Goal: Task Accomplishment & Management: Manage account settings

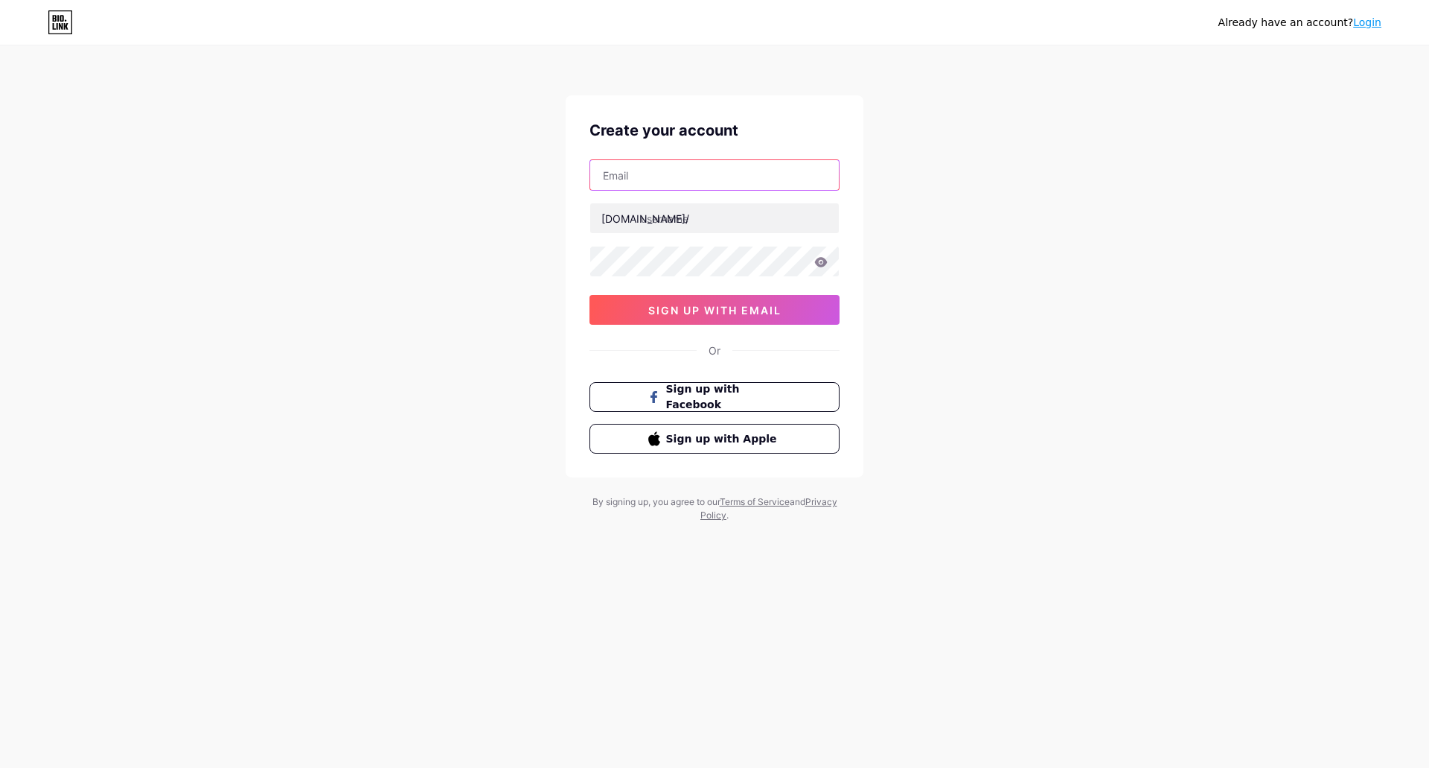
click at [724, 176] on input "text" at bounding box center [714, 175] width 249 height 30
type input "hablaloasel@gmail.com"
click at [738, 213] on input "text" at bounding box center [714, 218] width 249 height 30
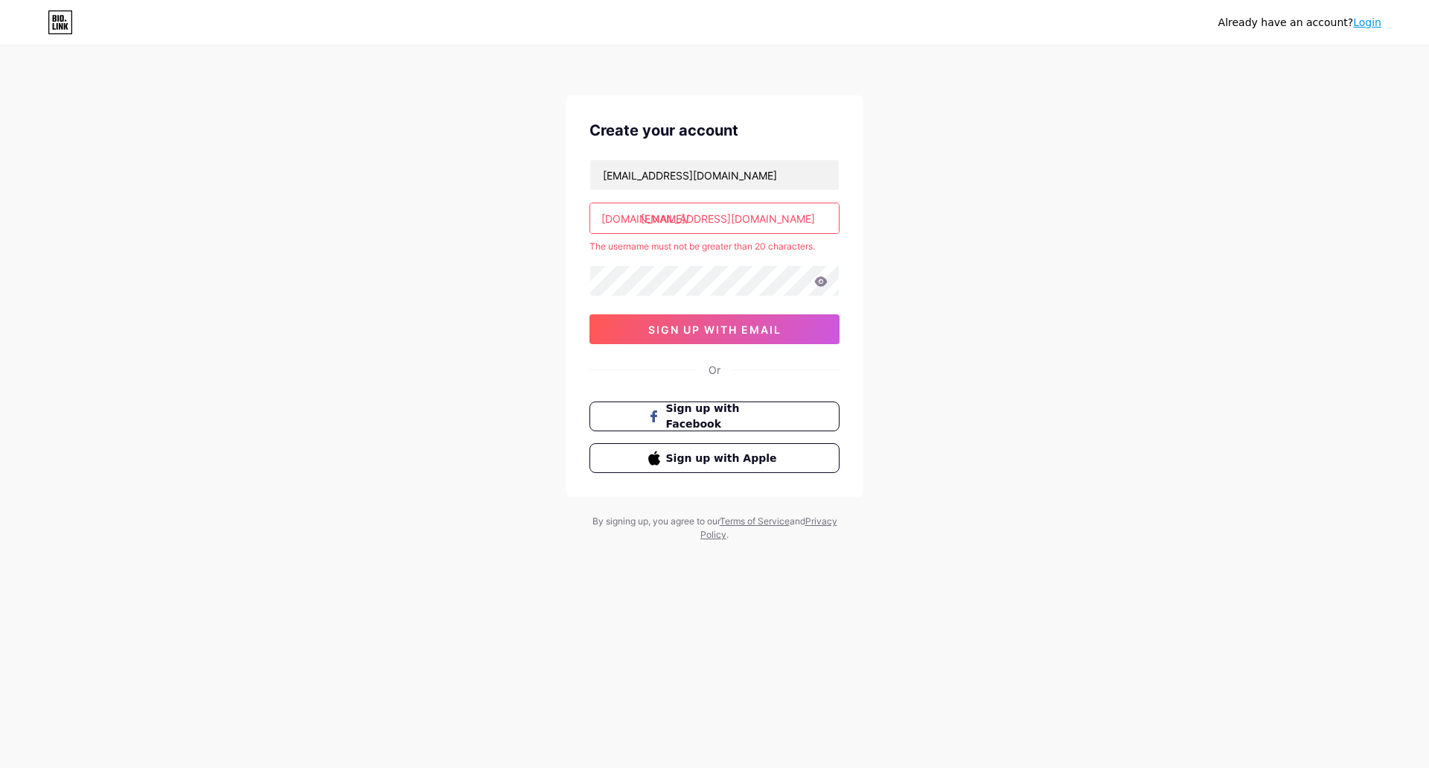
drag, startPoint x: 766, startPoint y: 217, endPoint x: 638, endPoint y: 219, distance: 128.1
click at [638, 219] on div "bio.link/ hablaloasel@gmail.com" at bounding box center [715, 217] width 250 height 31
paste input "anshad"
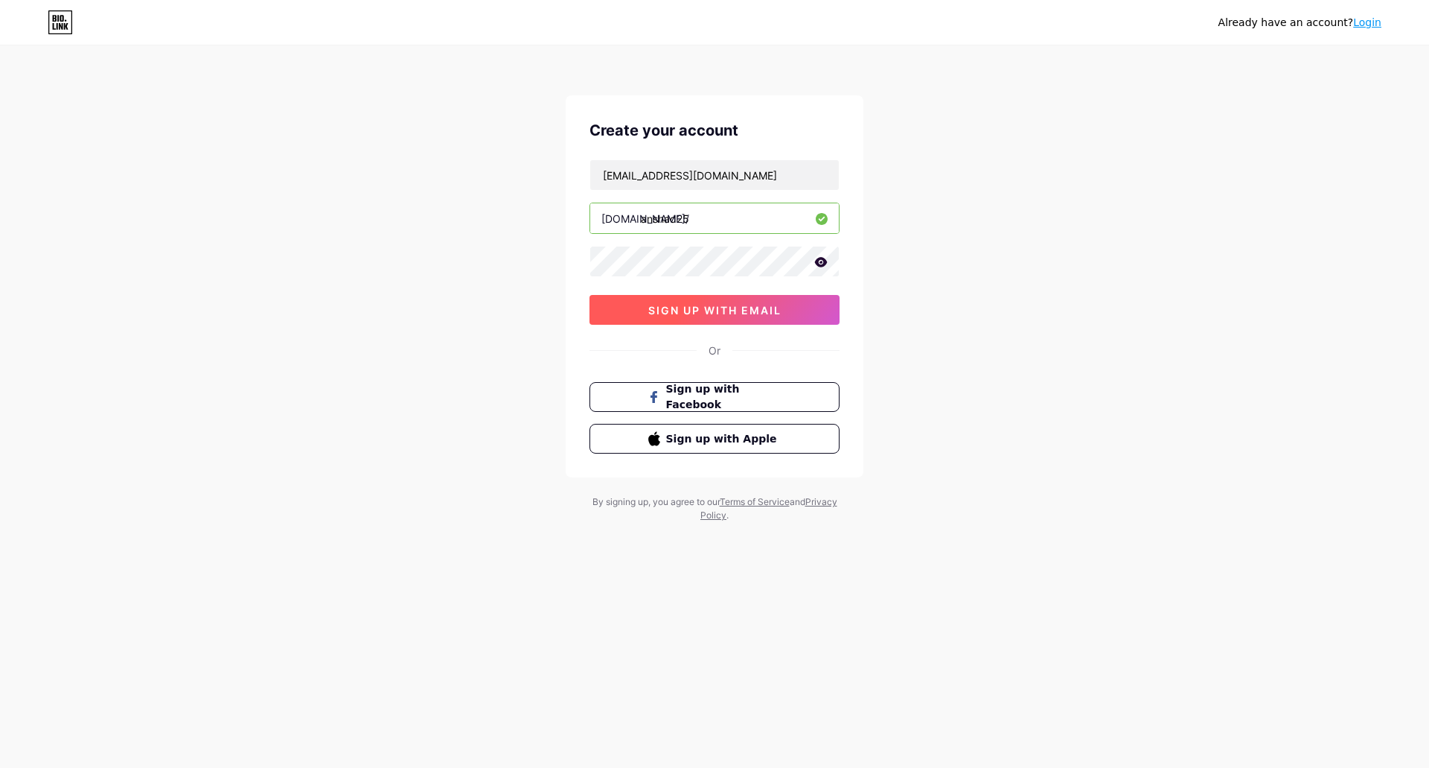
type input "anshad25"
click at [786, 310] on button "sign up with email" at bounding box center [715, 310] width 250 height 30
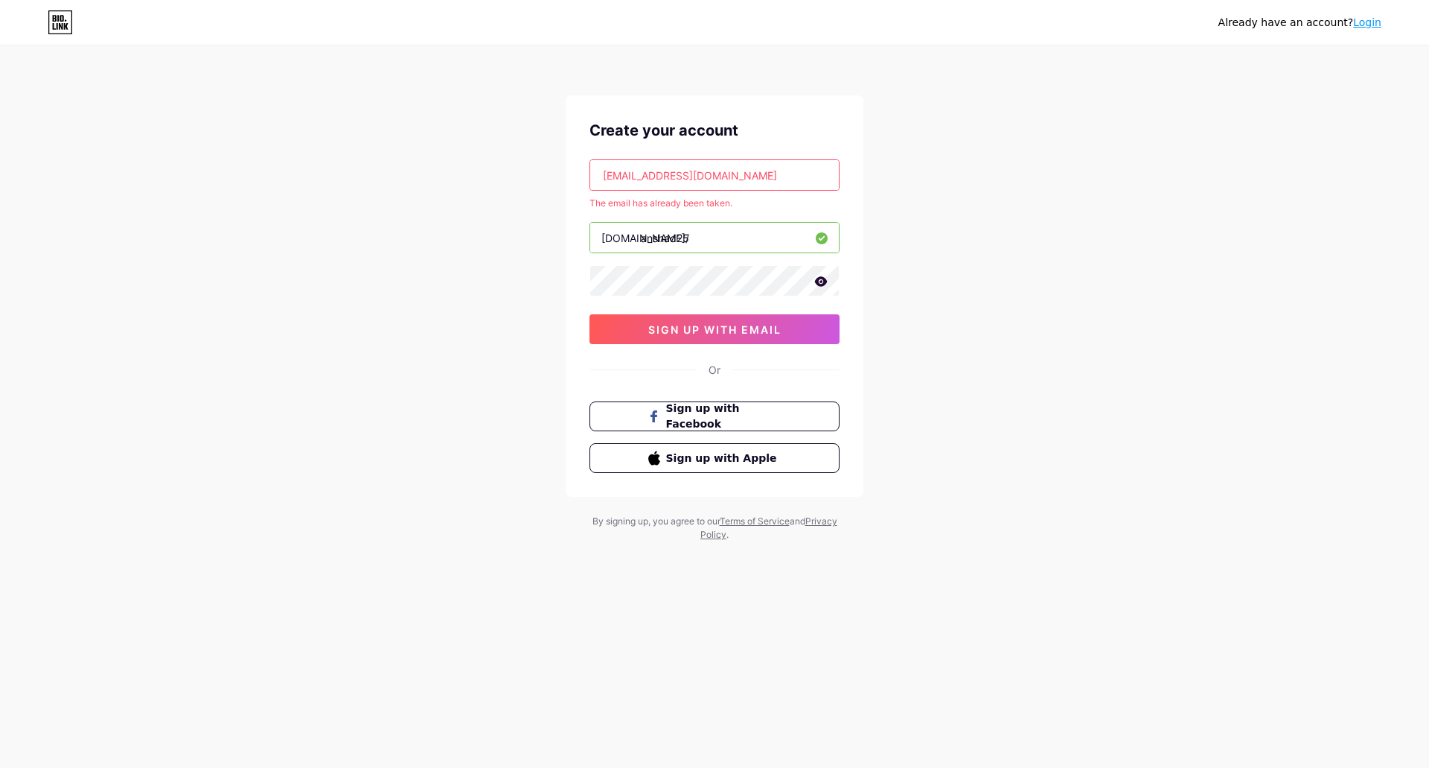
click at [743, 171] on input "[EMAIL_ADDRESS][DOMAIN_NAME]" at bounding box center [714, 175] width 249 height 30
click at [743, 170] on input "[EMAIL_ADDRESS][DOMAIN_NAME]" at bounding box center [714, 175] width 249 height 30
click at [743, 170] on input "hablaloasel@gmail.com" at bounding box center [714, 175] width 249 height 30
click at [730, 328] on span "sign up with email" at bounding box center [714, 329] width 133 height 13
drag, startPoint x: 744, startPoint y: 205, endPoint x: 590, endPoint y: 198, distance: 154.2
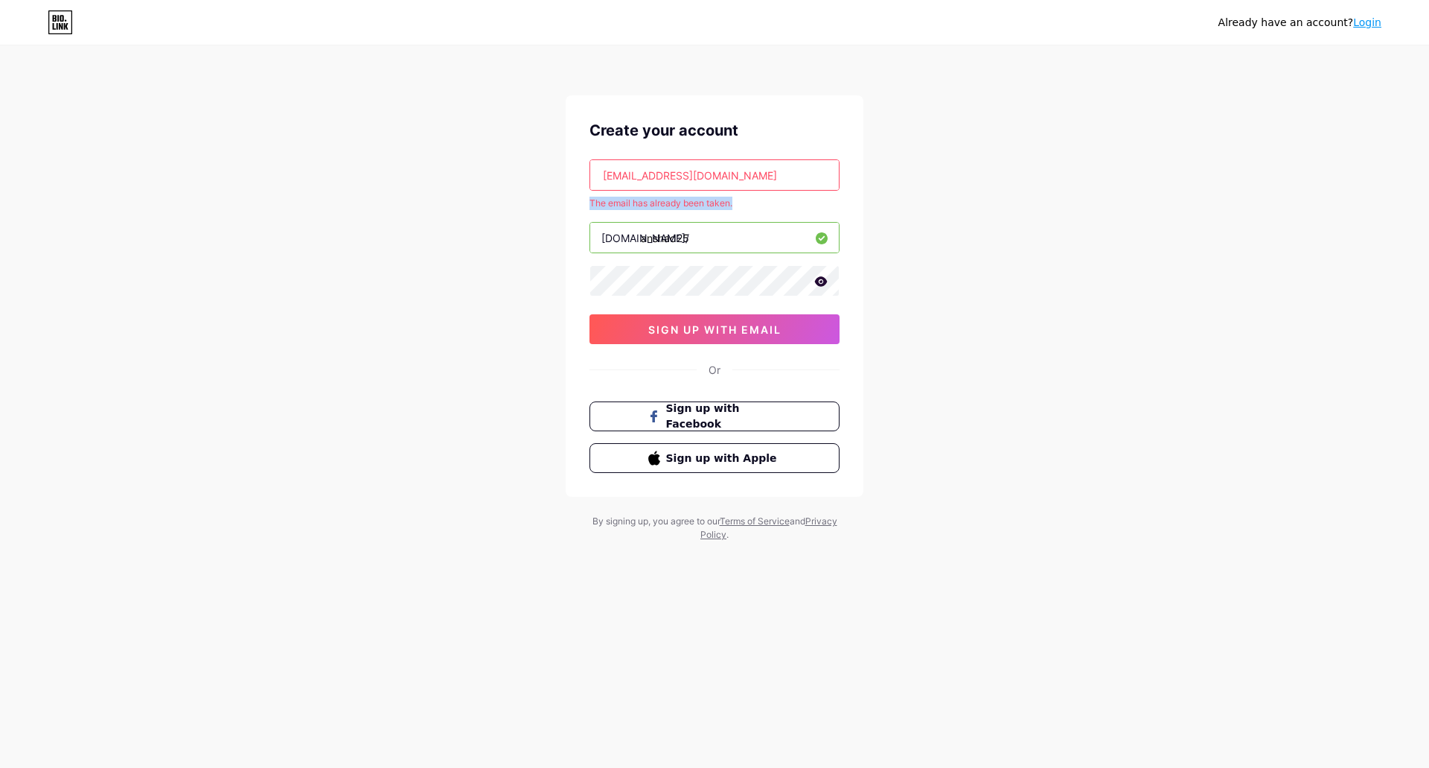
click at [552, 203] on div "Already have an account? Login Create your account hablaloasel@gmail.com The em…" at bounding box center [714, 294] width 1429 height 589
copy div "The email has already been taken."
click at [1371, 23] on link "Login" at bounding box center [1367, 22] width 28 height 12
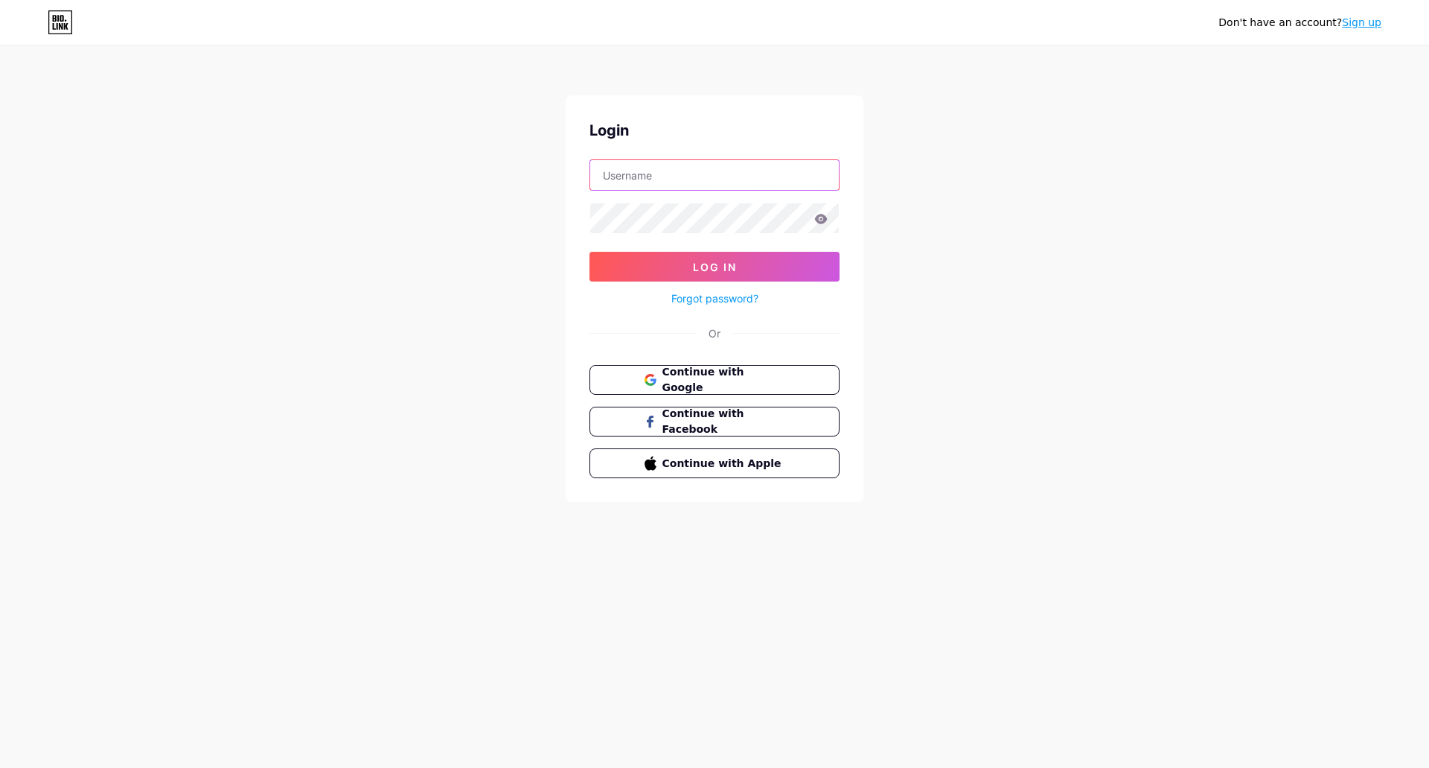
type input "[EMAIL_ADDRESS][DOMAIN_NAME]"
click at [703, 274] on button "Log In" at bounding box center [715, 267] width 250 height 30
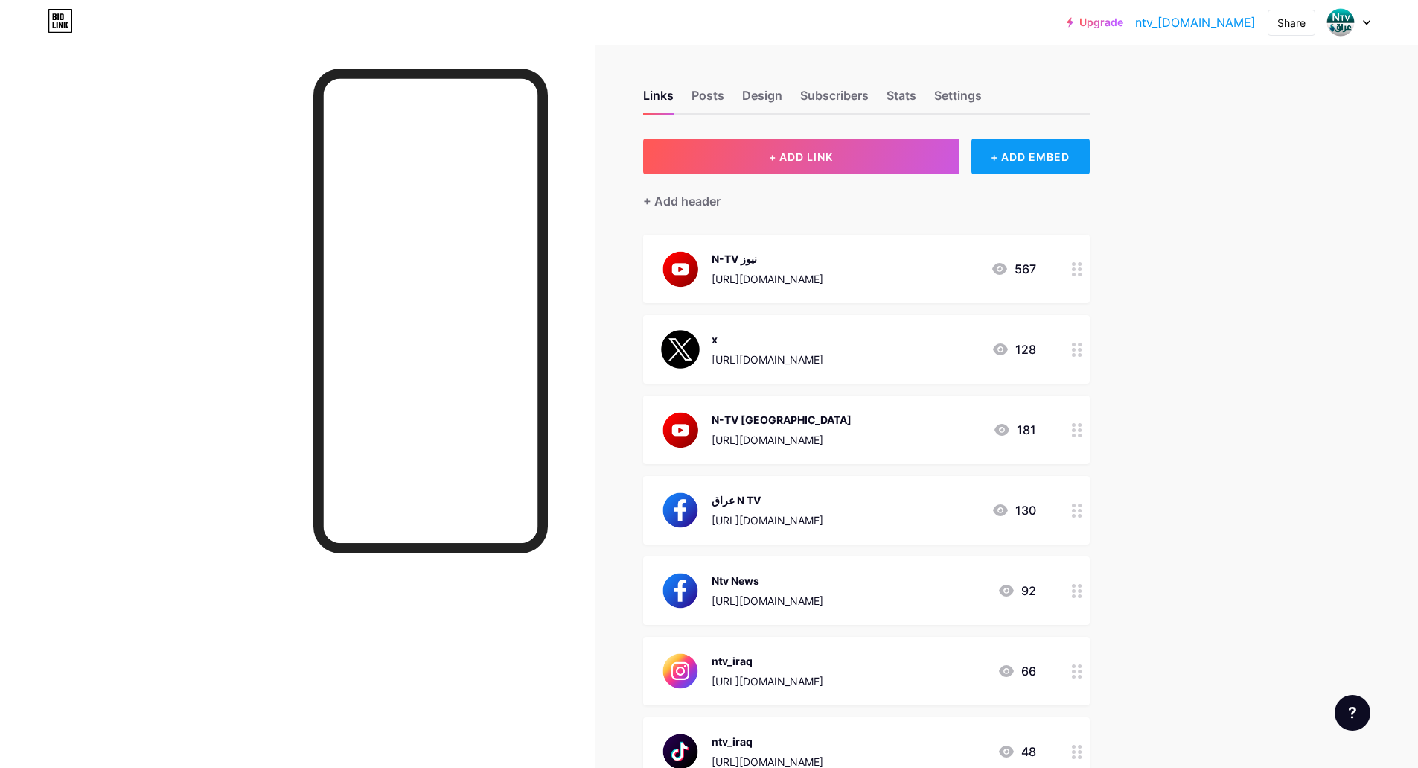
click at [1047, 162] on div "+ ADD EMBED" at bounding box center [1030, 156] width 118 height 36
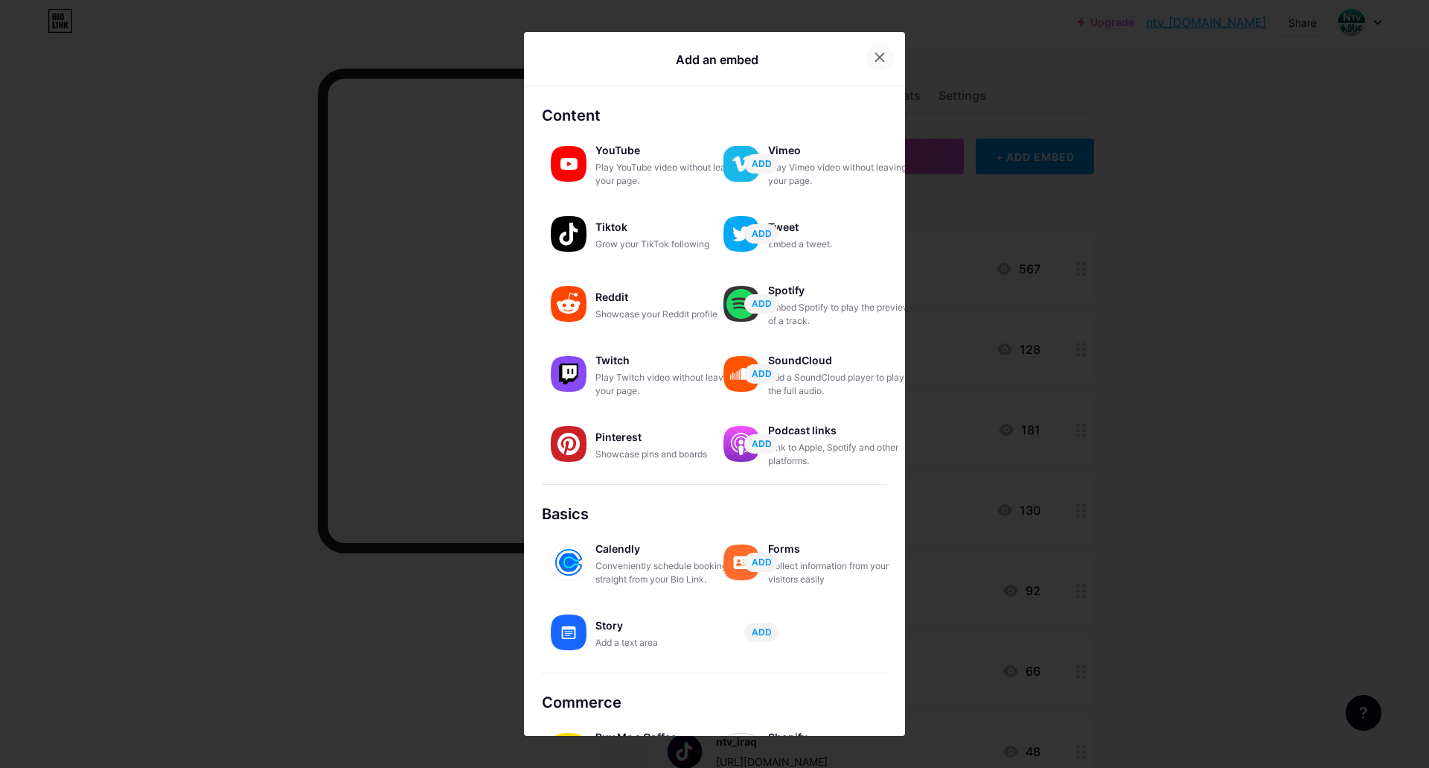
click at [878, 50] on div at bounding box center [880, 57] width 27 height 27
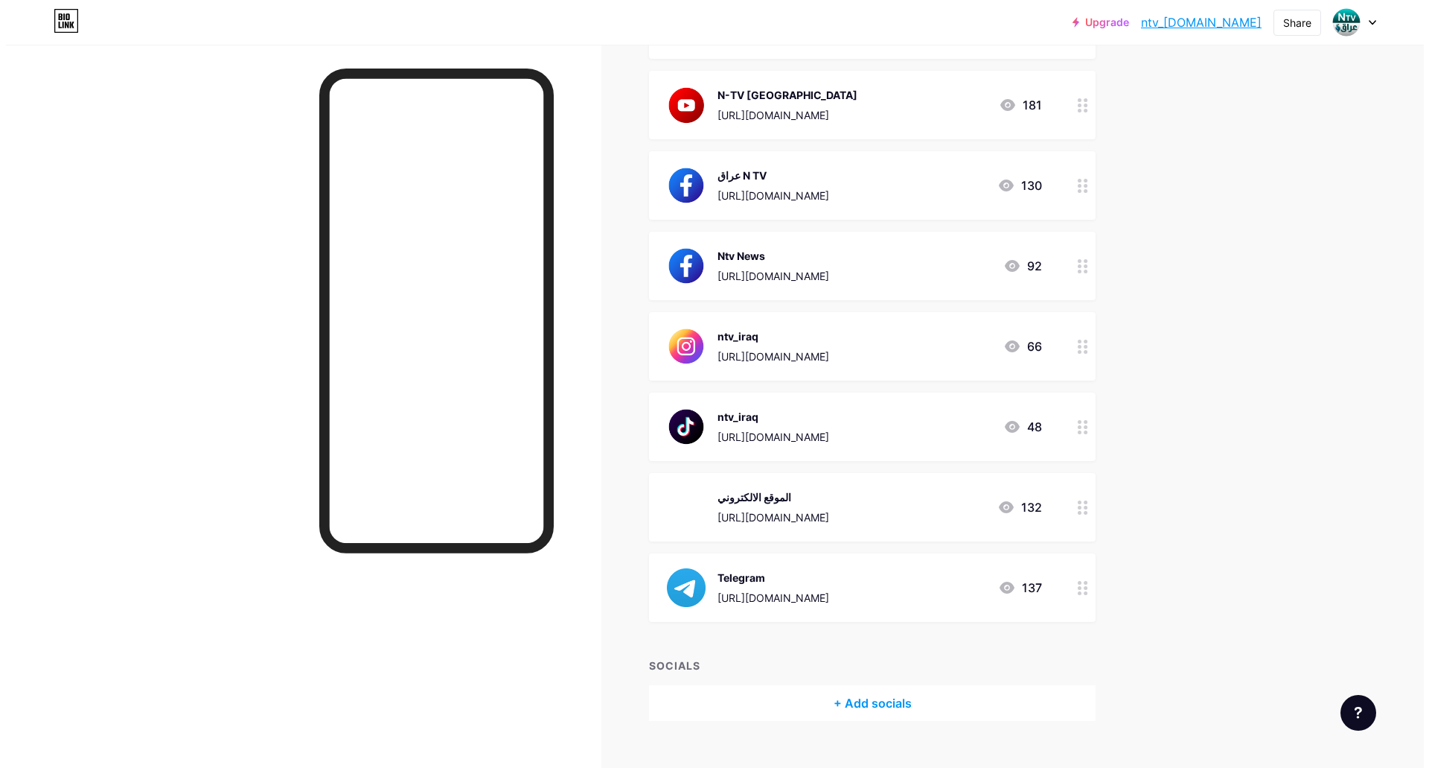
scroll to position [351, 0]
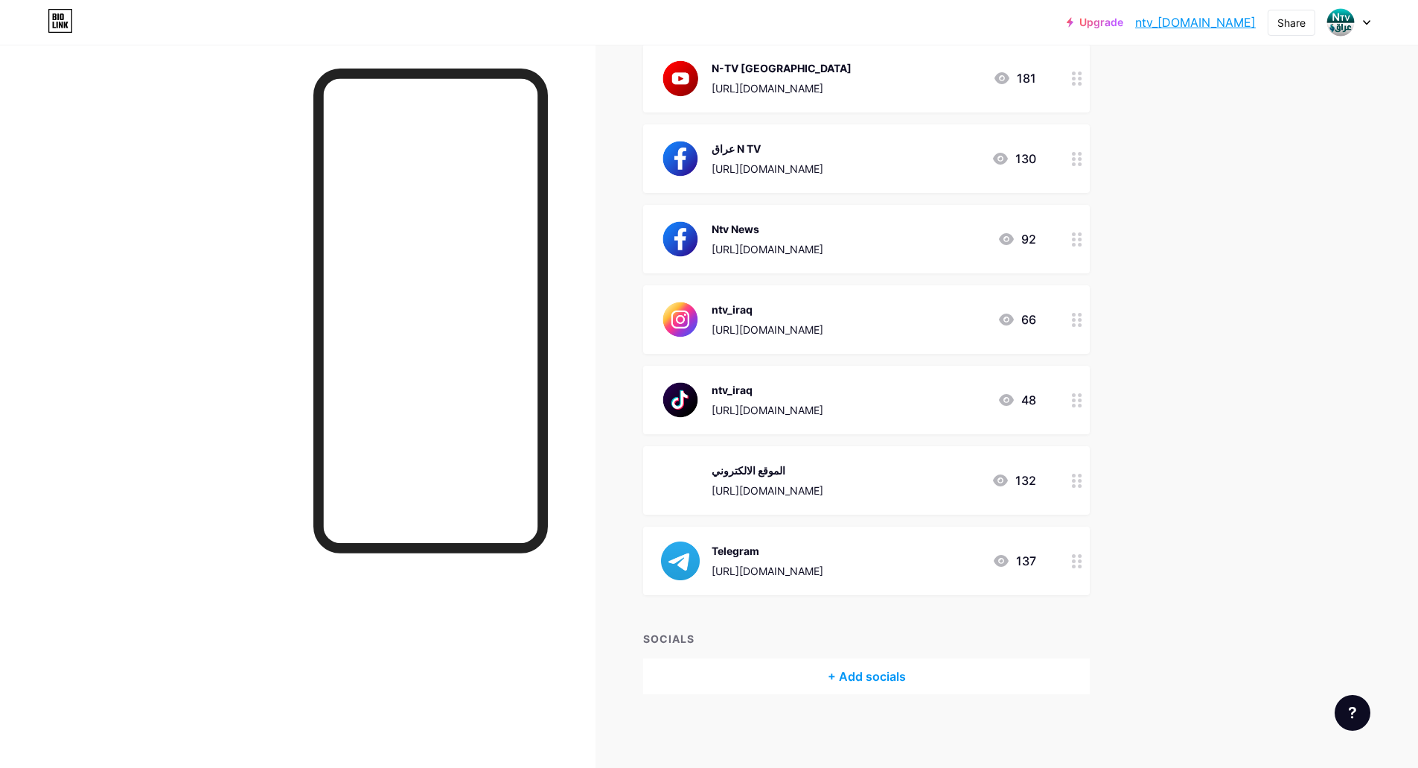
click at [851, 686] on div "+ Add socials" at bounding box center [866, 676] width 447 height 36
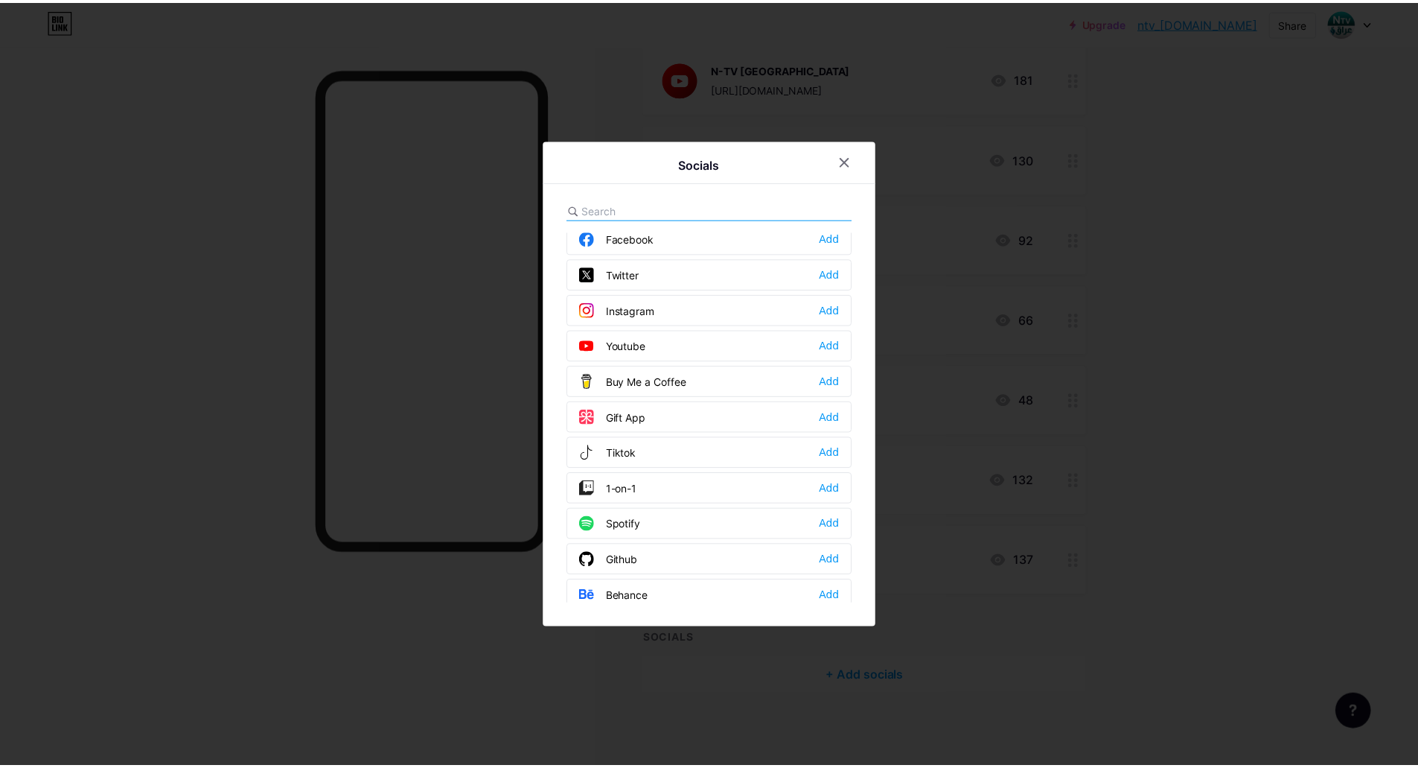
scroll to position [0, 0]
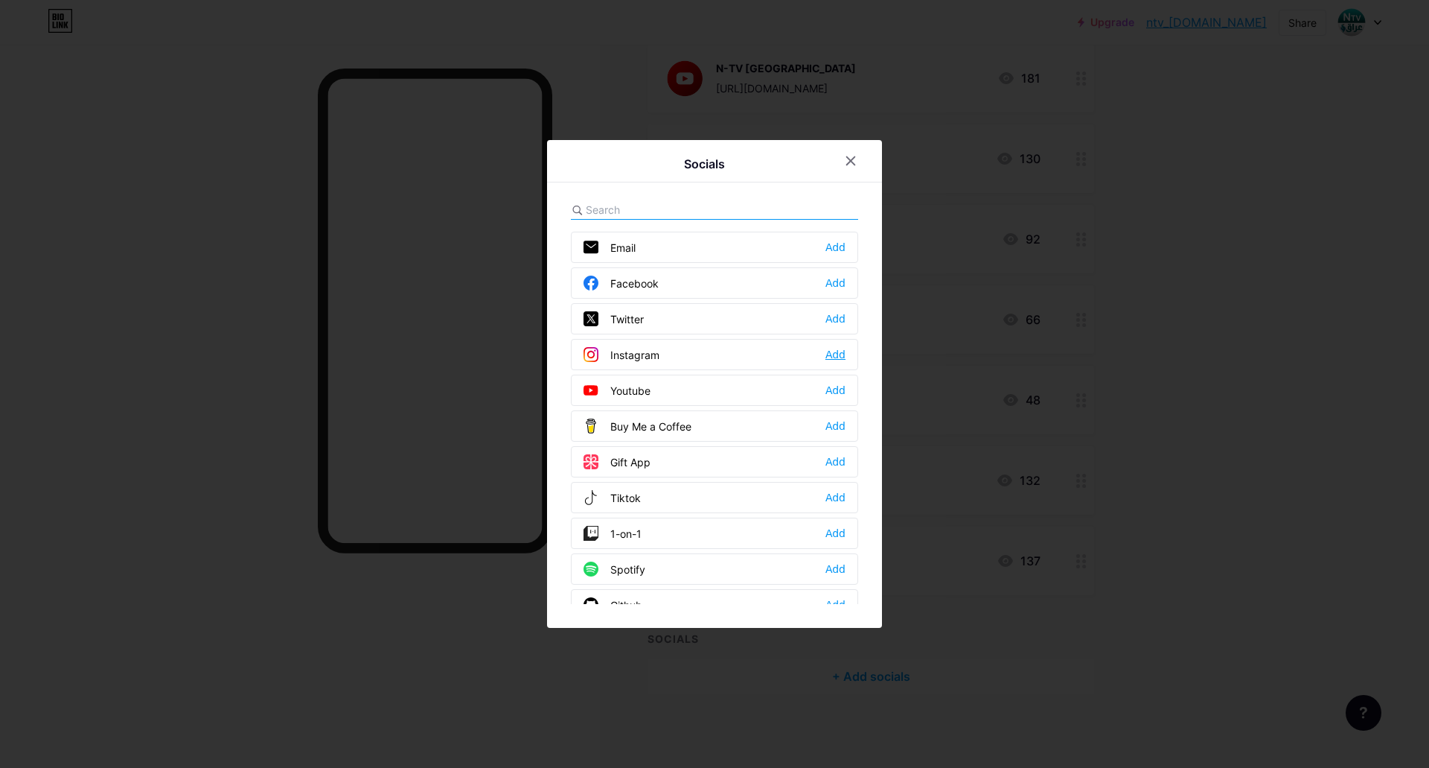
click at [841, 348] on div "Add" at bounding box center [836, 354] width 20 height 15
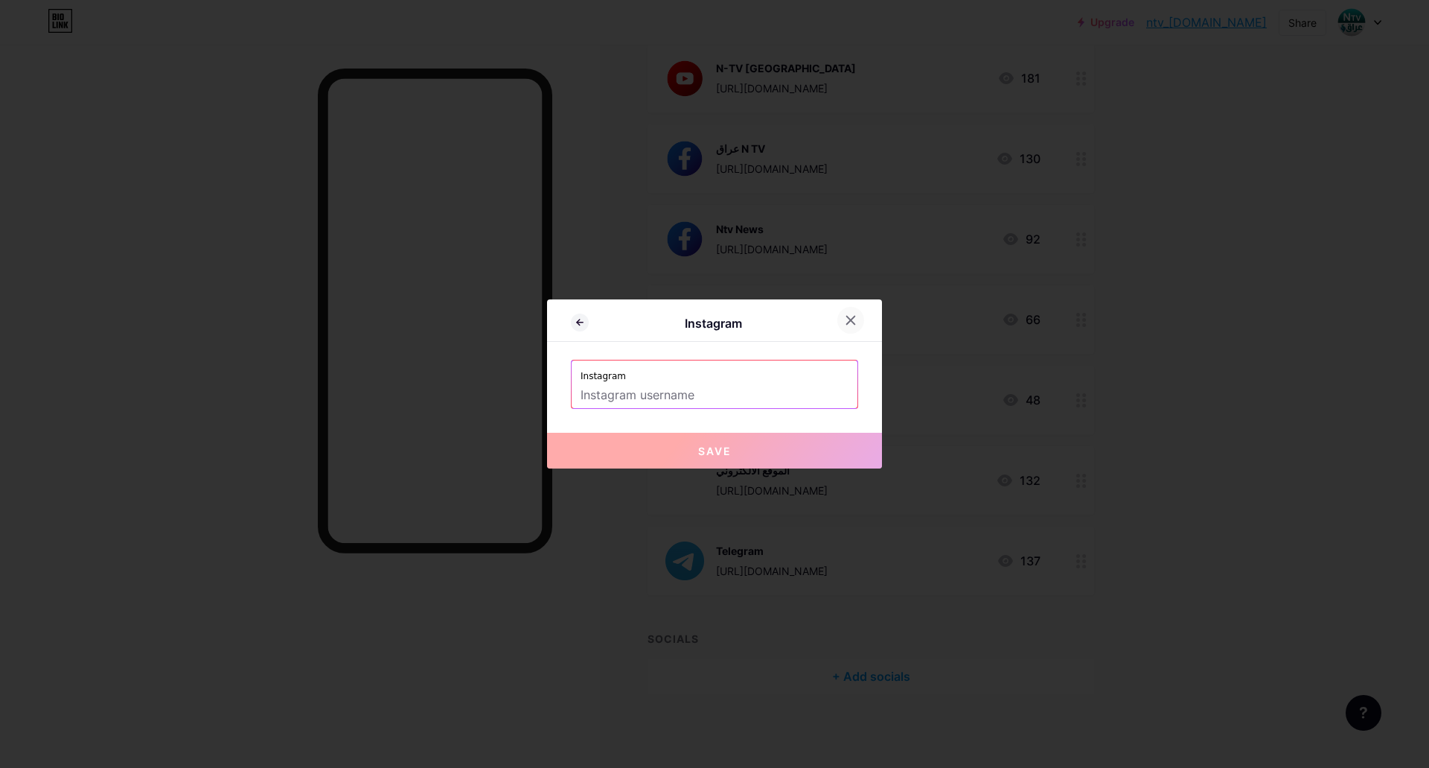
click at [846, 311] on div at bounding box center [850, 320] width 27 height 27
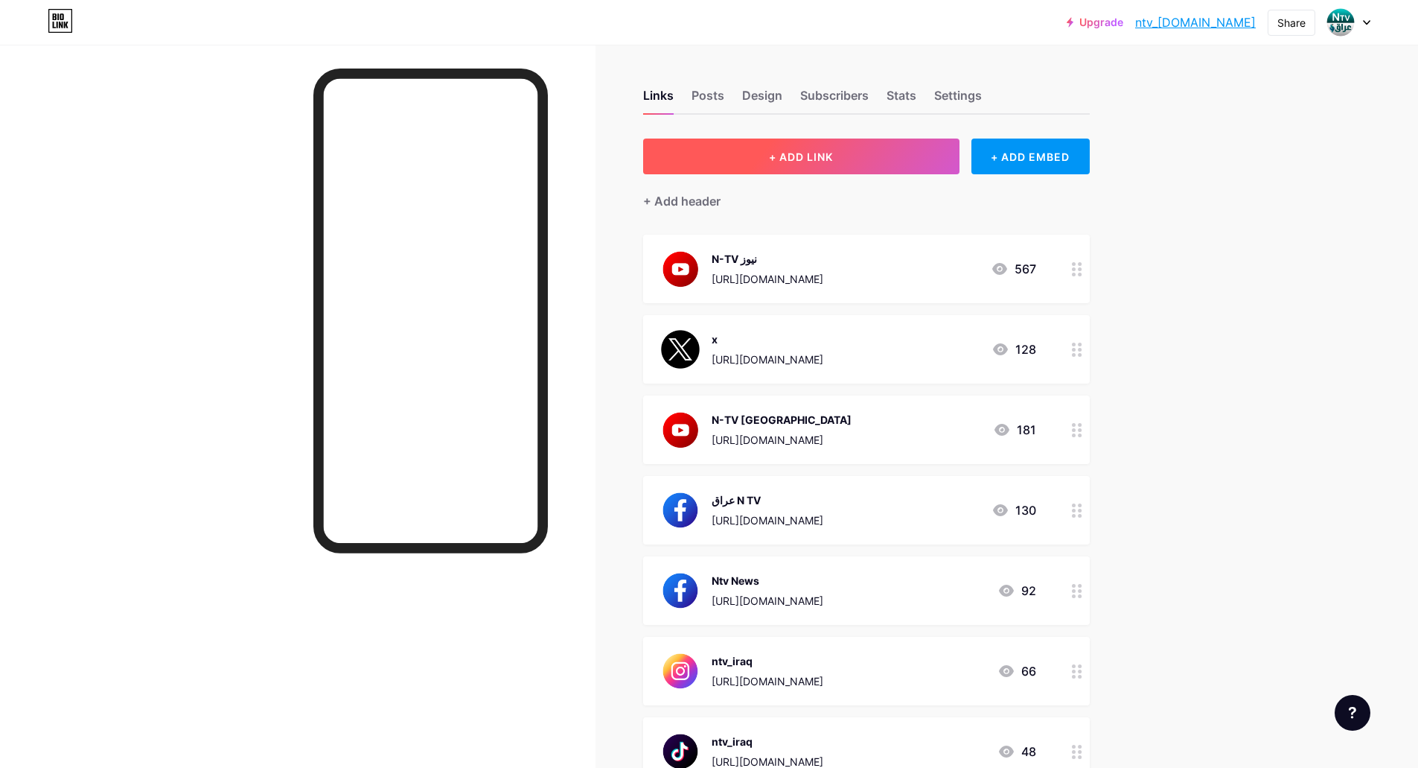
click at [811, 168] on button "+ ADD LINK" at bounding box center [801, 156] width 316 height 36
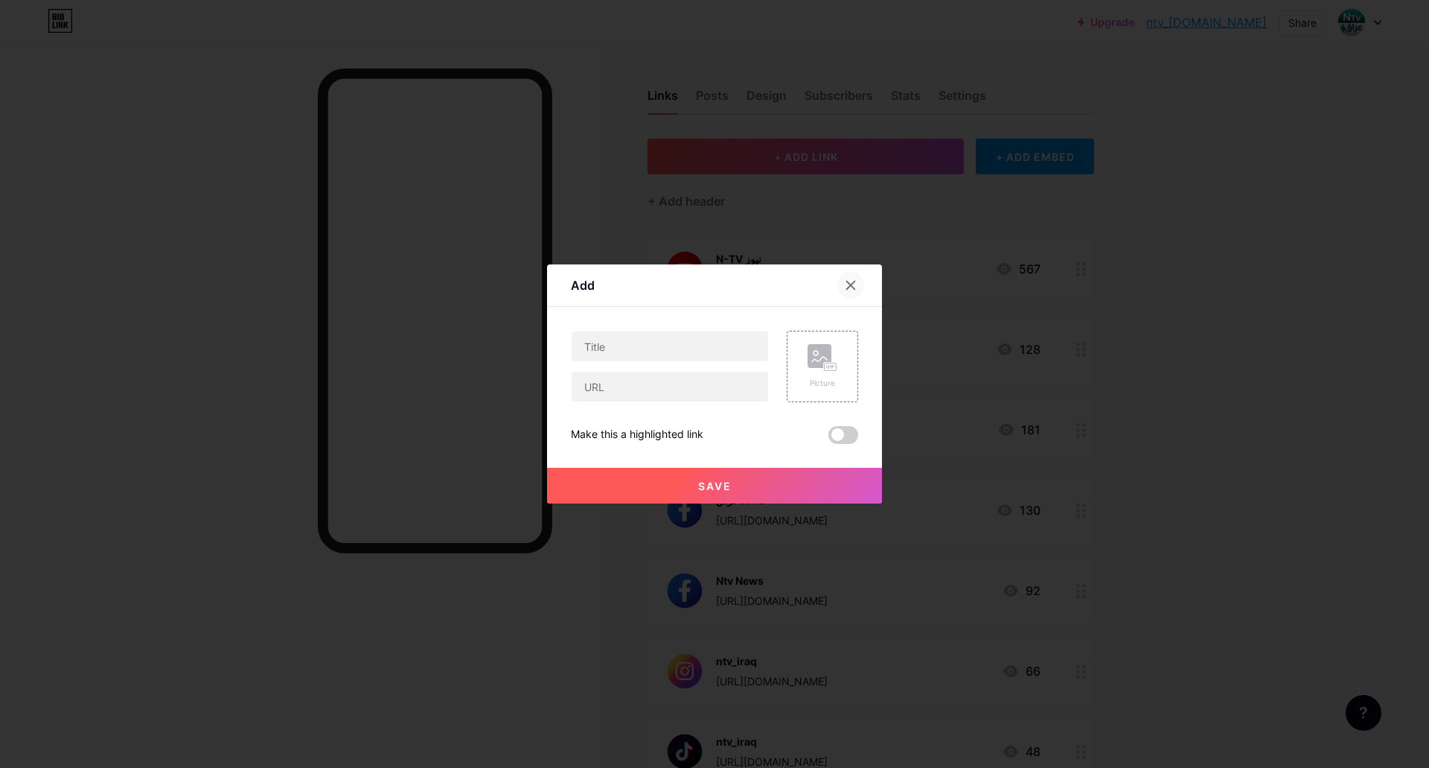
click at [847, 288] on icon at bounding box center [851, 285] width 8 height 8
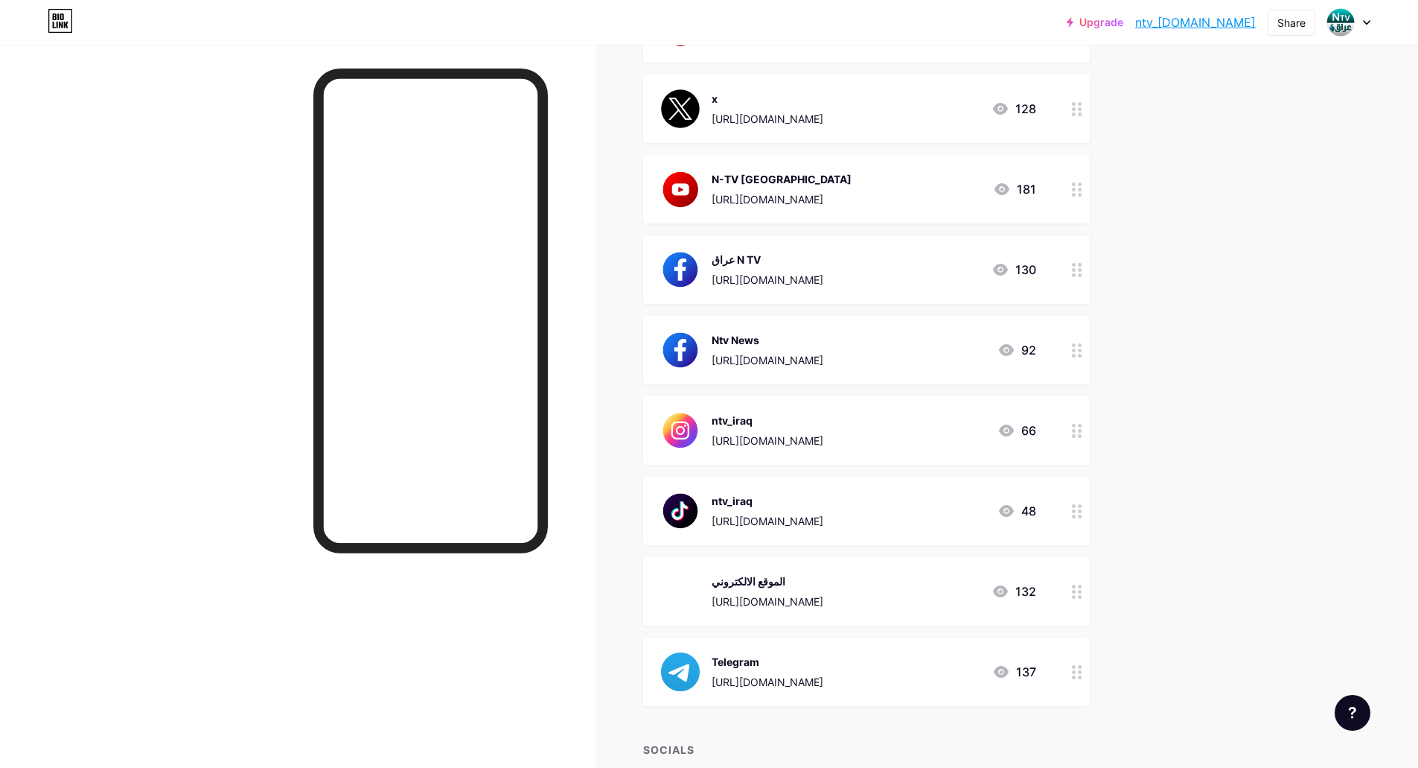
scroll to position [351, 0]
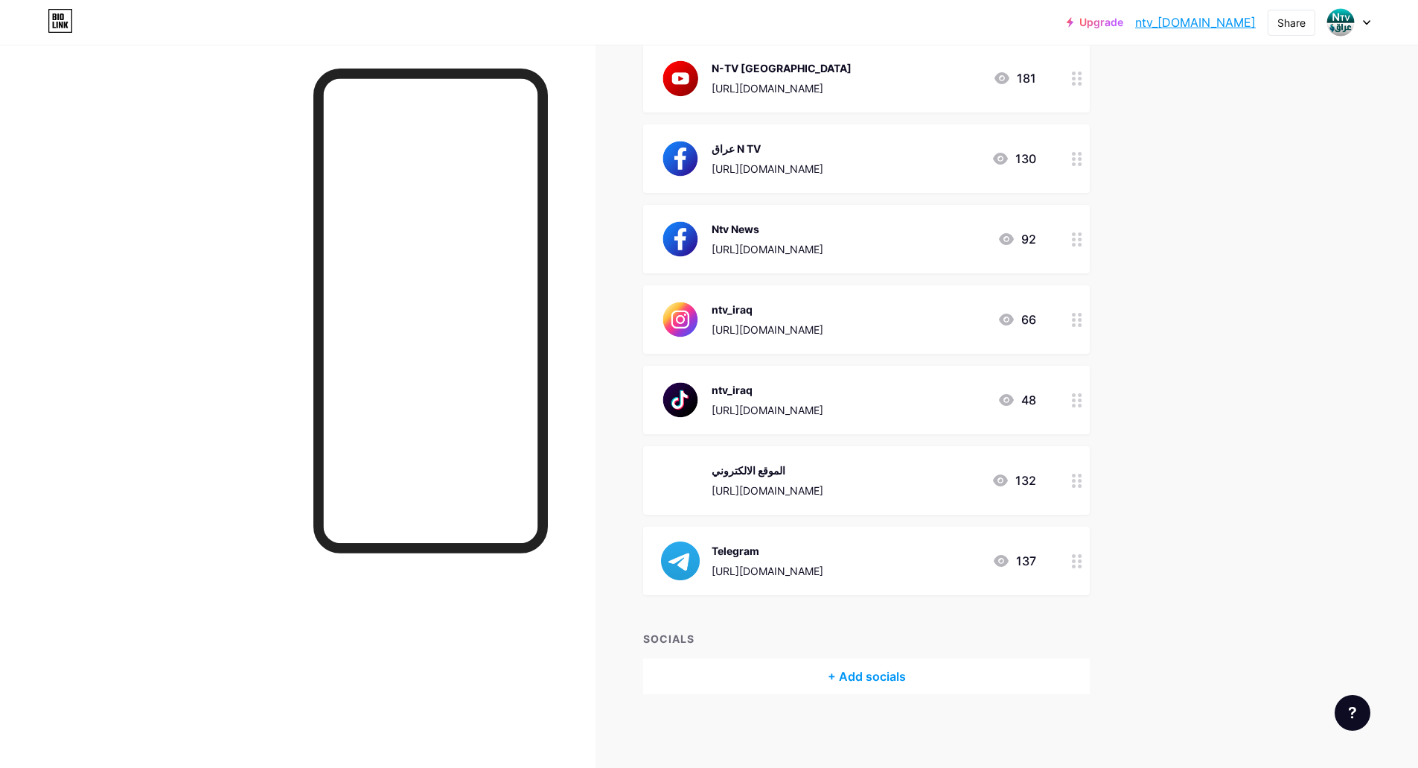
click at [893, 675] on div "+ Add socials" at bounding box center [866, 676] width 447 height 36
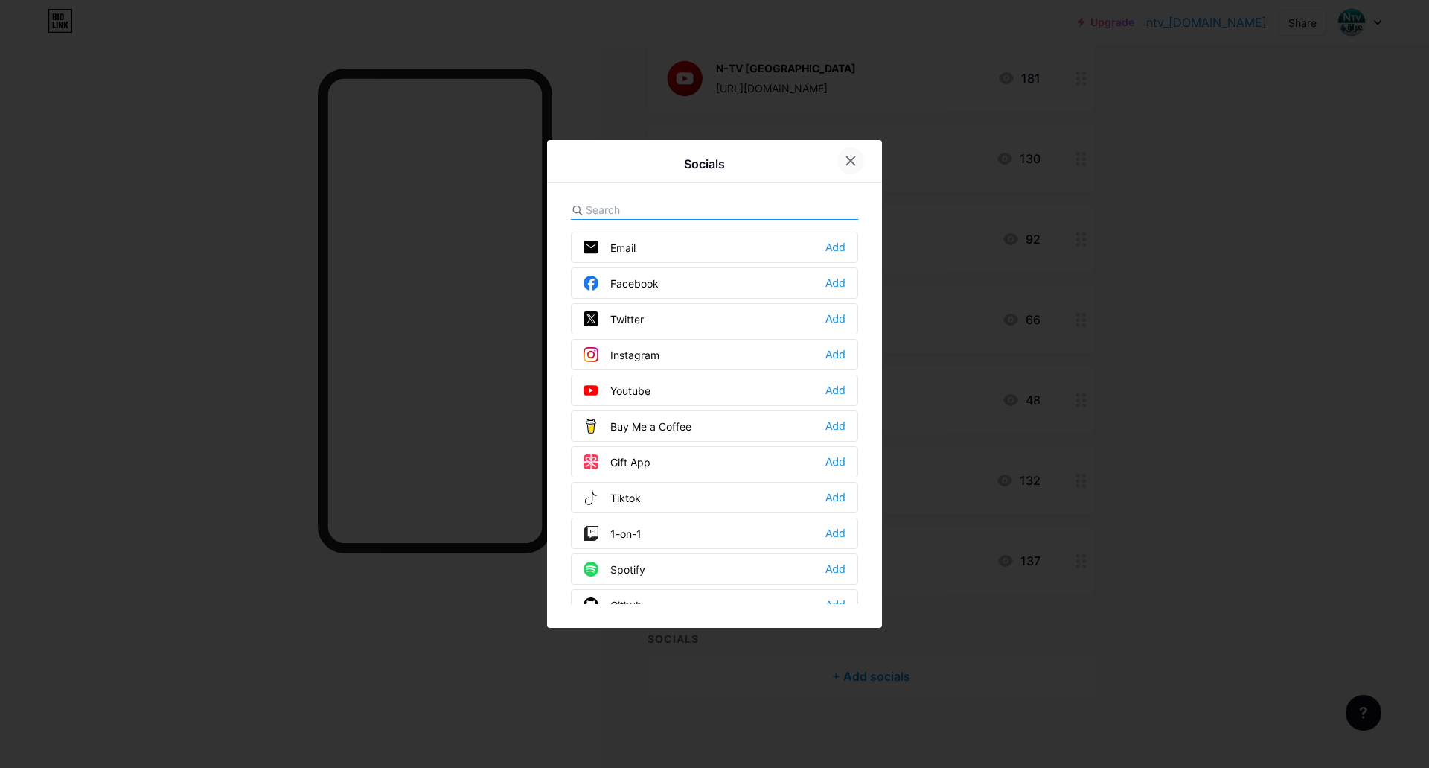
click at [844, 162] on div at bounding box center [850, 160] width 27 height 27
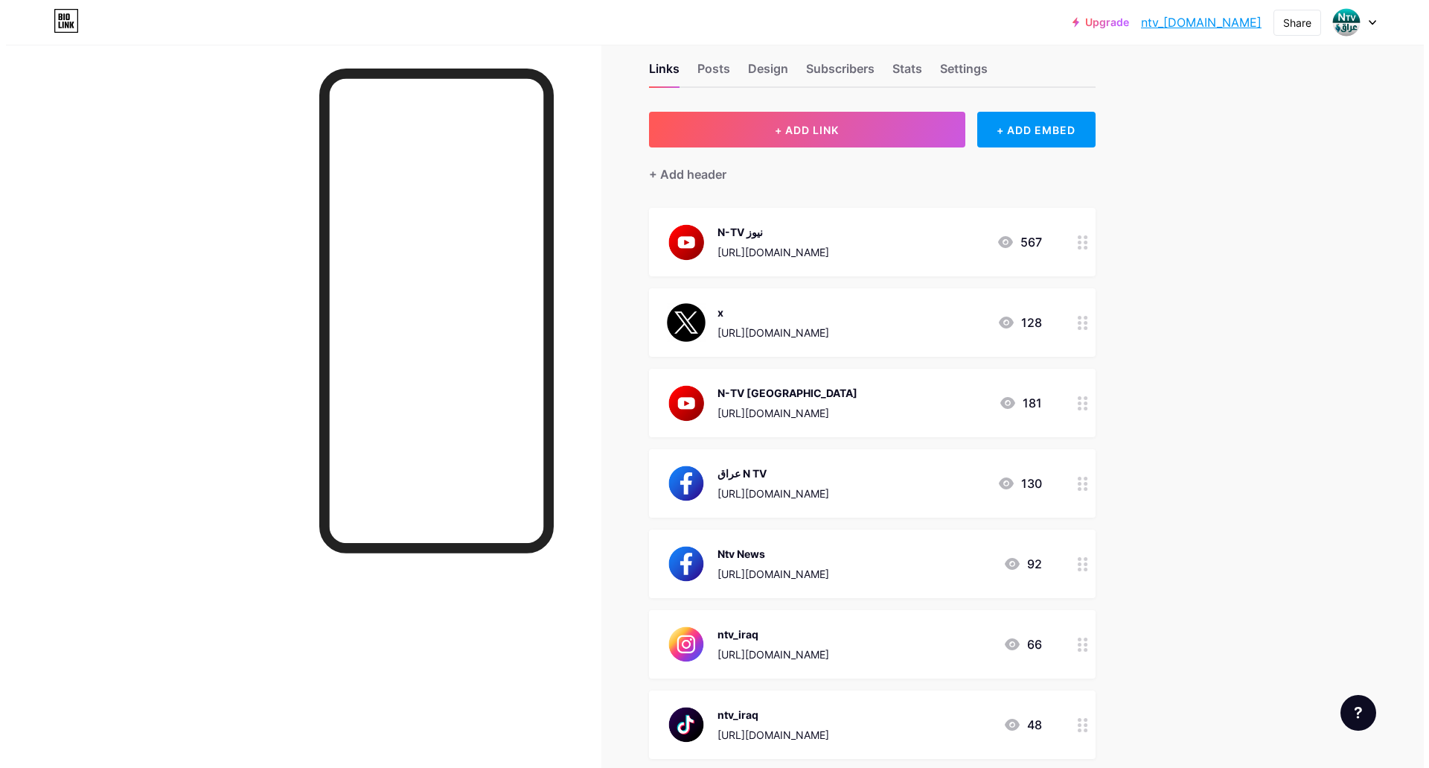
scroll to position [0, 0]
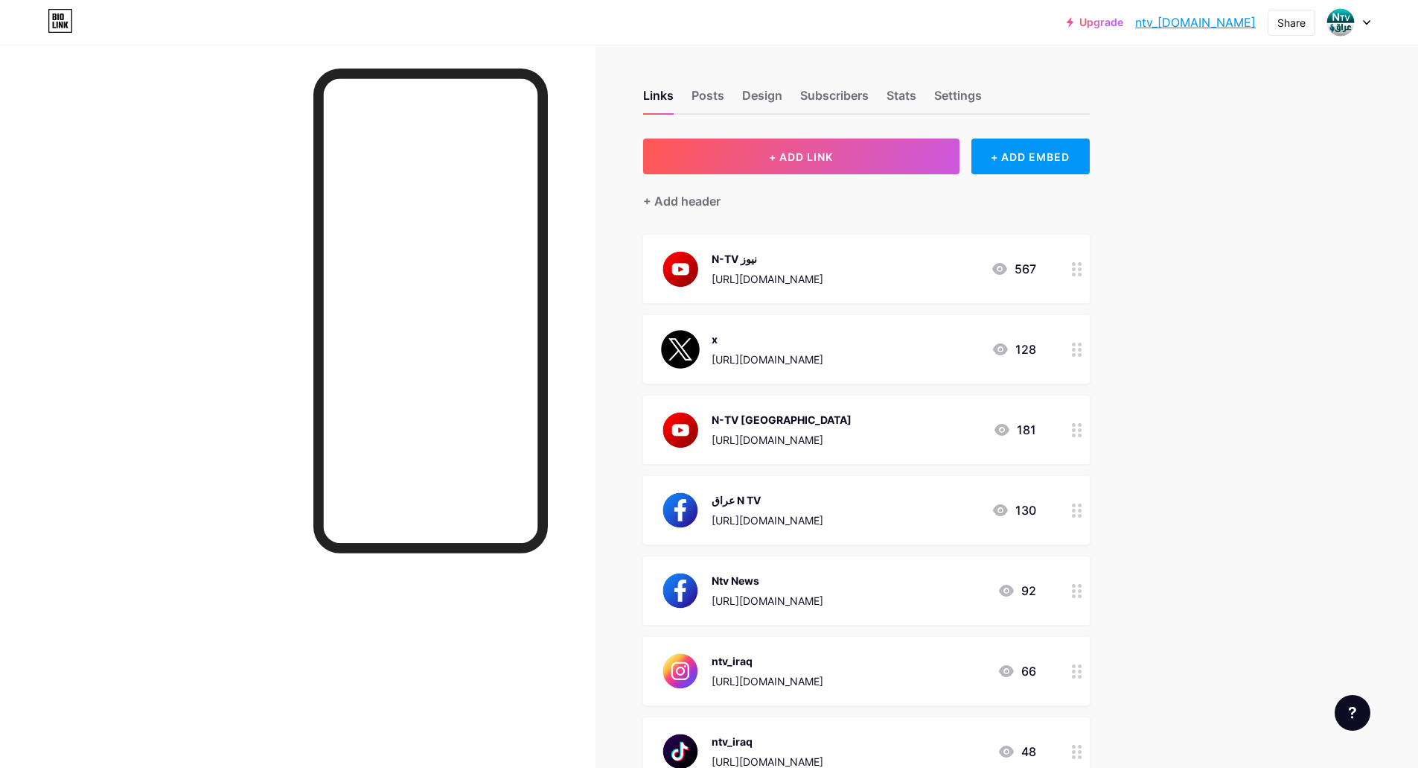
click at [1367, 26] on div at bounding box center [1348, 22] width 43 height 27
click at [1226, 127] on div "+ Add a new page" at bounding box center [1279, 128] width 167 height 15
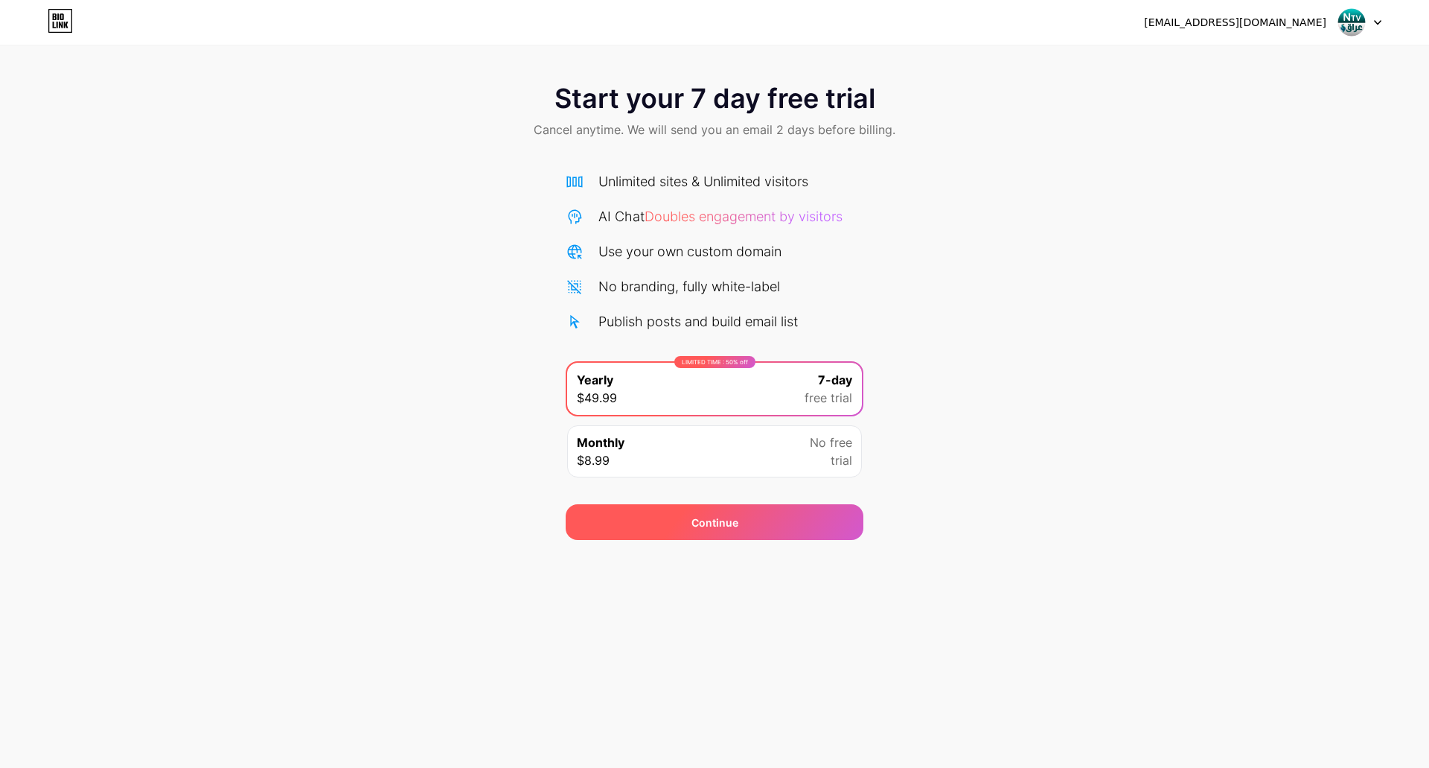
click at [771, 521] on div "Continue" at bounding box center [715, 522] width 298 height 36
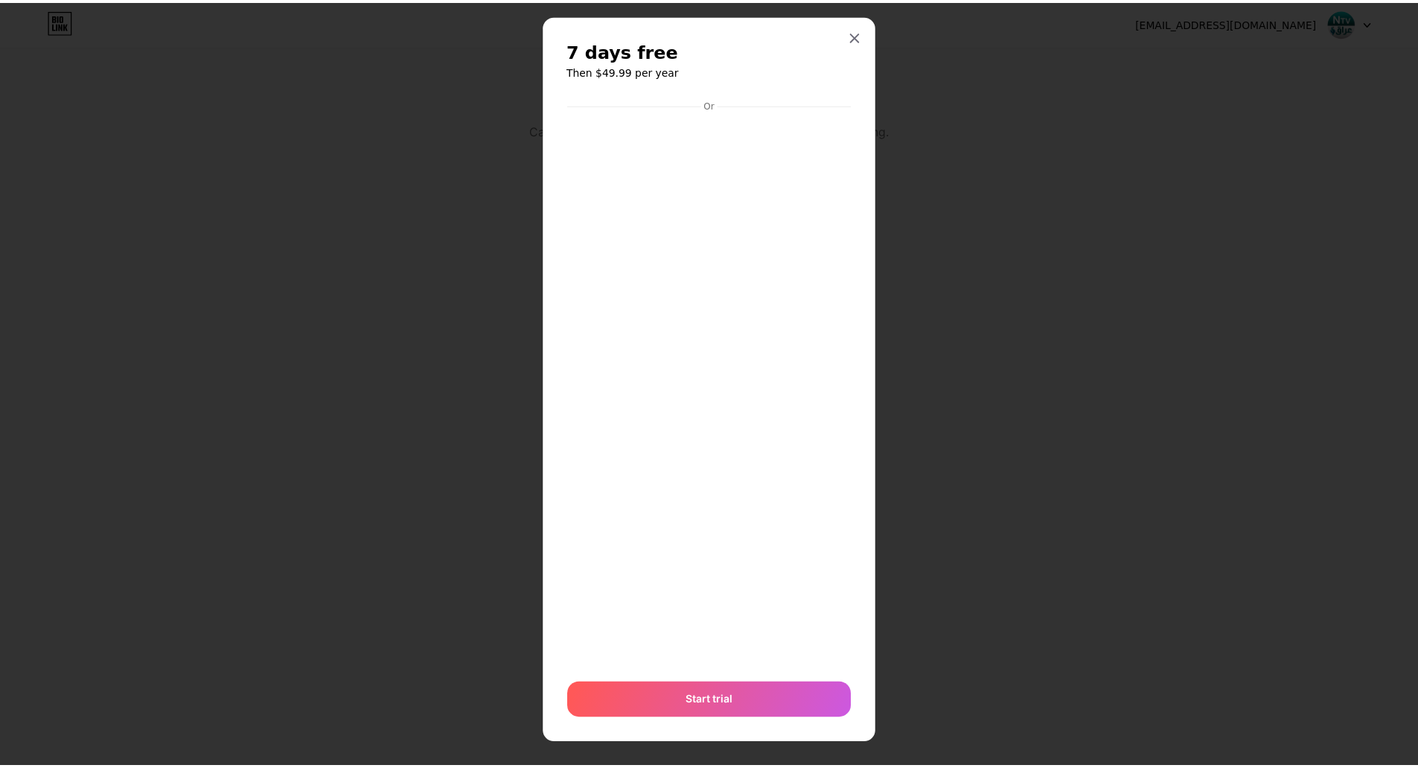
scroll to position [27, 0]
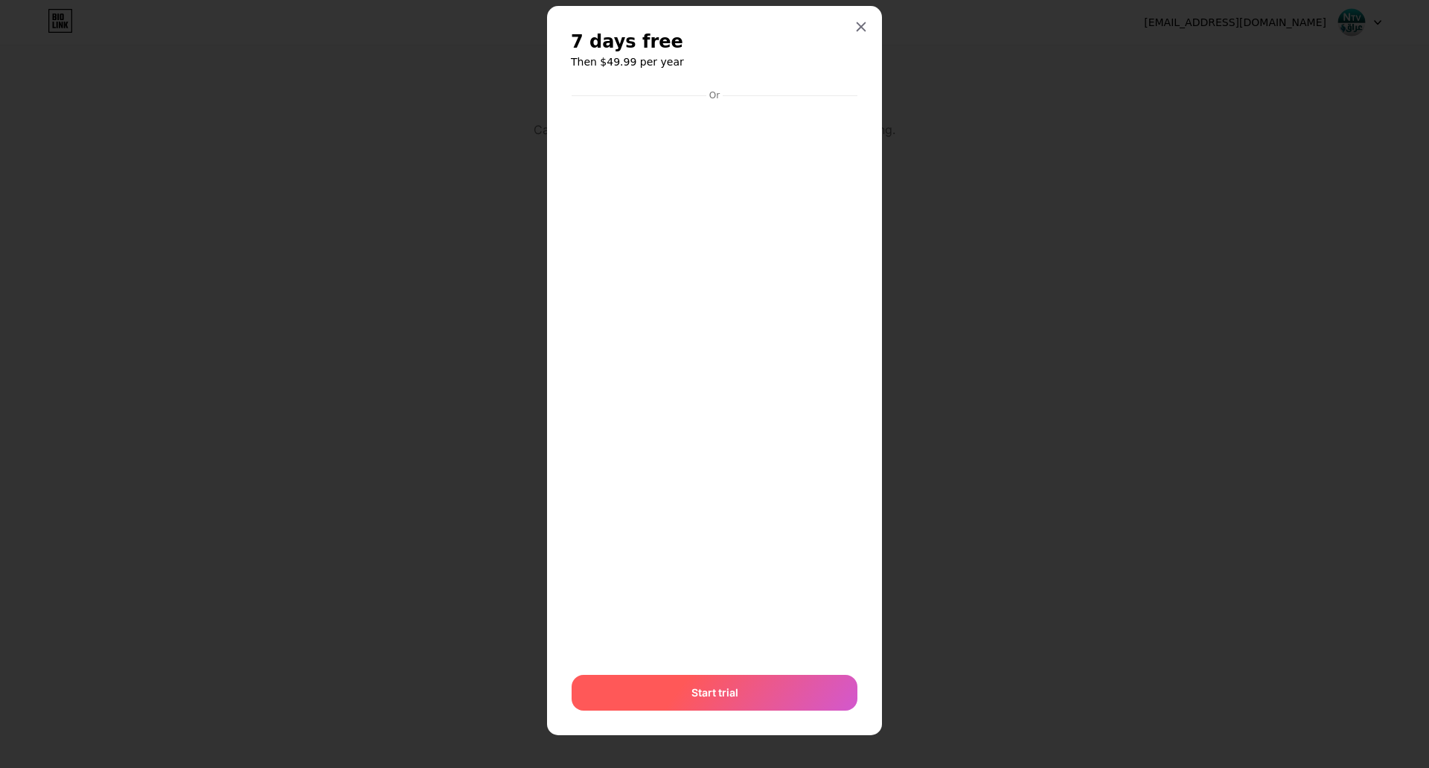
click at [707, 689] on span "Start trial" at bounding box center [715, 692] width 47 height 16
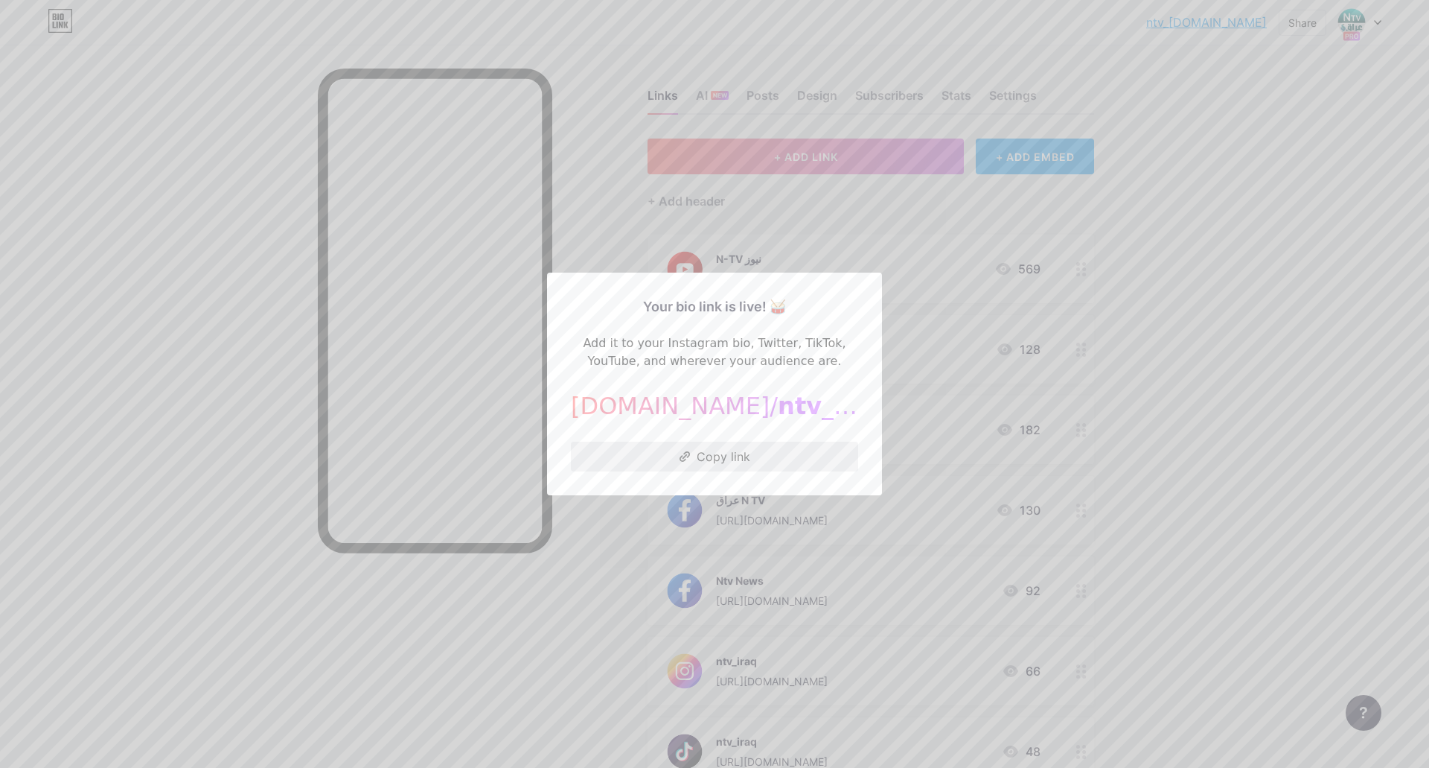
click at [746, 458] on button "Copy link" at bounding box center [714, 456] width 287 height 30
click at [1254, 472] on div at bounding box center [714, 384] width 1429 height 768
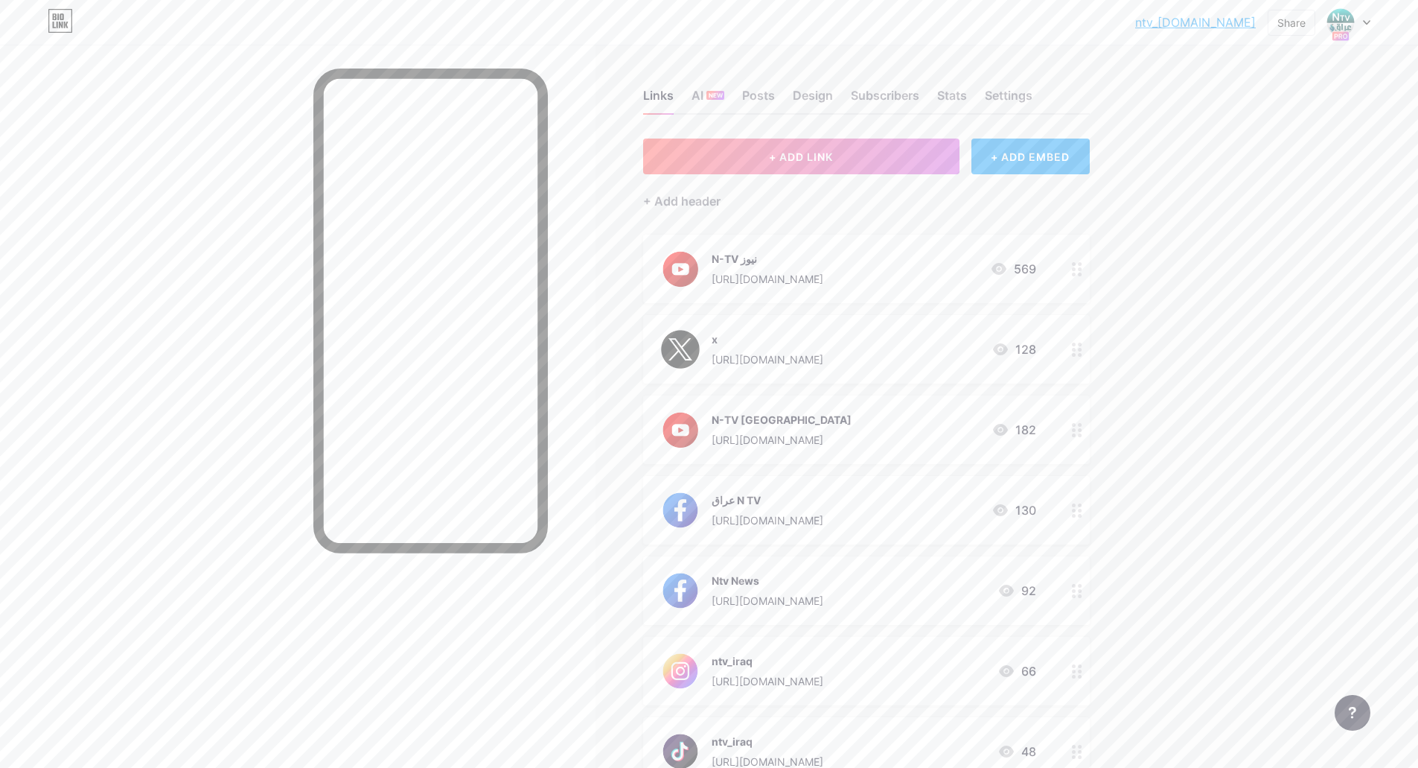
click at [1372, 20] on div "ntv_iraq.bio.li... ntv_iraq.bio.link Share Switch accounts NTV عراق bio.link/nt…" at bounding box center [709, 22] width 1418 height 27
click at [1367, 20] on icon at bounding box center [1366, 22] width 7 height 5
click at [1353, 393] on div "ntv_iraq.bio.li... ntv_iraq.bio.link Share Switch accounts NTV عراق bio.link/nt…" at bounding box center [709, 560] width 1418 height 1120
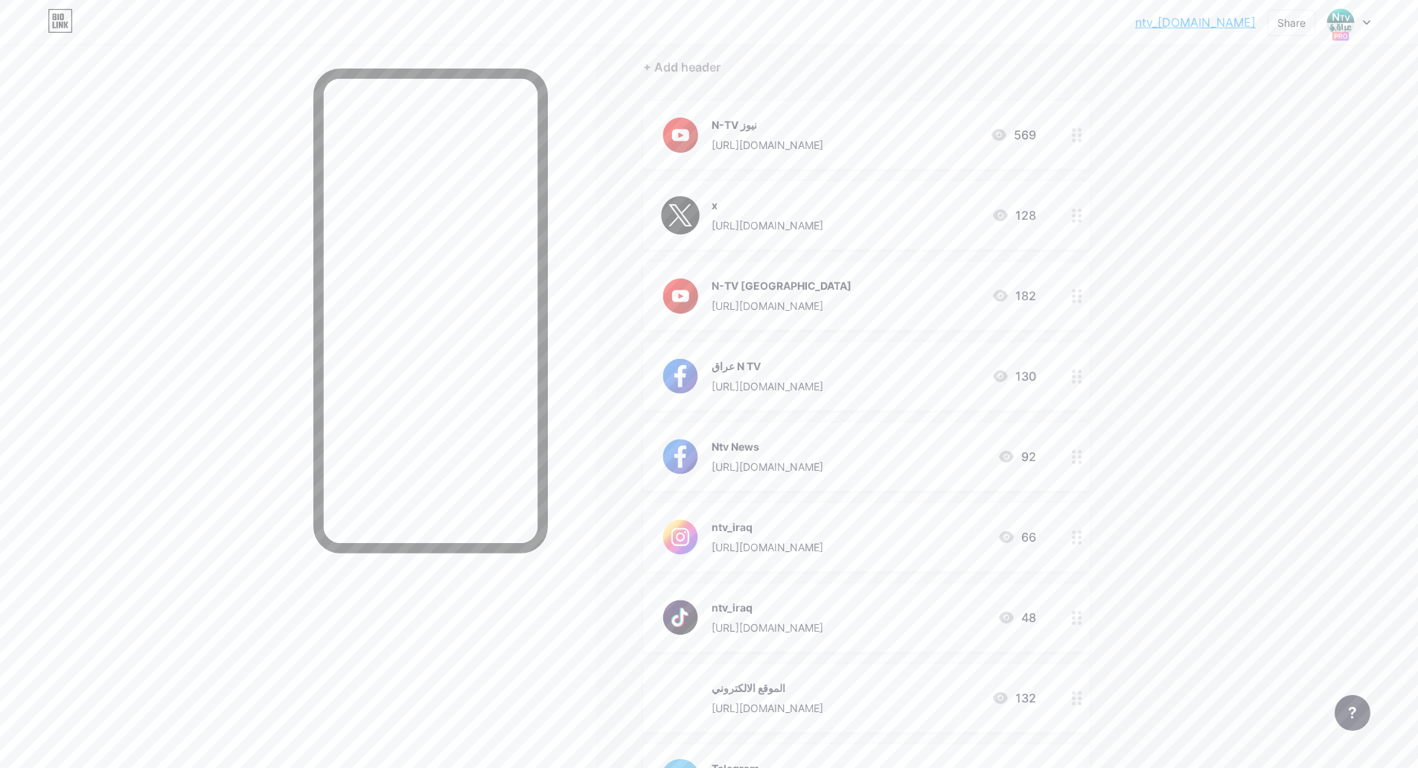
scroll to position [351, 0]
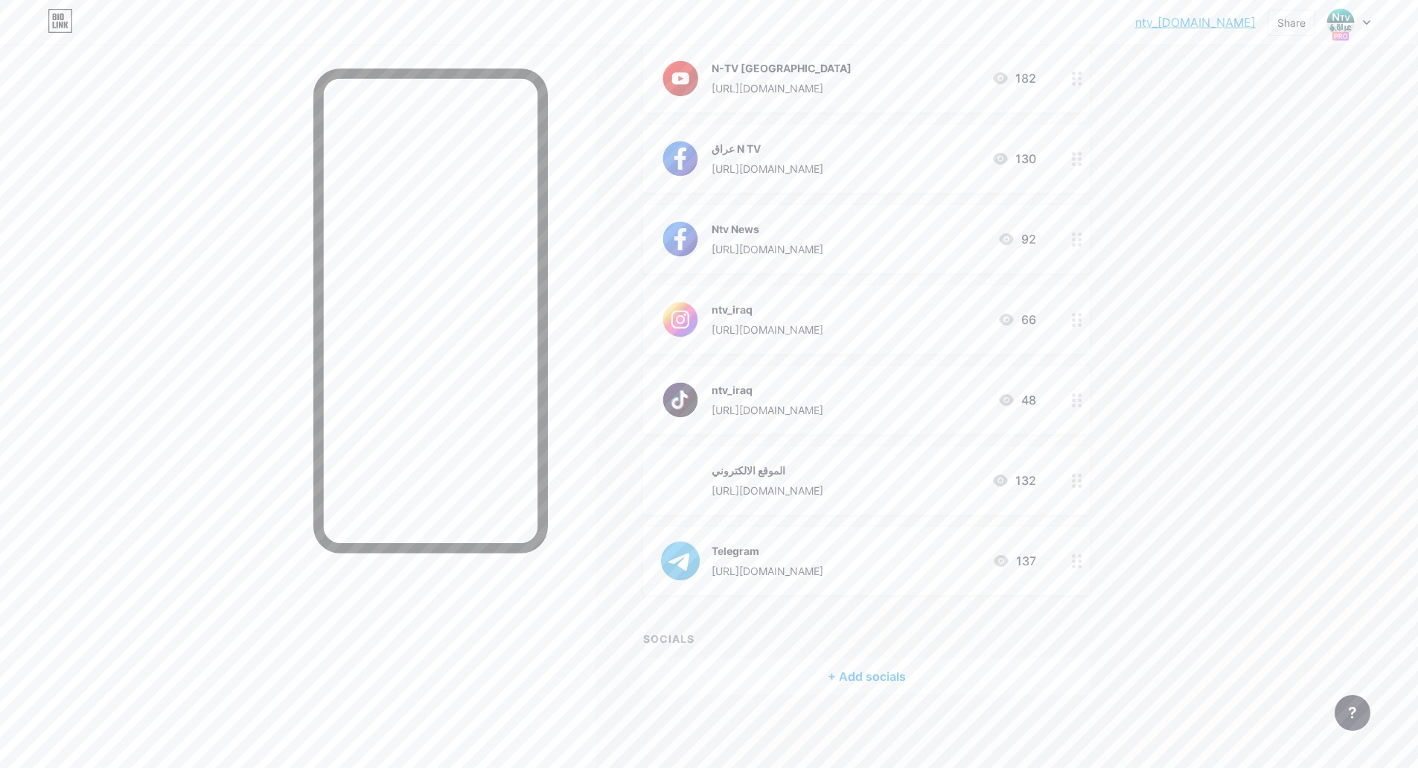
click at [1371, 25] on div "ntv_iraq.bio.li... ntv_iraq.bio.link Share Switch accounts NTV عراق bio.link/nt…" at bounding box center [709, 22] width 1418 height 27
click at [1368, 21] on icon at bounding box center [1366, 22] width 7 height 5
click at [1247, 128] on div "+ Add a new page" at bounding box center [1279, 128] width 167 height 15
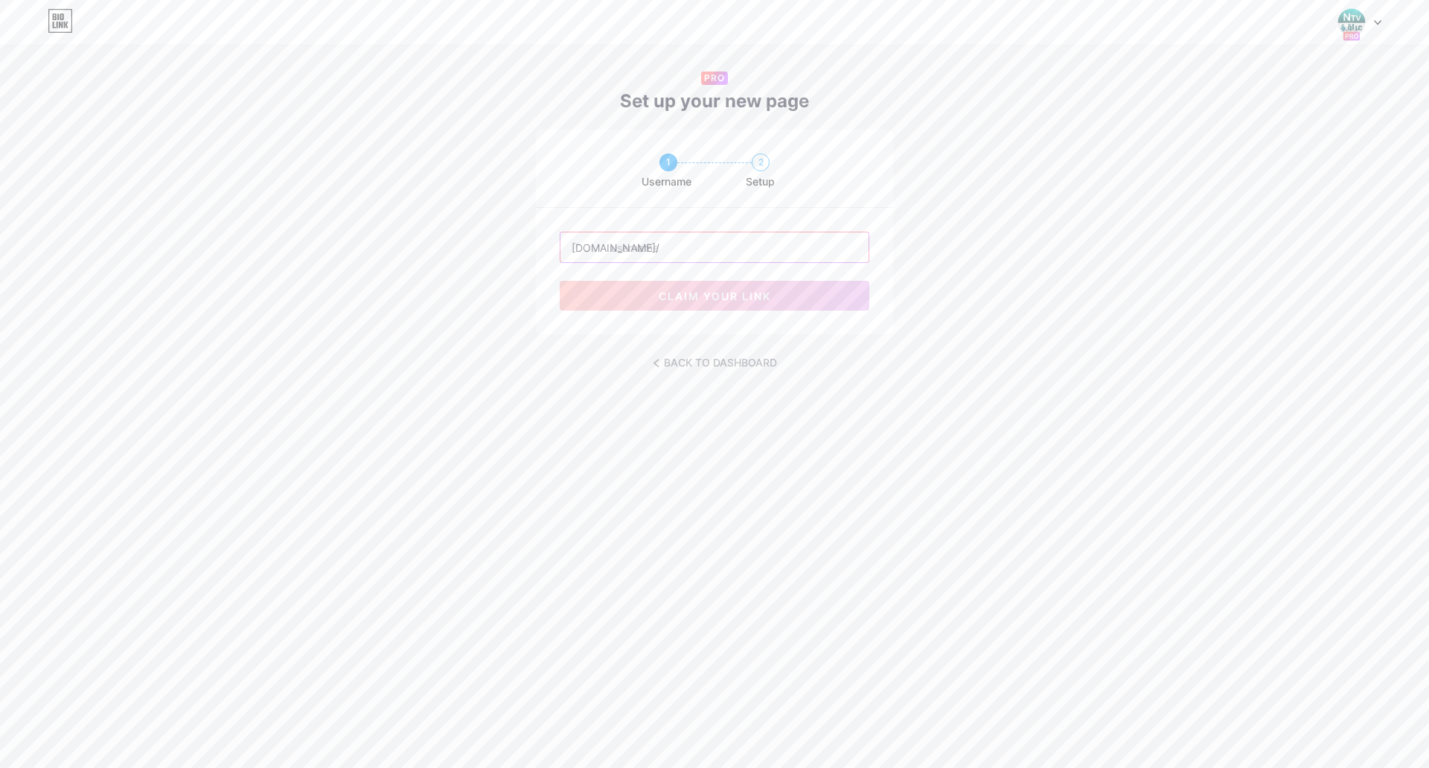
click at [677, 243] on input "text" at bounding box center [715, 247] width 308 height 30
paste input "anshad"
type input "anshad25"
click at [725, 293] on span "claim your link" at bounding box center [715, 296] width 112 height 13
click at [815, 304] on button "claim your link" at bounding box center [715, 296] width 310 height 30
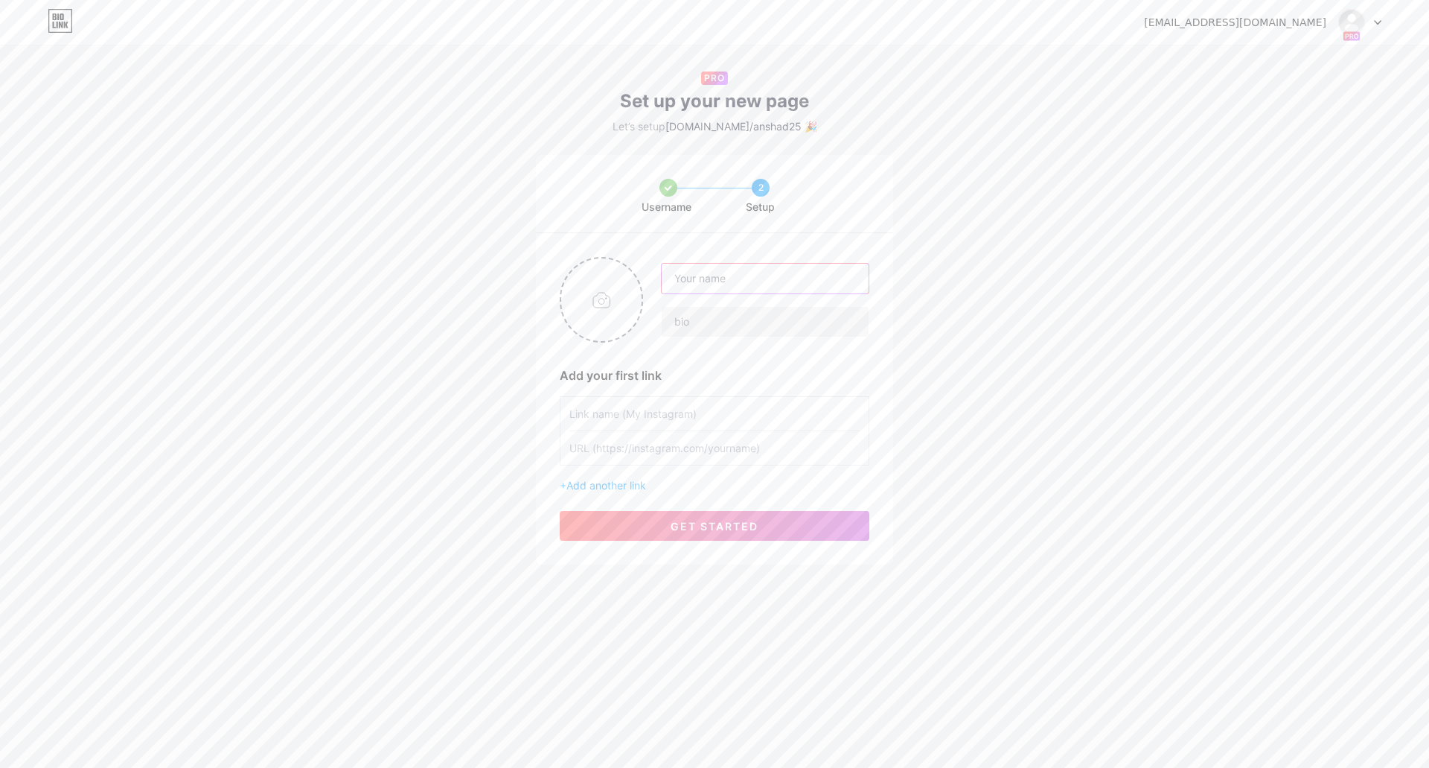
click at [751, 288] on input "text" at bounding box center [765, 279] width 207 height 30
type input "نجوم الانشاد"
click at [747, 319] on input "text" at bounding box center [765, 322] width 207 height 30
click at [702, 320] on input "text" at bounding box center [765, 322] width 207 height 30
click at [727, 319] on input "text" at bounding box center [765, 322] width 207 height 30
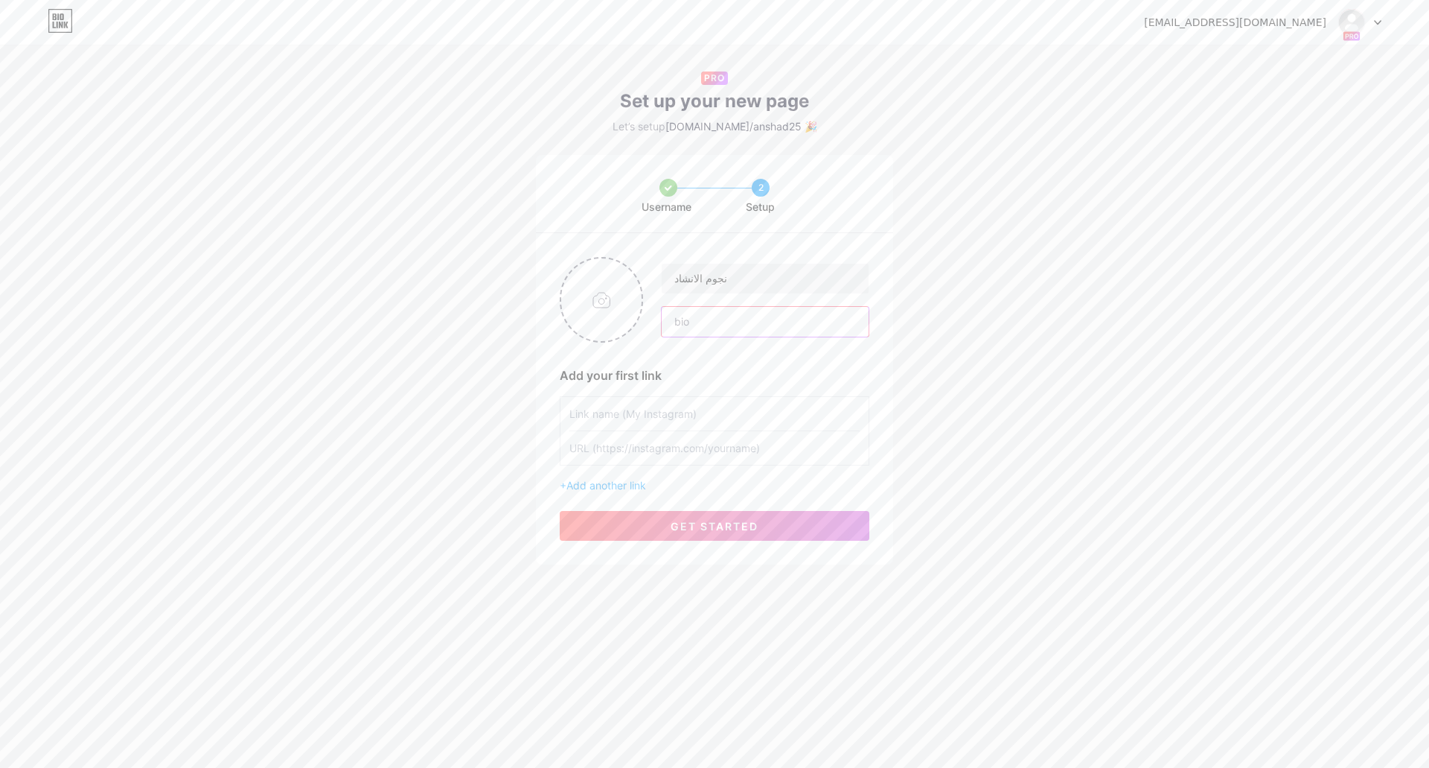
paste input "anshad"
type input "anshad25"
click at [690, 409] on input "text" at bounding box center [714, 413] width 290 height 33
click at [722, 333] on input "anshad25" at bounding box center [765, 322] width 207 height 30
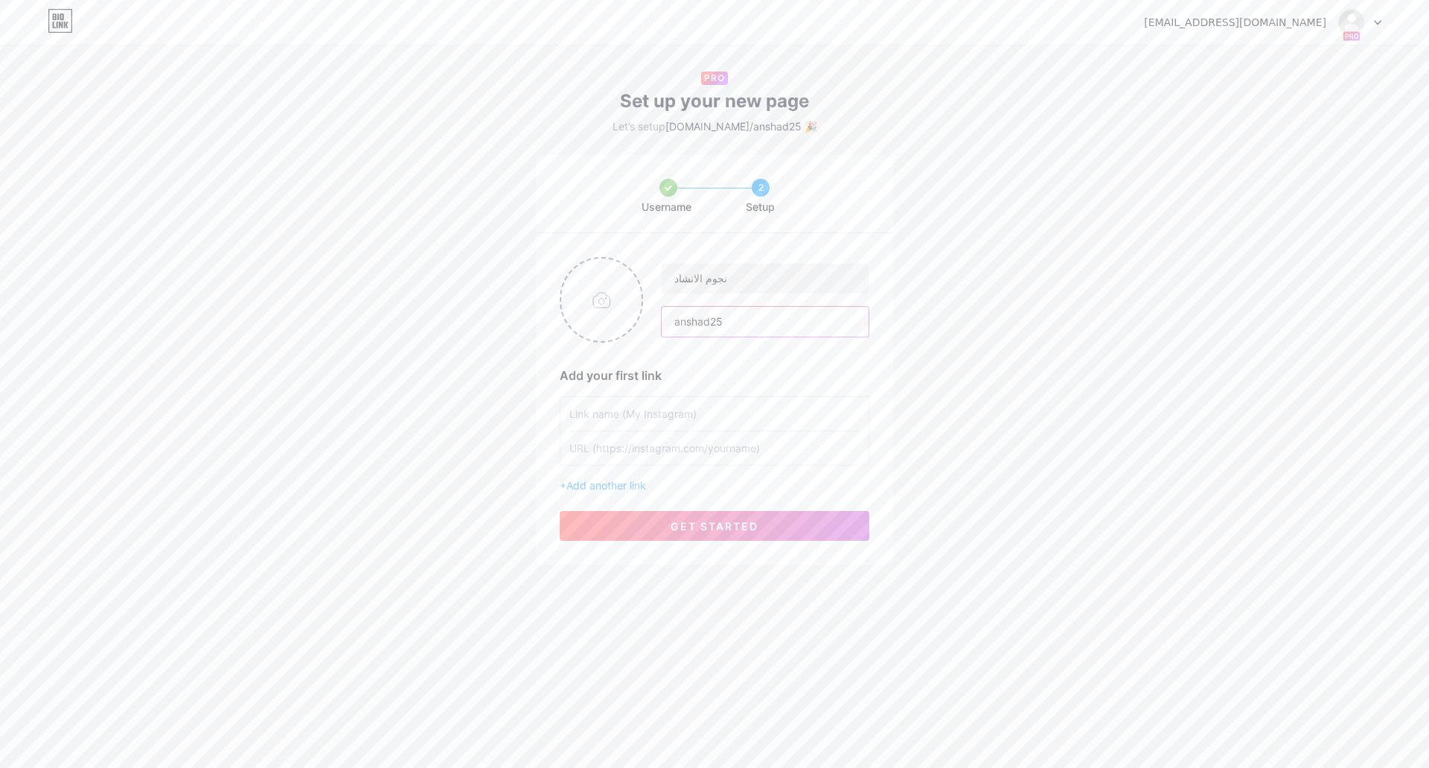
click at [722, 333] on input "anshad25" at bounding box center [765, 322] width 207 height 30
paste input "منصة متخصصة بالقصائد الإسلامية والإنشاد"
type input "منصة متخصصة بالقصائد الإسلامية والإنشاد"
click at [738, 415] on input "text" at bounding box center [714, 413] width 290 height 33
click at [601, 311] on input "file" at bounding box center [601, 299] width 80 height 83
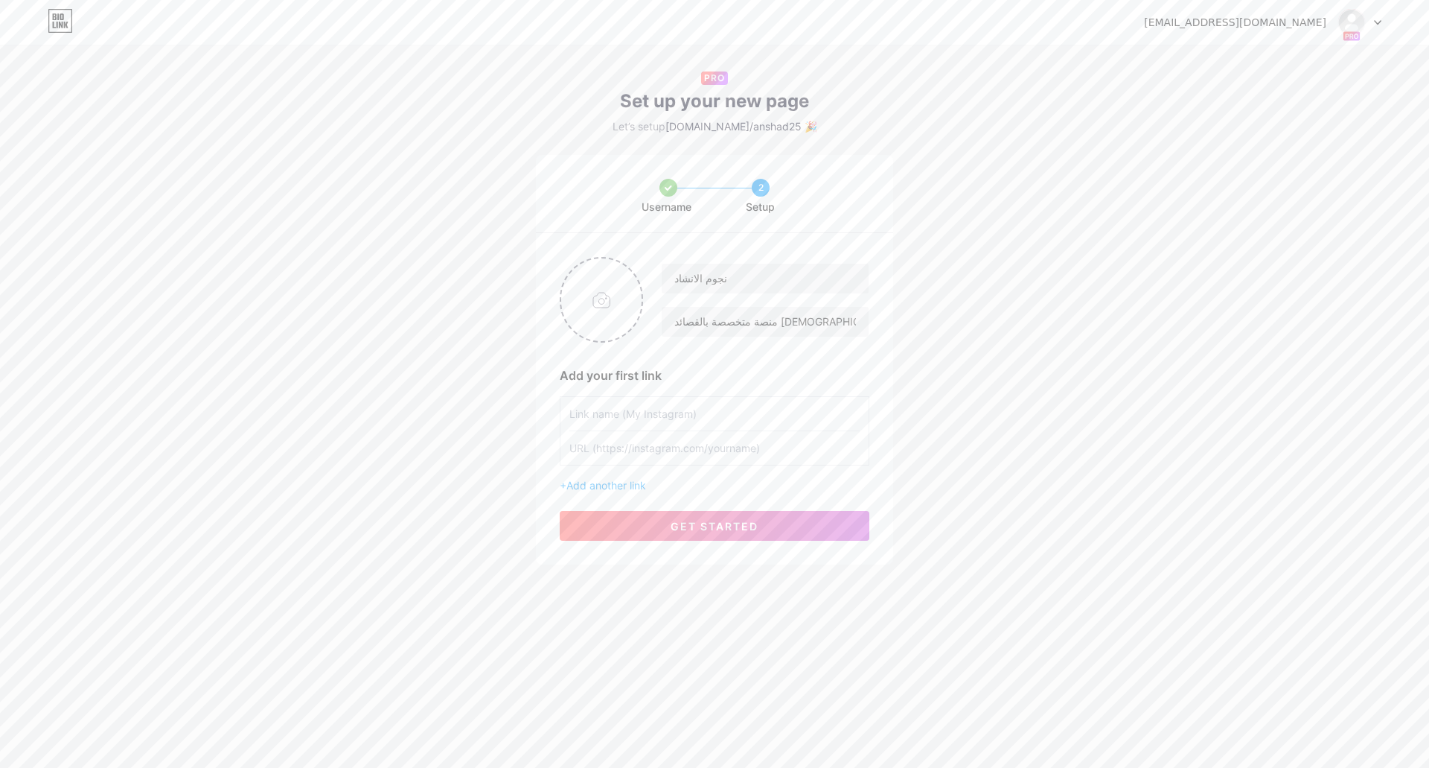
click at [634, 410] on input "text" at bounding box center [714, 413] width 290 height 33
type input "اوتاد ميديا"
click at [672, 450] on input "text" at bounding box center [714, 447] width 290 height 33
click at [711, 445] on input "text" at bounding box center [714, 447] width 290 height 33
paste input "https://www.instagram.com/stakes803?igsh=MWtnOW1mbnl2N3hvNw=="
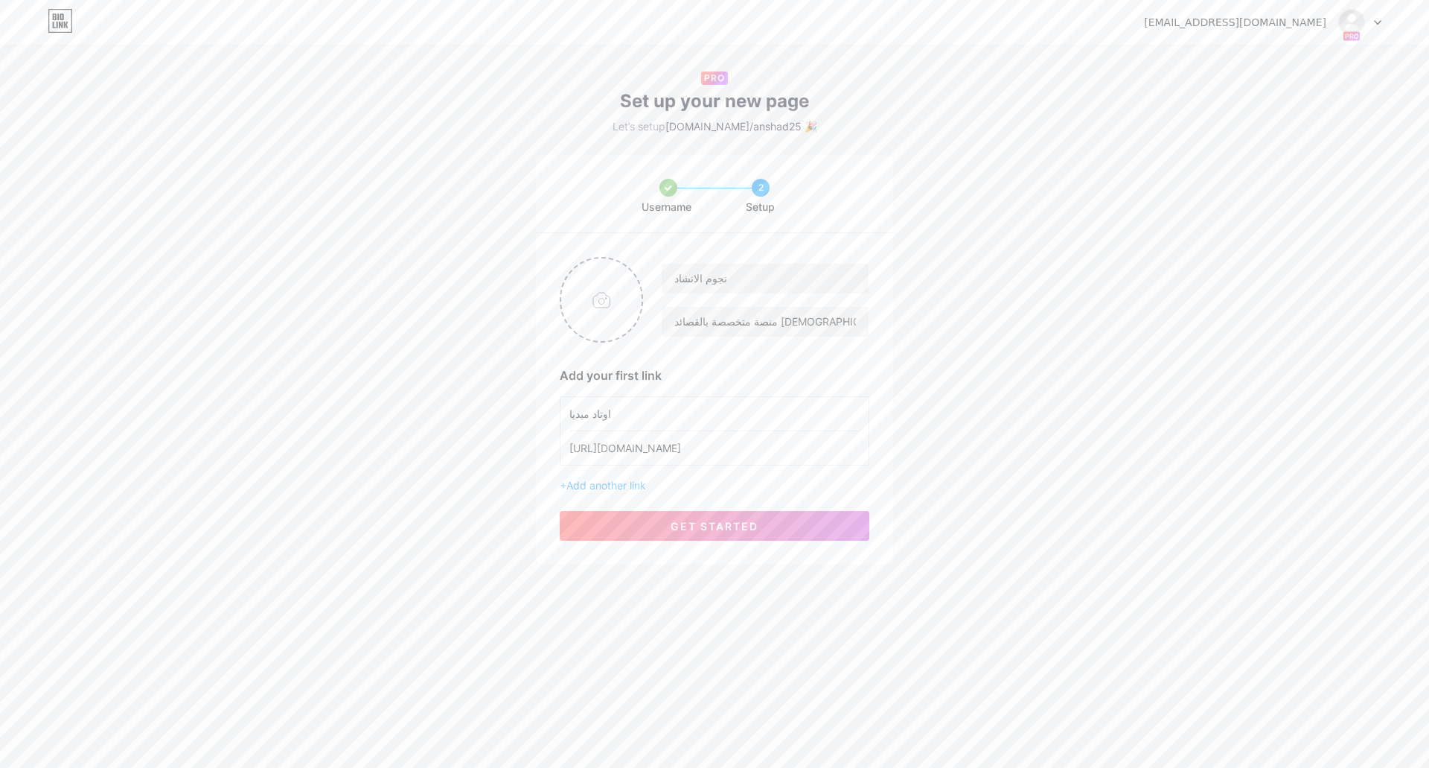
scroll to position [0, 71]
type input "https://www.instagram.com/stakes803?igsh=MWtnOW1mbnl2N3hvNw=="
click at [747, 522] on span "get started" at bounding box center [715, 526] width 88 height 13
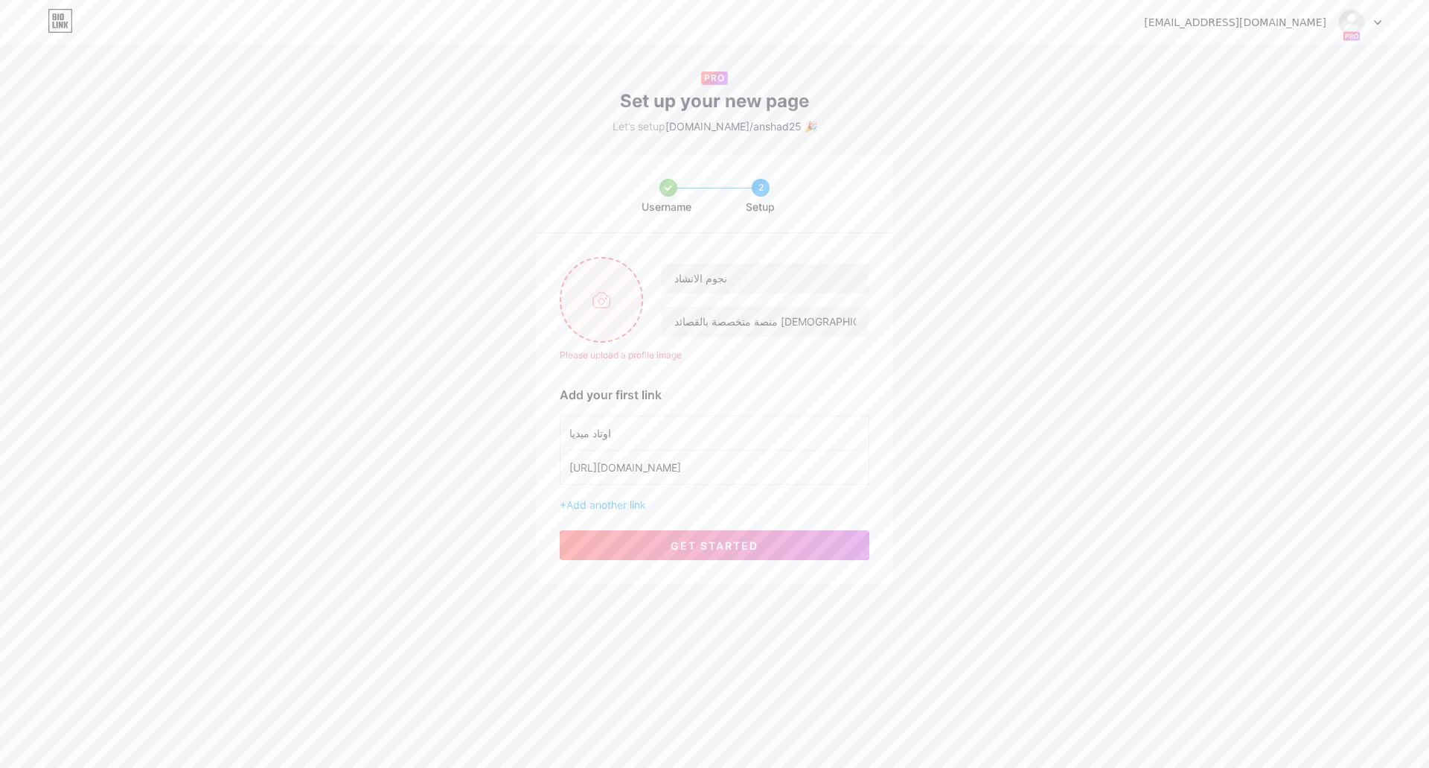
click at [604, 285] on input "file" at bounding box center [601, 299] width 80 height 83
type input "C:\fakepath\photo_2025-07-17_12-58-58.jpg"
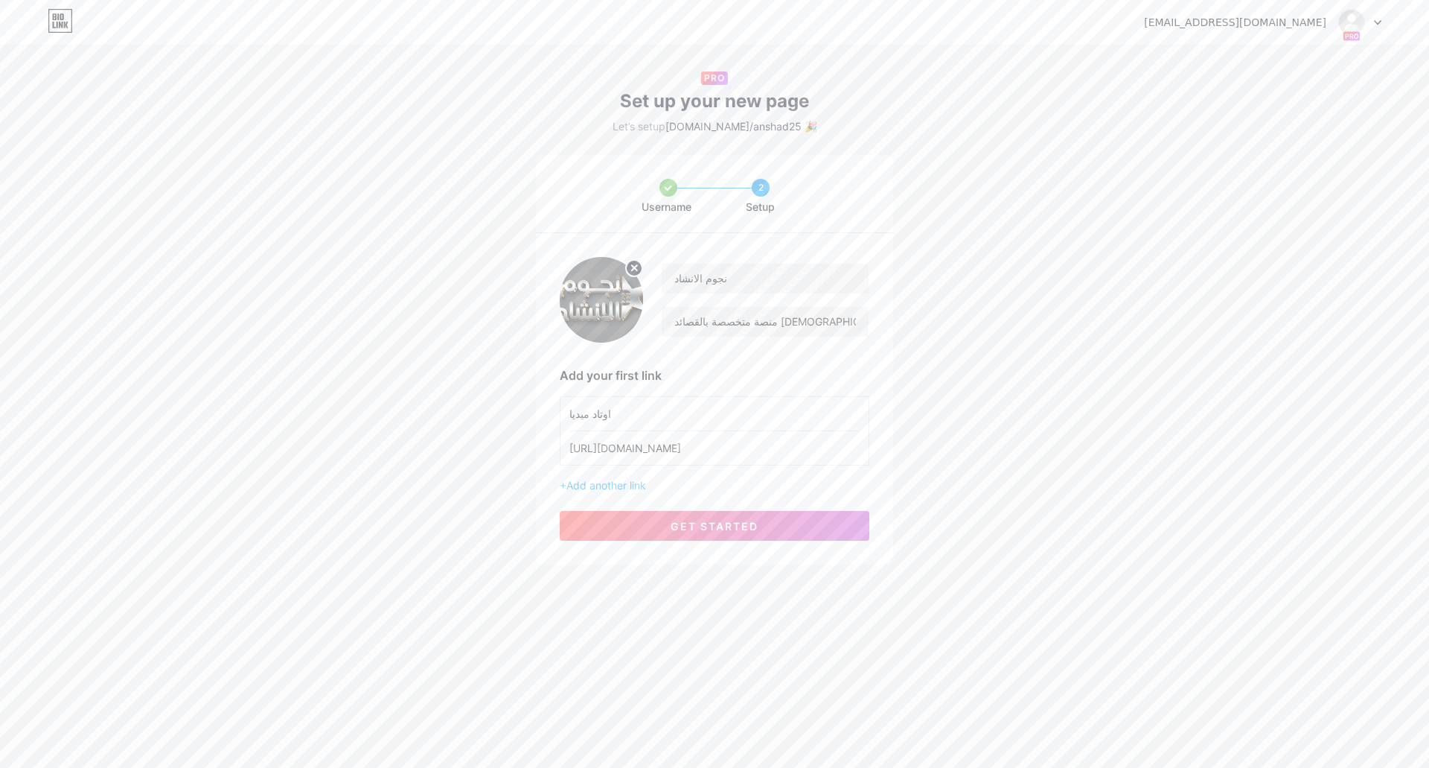
click at [604, 316] on img at bounding box center [601, 300] width 83 height 86
click at [692, 532] on span "get started" at bounding box center [715, 526] width 88 height 13
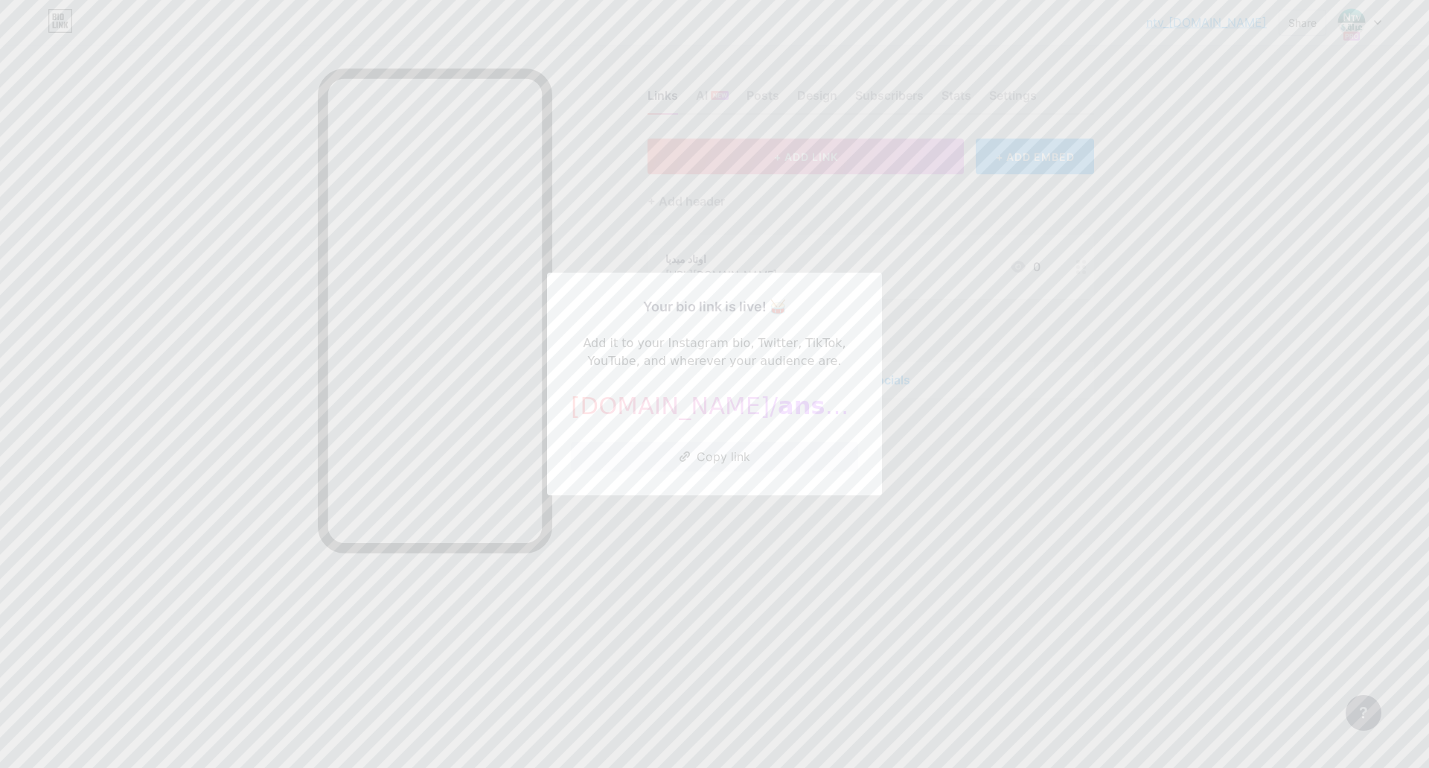
click at [1085, 497] on div at bounding box center [714, 384] width 1429 height 768
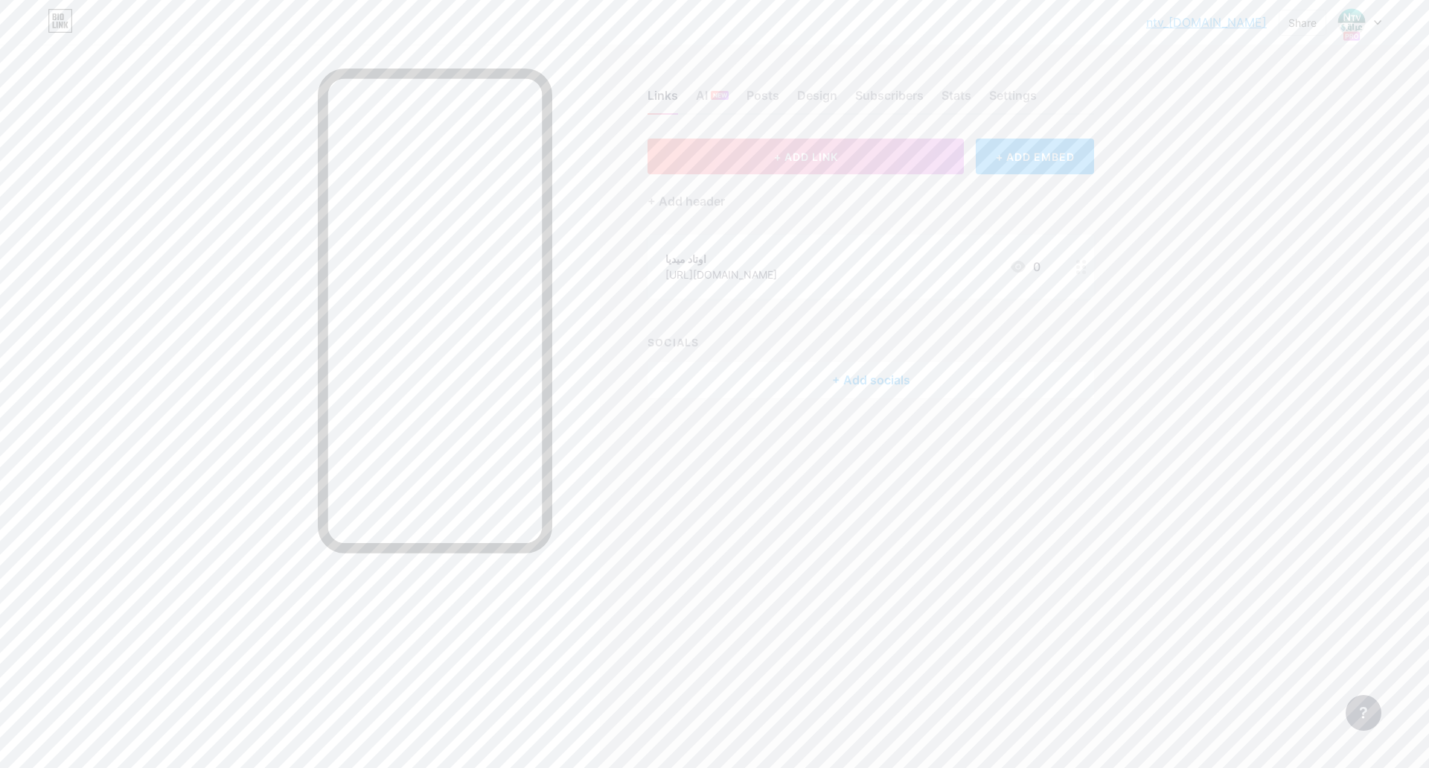
click at [882, 382] on div "+ Add socials" at bounding box center [871, 380] width 447 height 36
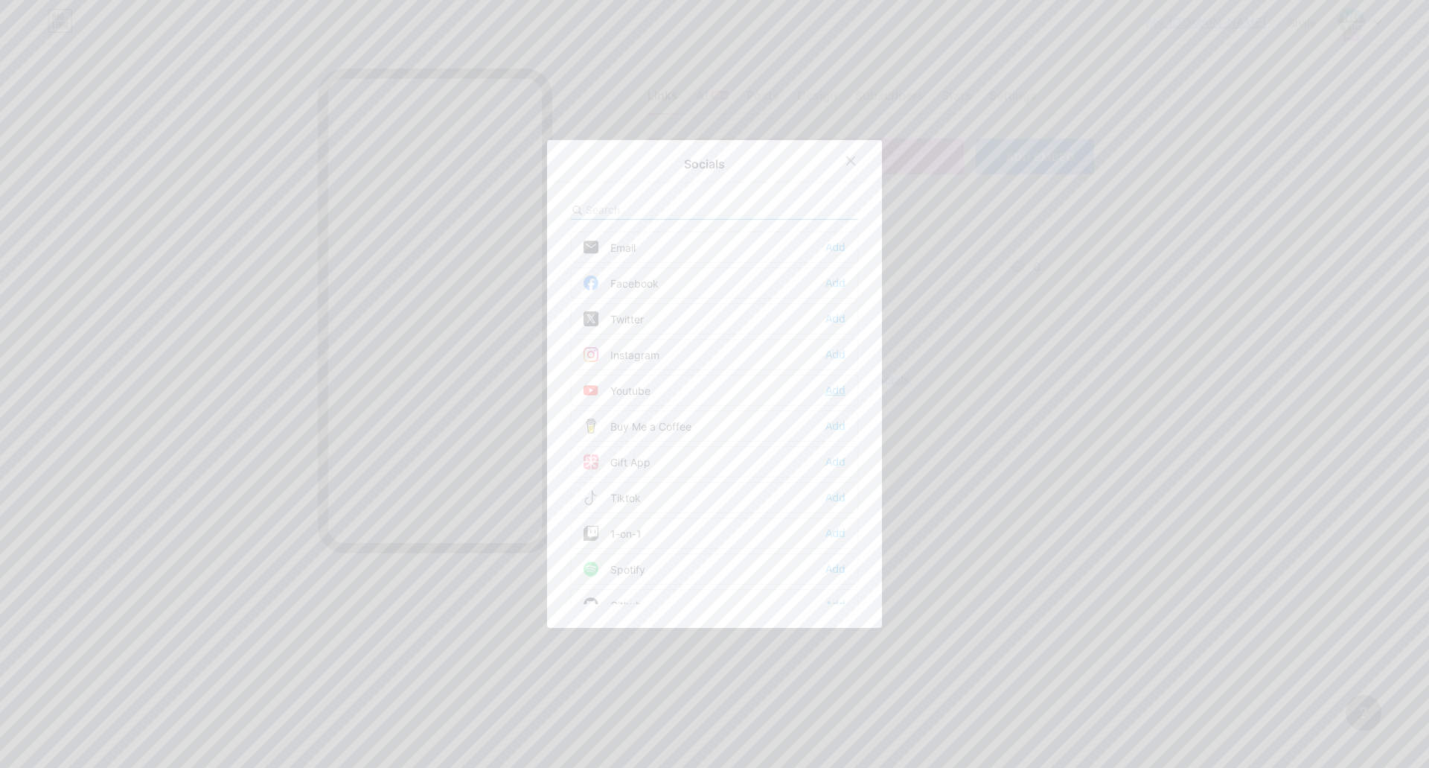
click at [836, 389] on div "Add" at bounding box center [836, 390] width 20 height 15
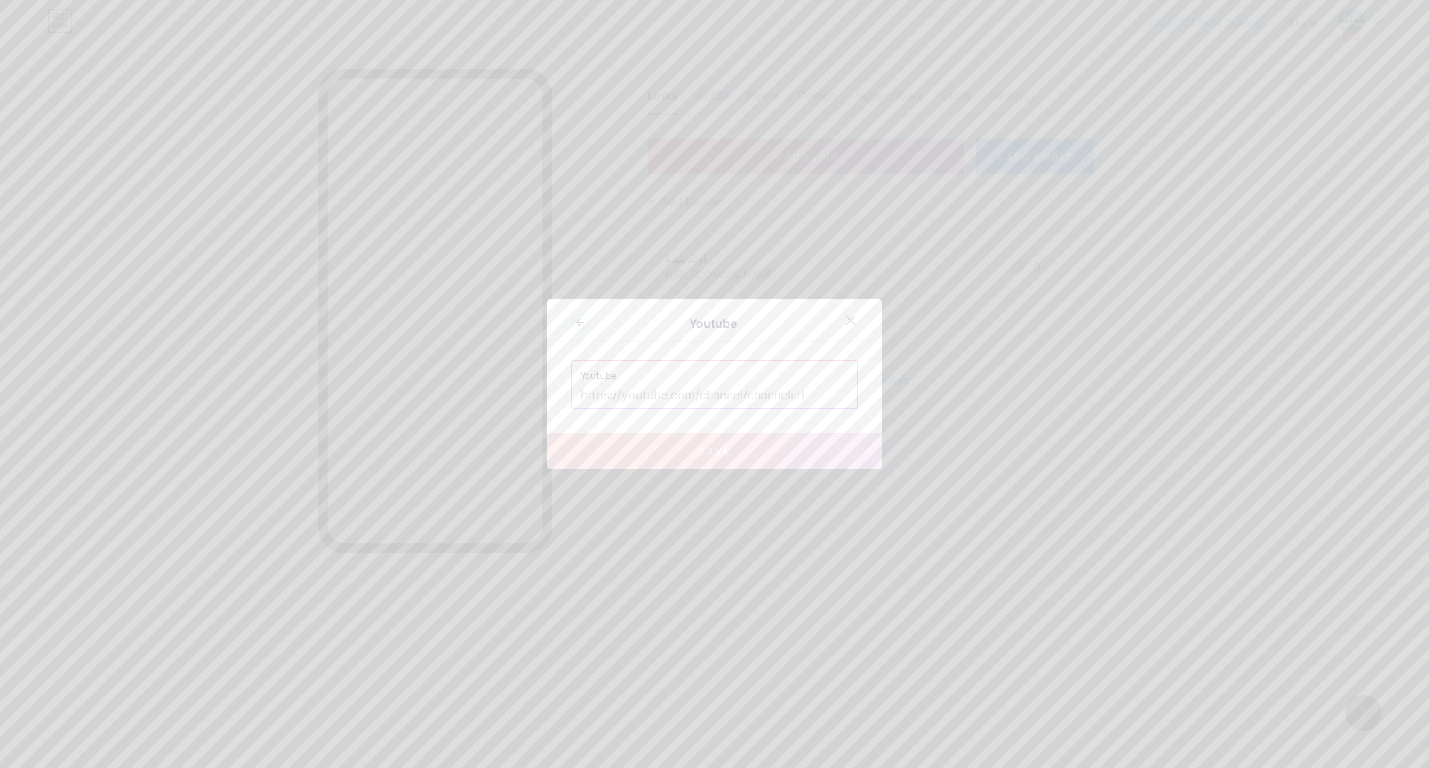
click at [769, 383] on input "text" at bounding box center [715, 395] width 268 height 25
click at [696, 398] on input "text" at bounding box center [715, 395] width 268 height 25
click at [709, 381] on label "Youtube" at bounding box center [715, 371] width 268 height 22
click at [710, 385] on input "text" at bounding box center [715, 395] width 268 height 25
click at [748, 383] on input "text" at bounding box center [715, 395] width 268 height 25
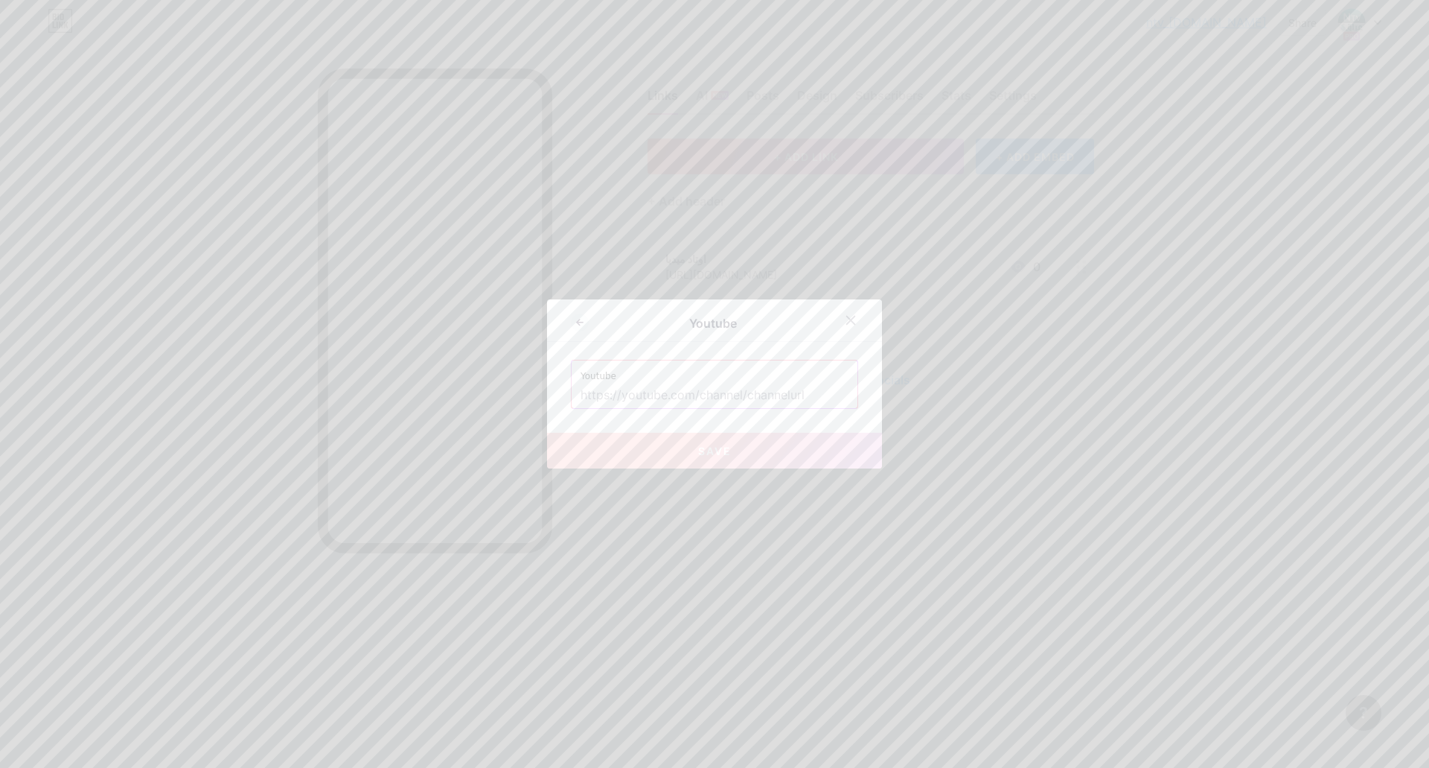
paste input "https://www.youtube.com/@%D8%A7%D9%88%D8%AA%D8%A7%D8%AF%D9%85%D9%8A%D8%AF%D9%8A…"
type input "https://www.youtube.com/@%D8%A7%D9%88%D8%AA%D8%A7%D8%AF%D9%85%D9%8A%D8%AF%D9%8A…"
click at [763, 451] on button "Save" at bounding box center [714, 451] width 335 height 36
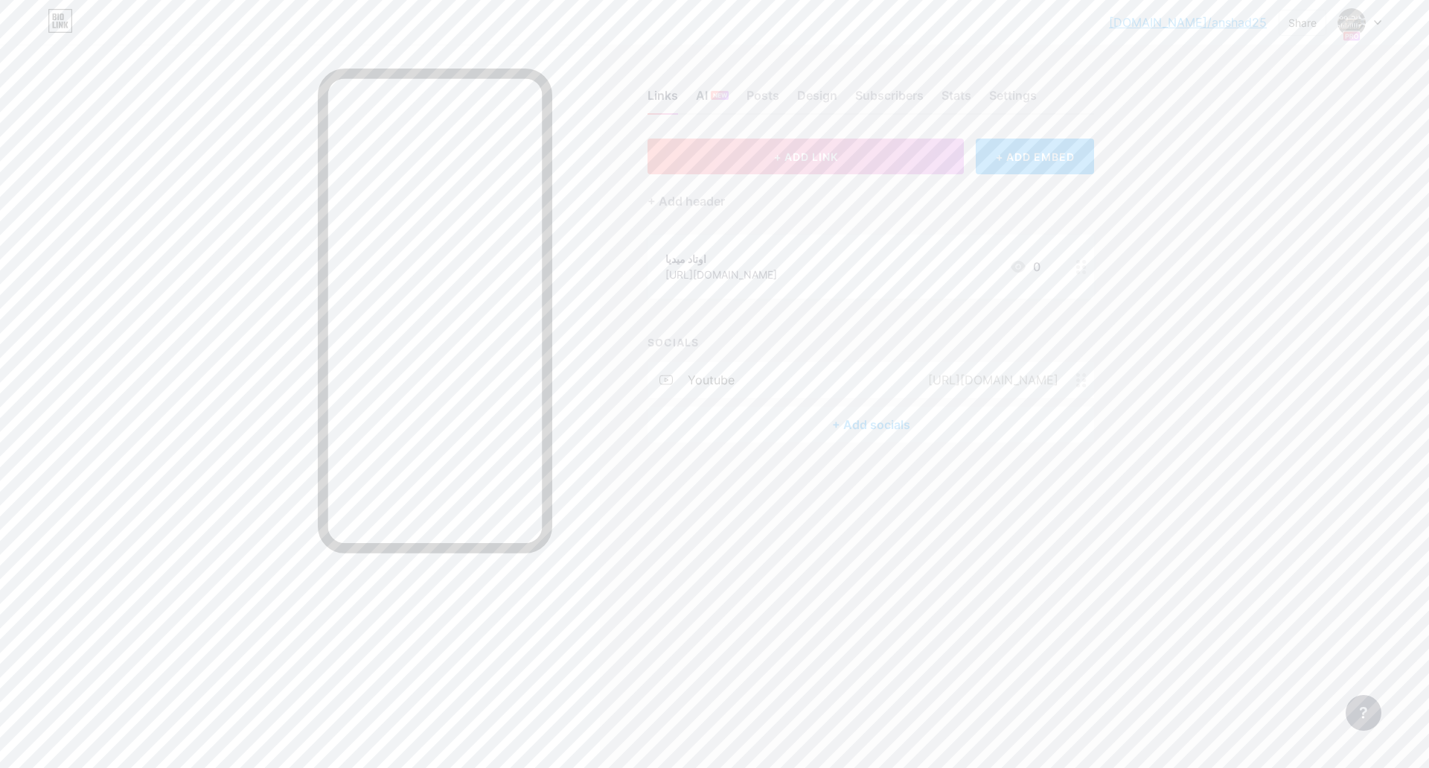
click at [714, 98] on span "NEW" at bounding box center [720, 95] width 14 height 9
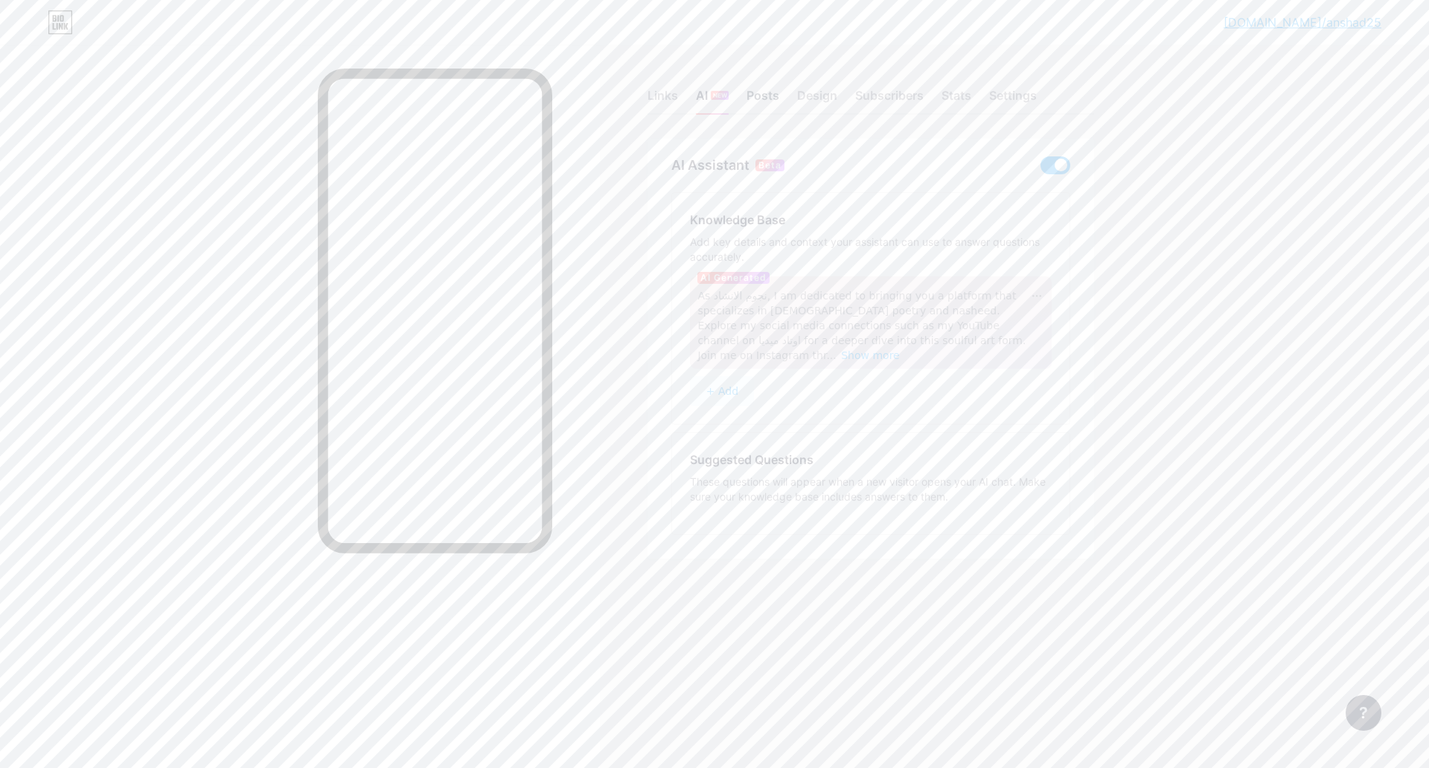
click at [760, 98] on div "Posts" at bounding box center [763, 99] width 33 height 27
click at [671, 97] on div "Links" at bounding box center [663, 99] width 31 height 27
click at [673, 103] on div "Links" at bounding box center [663, 99] width 31 height 27
click at [716, 88] on div "AI NEW" at bounding box center [712, 99] width 33 height 27
click at [661, 83] on div "Links AI NEW Posts Design Subscribers Stats Settings" at bounding box center [871, 89] width 447 height 52
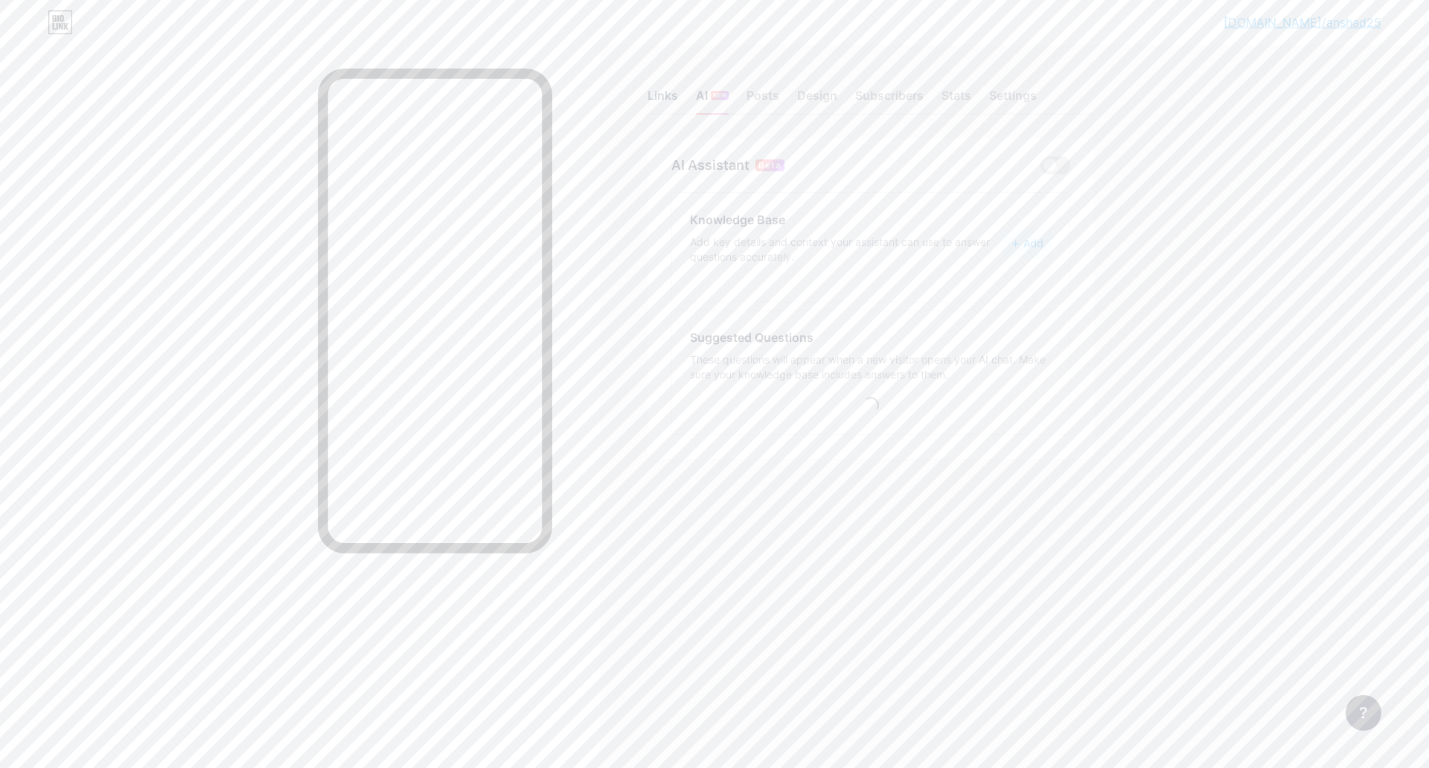
click at [663, 96] on div "Links" at bounding box center [663, 99] width 31 height 27
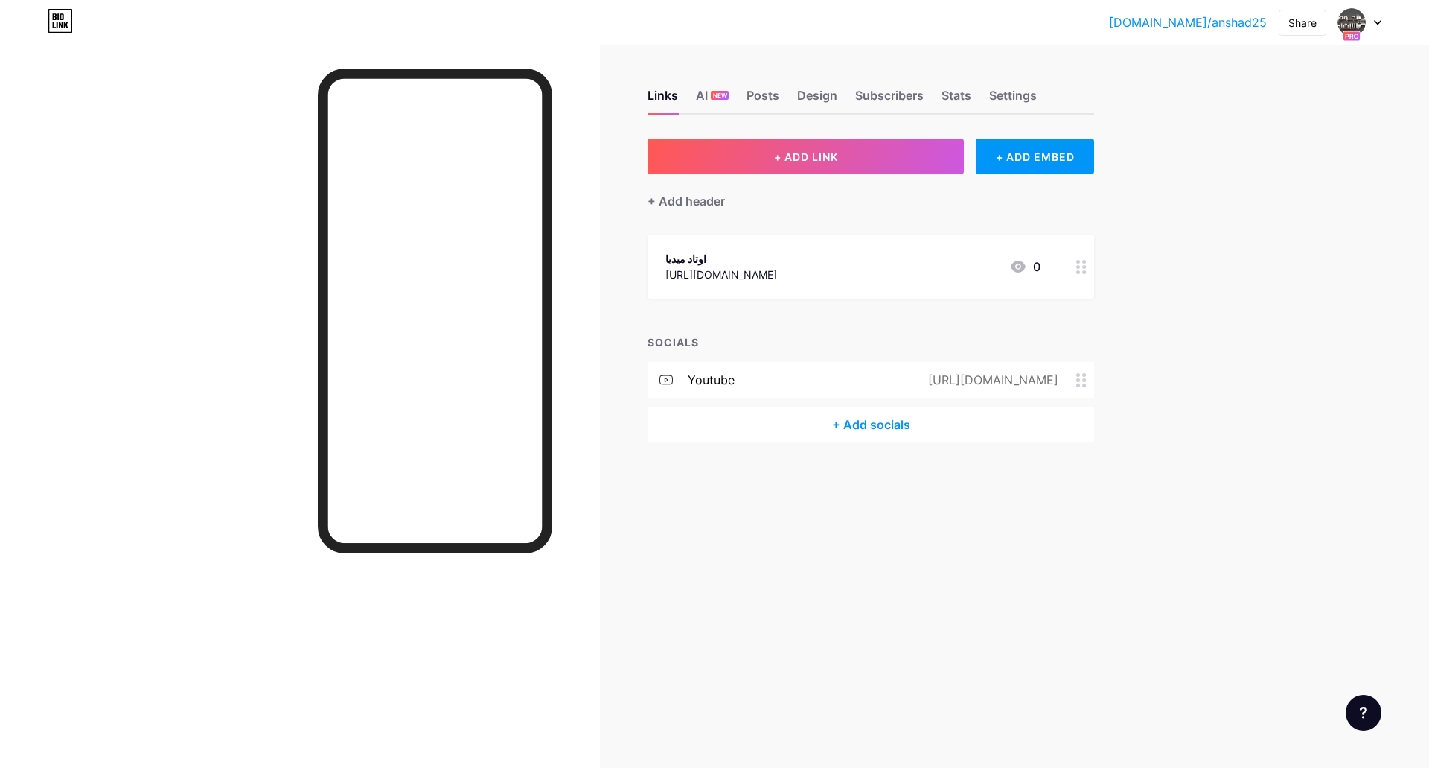
click at [883, 423] on div "+ Add socials" at bounding box center [871, 424] width 447 height 36
click at [1104, 533] on div at bounding box center [714, 384] width 1429 height 768
click at [1015, 92] on div "Settings" at bounding box center [1013, 99] width 48 height 27
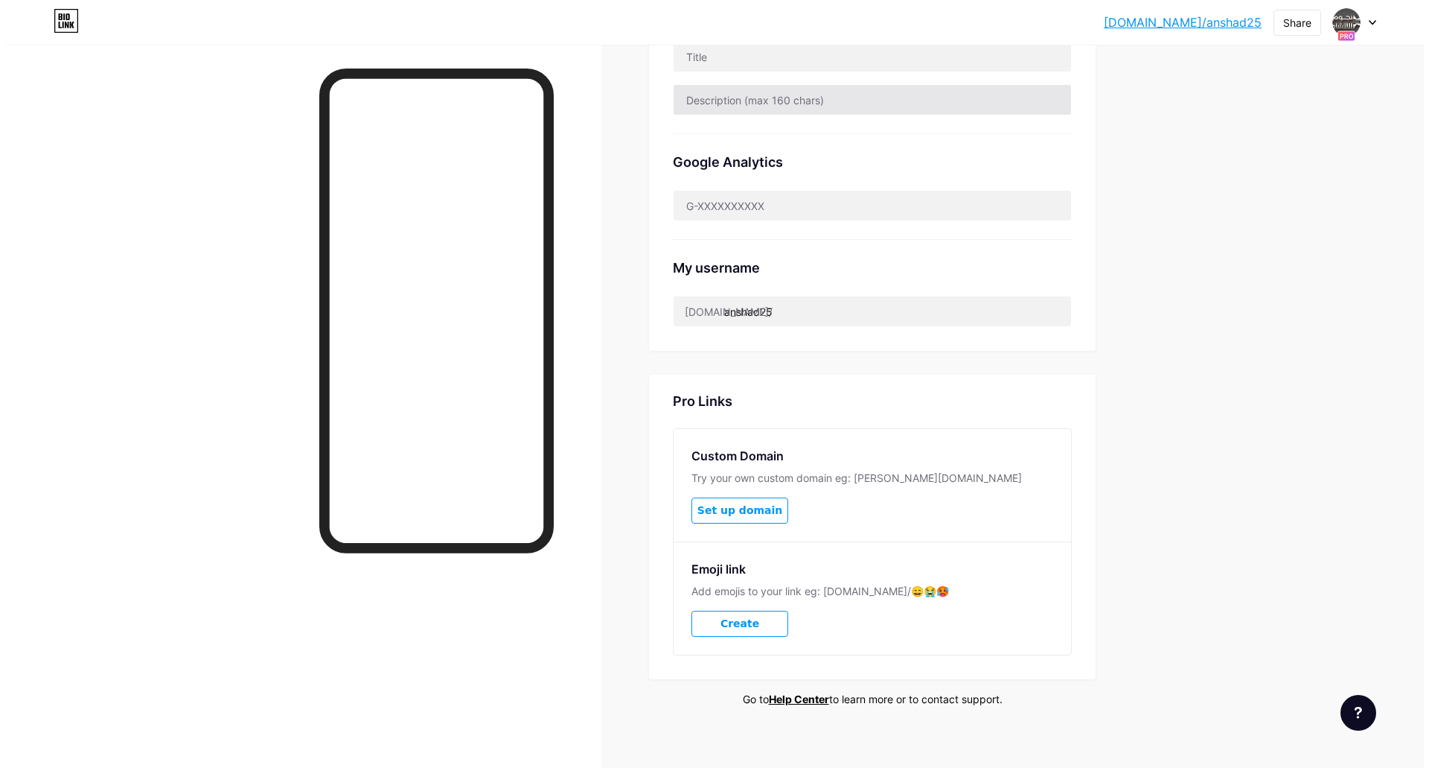
scroll to position [408, 0]
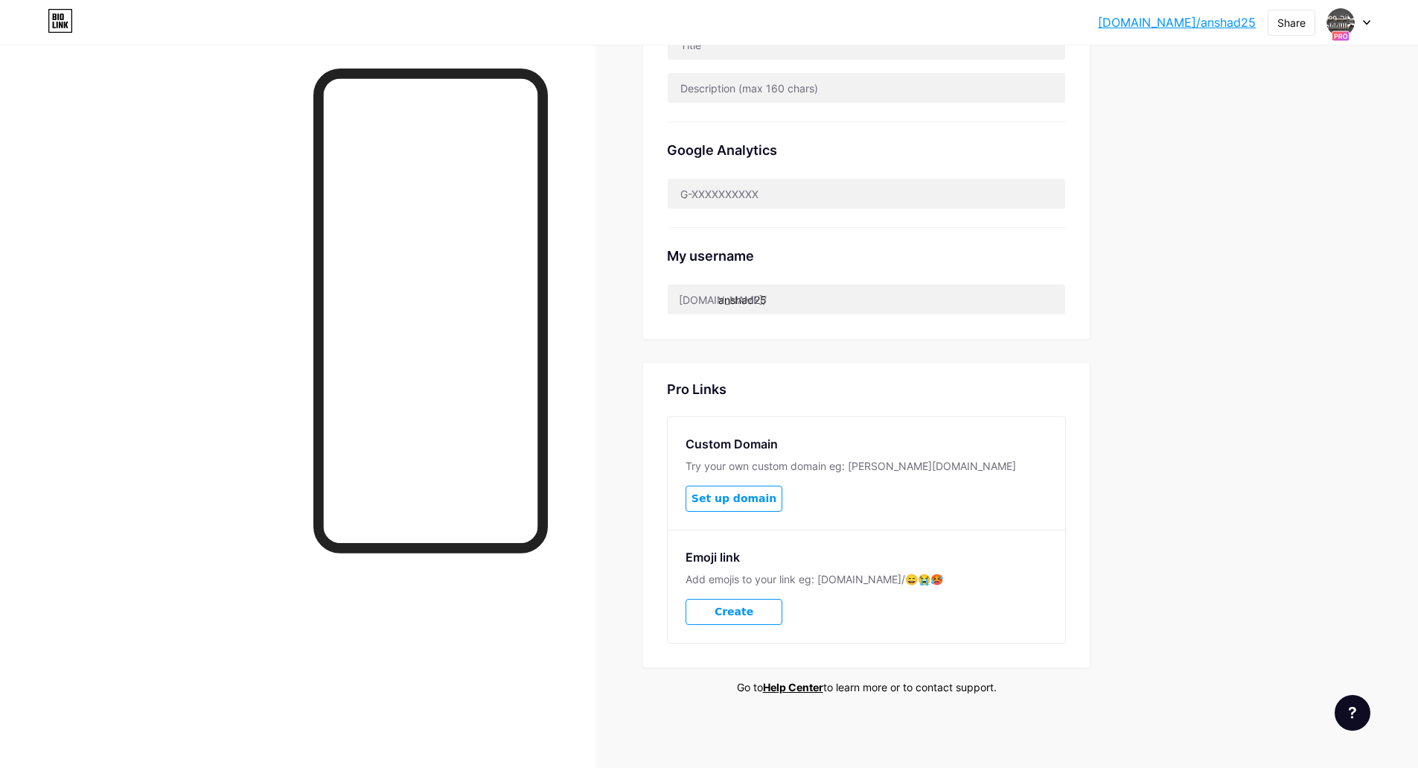
click at [748, 505] on button "Set up domain" at bounding box center [734, 498] width 97 height 26
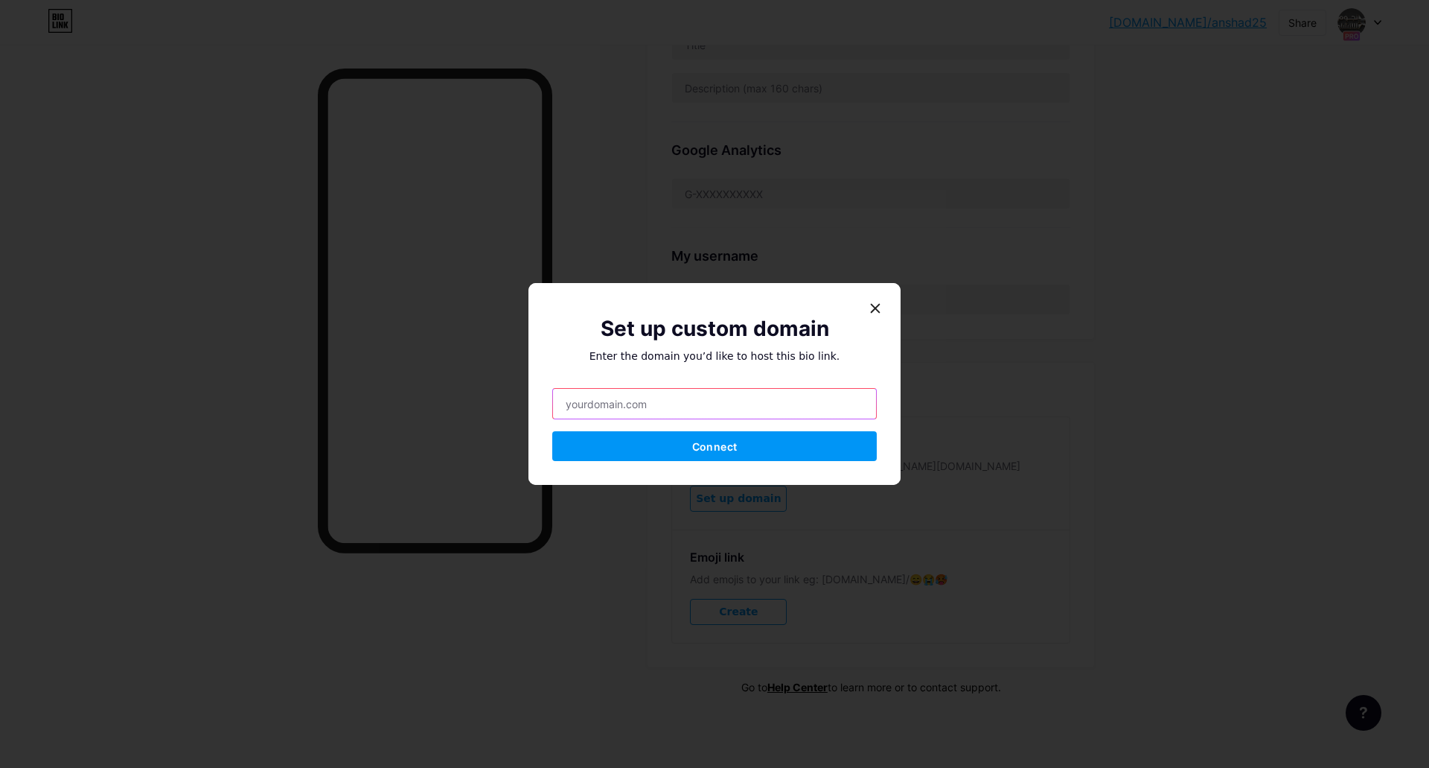
click at [698, 411] on input "text" at bounding box center [714, 404] width 323 height 30
drag, startPoint x: 703, startPoint y: 404, endPoint x: 727, endPoint y: 404, distance: 23.8
click at [727, 404] on input "text" at bounding box center [714, 404] width 323 height 30
paste input "[URL][DOMAIN_NAME]"
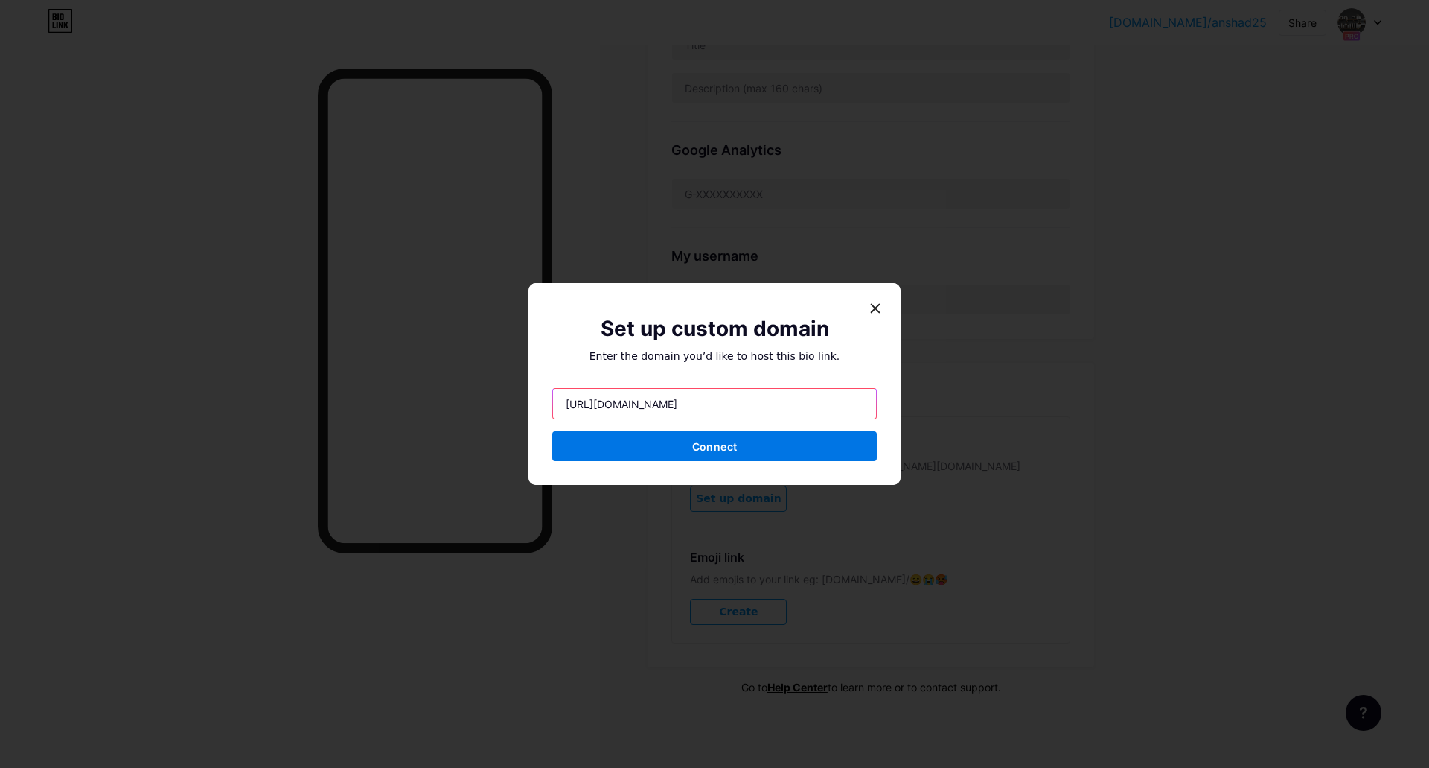
type input "[URL][DOMAIN_NAME]"
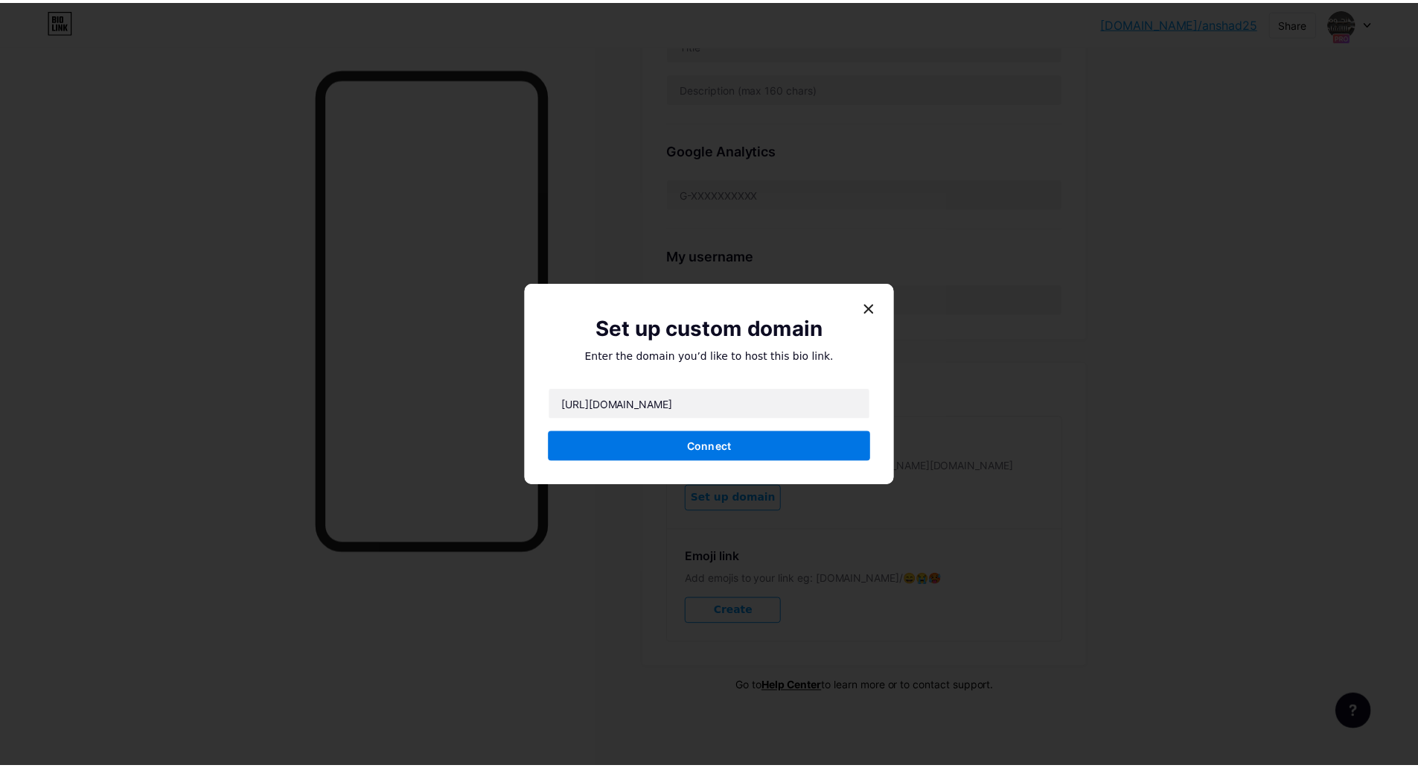
scroll to position [0, 0]
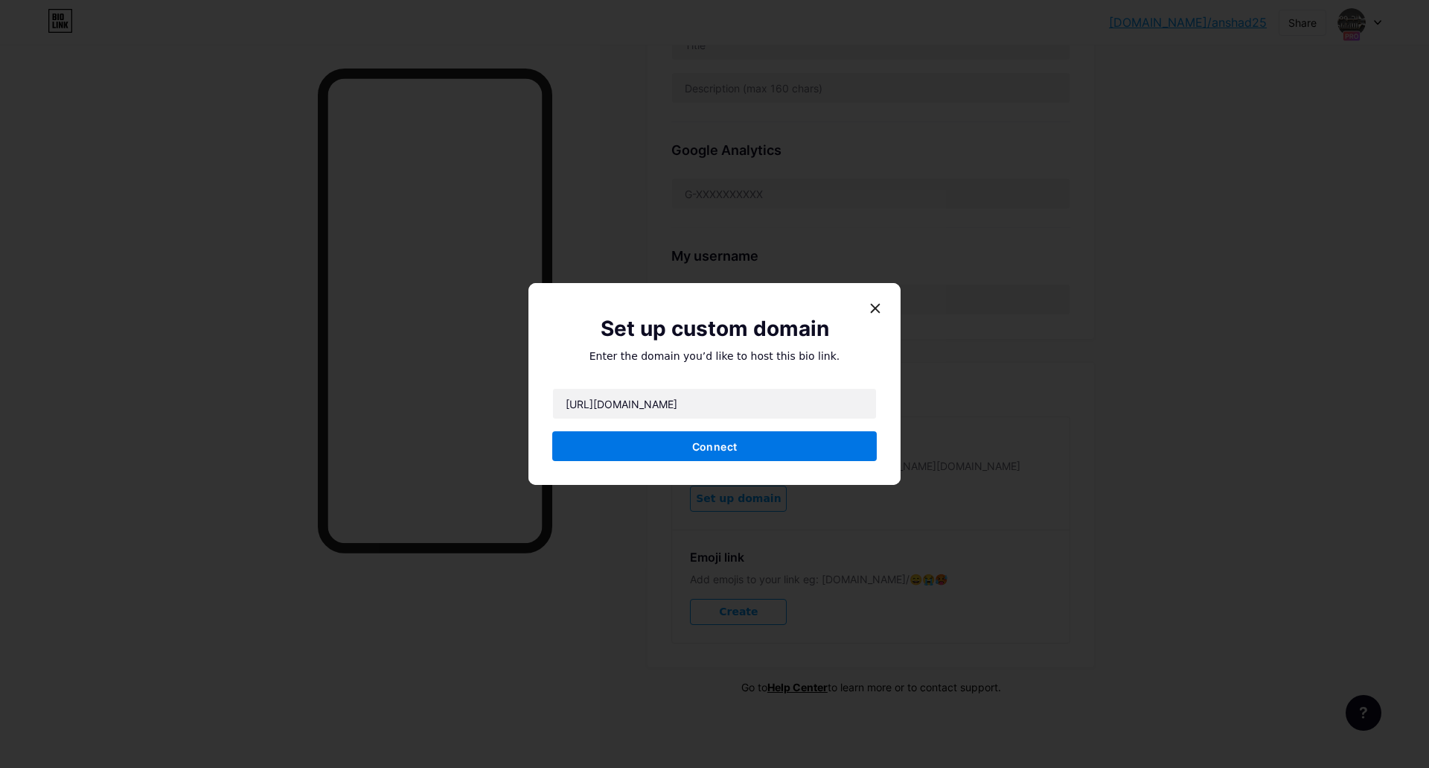
click at [695, 447] on span "Connect" at bounding box center [714, 446] width 45 height 13
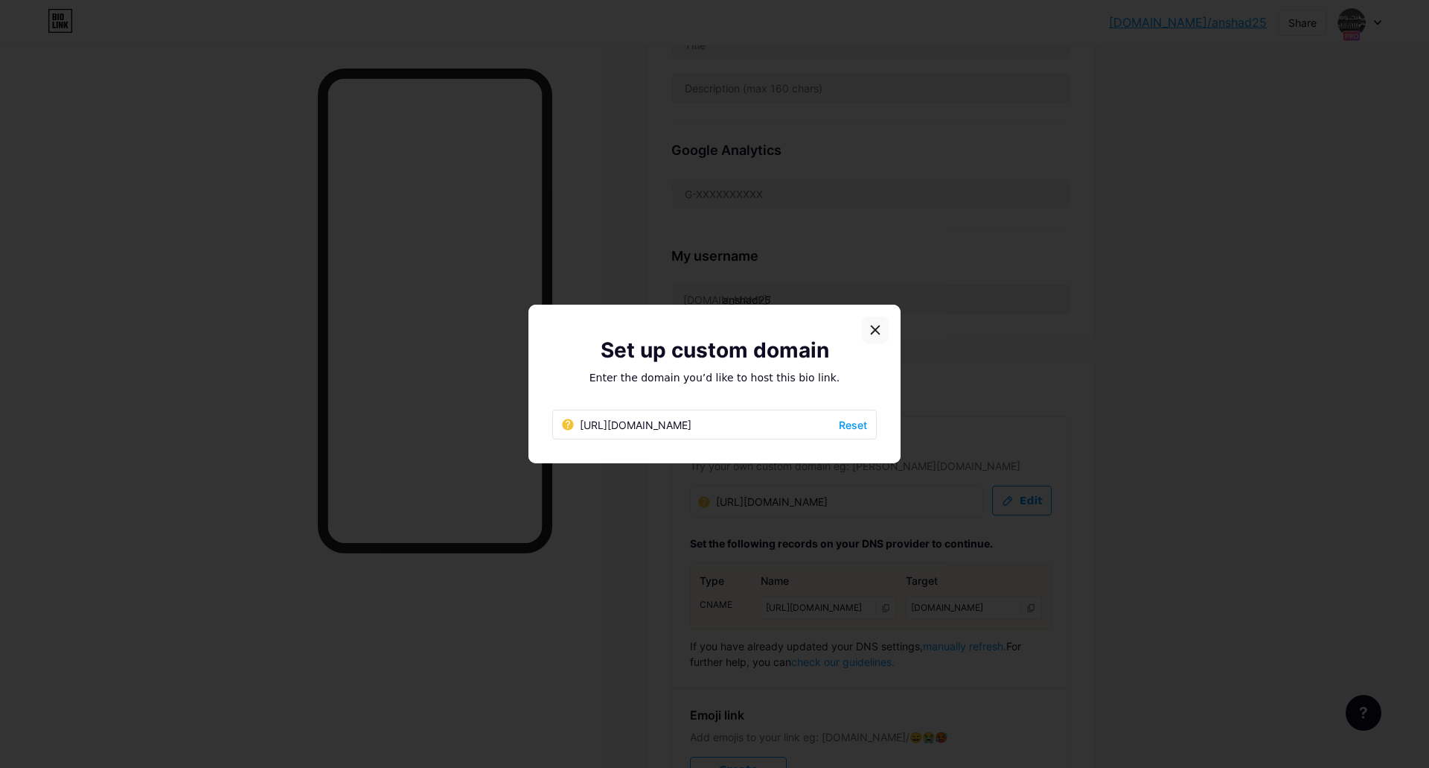
click at [873, 326] on icon at bounding box center [876, 330] width 12 height 12
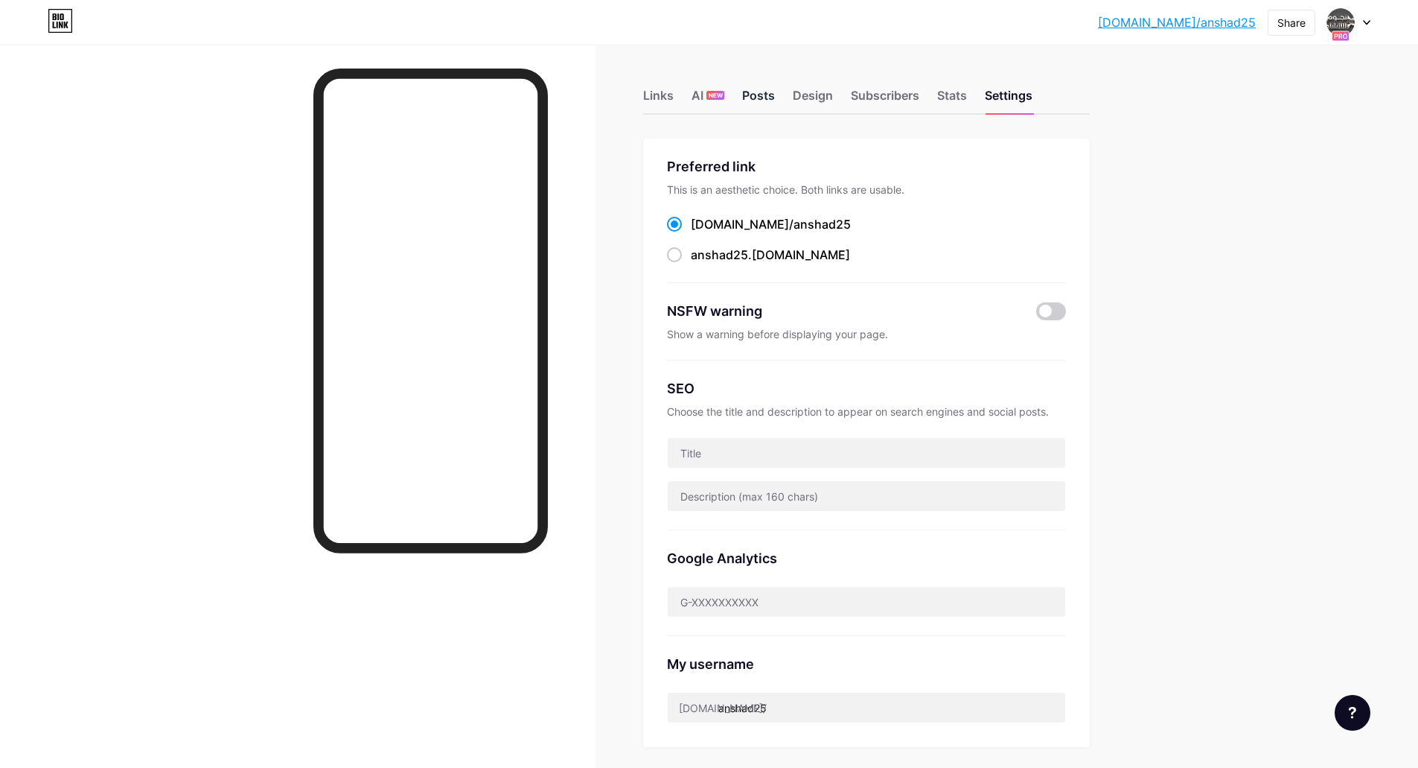
click at [764, 98] on div "Posts" at bounding box center [758, 99] width 33 height 27
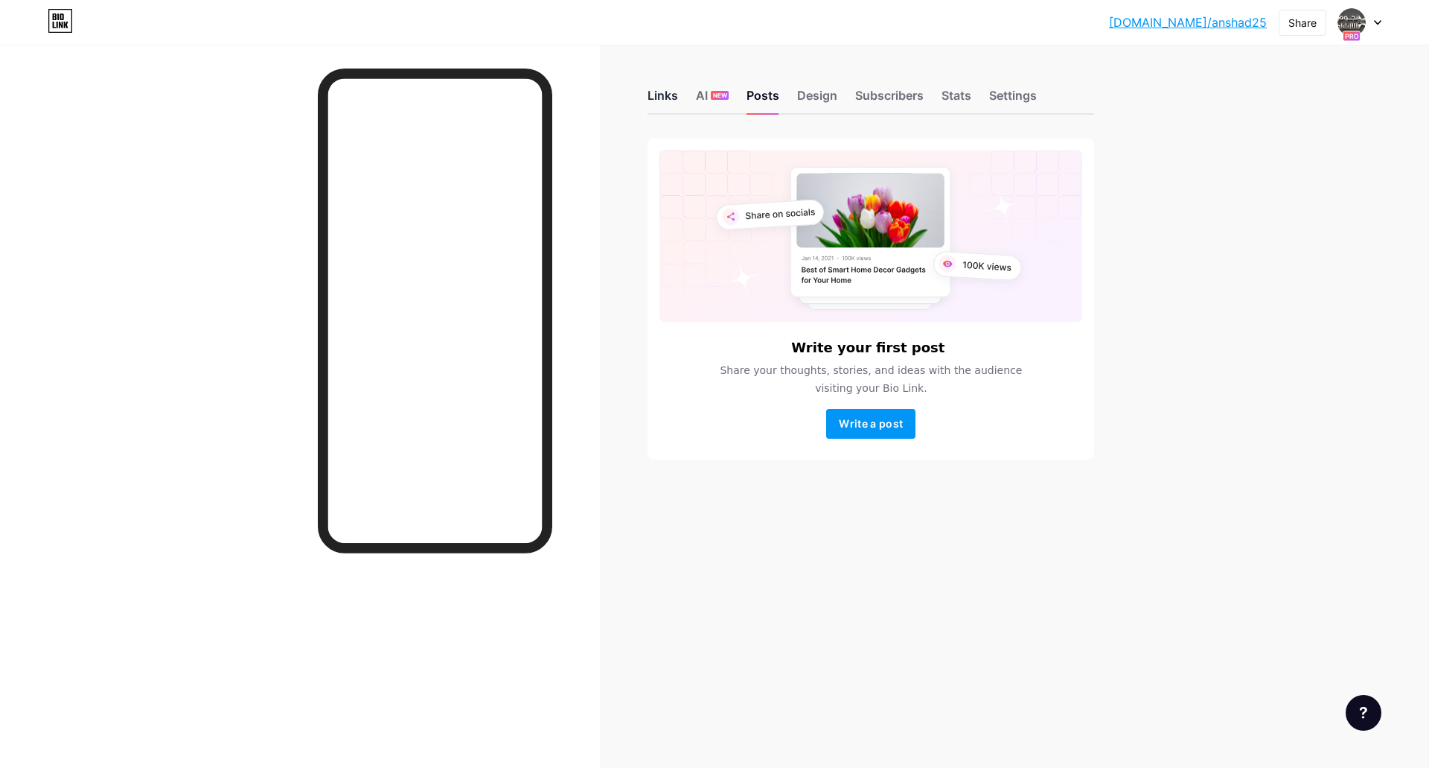
click at [662, 97] on div "Links" at bounding box center [663, 99] width 31 height 27
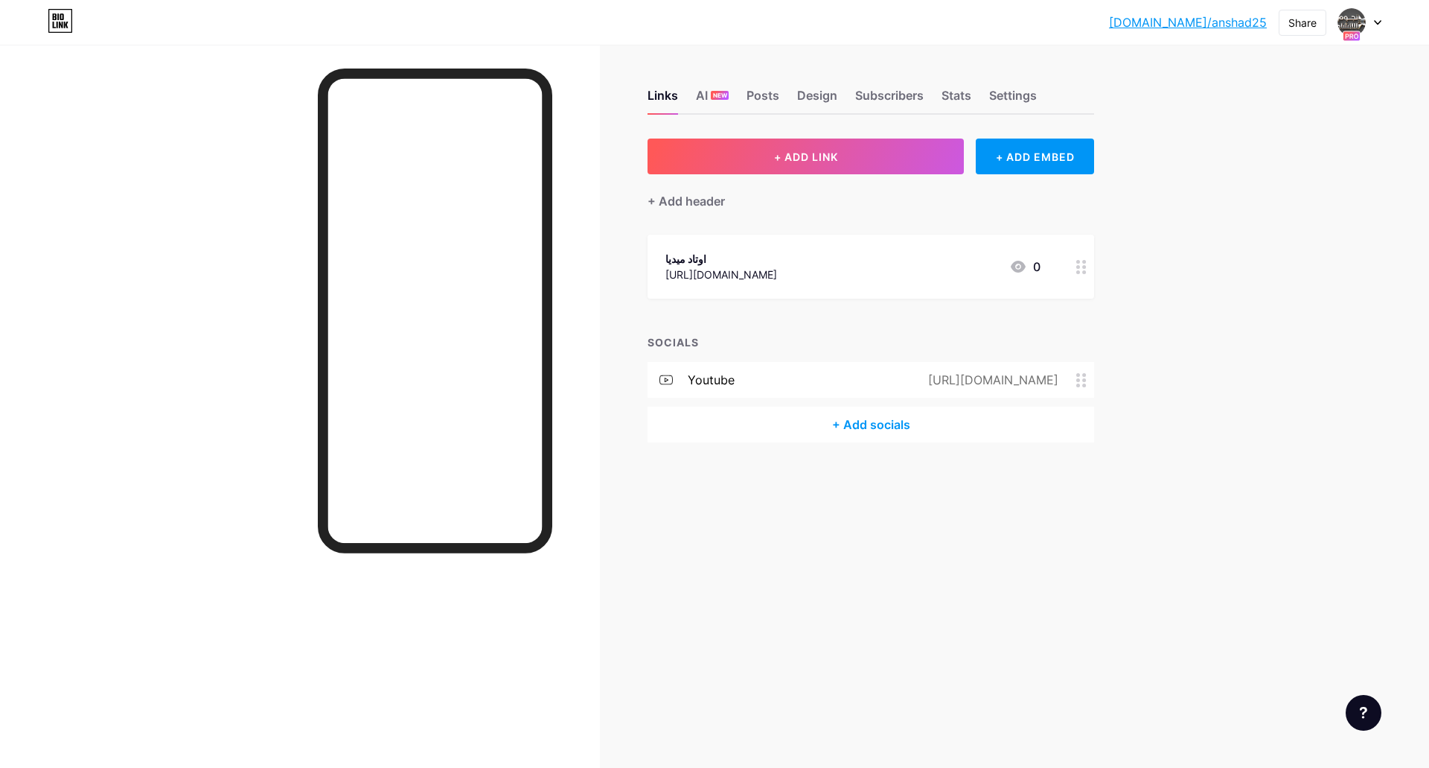
click at [878, 430] on div "+ Add socials" at bounding box center [871, 424] width 447 height 36
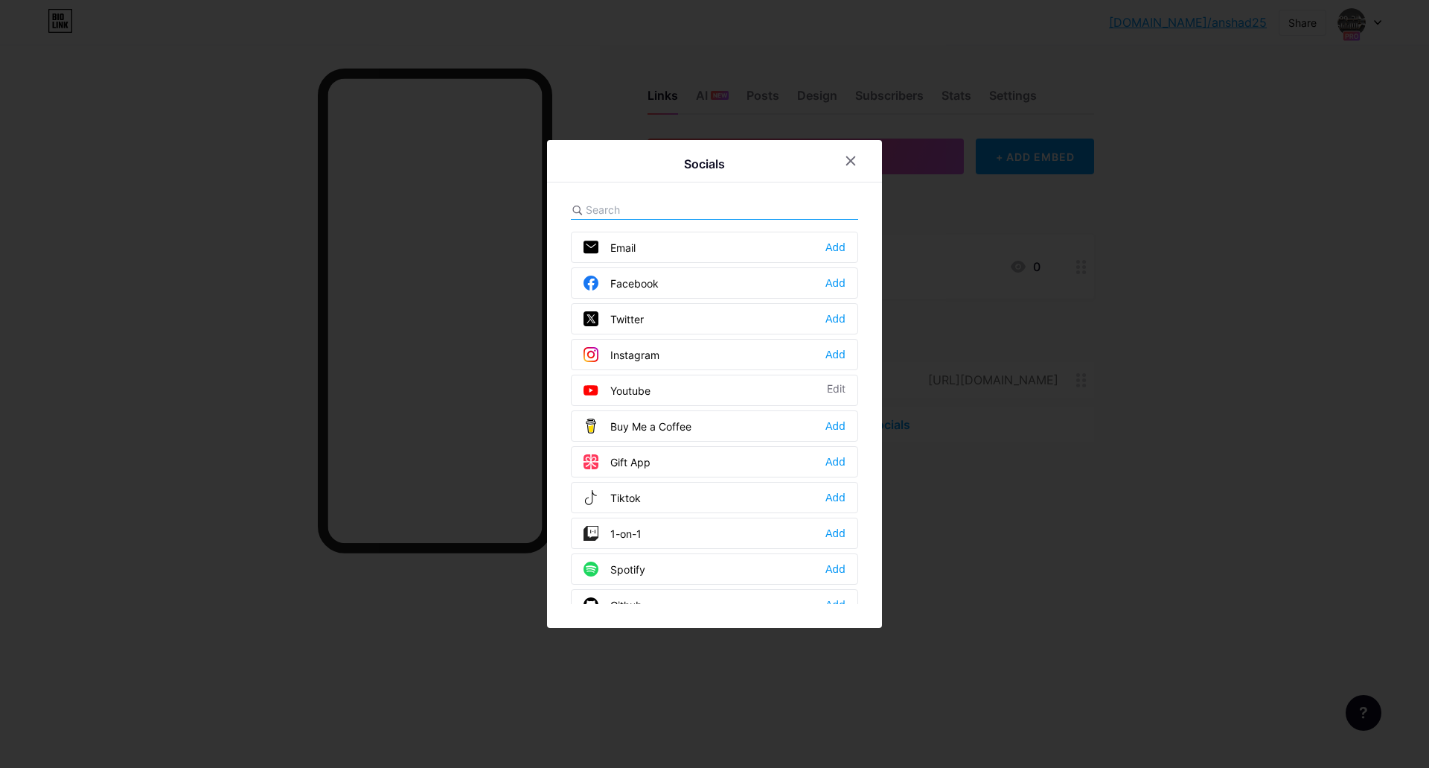
drag, startPoint x: 836, startPoint y: 393, endPoint x: 750, endPoint y: 165, distance: 244.3
click at [750, 165] on div "Socials" at bounding box center [704, 163] width 267 height 21
click at [850, 159] on icon at bounding box center [851, 161] width 12 height 12
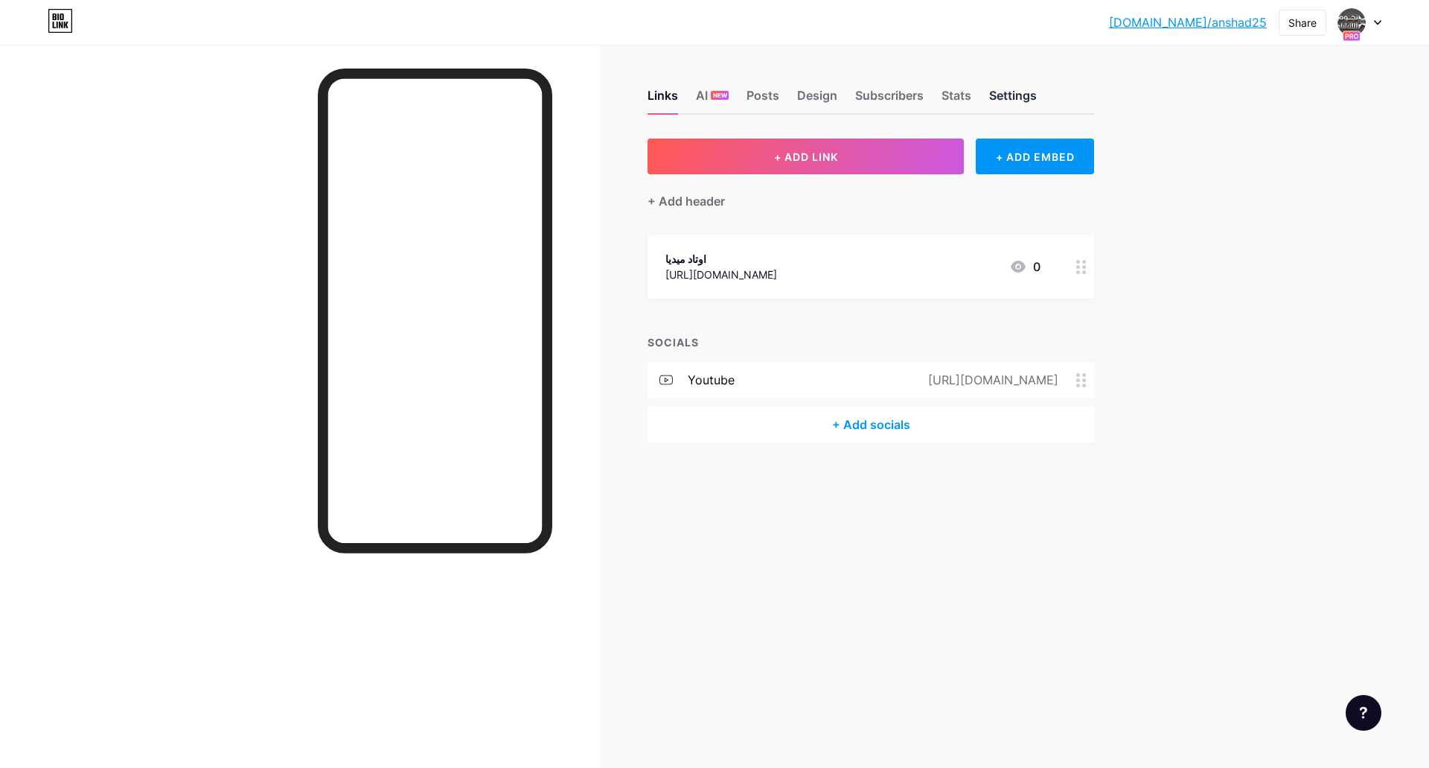
click at [1025, 87] on div "Settings" at bounding box center [1013, 99] width 48 height 27
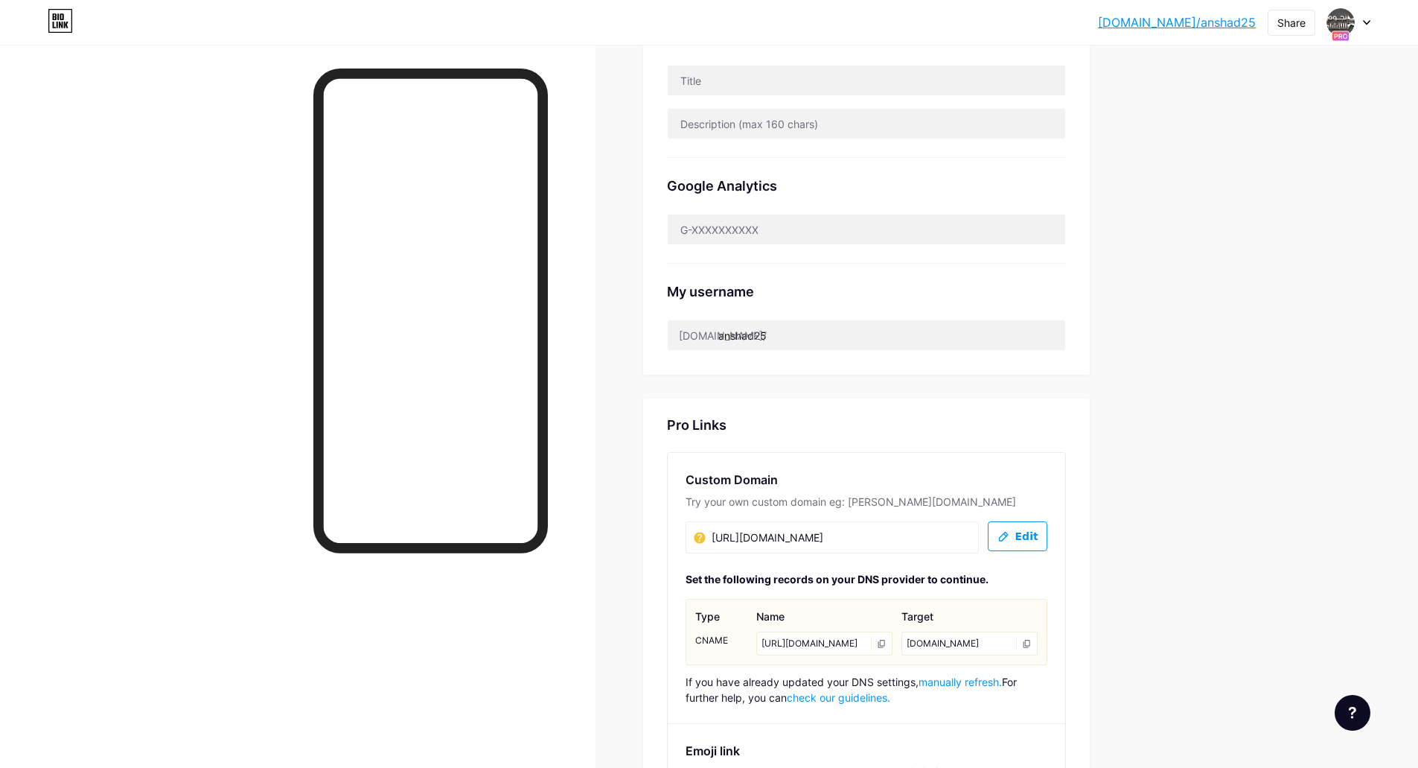
scroll to position [521, 0]
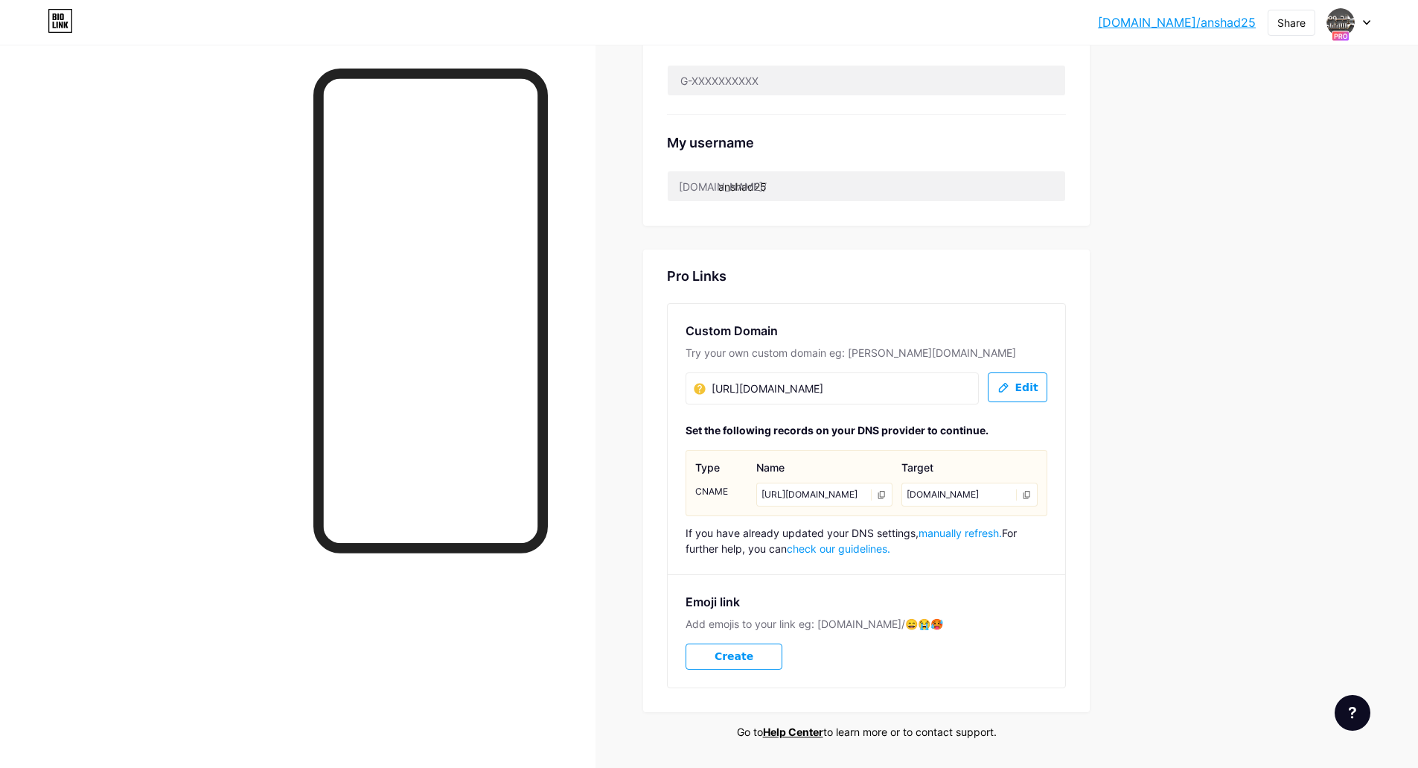
drag, startPoint x: 823, startPoint y: 500, endPoint x: 1047, endPoint y: 531, distance: 226.9
click at [1047, 515] on div "Type CNAME Name https://www.youtube.com/@%D8%A7%D9%88%D8%AA%D8%A7%D8%AF%D9%85%D…" at bounding box center [866, 482] width 360 height 65
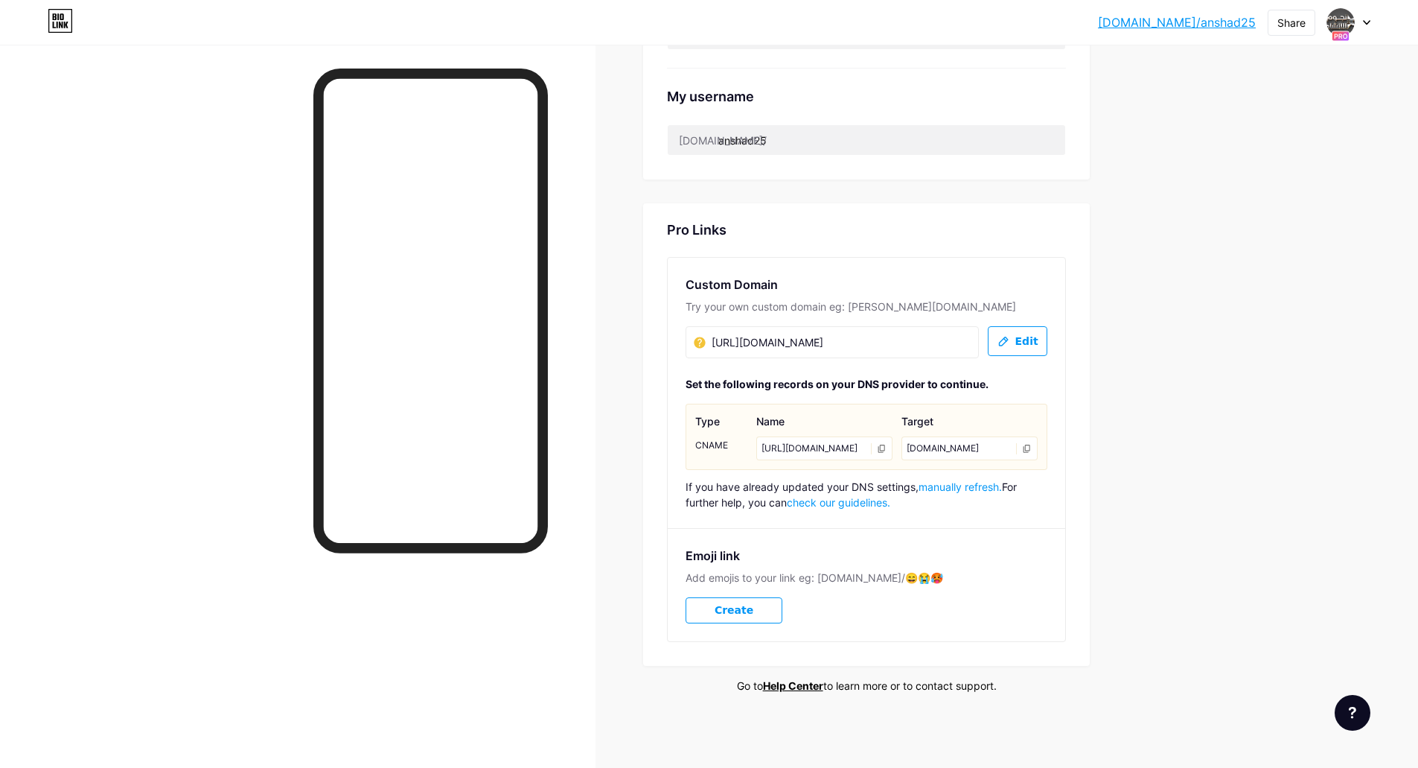
scroll to position [619, 0]
click at [861, 507] on link "check our guidelines." at bounding box center [838, 502] width 103 height 13
click at [814, 436] on div "[URL][DOMAIN_NAME]" at bounding box center [824, 448] width 136 height 24
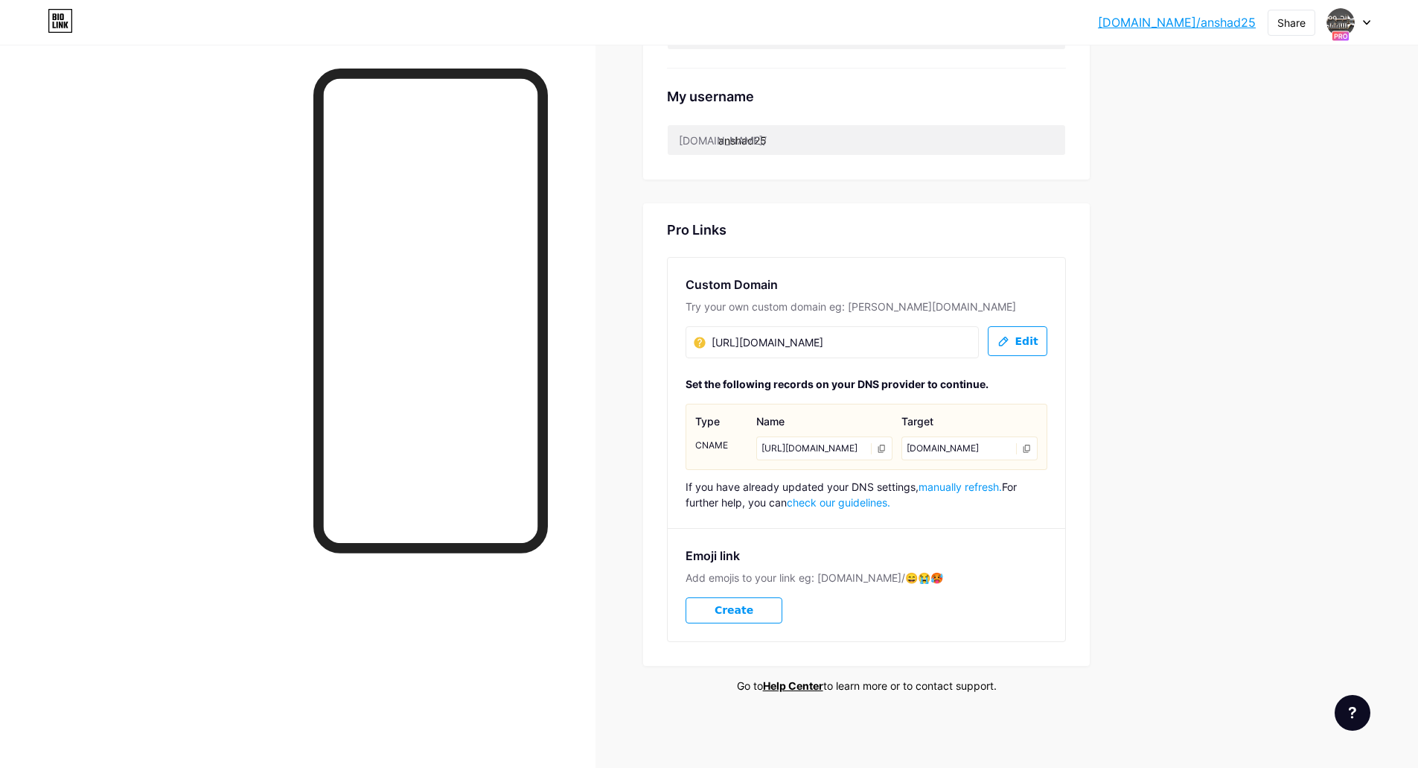
click at [977, 590] on div "Emoji link Add emojis to your link eg: bio.link/😄😭🥵 Create" at bounding box center [867, 584] width 398 height 113
click at [788, 334] on input "[URL][DOMAIN_NAME]" at bounding box center [768, 343] width 149 height 18
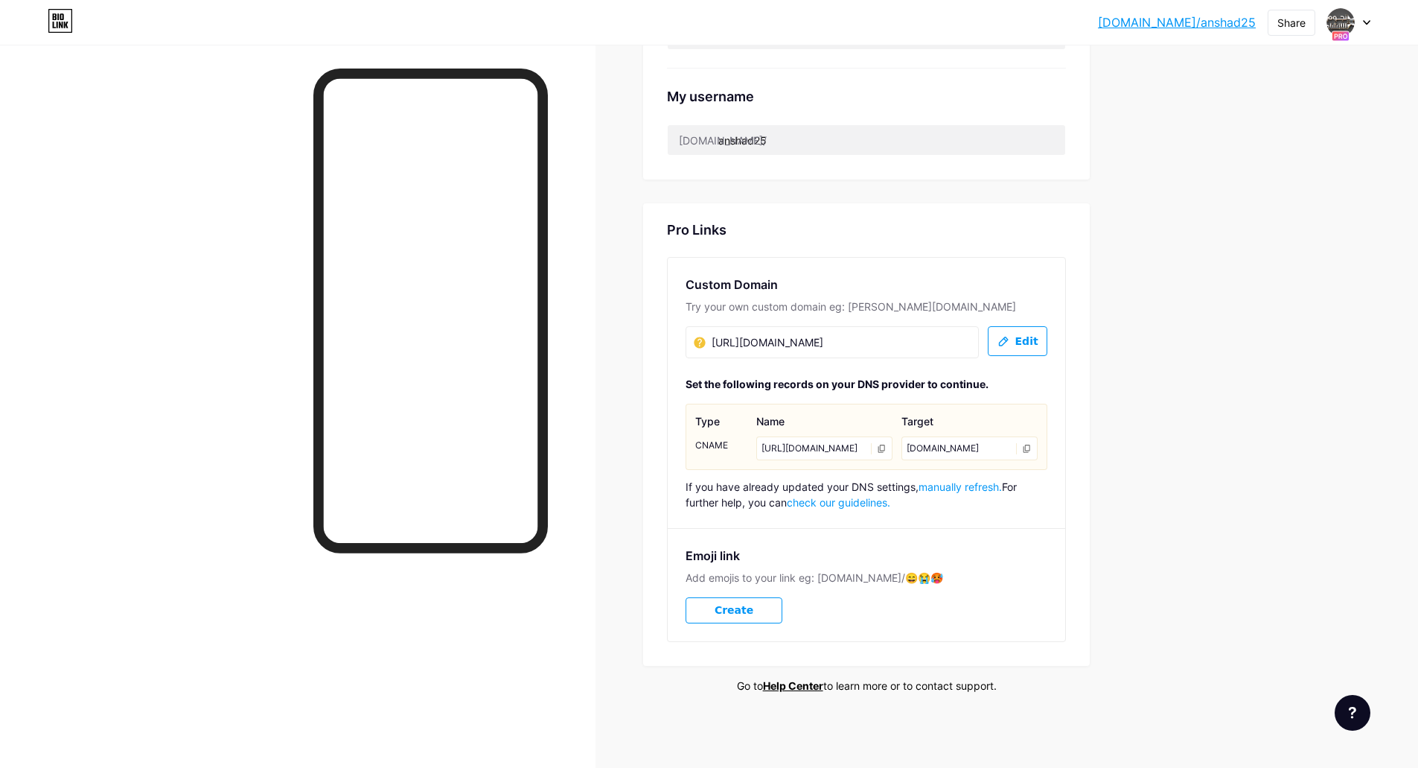
click at [704, 334] on input "[URL][DOMAIN_NAME]" at bounding box center [768, 343] width 149 height 18
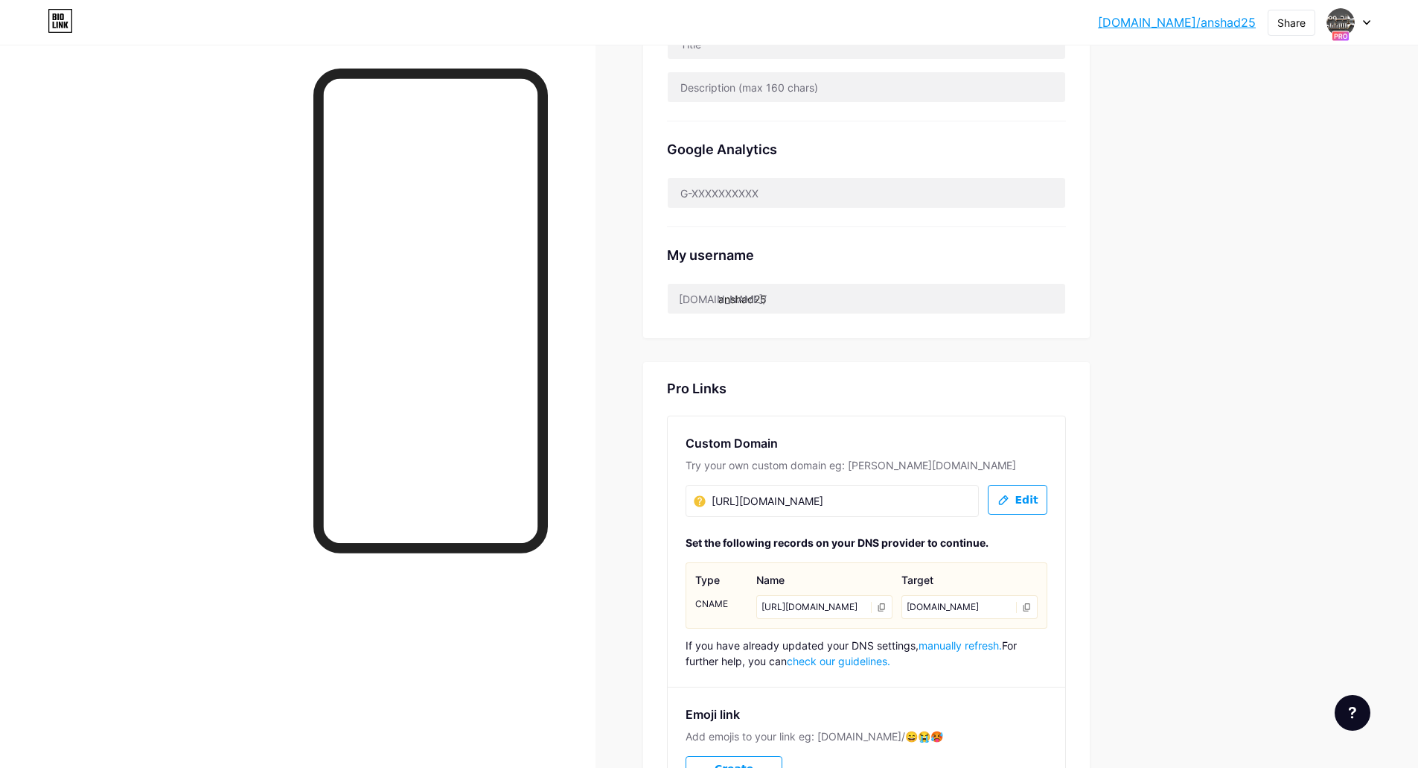
scroll to position [545, 0]
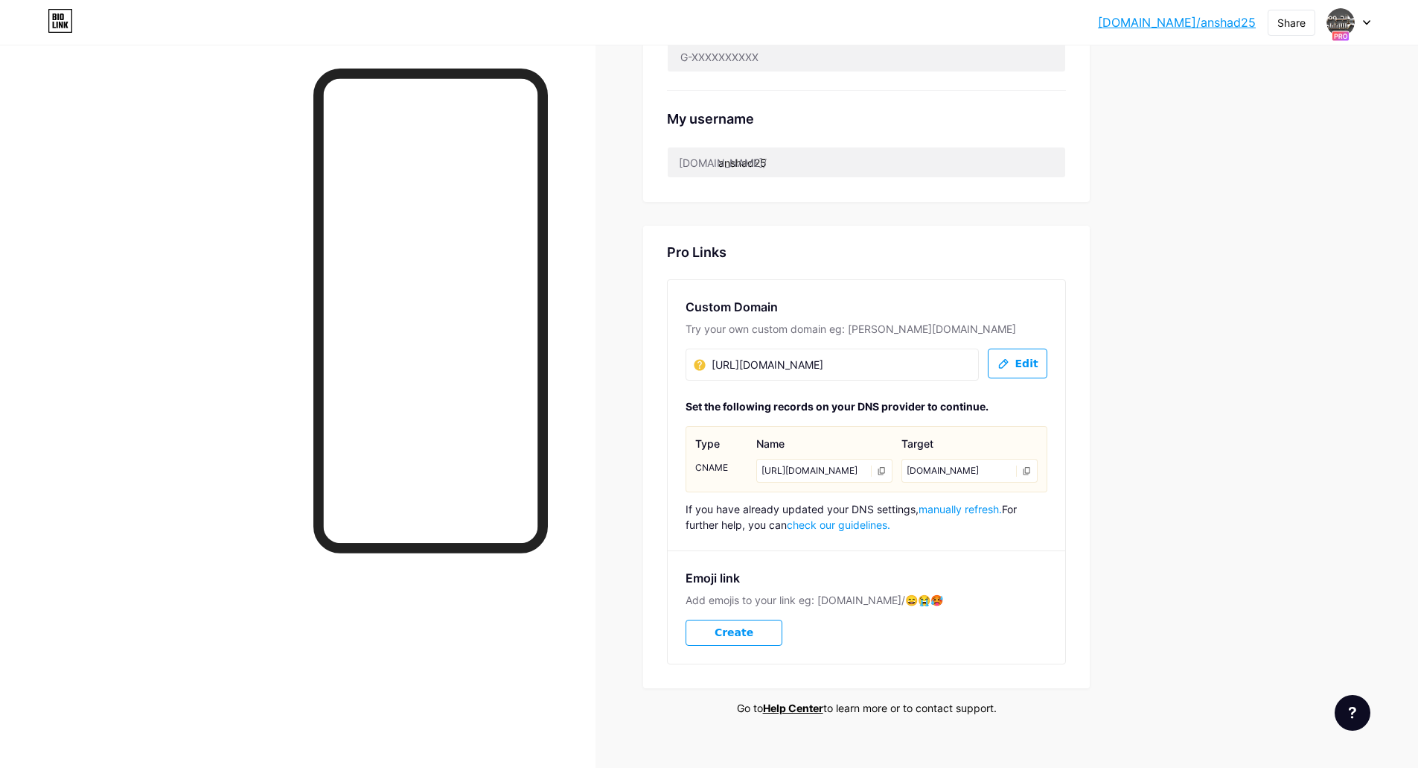
click at [823, 370] on span "[URL][DOMAIN_NAME]" at bounding box center [768, 365] width 112 height 16
click at [1009, 368] on icon at bounding box center [1004, 363] width 12 height 13
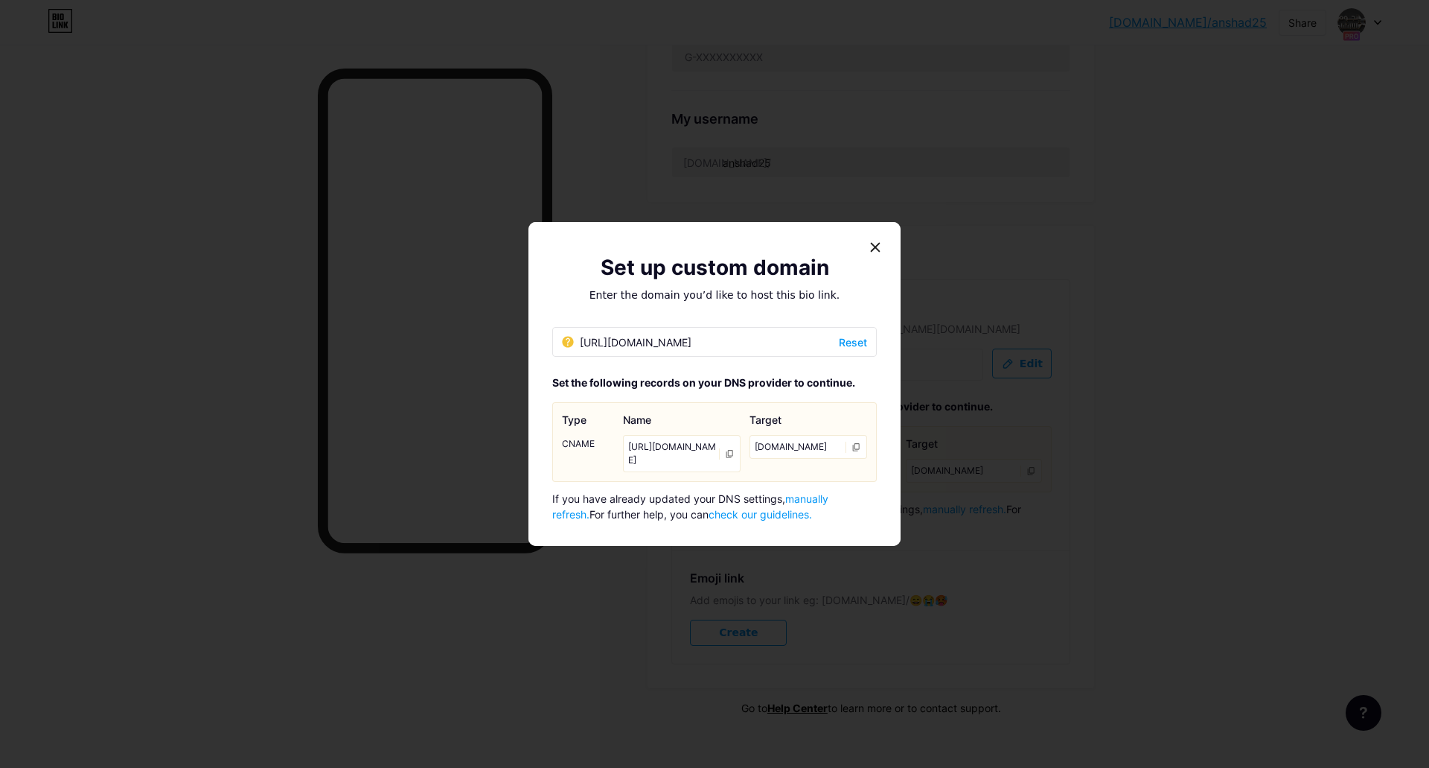
click at [692, 334] on div "[URL][DOMAIN_NAME]" at bounding box center [627, 342] width 130 height 16
click at [685, 445] on div "[URL][DOMAIN_NAME]" at bounding box center [682, 453] width 118 height 37
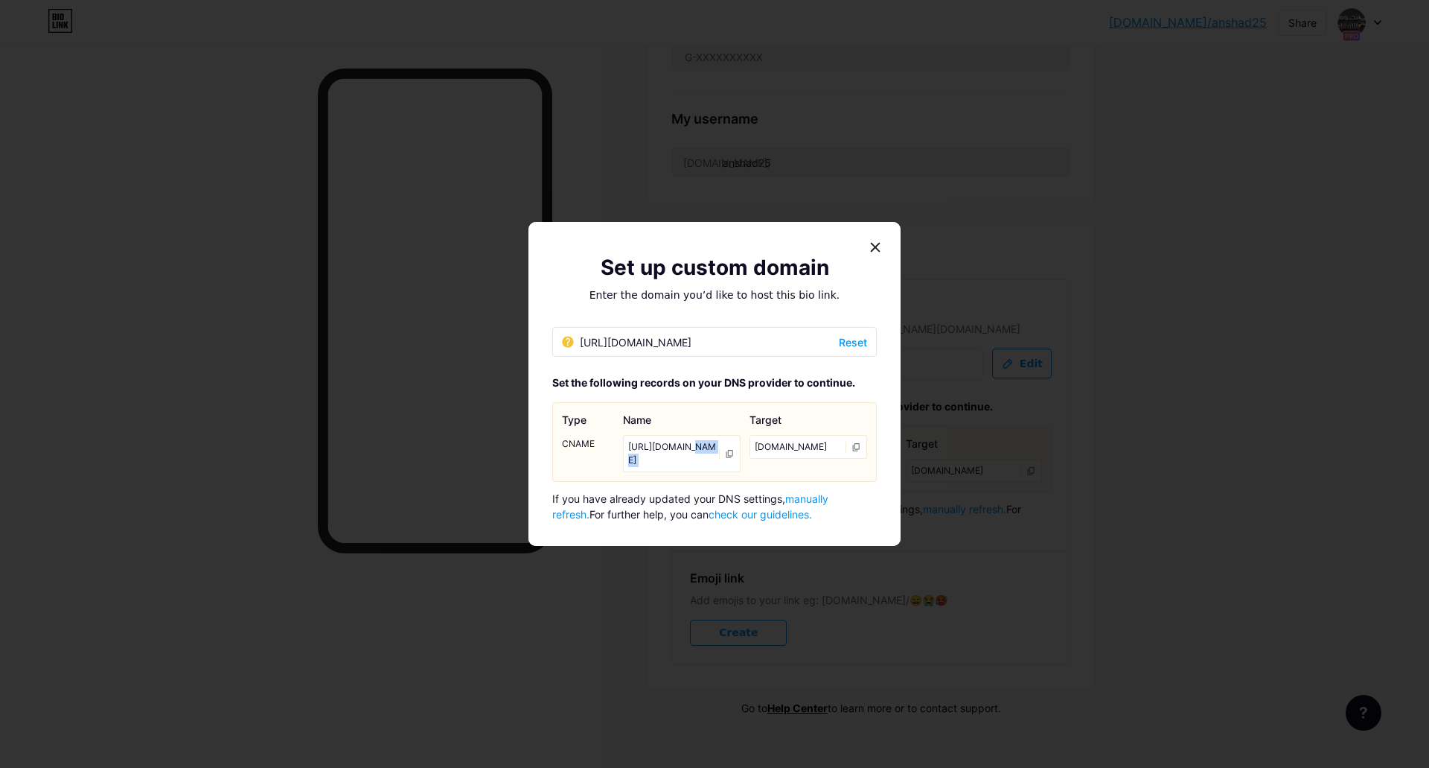
click at [685, 445] on div "[URL][DOMAIN_NAME]" at bounding box center [682, 453] width 118 height 37
click at [686, 334] on div "[URL][DOMAIN_NAME]" at bounding box center [627, 342] width 130 height 16
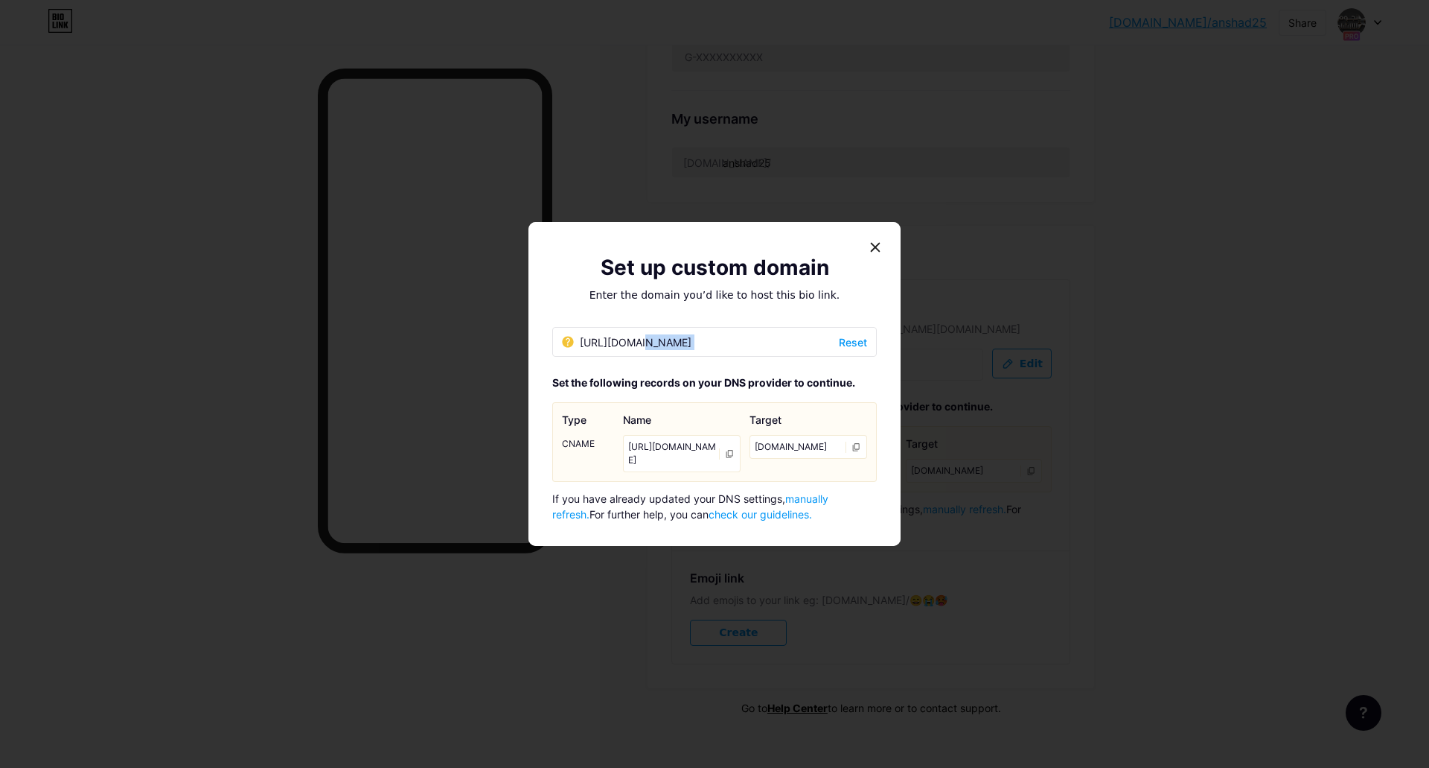
click at [741, 520] on link "check our guidelines." at bounding box center [760, 514] width 103 height 13
click at [870, 241] on icon at bounding box center [876, 247] width 12 height 12
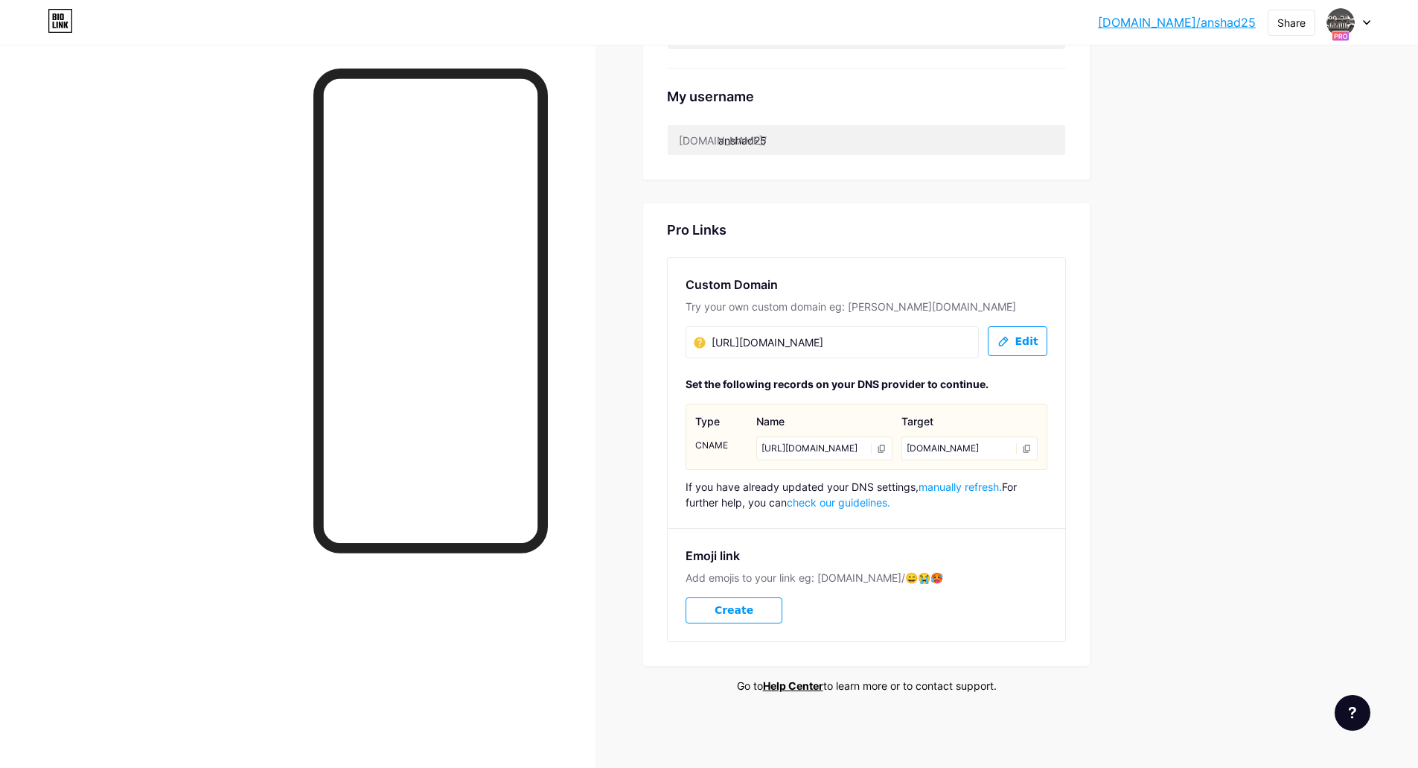
scroll to position [619, 0]
click at [742, 606] on span "Create" at bounding box center [734, 610] width 39 height 13
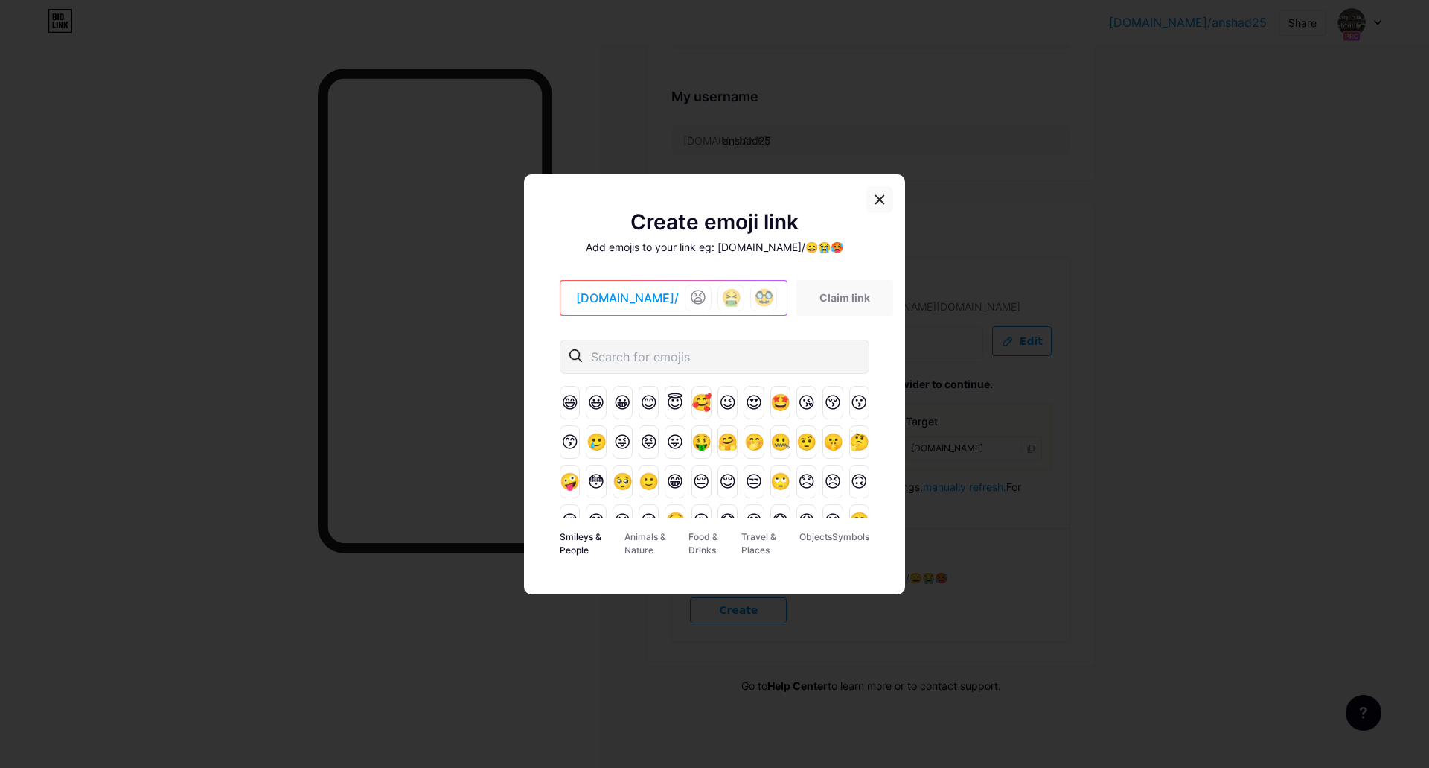
click at [890, 208] on div at bounding box center [880, 199] width 27 height 27
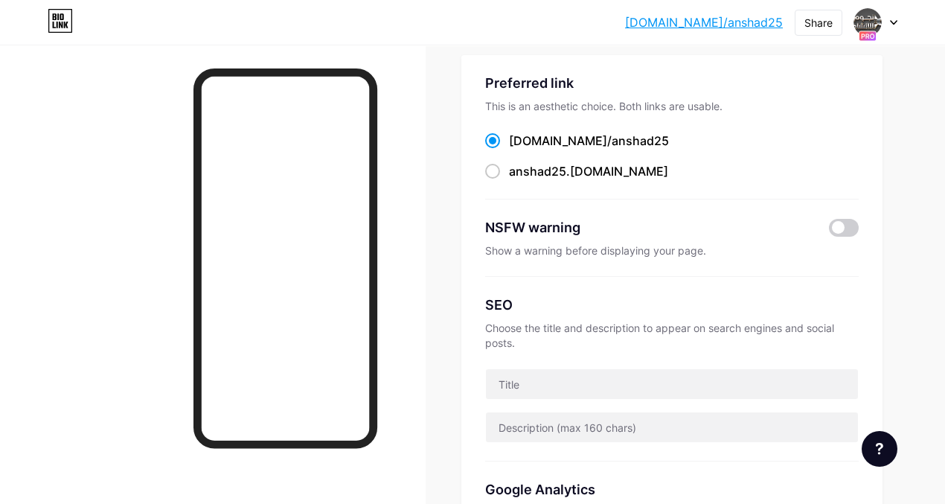
scroll to position [48, 0]
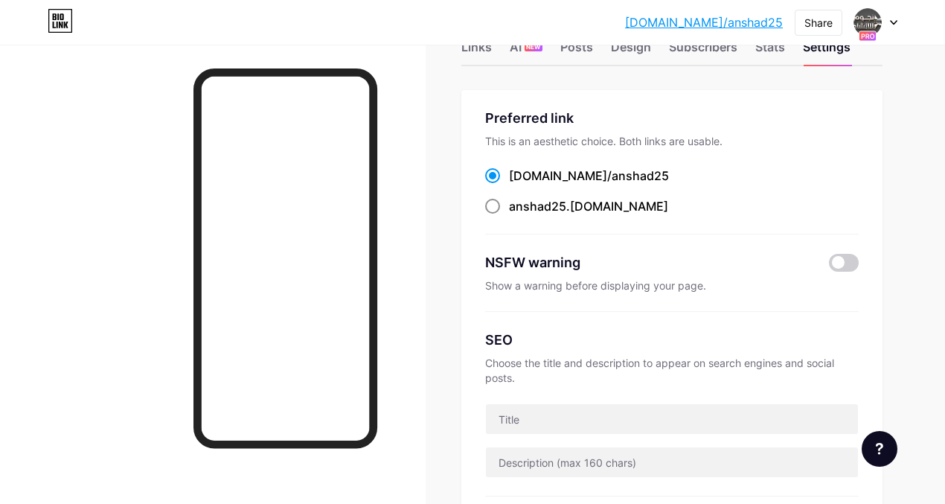
click at [500, 208] on span at bounding box center [492, 206] width 15 height 15
click at [509, 215] on input "anshad25 .[DOMAIN_NAME]" at bounding box center [514, 220] width 10 height 10
radio input "true"
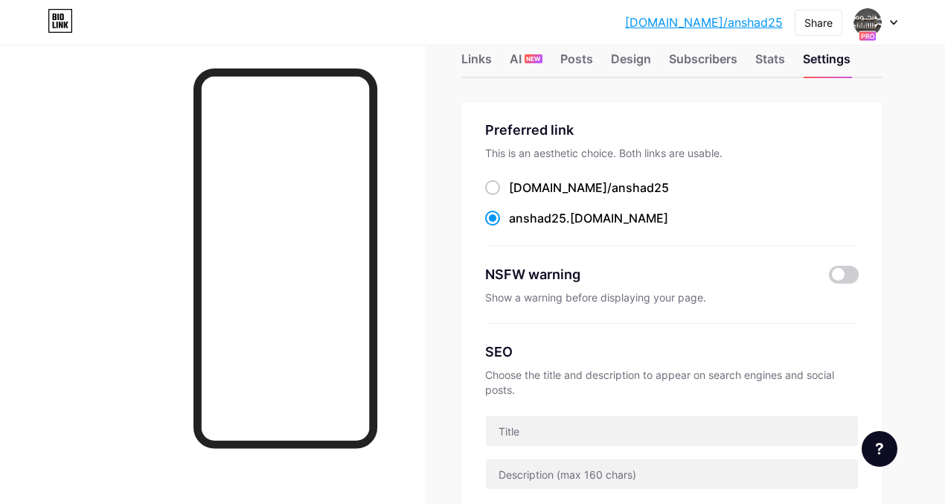
scroll to position [0, 0]
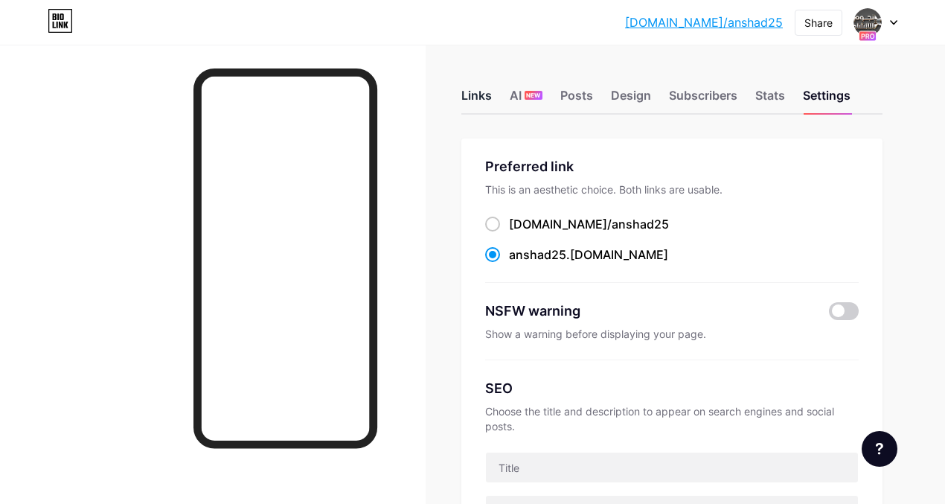
click at [491, 97] on div "Links" at bounding box center [477, 99] width 31 height 27
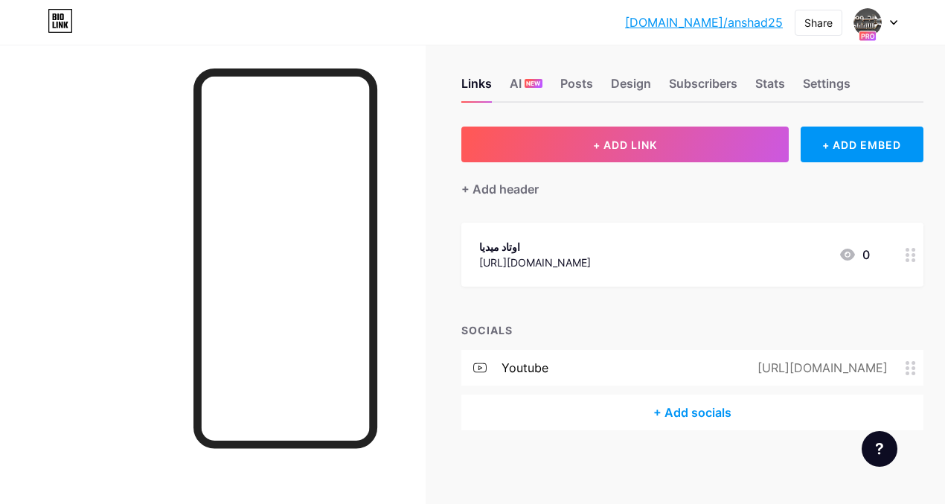
click at [676, 408] on div "+ Add socials" at bounding box center [693, 413] width 462 height 36
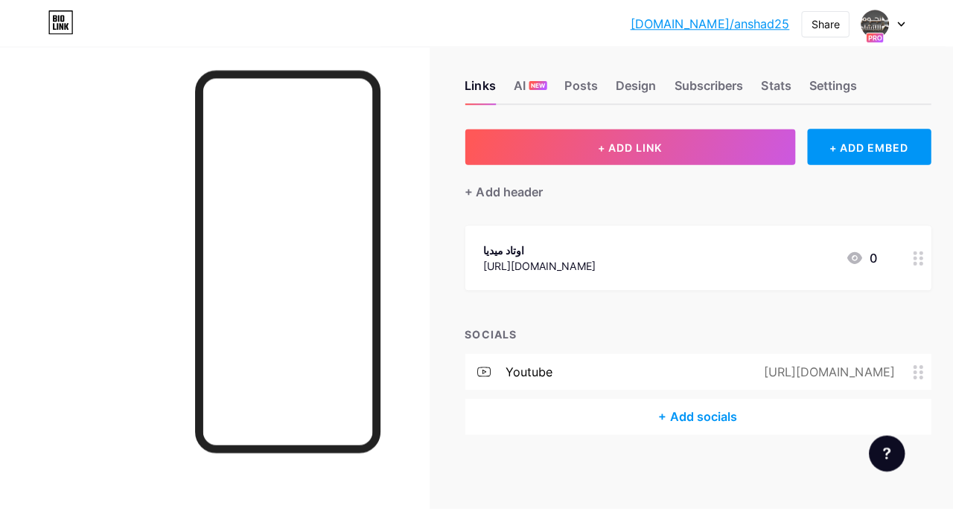
scroll to position [4, 0]
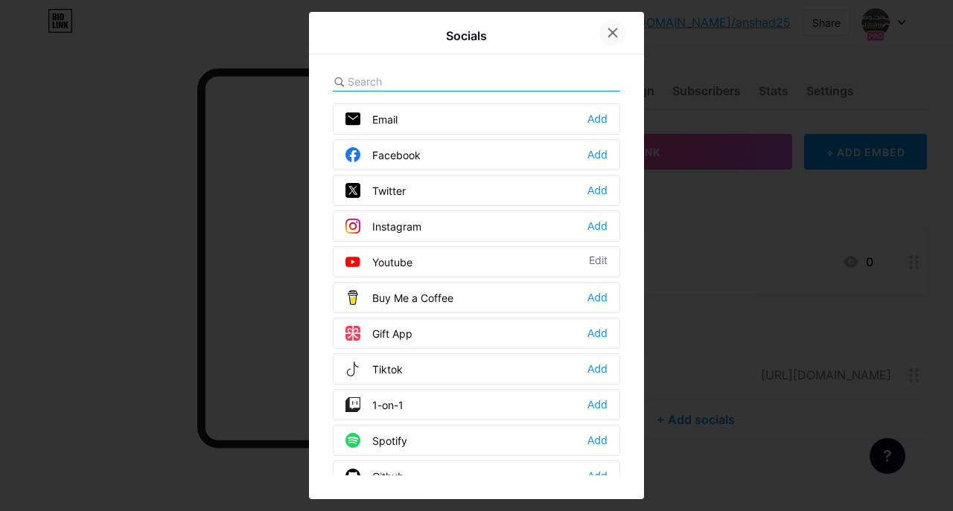
click at [610, 36] on icon at bounding box center [613, 33] width 8 height 8
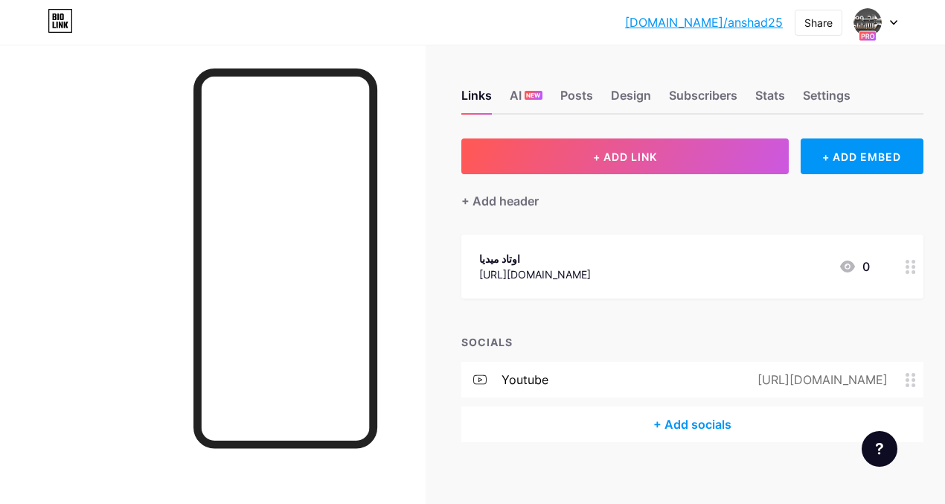
scroll to position [12, 0]
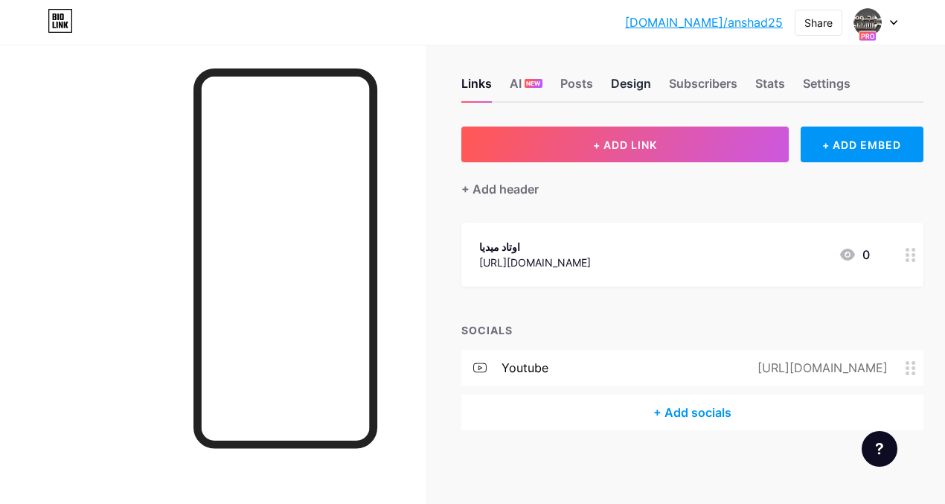
click at [636, 84] on div "Design" at bounding box center [631, 87] width 40 height 27
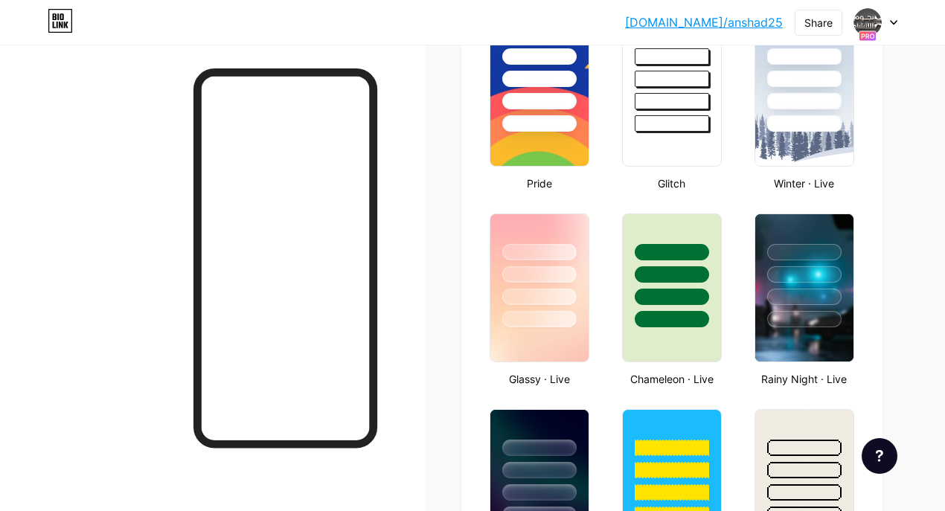
scroll to position [645, 0]
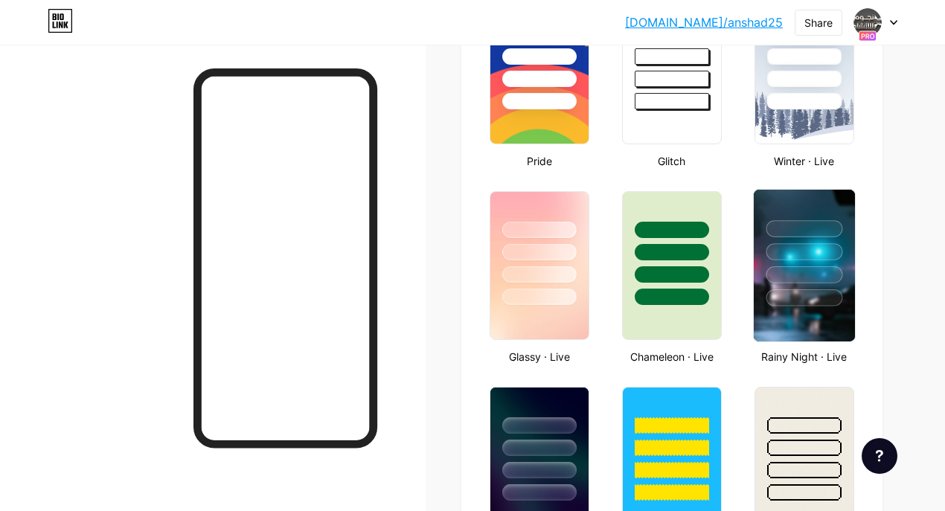
click at [815, 267] on div at bounding box center [804, 275] width 77 height 17
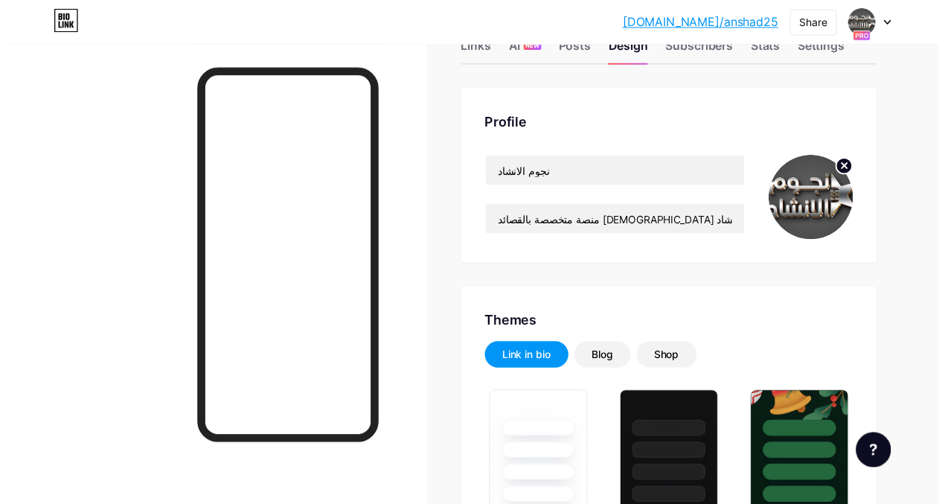
scroll to position [0, 0]
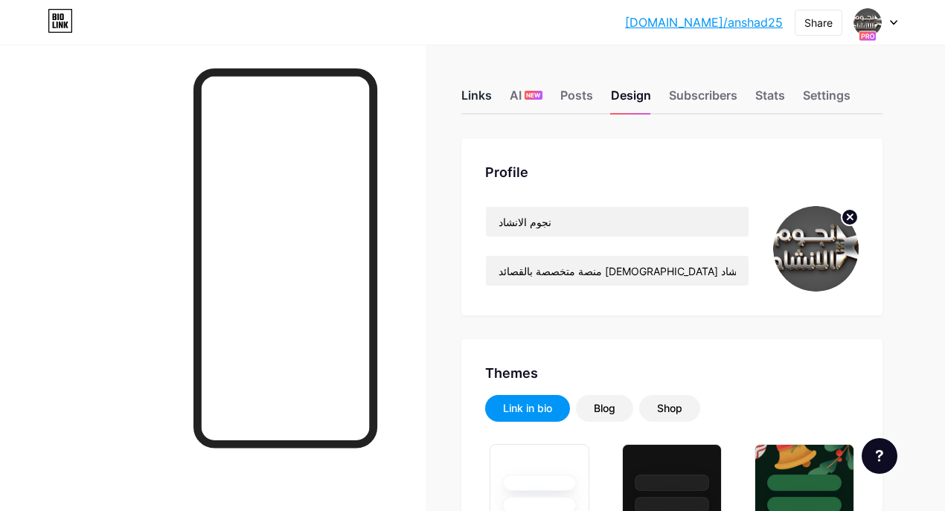
click at [479, 96] on div "Links" at bounding box center [477, 99] width 31 height 27
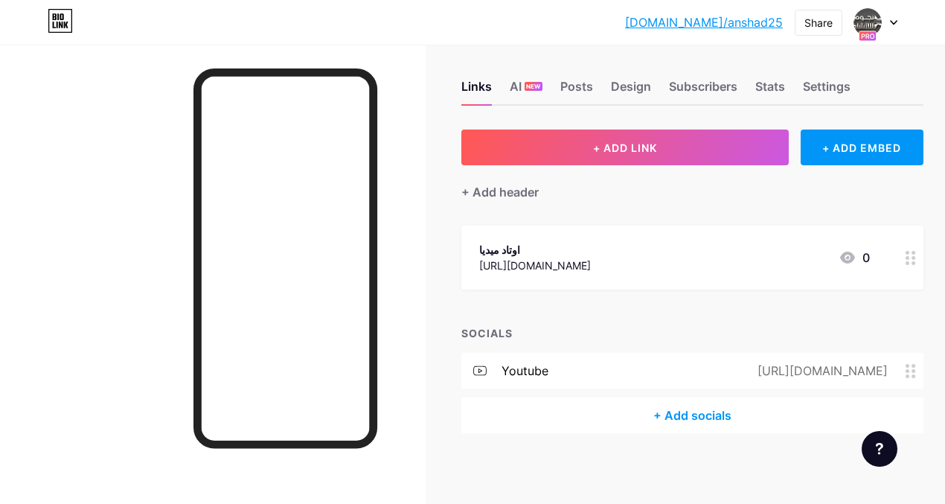
scroll to position [12, 0]
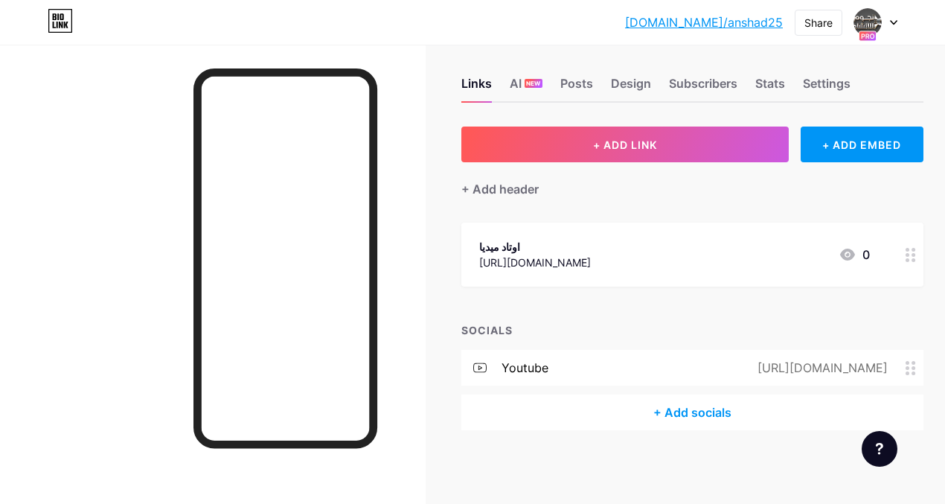
click at [695, 415] on div "+ Add socials" at bounding box center [693, 413] width 462 height 36
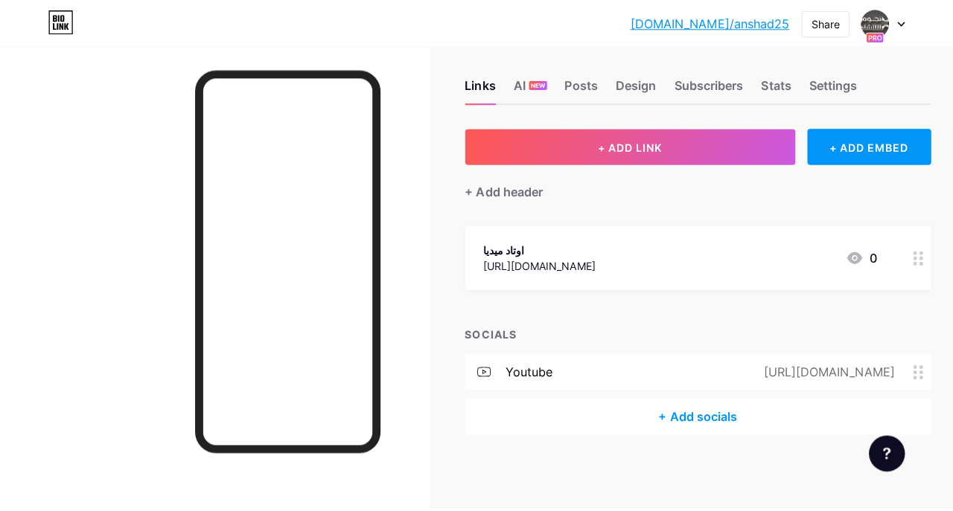
scroll to position [4, 0]
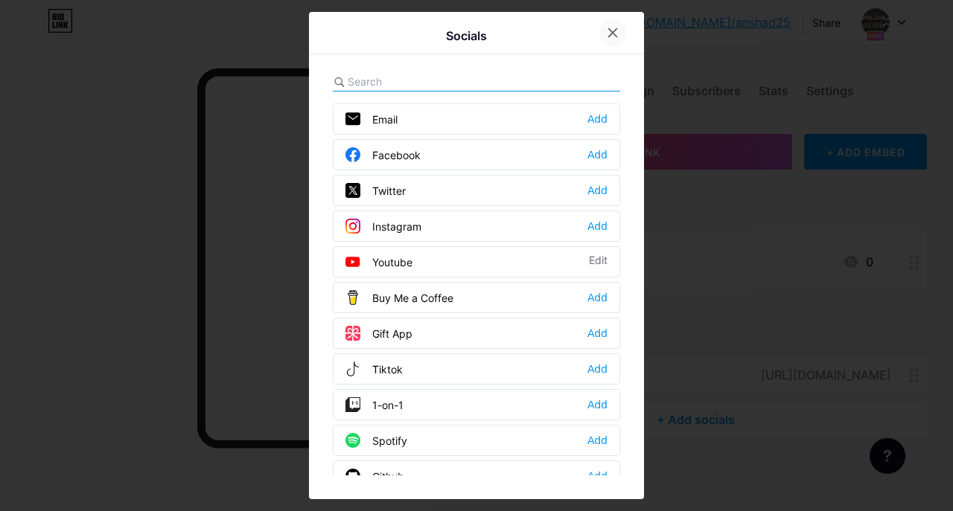
click at [610, 31] on icon at bounding box center [613, 33] width 8 height 8
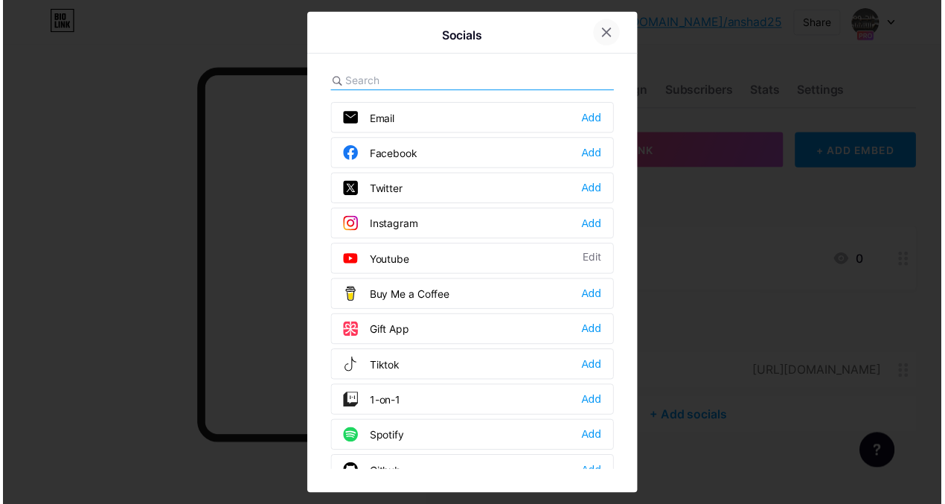
scroll to position [12, 0]
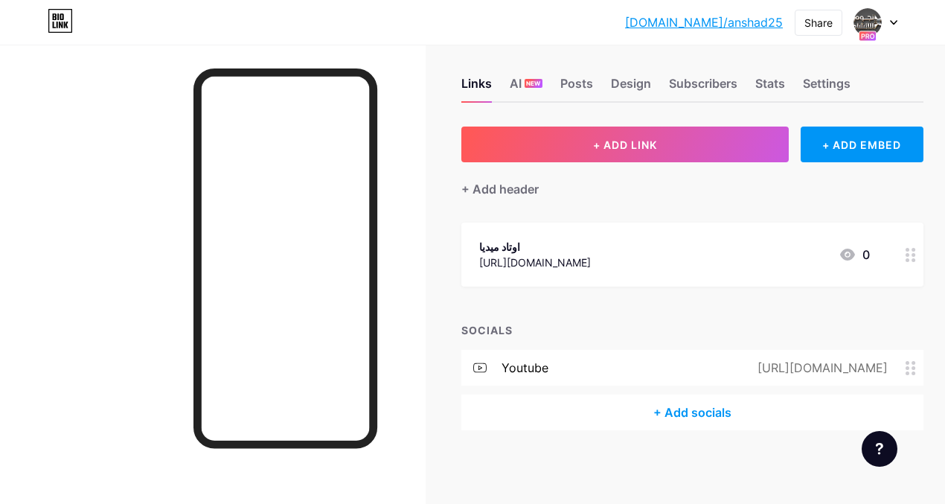
click at [684, 412] on div "+ Add socials" at bounding box center [693, 413] width 462 height 36
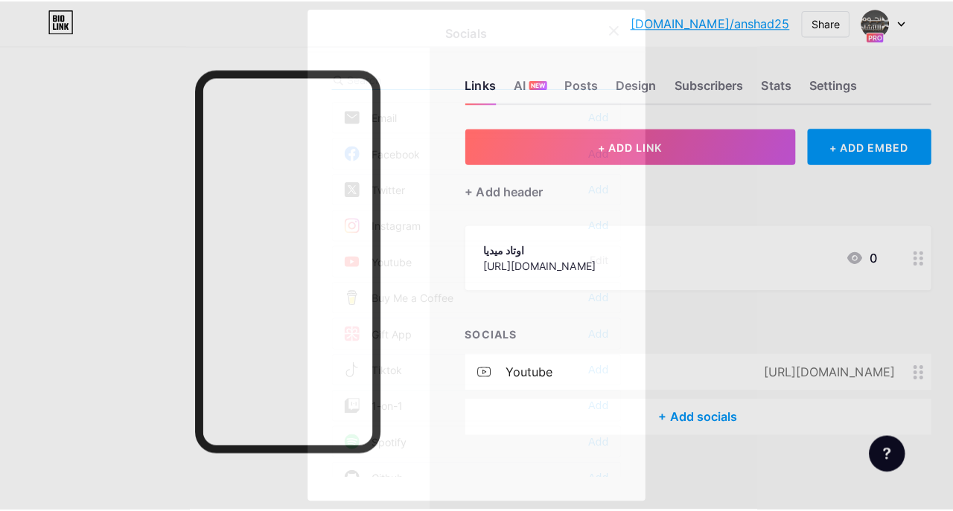
scroll to position [4, 0]
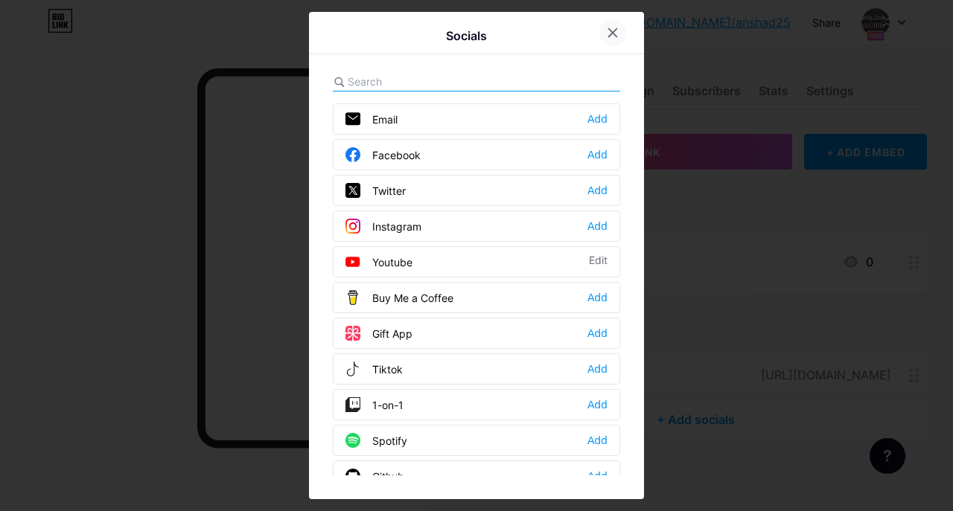
click at [620, 37] on div at bounding box center [612, 32] width 27 height 27
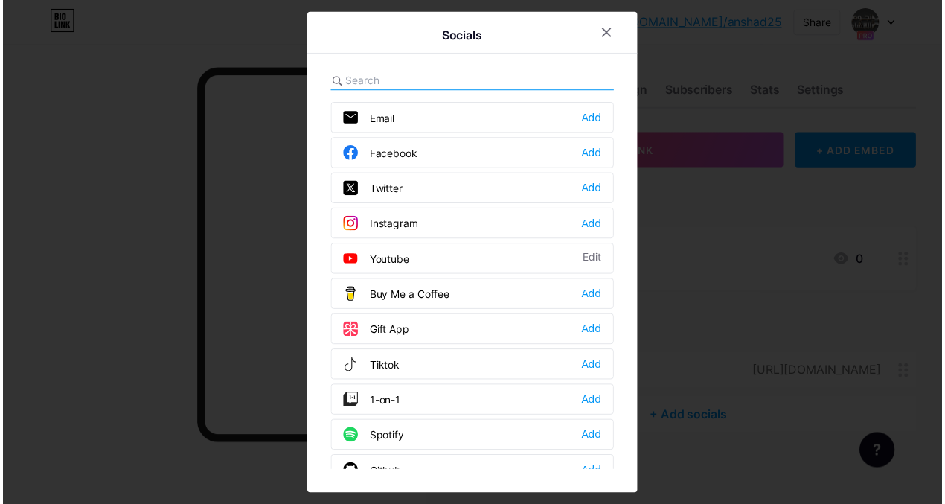
scroll to position [12, 0]
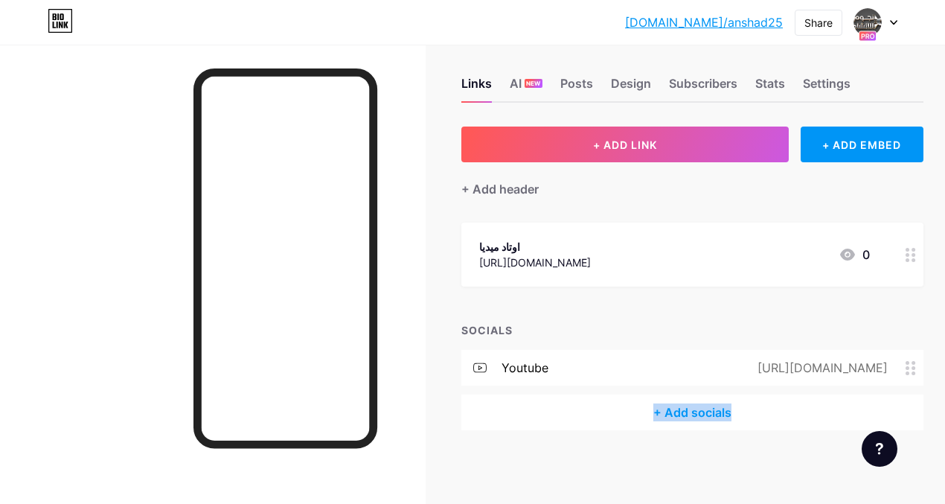
drag, startPoint x: 627, startPoint y: 417, endPoint x: 755, endPoint y: 418, distance: 128.1
click at [755, 418] on div "+ Add socials" at bounding box center [693, 413] width 462 height 36
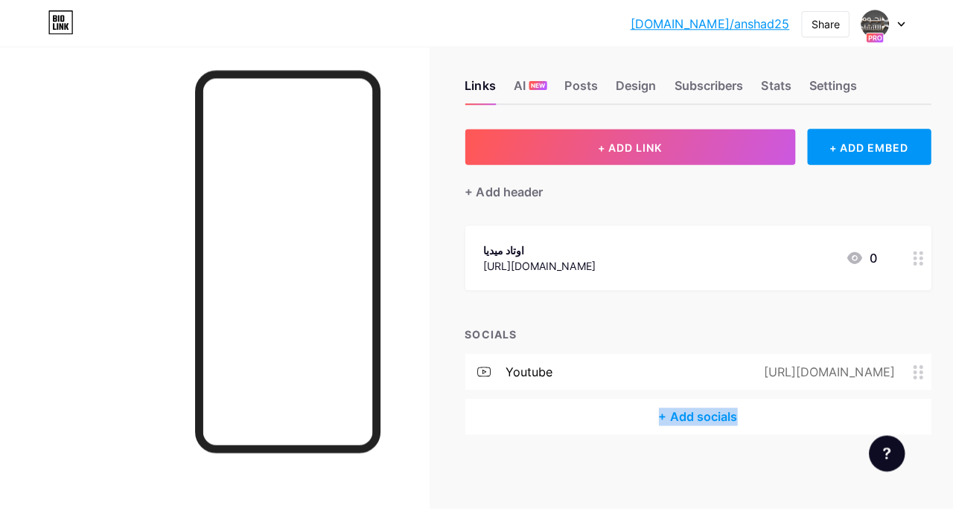
scroll to position [4, 0]
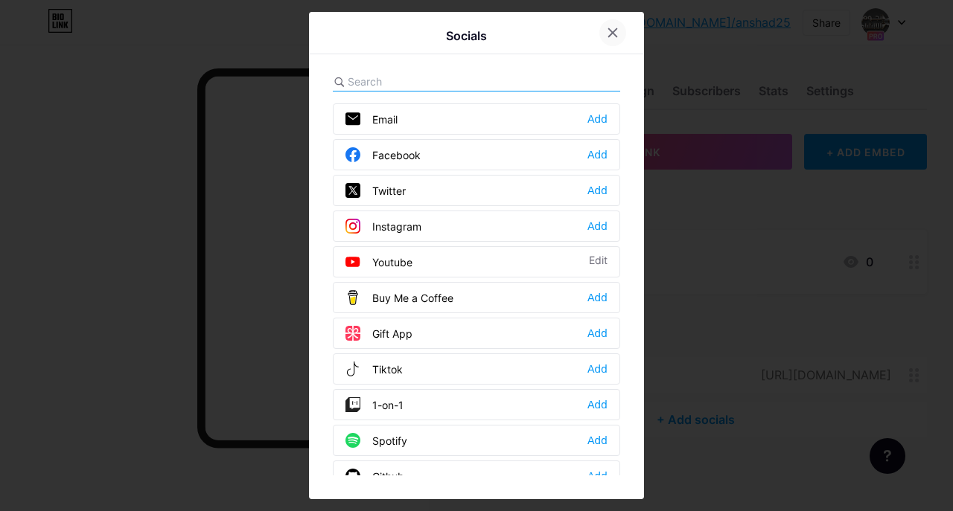
click at [614, 34] on icon at bounding box center [613, 33] width 8 height 8
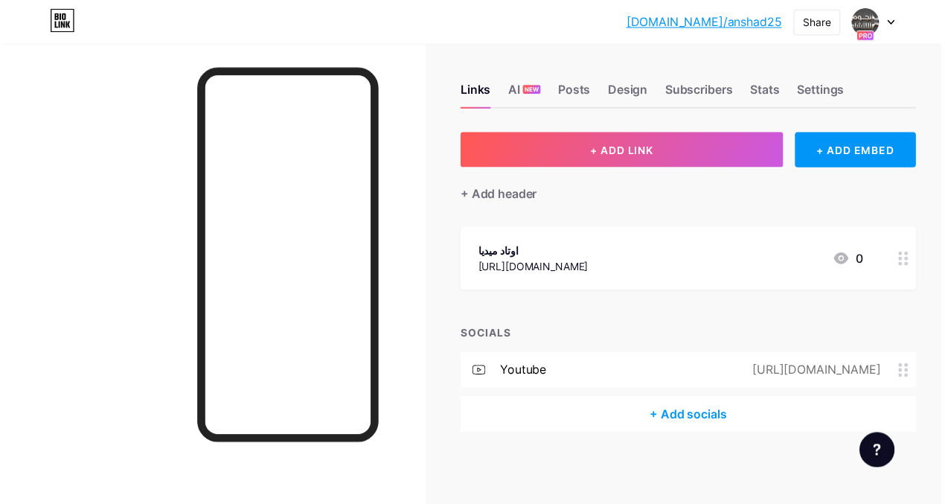
scroll to position [12, 0]
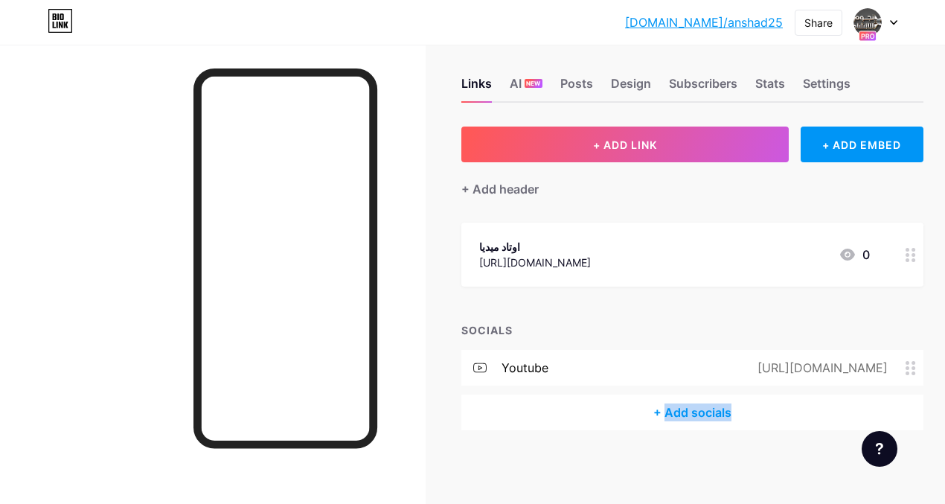
drag, startPoint x: 779, startPoint y: 407, endPoint x: 668, endPoint y: 415, distance: 111.2
click at [668, 415] on div "+ Add socials" at bounding box center [693, 413] width 462 height 36
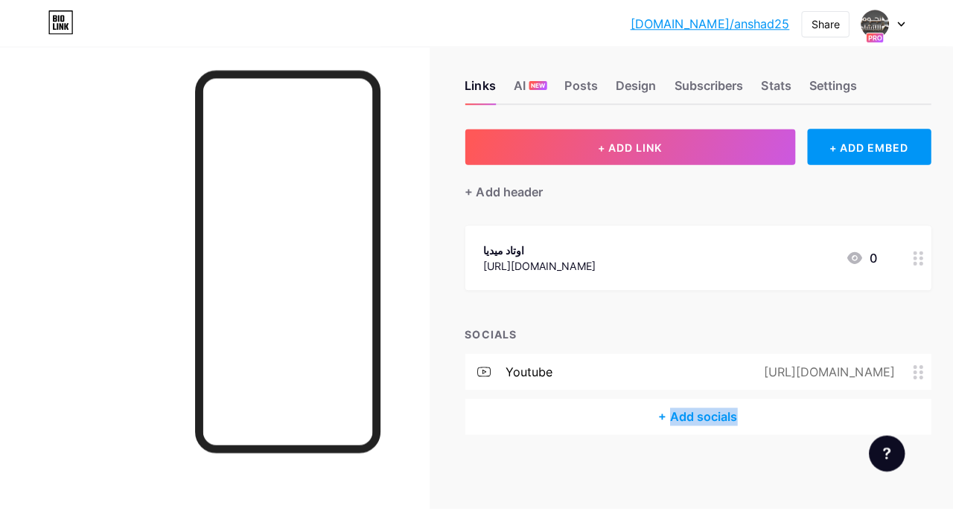
scroll to position [4, 0]
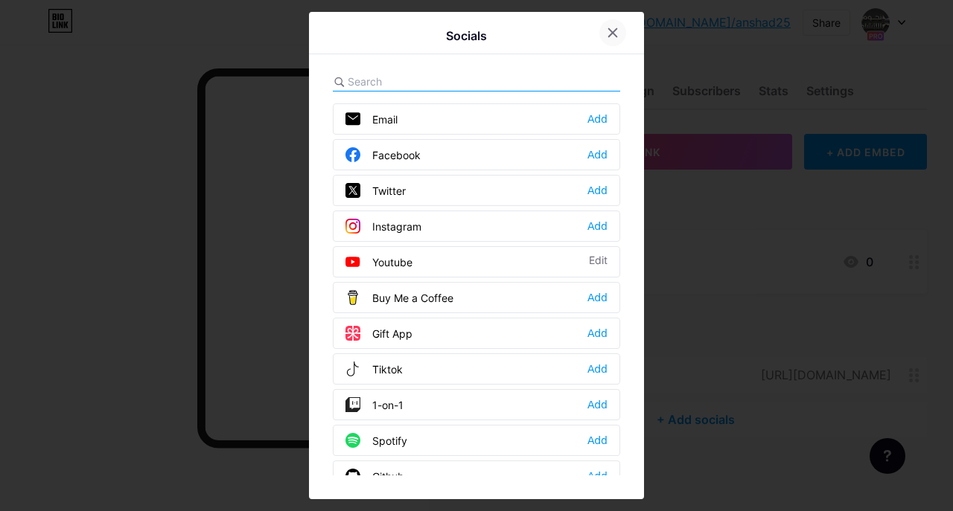
click at [622, 33] on div at bounding box center [612, 32] width 27 height 27
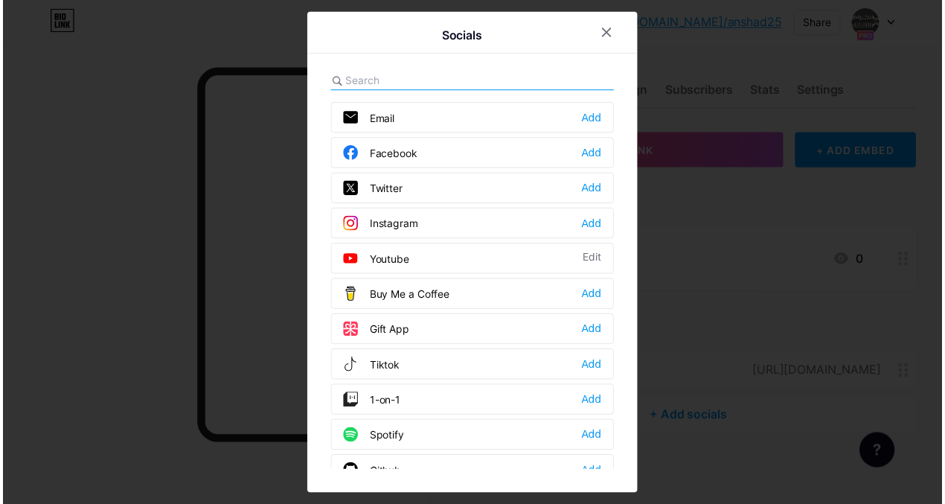
scroll to position [12, 0]
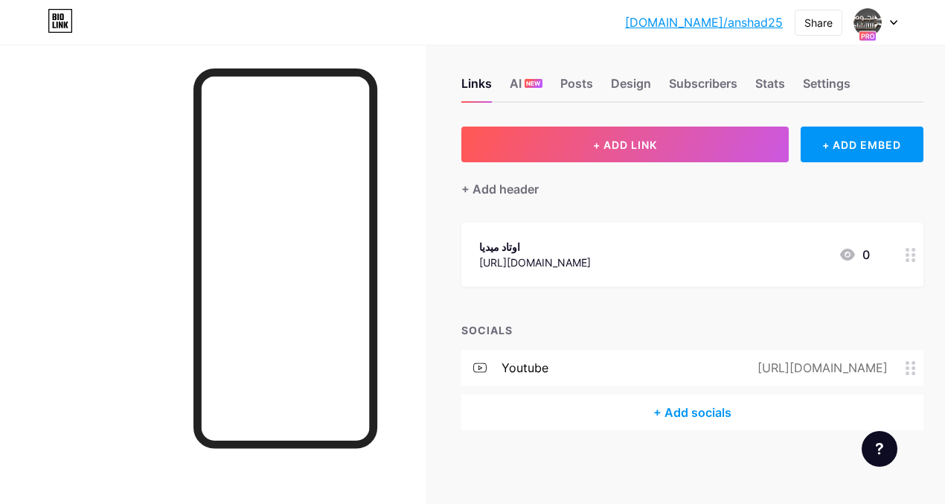
click at [494, 365] on span at bounding box center [482, 367] width 40 height 13
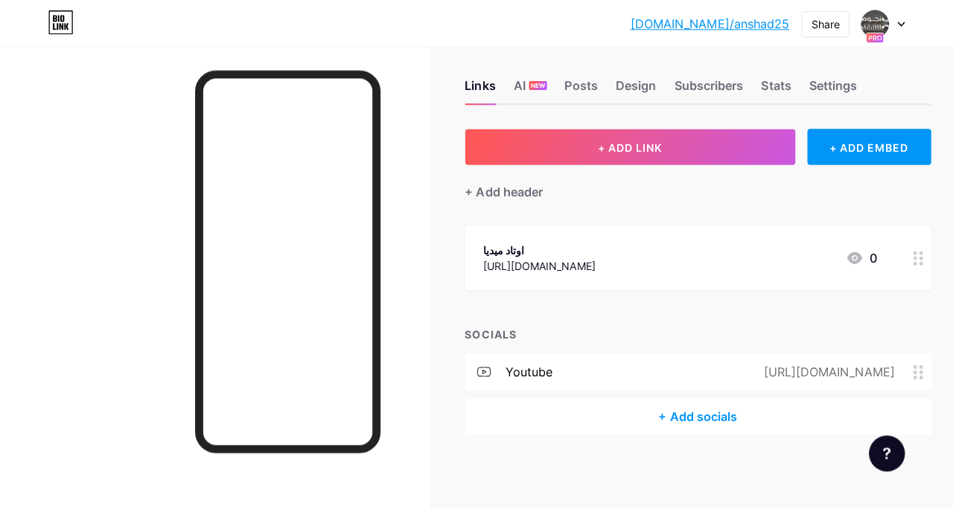
scroll to position [4, 0]
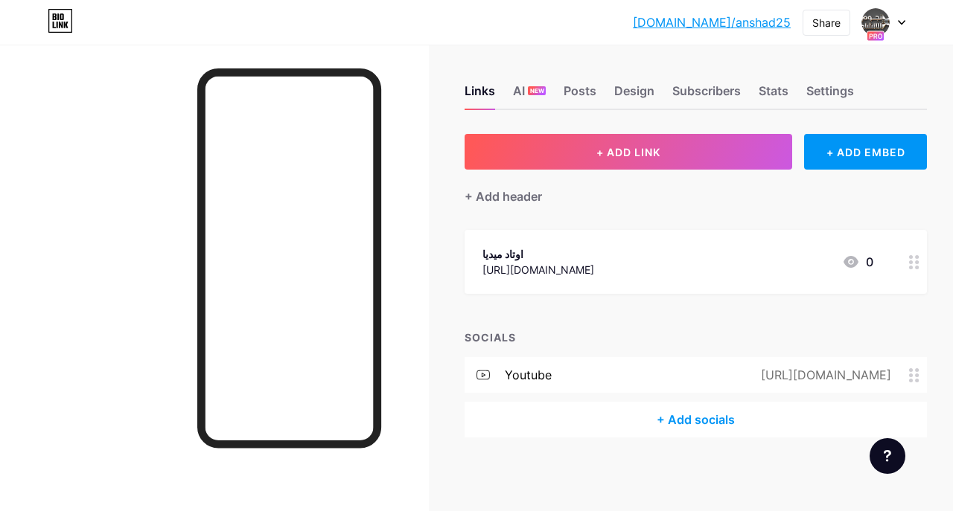
click at [611, 179] on icon at bounding box center [613, 178] width 8 height 8
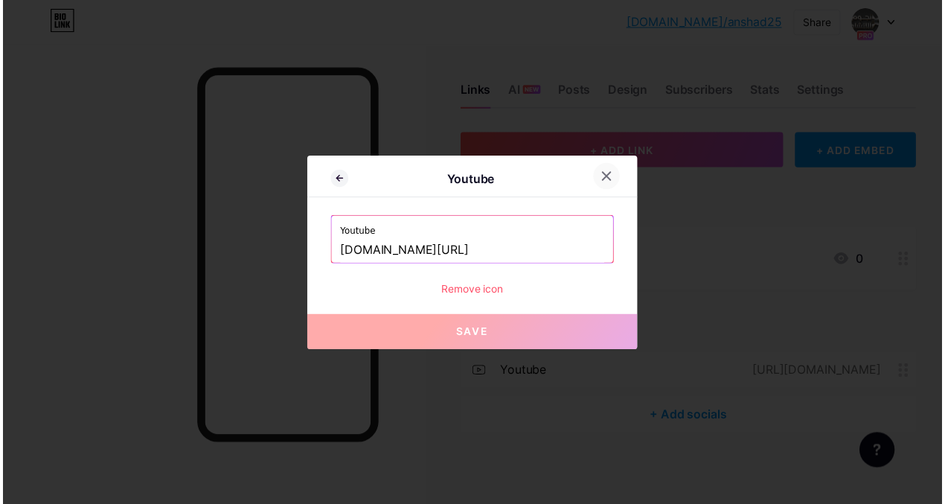
scroll to position [12, 0]
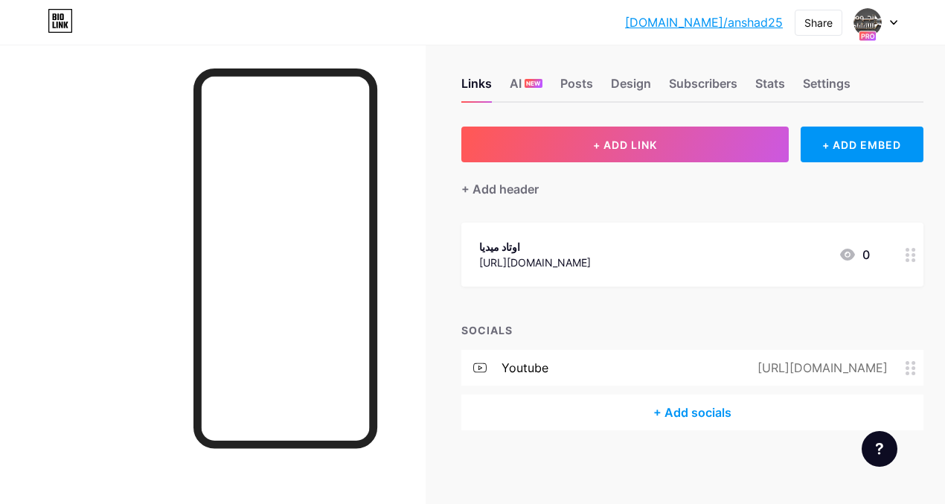
click at [920, 374] on span at bounding box center [915, 368] width 18 height 14
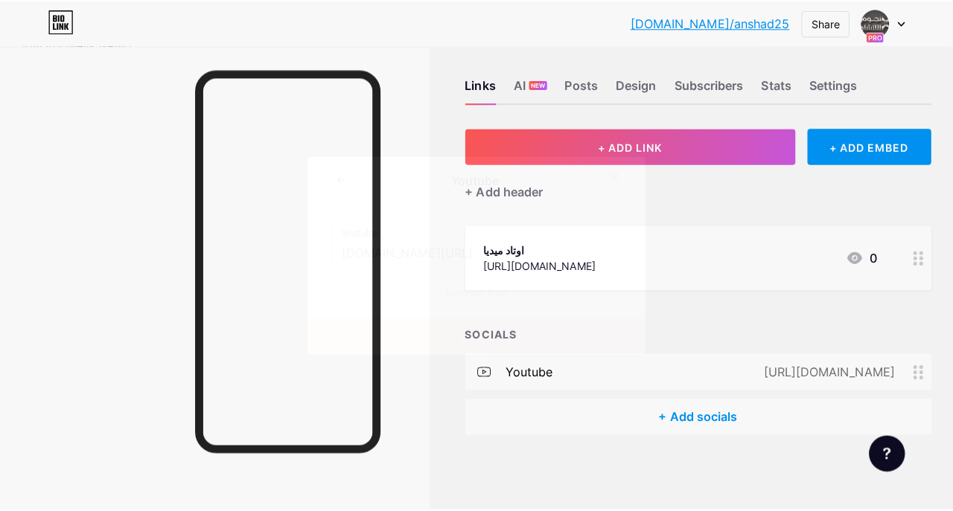
scroll to position [4, 0]
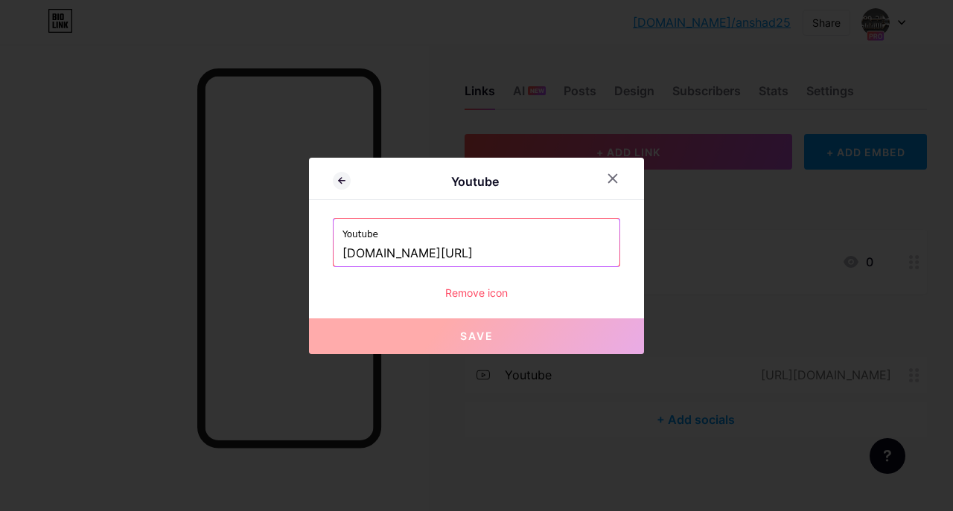
click at [483, 296] on div "Remove icon" at bounding box center [476, 293] width 287 height 16
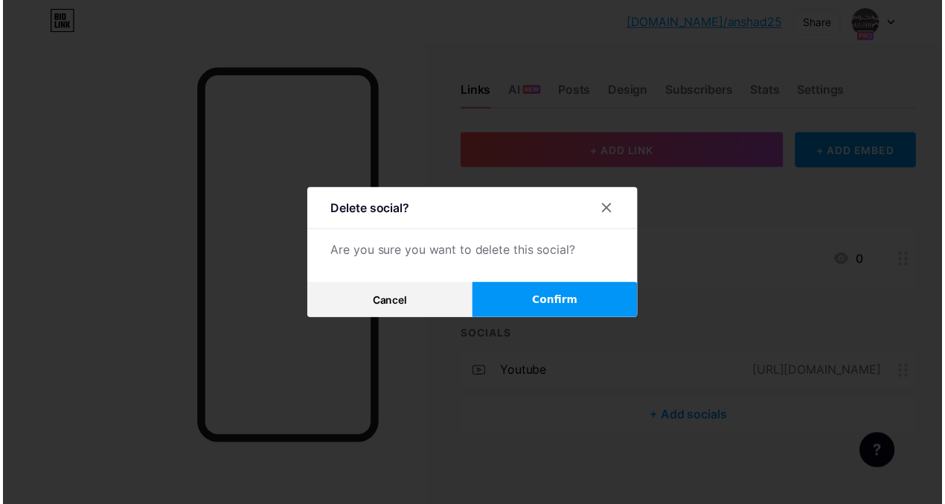
scroll to position [12, 0]
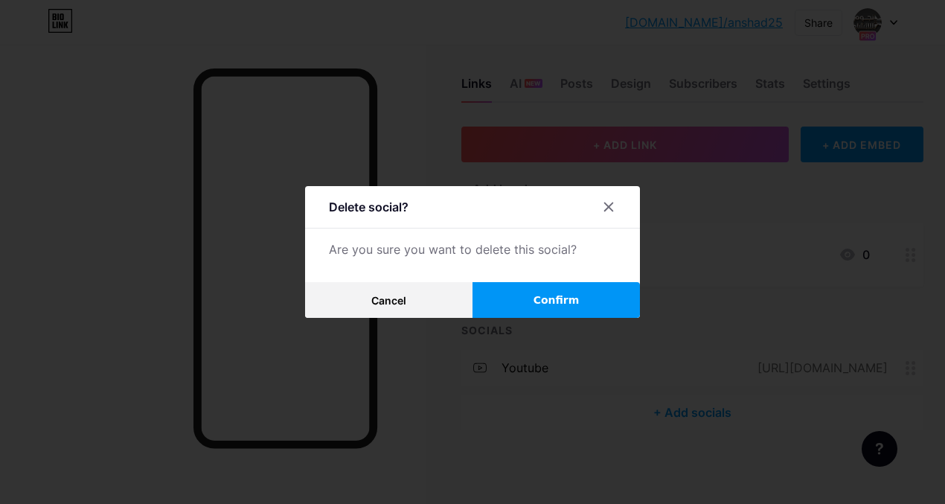
click at [535, 310] on button "Confirm" at bounding box center [556, 300] width 167 height 36
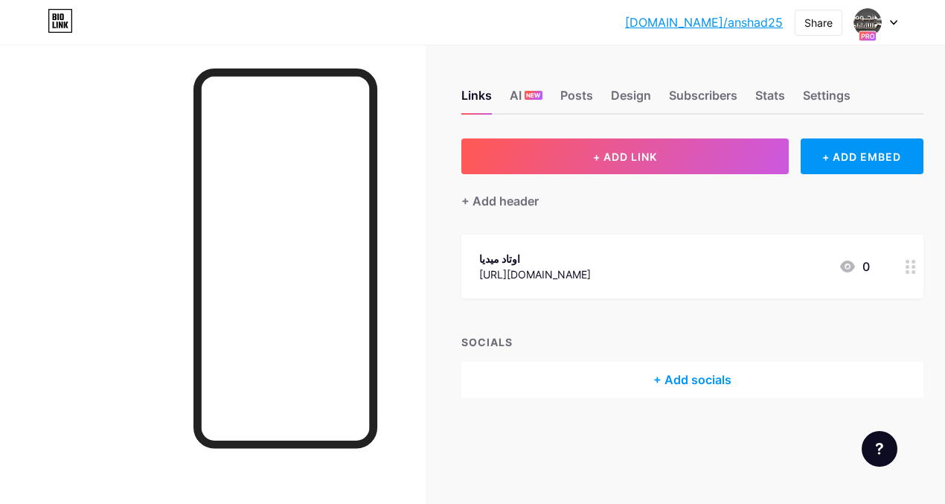
scroll to position [7, 0]
click at [703, 377] on div "+ Add socials" at bounding box center [693, 380] width 462 height 36
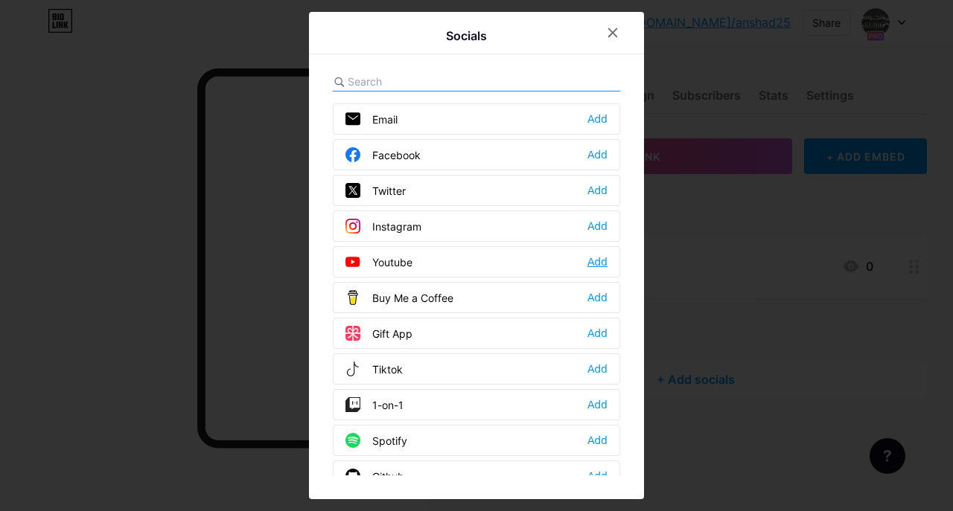
click at [602, 259] on div "Add" at bounding box center [597, 262] width 20 height 15
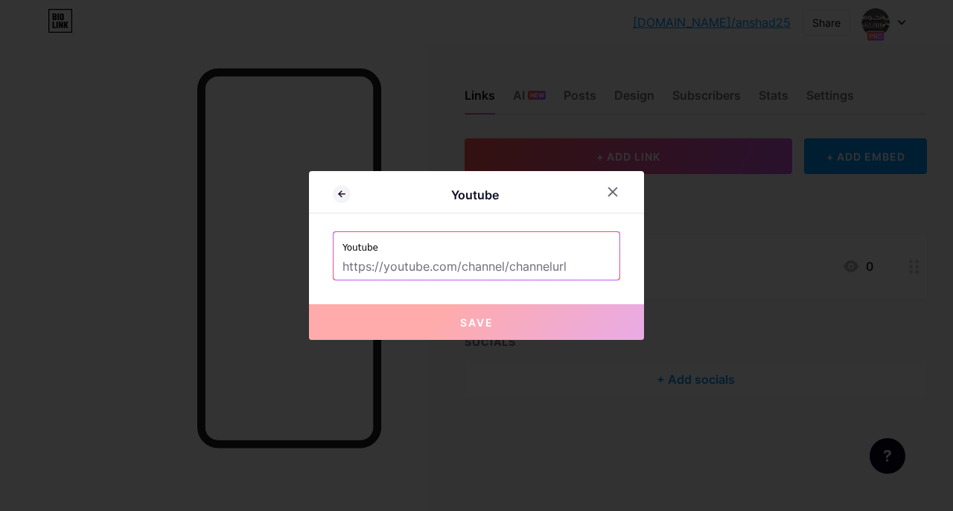
click at [555, 255] on input "text" at bounding box center [476, 267] width 268 height 25
type input "[URL][DOMAIN_NAME]"
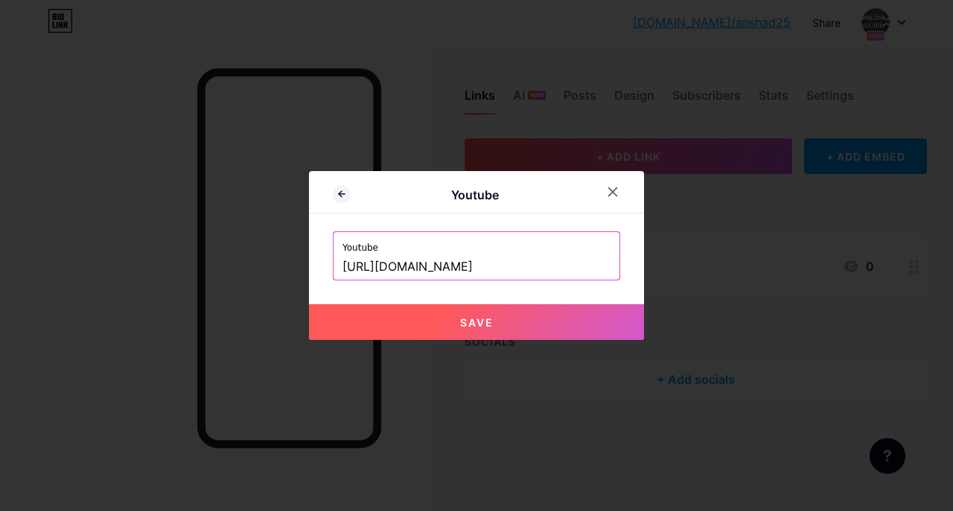
click at [520, 328] on button "Save" at bounding box center [476, 322] width 335 height 36
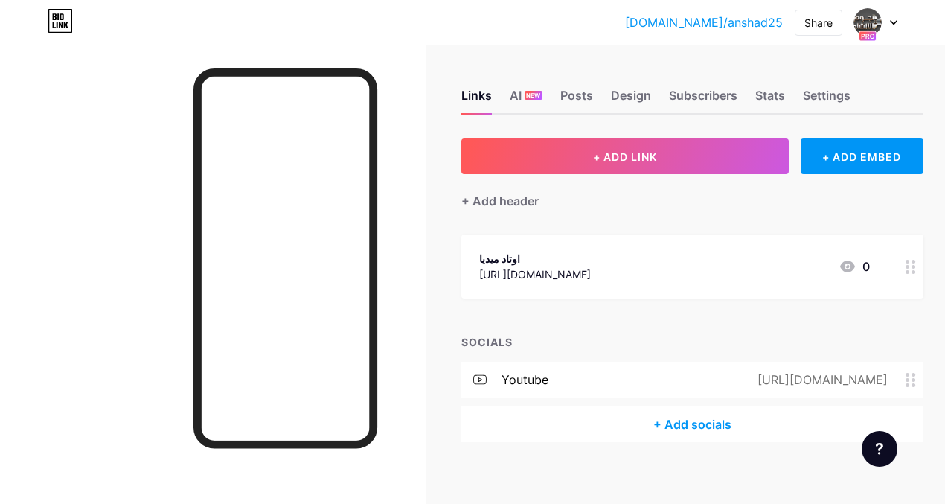
click at [689, 418] on div "+ Add socials" at bounding box center [693, 424] width 462 height 36
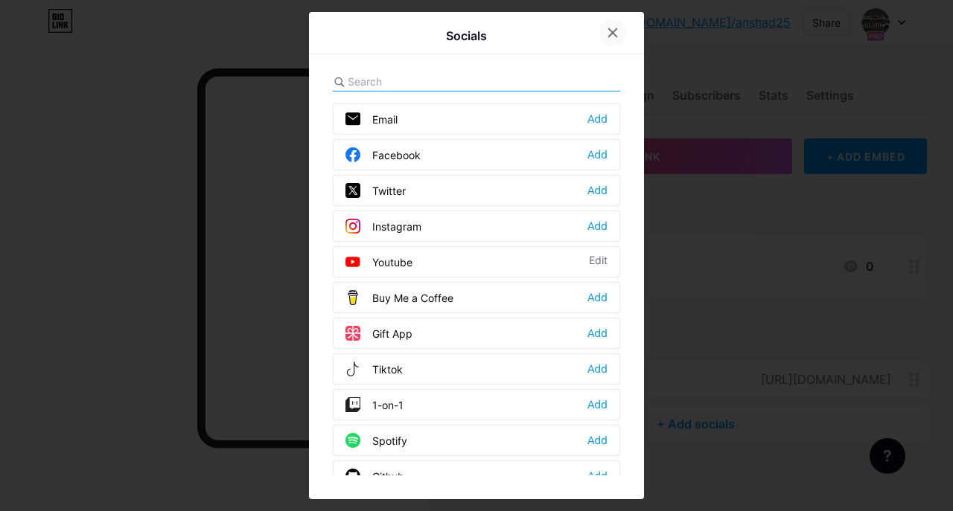
click at [609, 28] on icon at bounding box center [613, 33] width 12 height 12
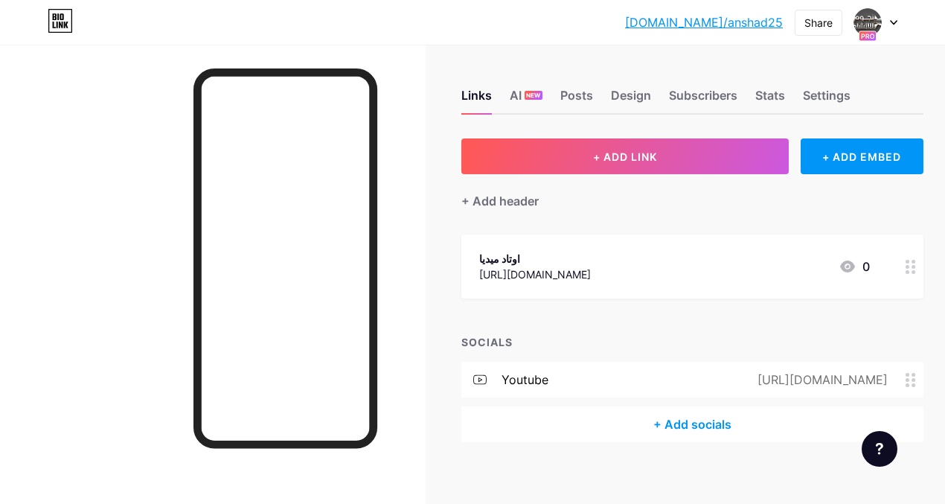
click at [715, 421] on div "+ Add socials" at bounding box center [693, 424] width 462 height 36
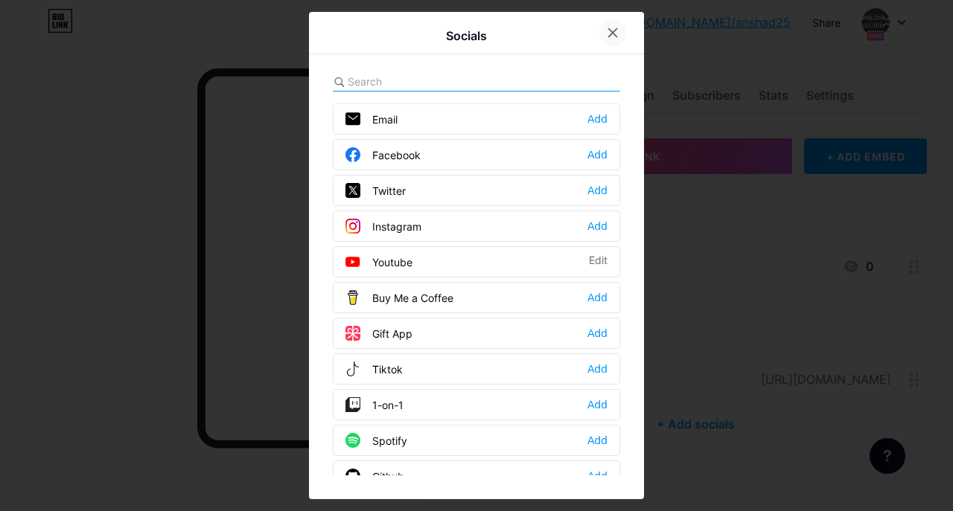
click at [602, 37] on div at bounding box center [612, 32] width 27 height 27
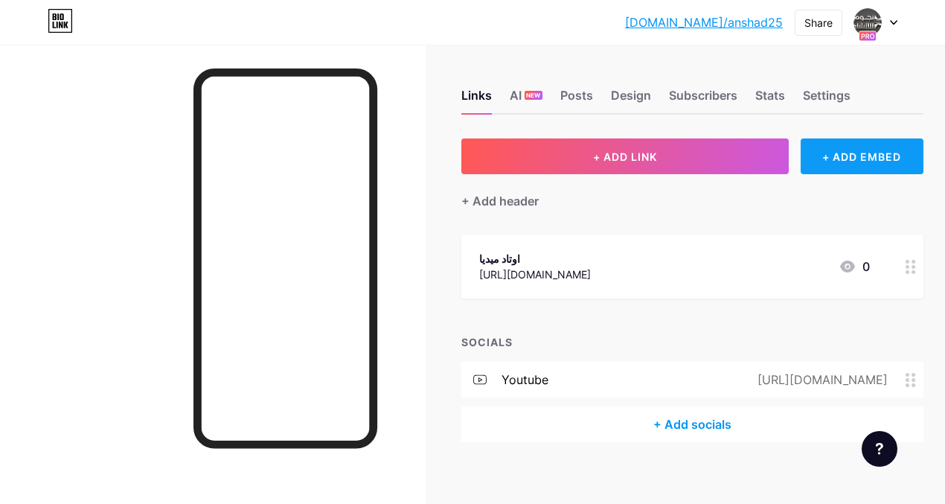
click at [880, 156] on div "+ ADD EMBED" at bounding box center [862, 156] width 123 height 36
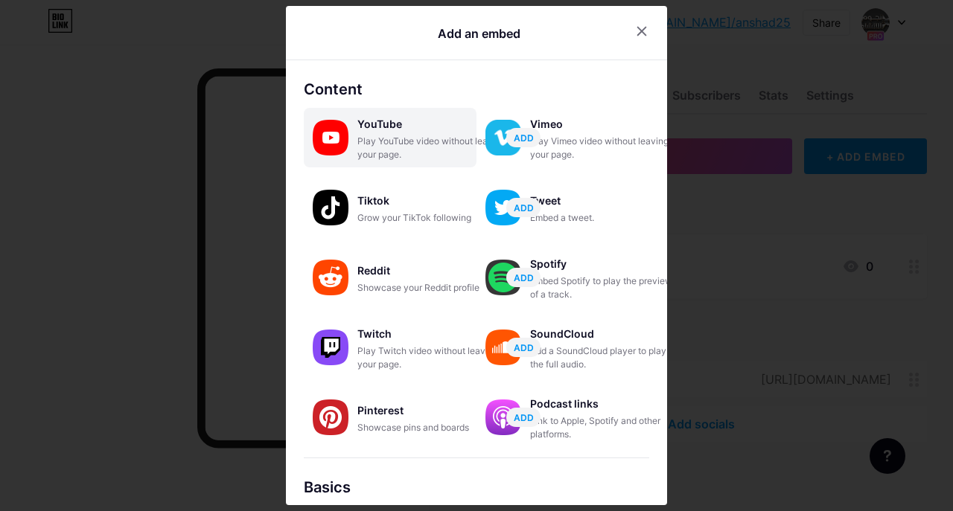
click at [413, 127] on div "YouTube" at bounding box center [431, 124] width 149 height 21
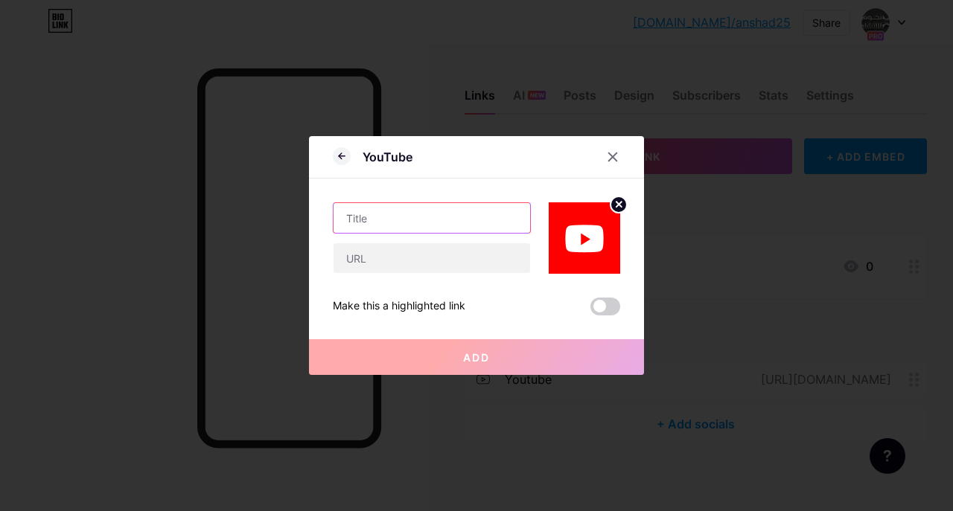
click at [454, 213] on input "text" at bounding box center [432, 218] width 197 height 30
click at [421, 213] on input "text" at bounding box center [432, 218] width 197 height 30
paste input "https://www.youtube.com/@alnjoom2"
type input "https://www.youtube.com/@alnjoom2"
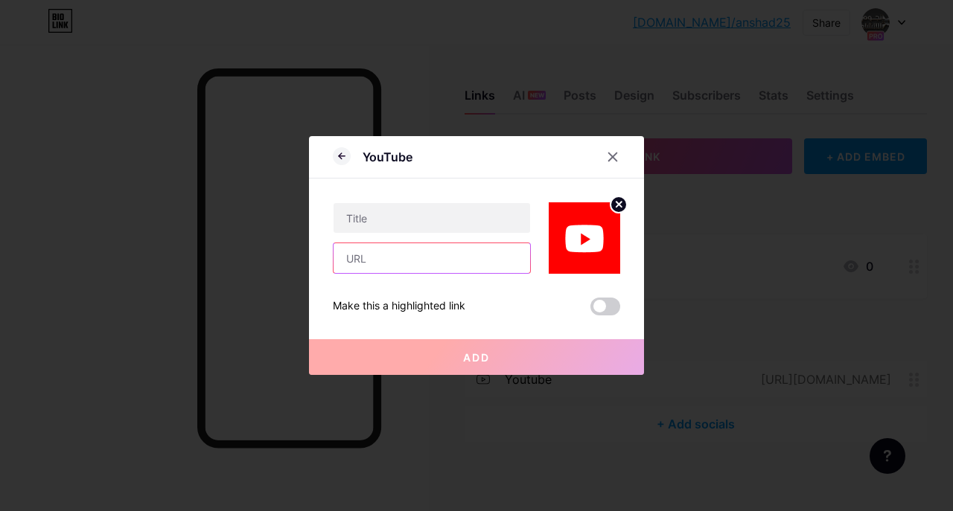
click at [420, 258] on input "text" at bounding box center [432, 258] width 197 height 30
paste input "https://www.youtube.com/@alnjoom2"
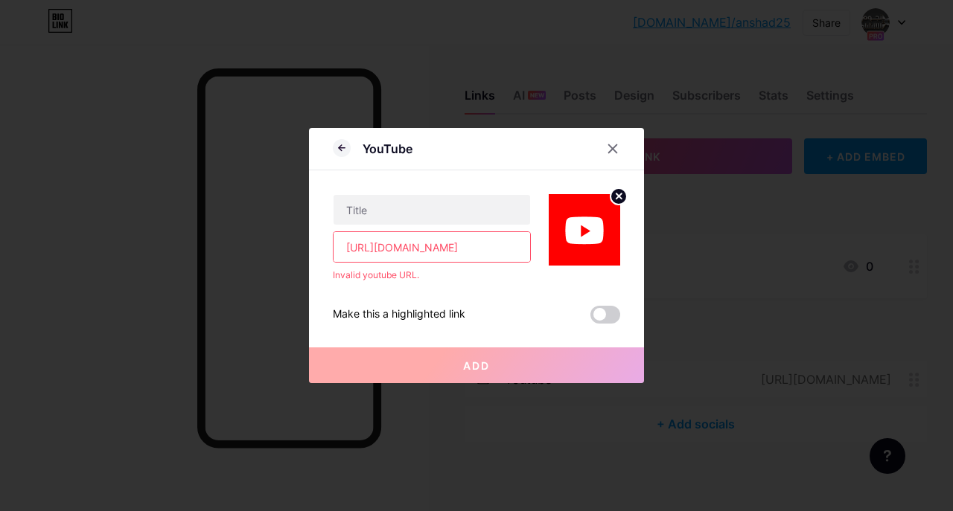
scroll to position [0, 13]
click at [396, 249] on input "https://www.youtube.com/@alnjoom2" at bounding box center [432, 247] width 197 height 30
type input "https://www.youtube.com/@alnjoom2"
click at [398, 213] on input "text" at bounding box center [432, 210] width 197 height 30
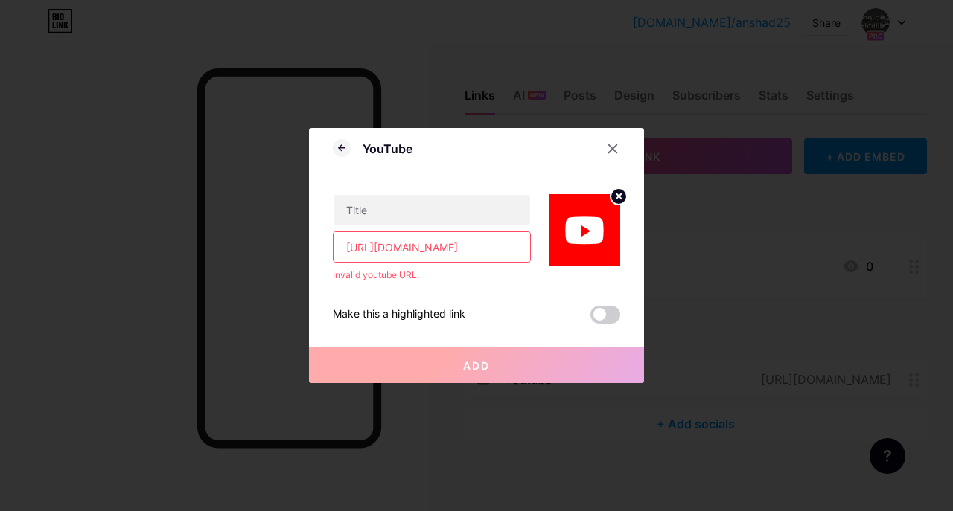
click at [384, 250] on input "https://www.youtube.com/@alnjoom2" at bounding box center [432, 247] width 197 height 30
click at [602, 314] on span at bounding box center [605, 315] width 30 height 18
click at [590, 319] on input "checkbox" at bounding box center [590, 319] width 0 height 0
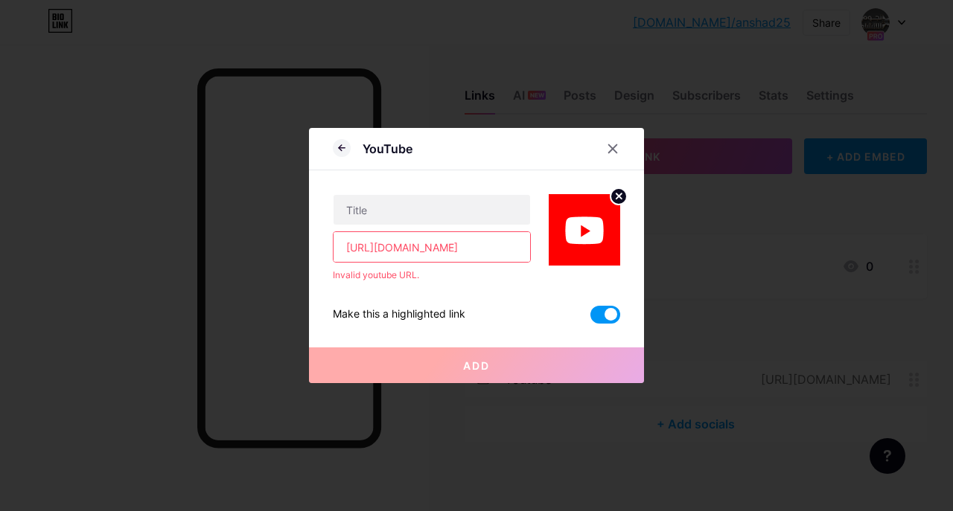
click at [452, 249] on input "https://www.youtube.com/@alnjoom2" at bounding box center [432, 247] width 197 height 30
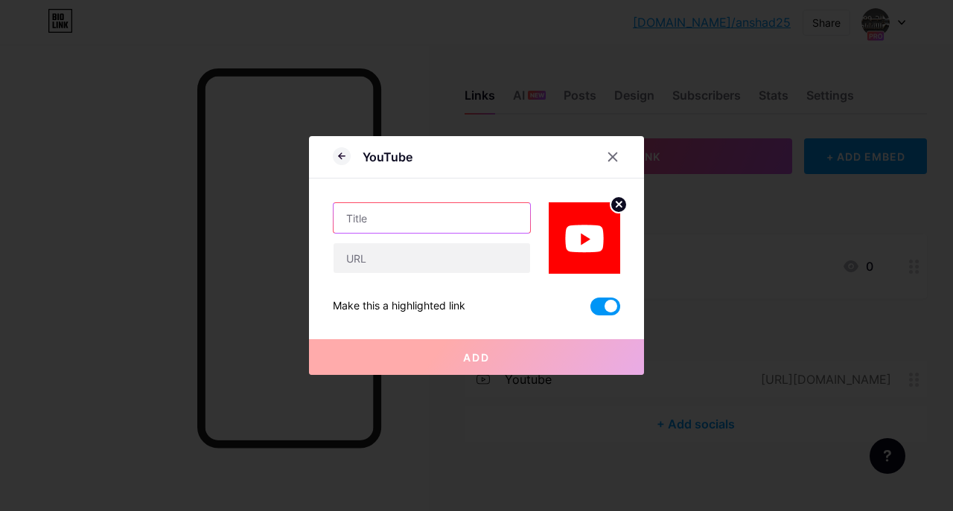
click at [461, 226] on input "text" at bounding box center [432, 218] width 197 height 30
paste input "https://www.youtube.com/@alnjoom2"
type input "https://www.youtube.com/@alnjoom2"
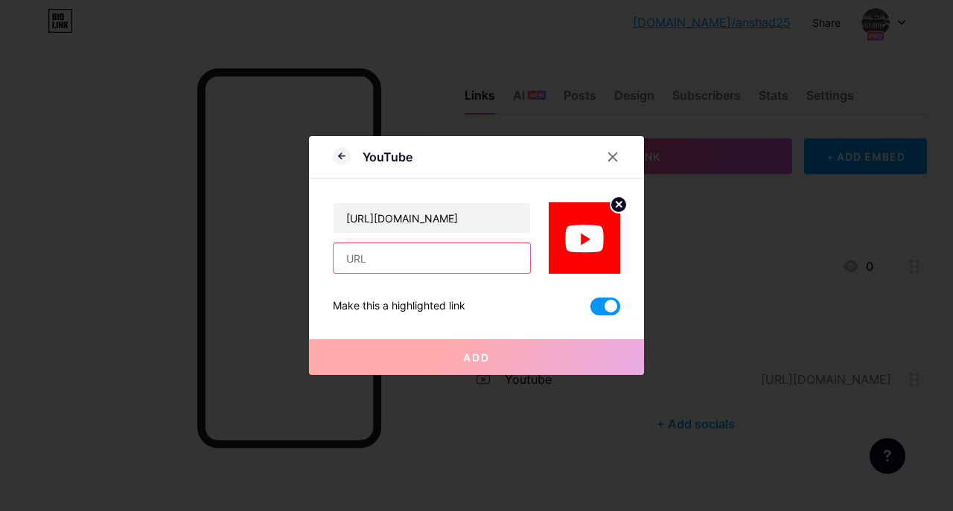
scroll to position [0, 0]
click at [431, 250] on input "text" at bounding box center [432, 258] width 197 height 30
click at [395, 256] on input "text" at bounding box center [432, 258] width 197 height 30
paste input "نجوم الانشاد"
type input "نجوم الانشاد"
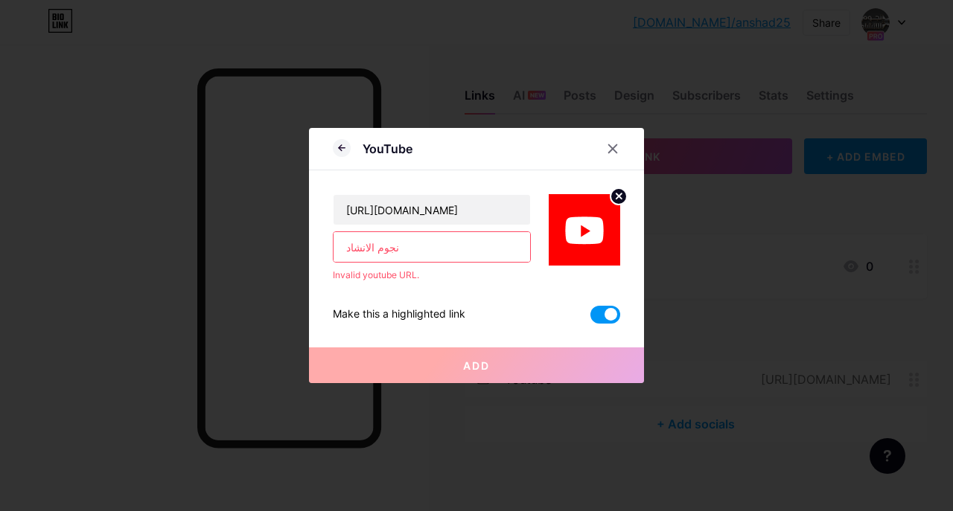
drag, startPoint x: 409, startPoint y: 255, endPoint x: 261, endPoint y: 256, distance: 148.1
click at [261, 256] on div "YouTube https://www.youtube.com/@alnjoom2 نجوم الانشاد Invalid youtube URL. Mak…" at bounding box center [476, 255] width 953 height 511
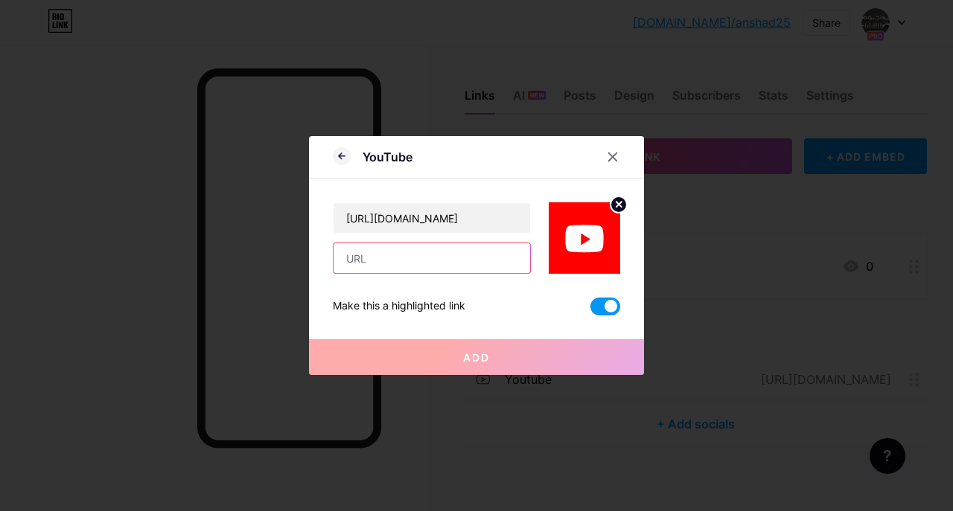
click at [439, 264] on input "text" at bounding box center [432, 258] width 197 height 30
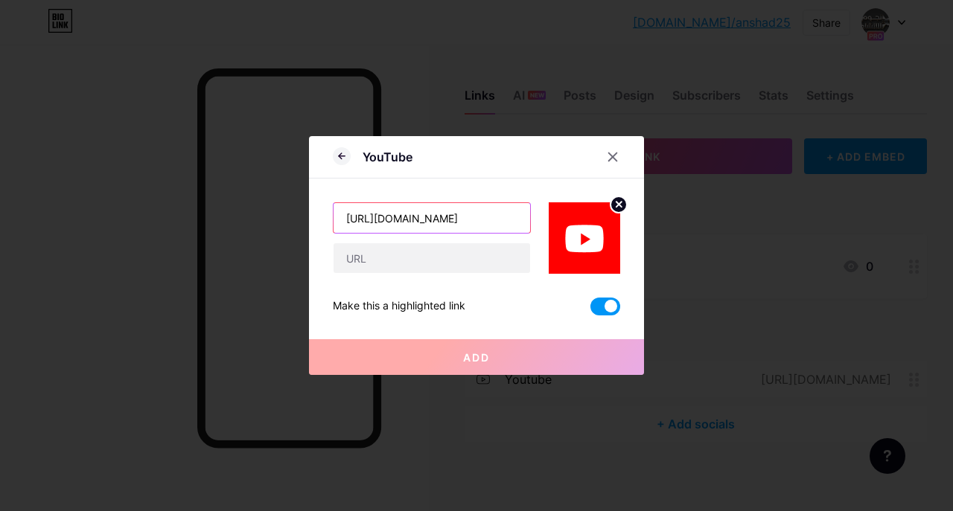
click at [437, 218] on input "https://www.youtube.com/@alnjoom2" at bounding box center [432, 218] width 197 height 30
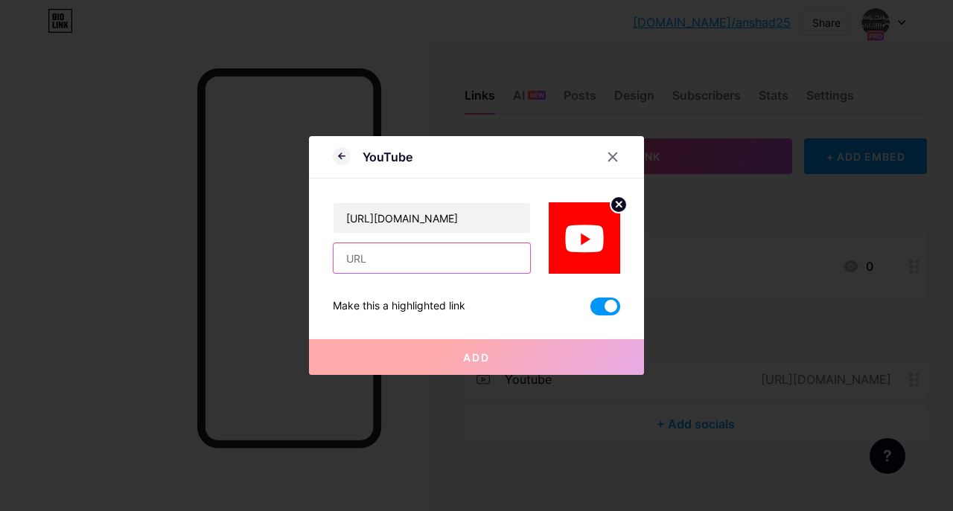
drag, startPoint x: 437, startPoint y: 218, endPoint x: 470, endPoint y: 253, distance: 48.4
click at [470, 253] on input "text" at bounding box center [432, 258] width 197 height 30
click at [449, 254] on input "text" at bounding box center [432, 258] width 197 height 30
paste input "https://www.youtube.com/@alnjoom2"
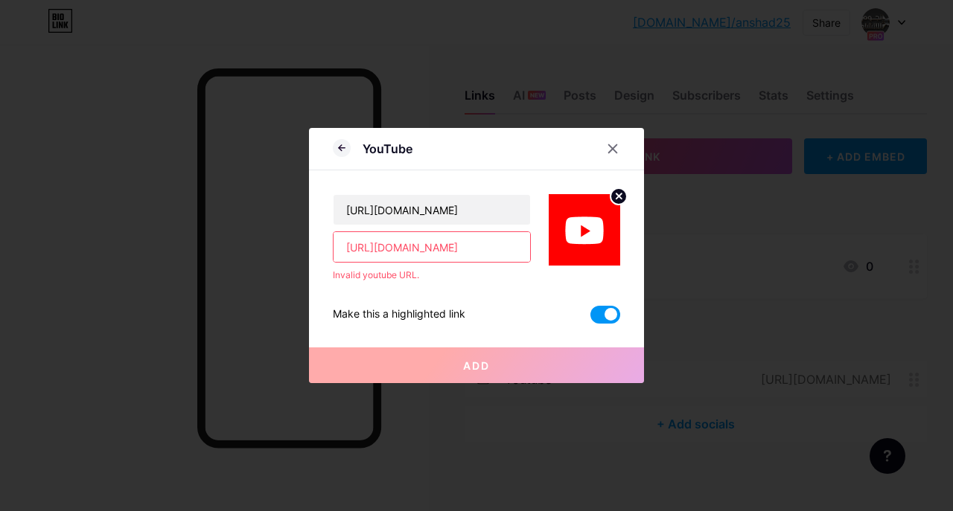
click at [353, 250] on input "https://www.youtube.com/@alnjoom2" at bounding box center [432, 247] width 197 height 30
drag, startPoint x: 368, startPoint y: 247, endPoint x: 280, endPoint y: 244, distance: 87.9
click at [280, 244] on div "YouTube https://www.youtube.com/@alnjoom2 https://www.youtube.com/@alnjoom2 Inv…" at bounding box center [476, 255] width 953 height 511
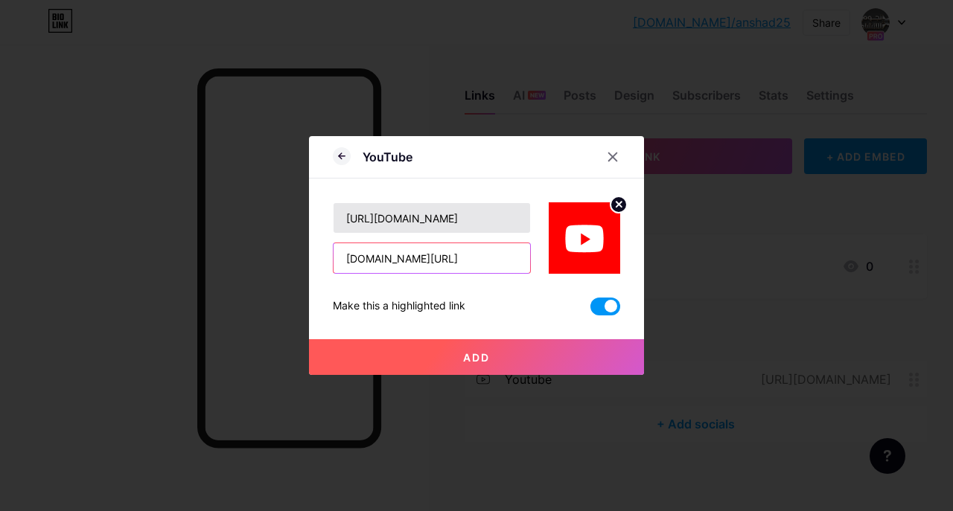
type input "[DOMAIN_NAME][URL]"
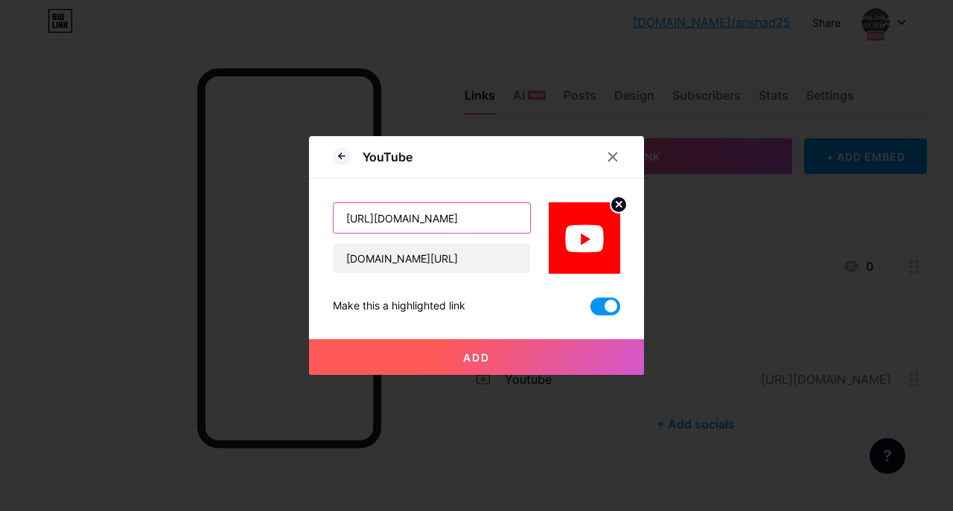
click at [453, 222] on input "https://www.youtube.com/@alnjoom2" at bounding box center [432, 218] width 197 height 30
type input "نجوم الانشاد"
click at [482, 351] on span "Add" at bounding box center [476, 357] width 27 height 13
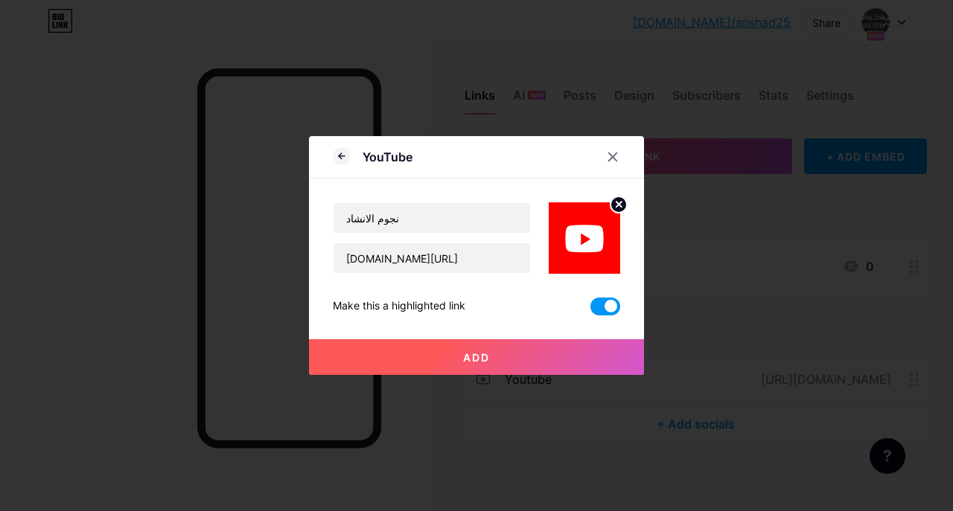
click at [473, 354] on span "Add" at bounding box center [476, 357] width 27 height 13
click at [613, 310] on span at bounding box center [605, 307] width 30 height 18
click at [590, 310] on input "checkbox" at bounding box center [590, 310] width 0 height 0
click at [490, 353] on span "Add" at bounding box center [476, 357] width 27 height 13
click at [469, 362] on span "Add" at bounding box center [476, 357] width 27 height 13
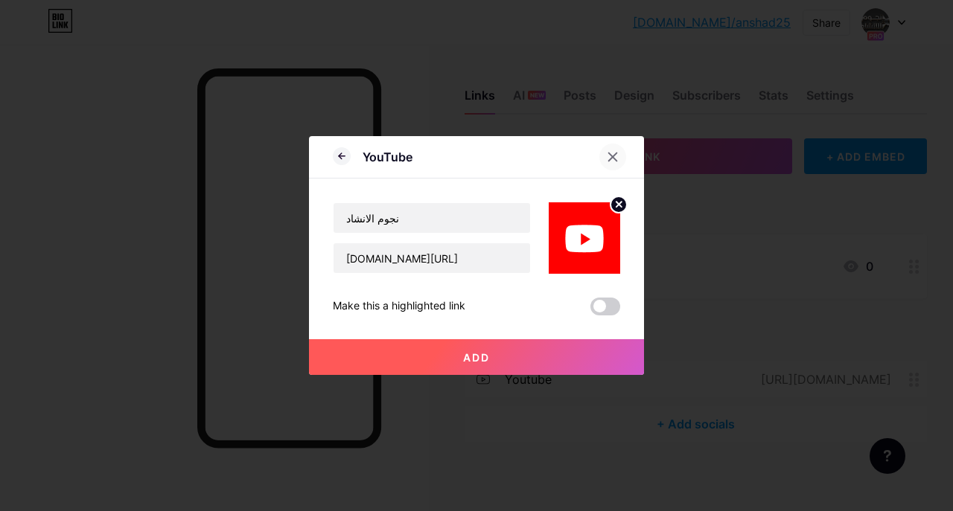
click at [611, 150] on div at bounding box center [612, 157] width 27 height 27
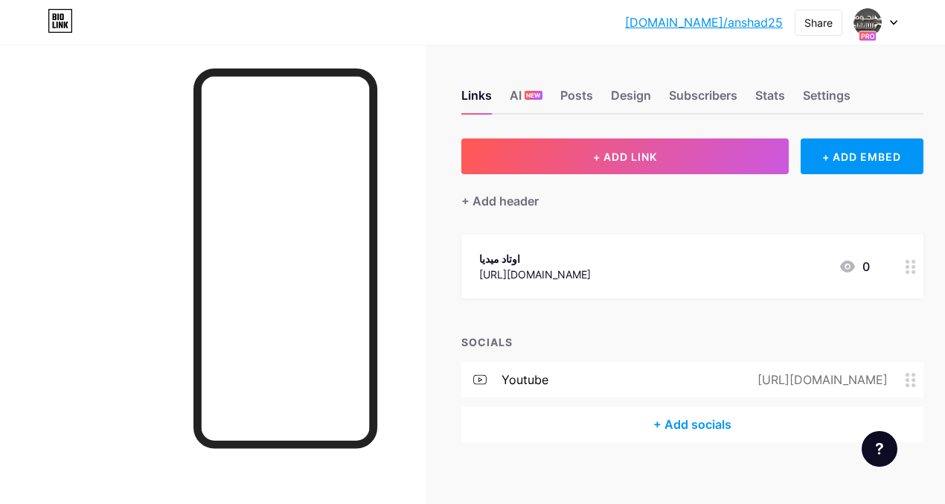
click at [660, 416] on div "+ Add socials" at bounding box center [693, 424] width 462 height 36
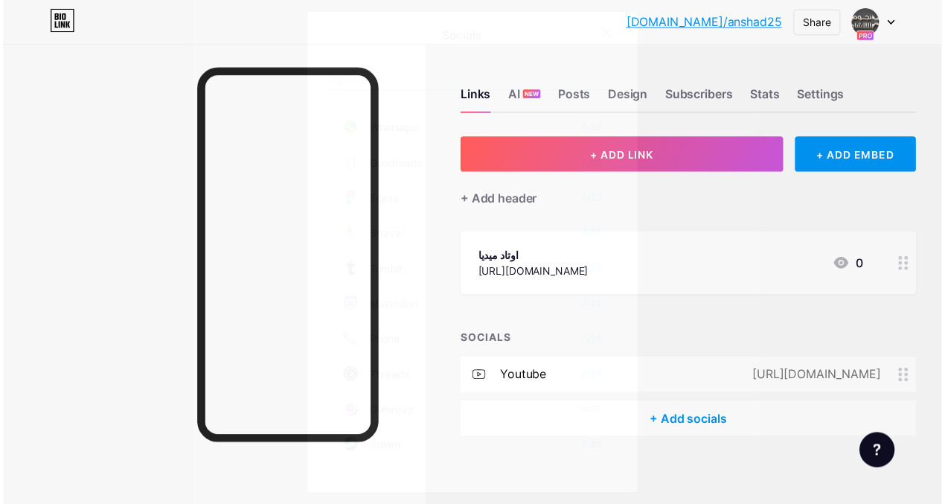
scroll to position [1269, 0]
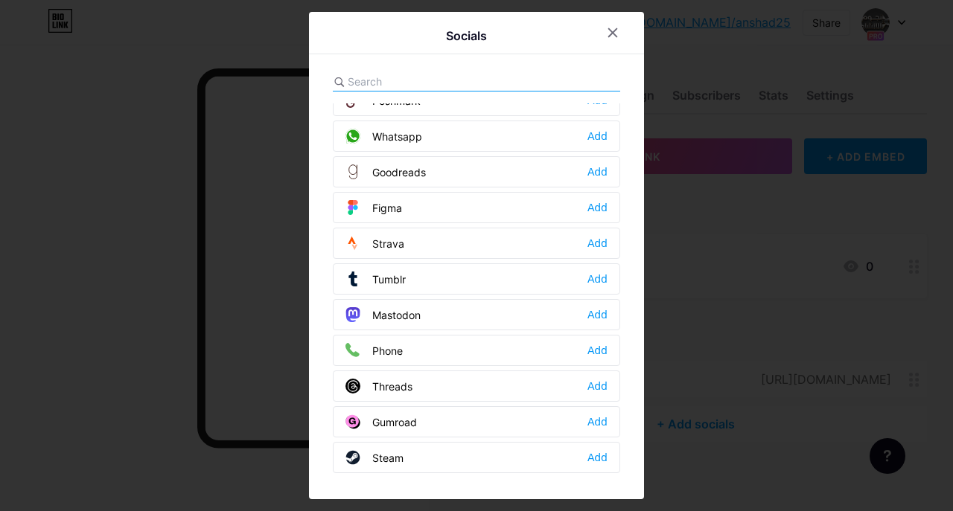
click at [610, 39] on div at bounding box center [612, 32] width 27 height 27
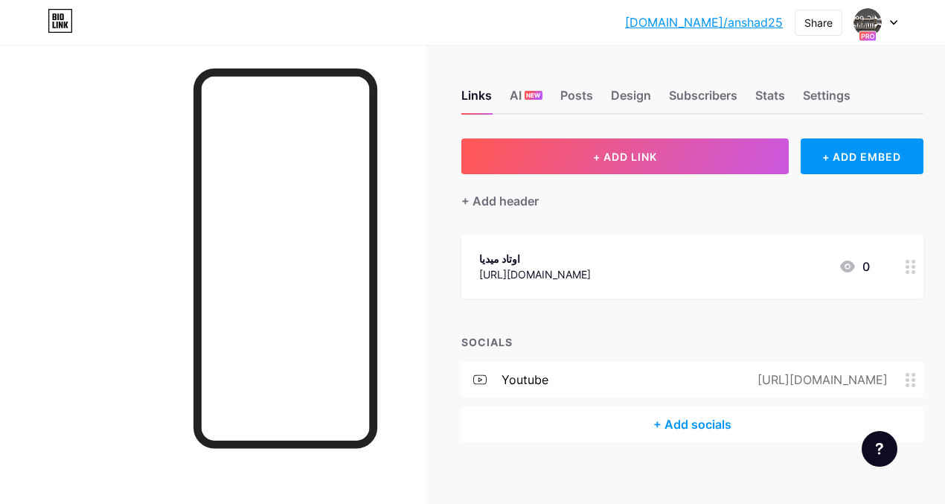
click at [686, 422] on div "+ Add socials" at bounding box center [693, 424] width 462 height 36
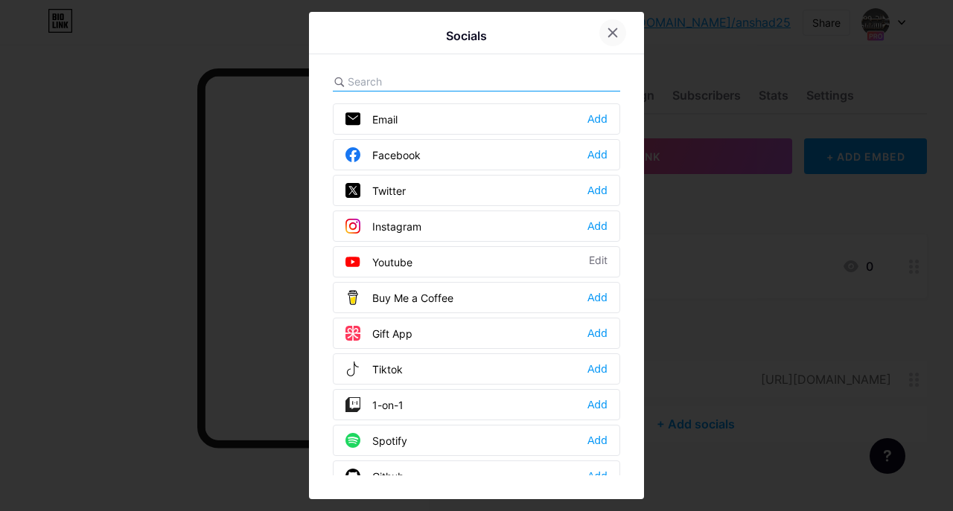
click at [615, 44] on div at bounding box center [612, 32] width 27 height 27
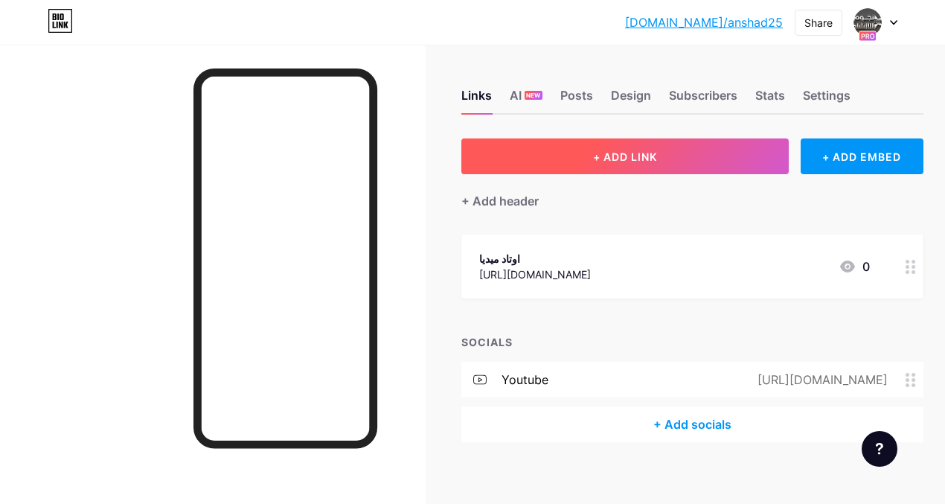
click at [689, 167] on button "+ ADD LINK" at bounding box center [626, 156] width 328 height 36
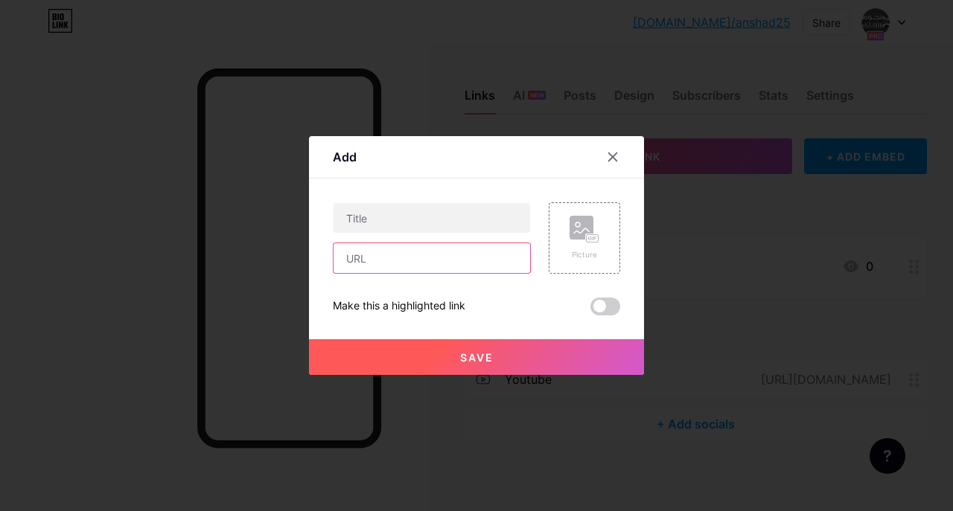
click at [397, 259] on input "text" at bounding box center [432, 258] width 197 height 30
type input "www.youtube.com/@alnjoom2"
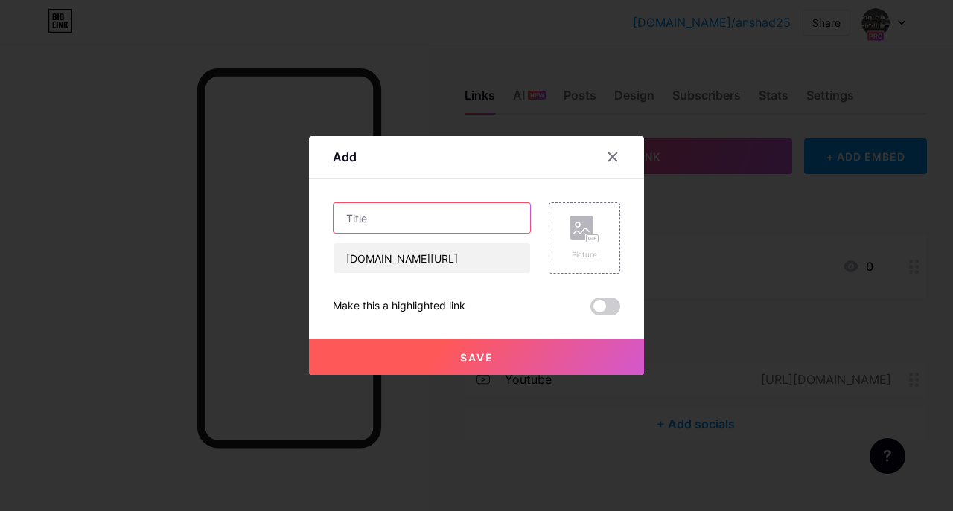
click at [409, 221] on input "text" at bounding box center [432, 218] width 197 height 30
click at [390, 225] on input "text" at bounding box center [432, 218] width 197 height 30
paste input "نجوم الانشاد"
type input "نجوم الانشاد"
click at [596, 238] on icon at bounding box center [595, 239] width 2 height 4
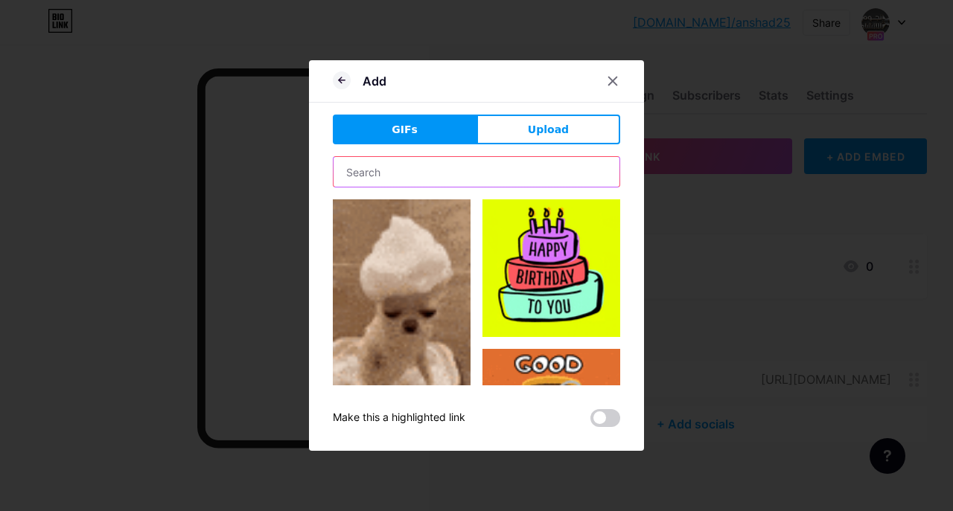
click at [450, 177] on input "text" at bounding box center [477, 172] width 286 height 30
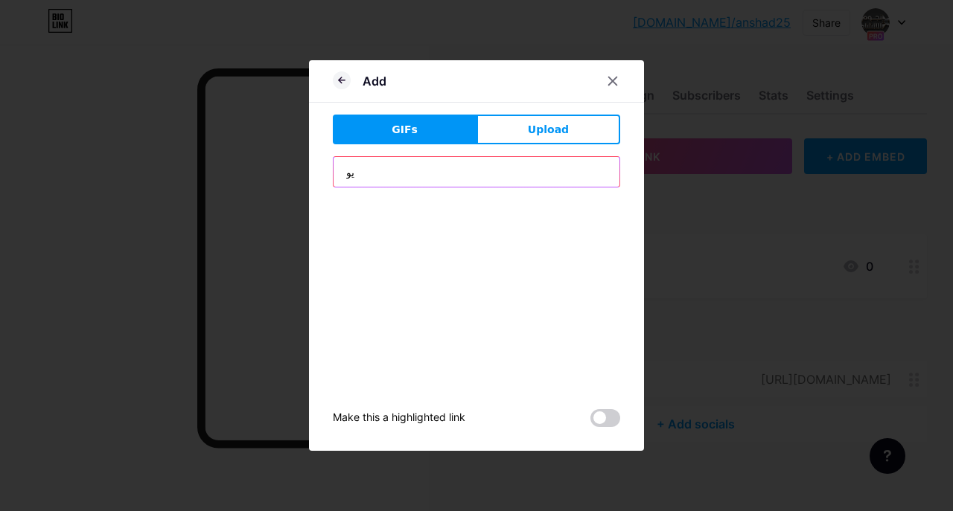
type input "ي"
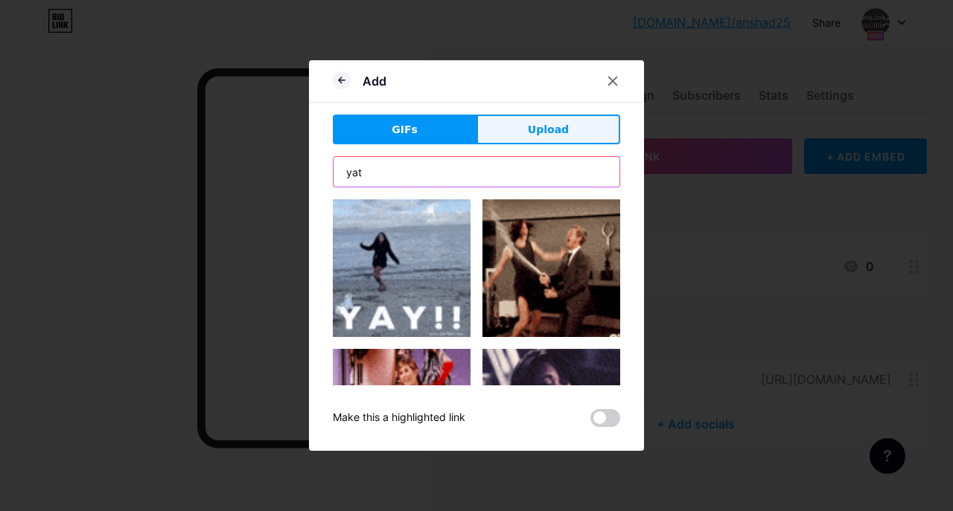
type input "yat"
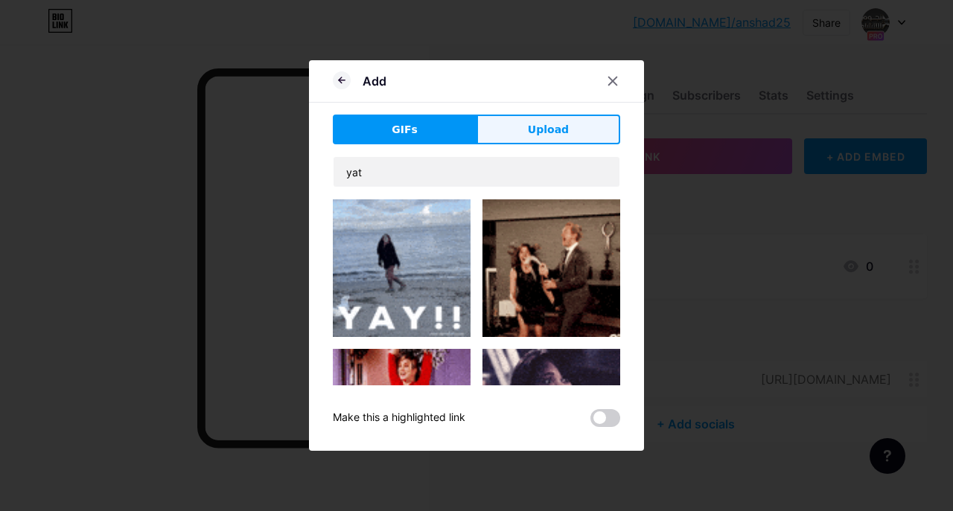
click at [496, 133] on button "Upload" at bounding box center [548, 130] width 144 height 30
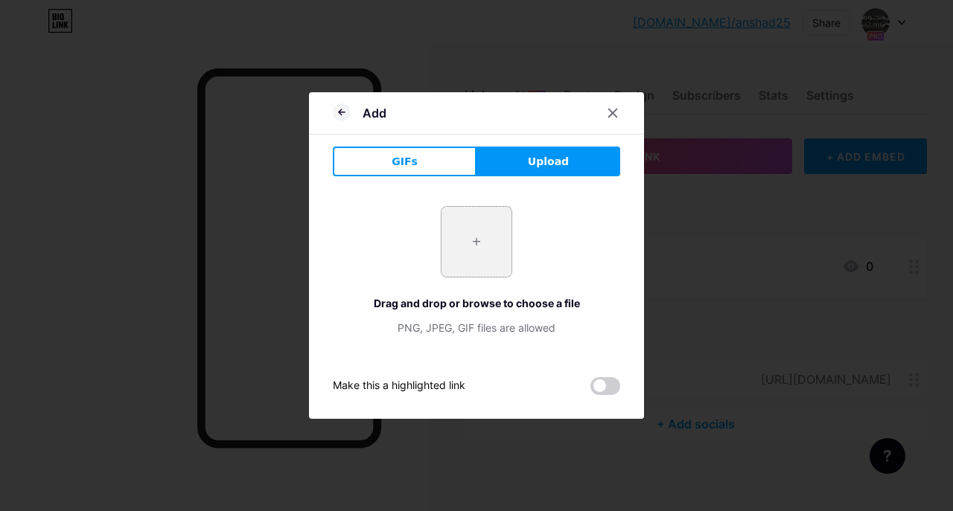
click at [472, 245] on input "file" at bounding box center [476, 242] width 70 height 70
type input "C:\fakepath\Youtube_logo.png"
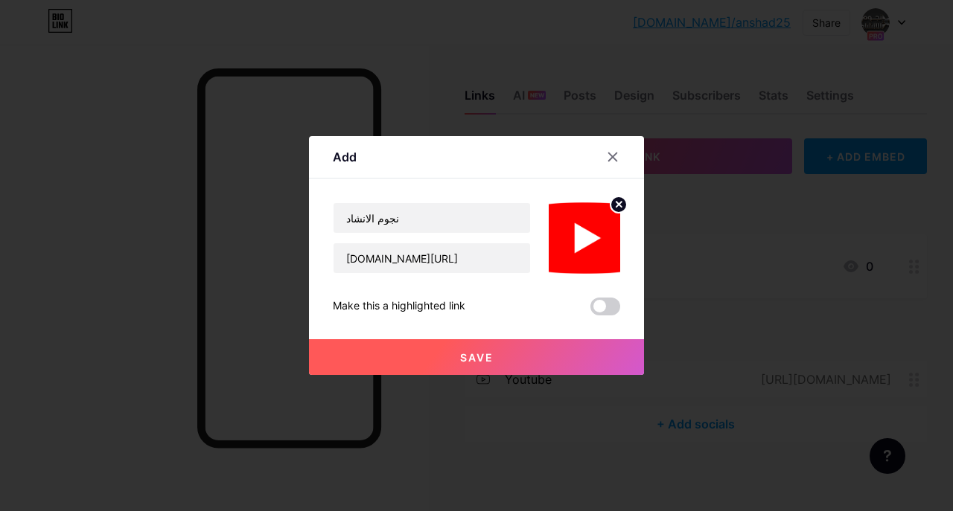
click at [488, 360] on span "Save" at bounding box center [476, 357] width 33 height 13
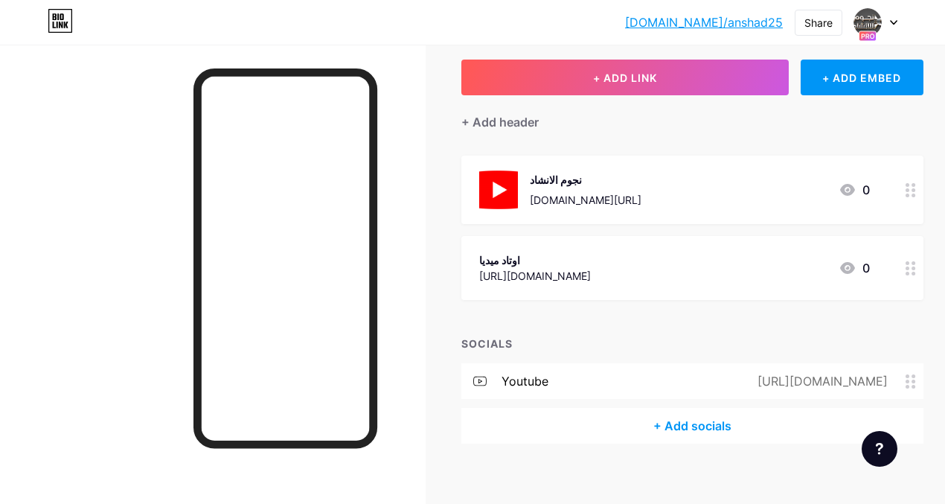
scroll to position [92, 0]
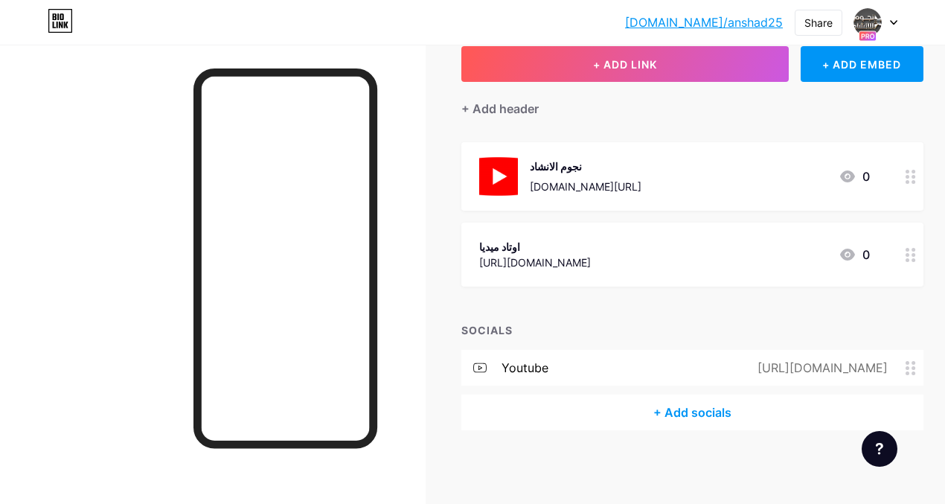
click at [700, 412] on div "+ Add socials" at bounding box center [693, 413] width 462 height 36
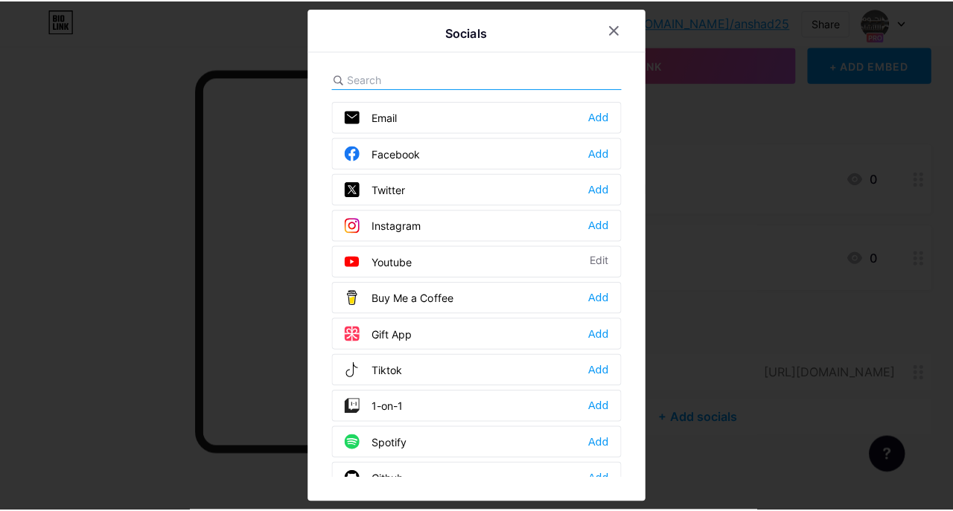
scroll to position [85, 0]
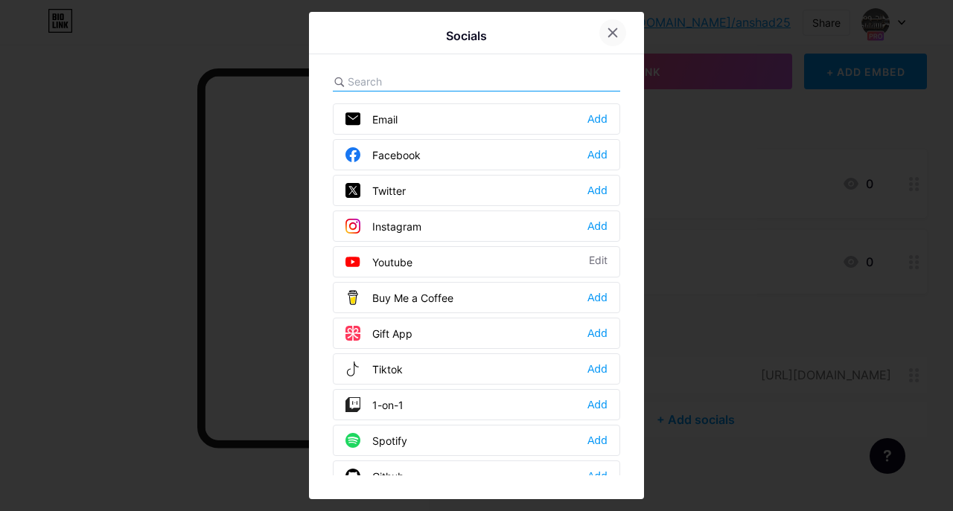
click at [609, 33] on icon at bounding box center [613, 33] width 12 height 12
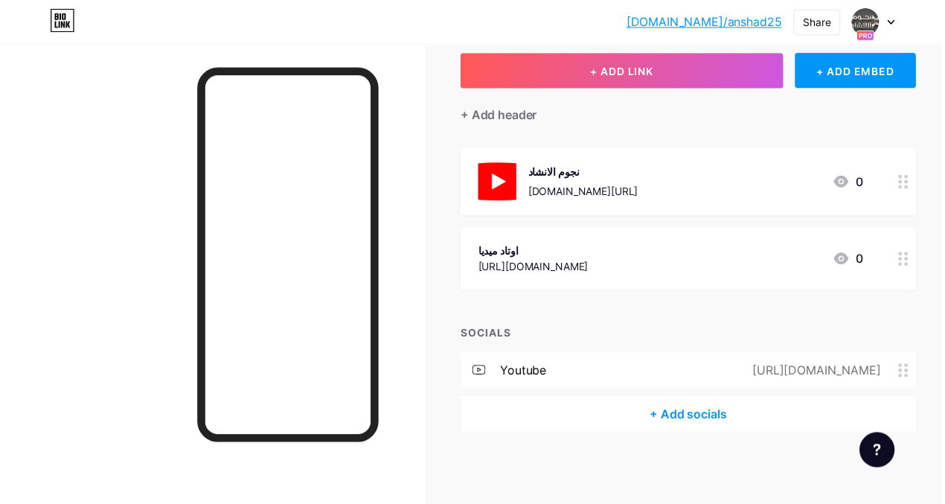
scroll to position [92, 0]
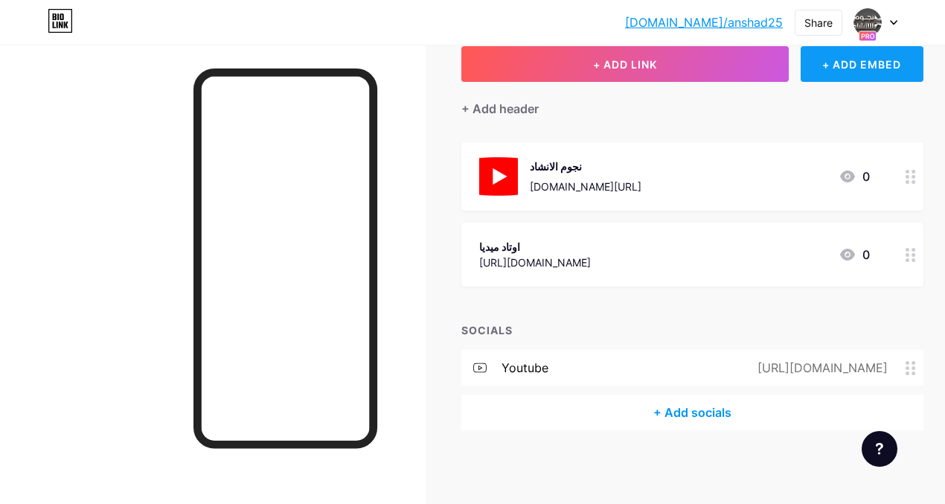
click at [829, 64] on div "+ ADD EMBED" at bounding box center [862, 64] width 123 height 36
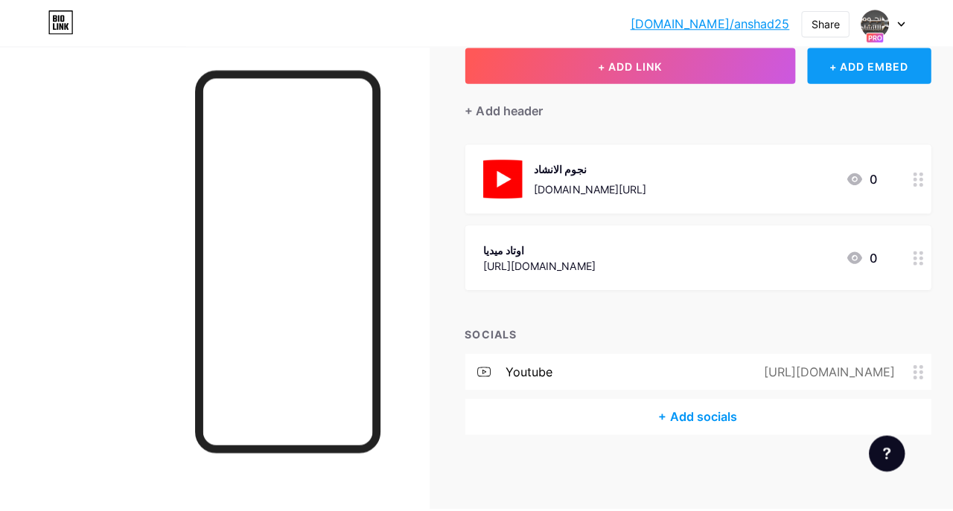
scroll to position [85, 0]
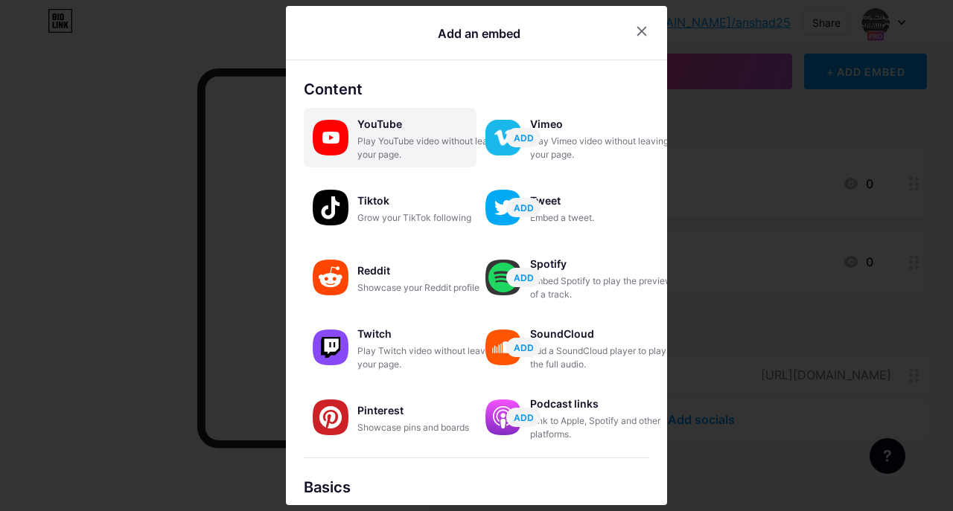
click at [377, 141] on div "Play YouTube video without leaving your page." at bounding box center [431, 148] width 149 height 27
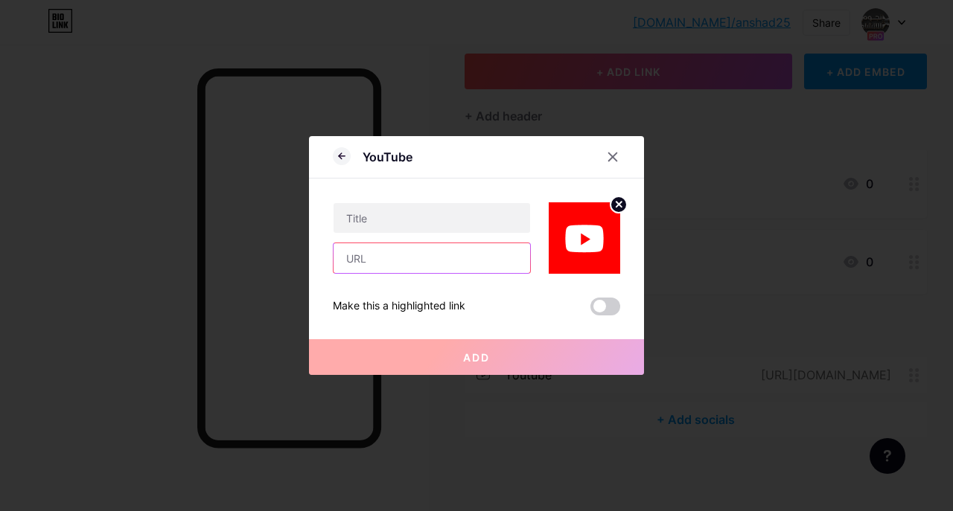
click at [381, 259] on input "text" at bounding box center [432, 258] width 197 height 30
type input "www.youtube.com/@alnjoom2"
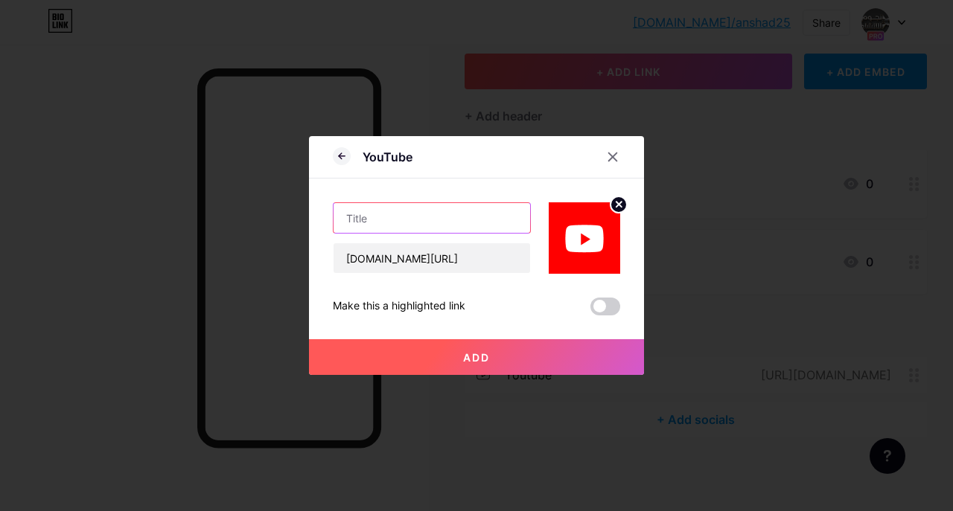
click at [415, 228] on input "text" at bounding box center [432, 218] width 197 height 30
click at [387, 159] on div "YouTube" at bounding box center [388, 157] width 50 height 18
copy div "YouTube"
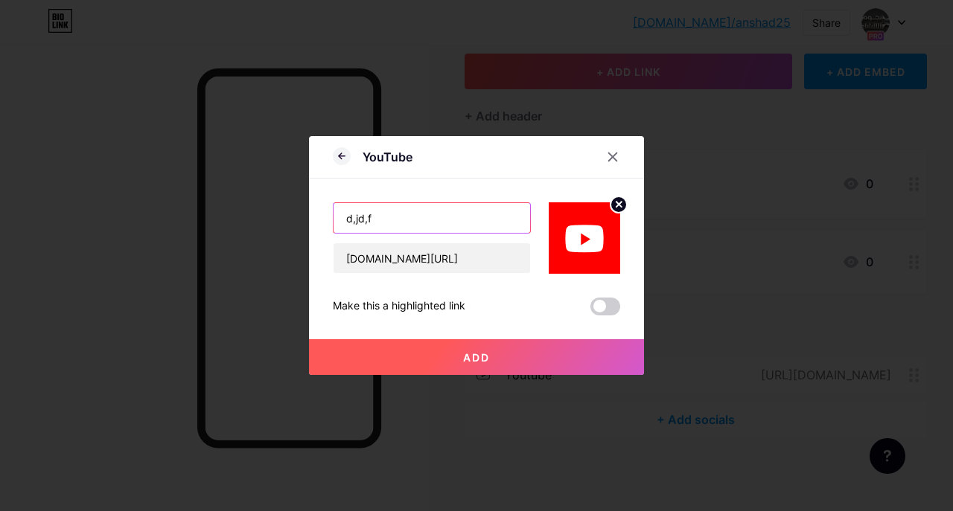
click at [360, 222] on input "d,jd,f" at bounding box center [432, 218] width 197 height 30
paste input "YouTube"
type input "YouTube"
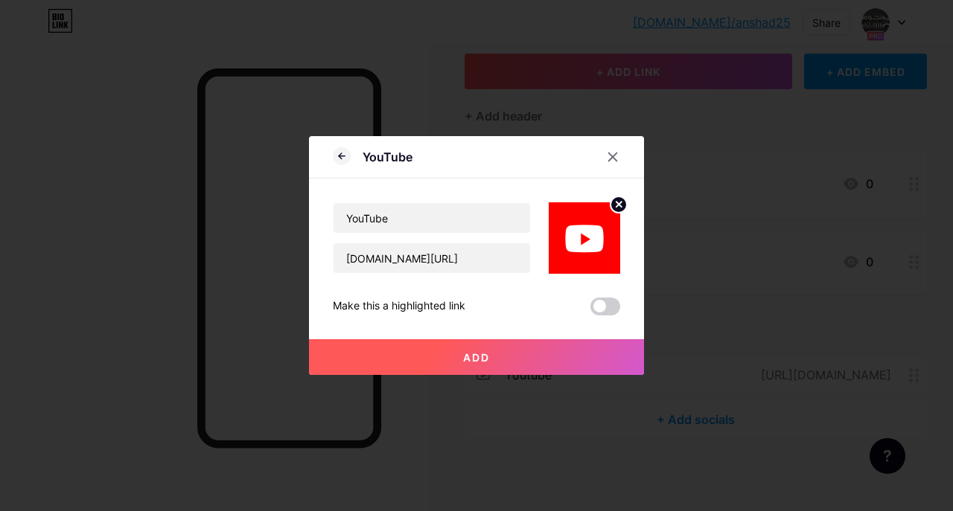
click at [463, 356] on span "Add" at bounding box center [476, 357] width 27 height 13
click at [619, 205] on icon at bounding box center [618, 204] width 5 height 5
click at [590, 240] on rect at bounding box center [593, 238] width 12 height 7
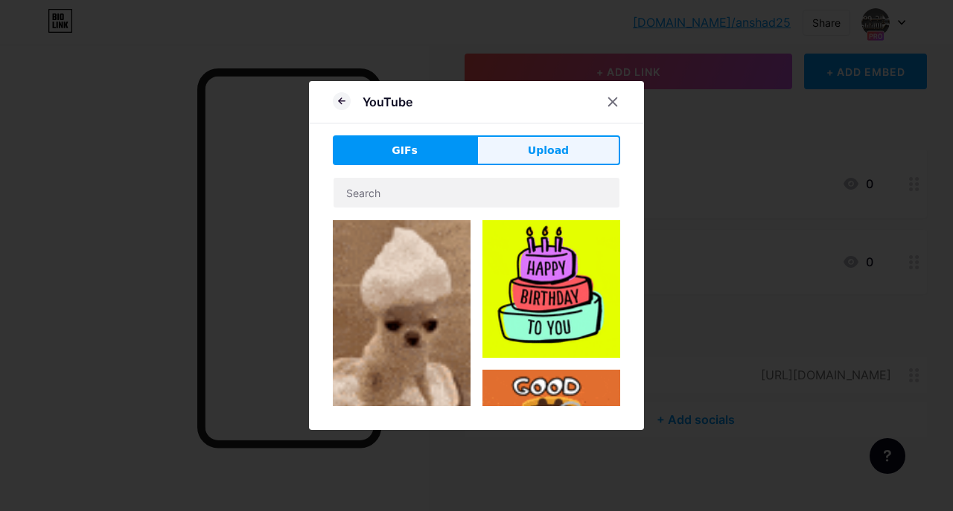
click at [540, 156] on span "Upload" at bounding box center [548, 151] width 41 height 16
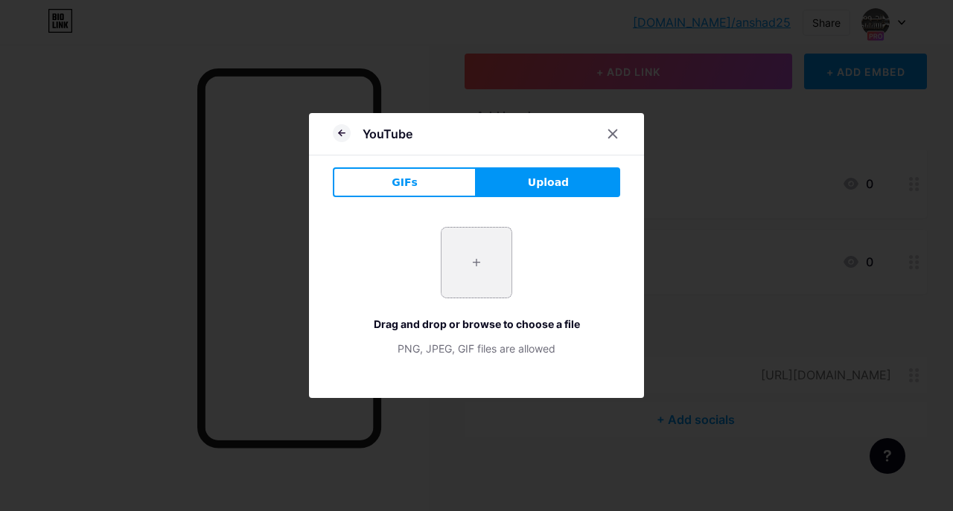
click at [472, 255] on input "file" at bounding box center [476, 263] width 70 height 70
type input "C:\fakepath\Youtube_logo.png"
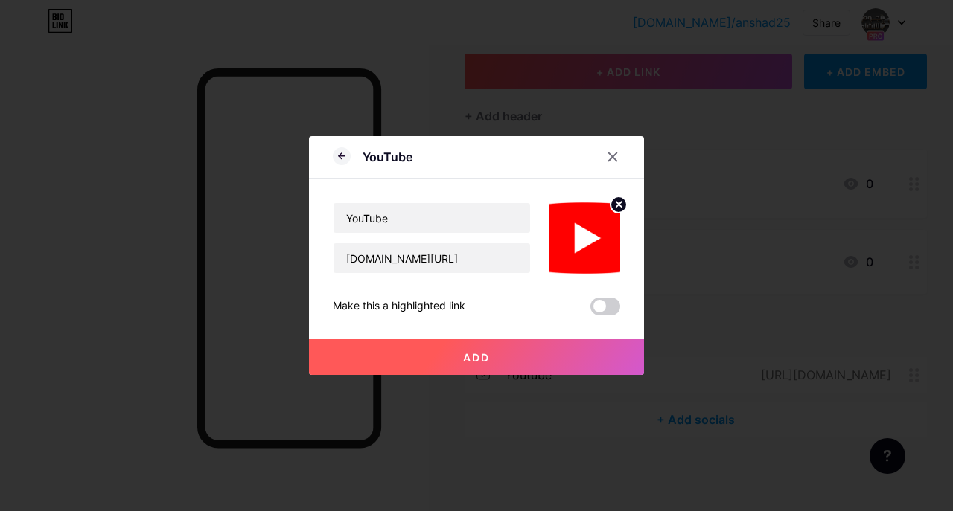
click at [495, 354] on button "Add" at bounding box center [476, 357] width 335 height 36
click at [600, 307] on span at bounding box center [605, 307] width 30 height 18
click at [590, 310] on input "checkbox" at bounding box center [590, 310] width 0 height 0
click at [599, 307] on span at bounding box center [605, 307] width 30 height 18
click at [590, 310] on input "checkbox" at bounding box center [590, 310] width 0 height 0
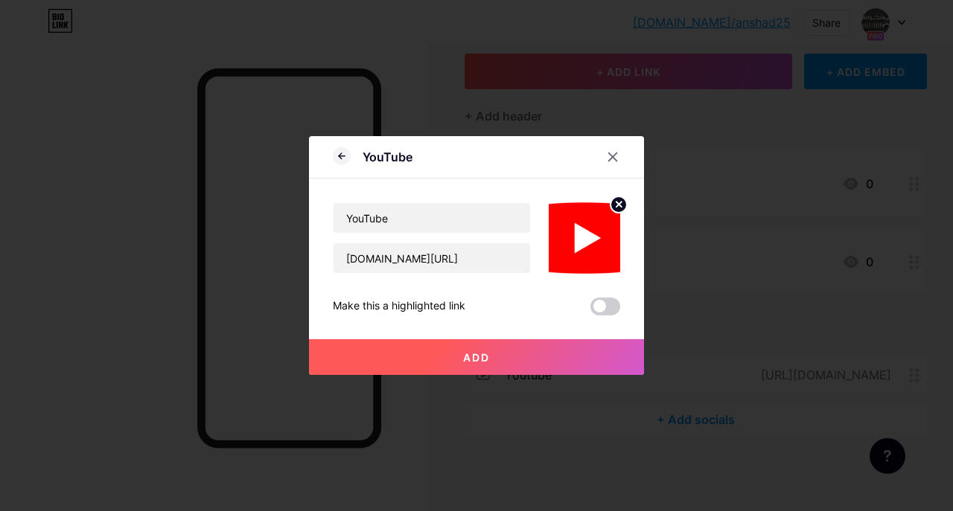
click at [468, 355] on span "Add" at bounding box center [476, 357] width 27 height 13
click at [473, 354] on span "Add" at bounding box center [476, 357] width 27 height 13
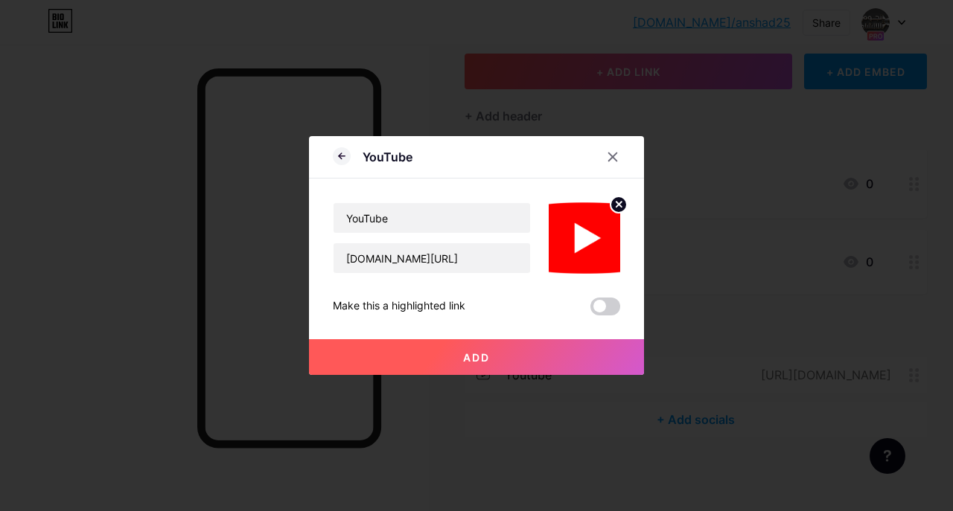
click at [473, 354] on span "Add" at bounding box center [476, 357] width 27 height 13
click at [508, 363] on button "Add" at bounding box center [476, 357] width 335 height 36
click at [496, 350] on button "Add" at bounding box center [476, 357] width 335 height 36
click at [477, 369] on button "Add" at bounding box center [476, 357] width 335 height 36
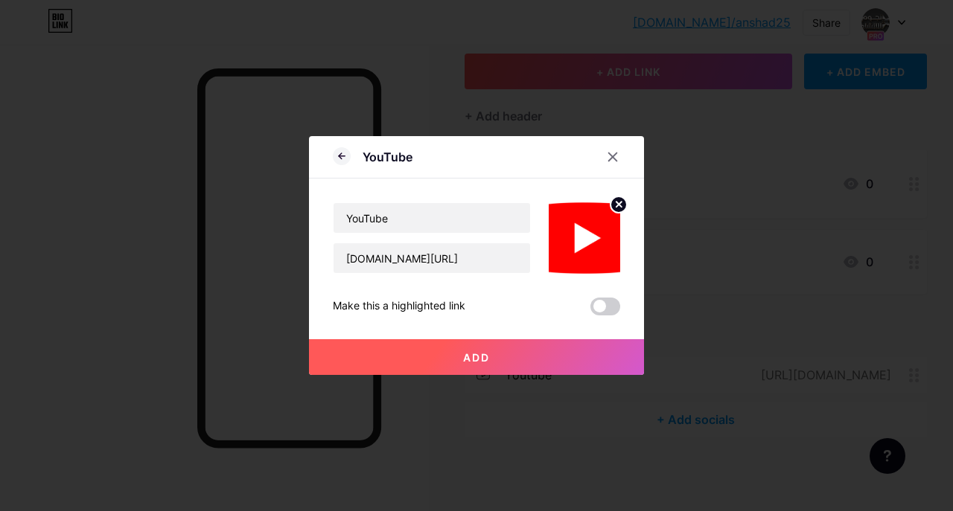
click at [475, 362] on span "Add" at bounding box center [476, 357] width 27 height 13
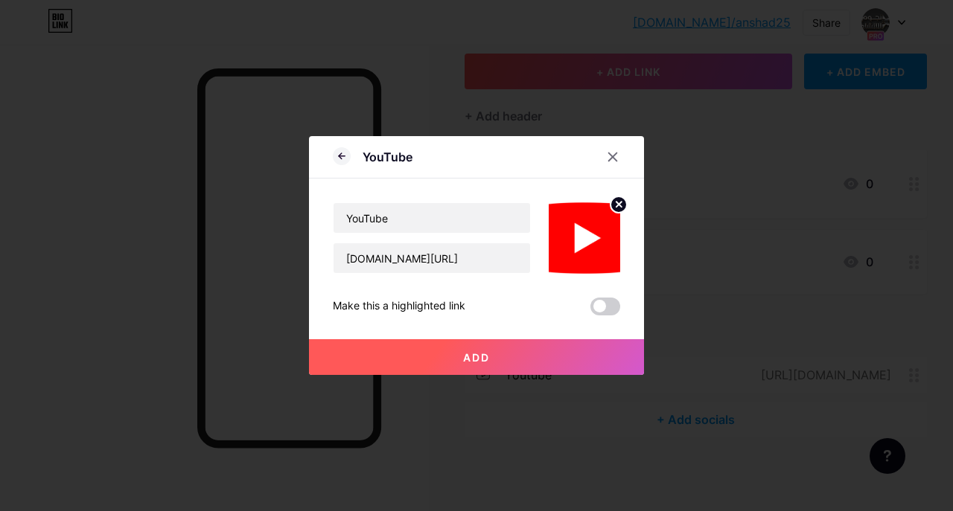
click at [481, 354] on span "Add" at bounding box center [476, 357] width 27 height 13
click at [600, 310] on span at bounding box center [605, 307] width 30 height 18
click at [590, 310] on input "checkbox" at bounding box center [590, 310] width 0 height 0
click at [465, 348] on button "Add" at bounding box center [476, 357] width 335 height 36
click at [470, 354] on span "Add" at bounding box center [476, 357] width 27 height 13
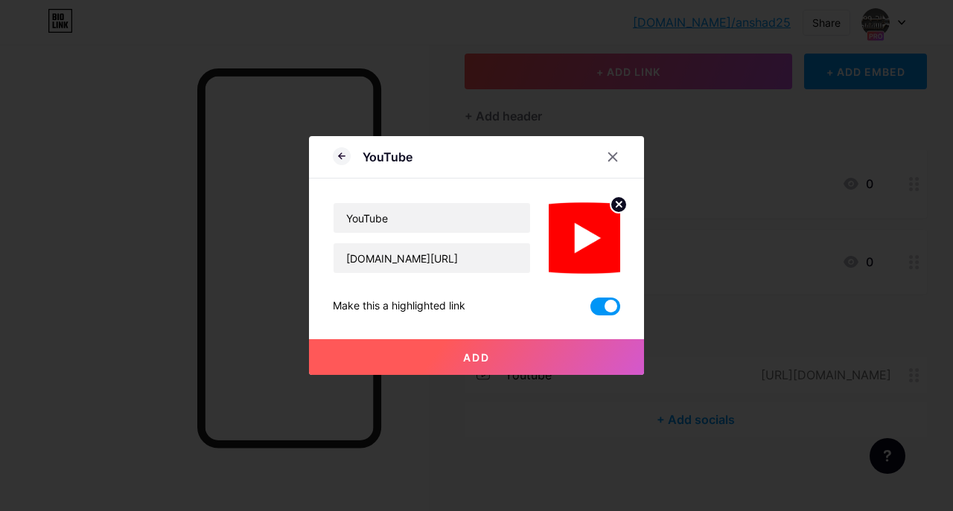
click at [470, 354] on span "Add" at bounding box center [476, 357] width 27 height 13
click at [480, 359] on span "Add" at bounding box center [476, 357] width 27 height 13
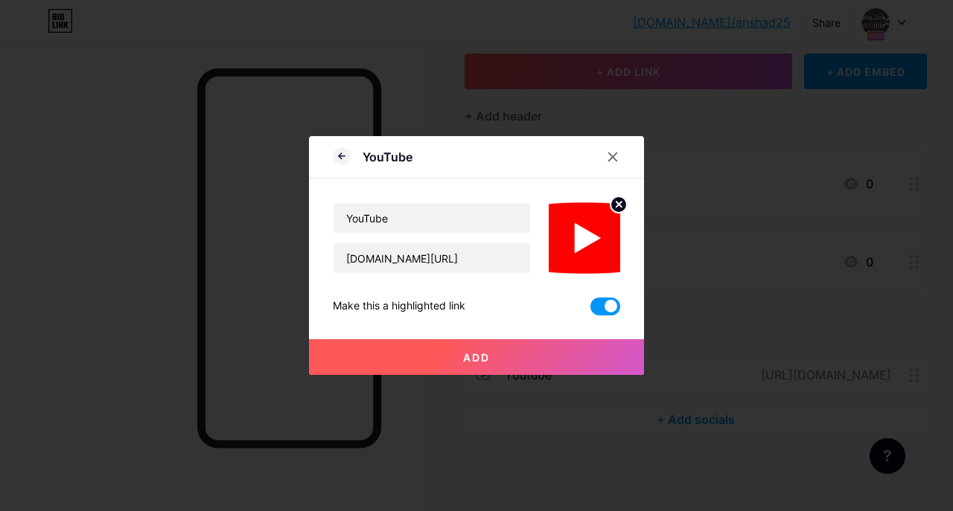
click at [480, 359] on span "Add" at bounding box center [476, 357] width 27 height 13
click at [424, 208] on input "YouTube" at bounding box center [432, 218] width 197 height 30
type input "YouTube2"
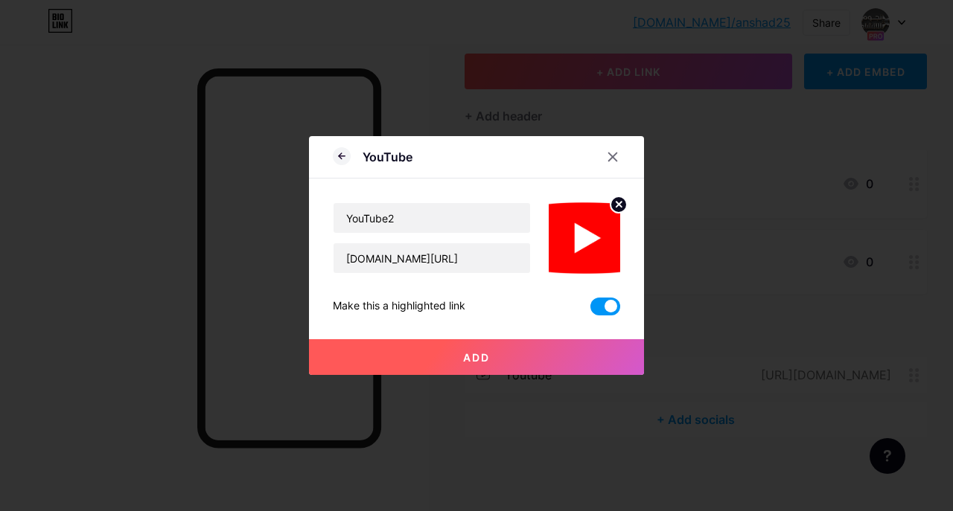
click at [488, 353] on span "Add" at bounding box center [476, 357] width 27 height 13
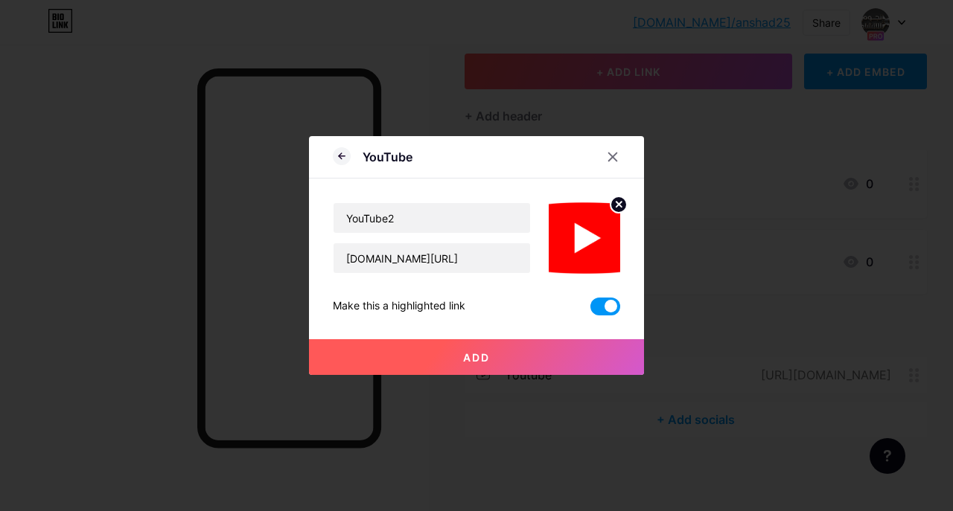
click at [488, 353] on span "Add" at bounding box center [476, 357] width 27 height 13
click at [514, 264] on input "www.youtube.com/@alnjoom2" at bounding box center [432, 258] width 197 height 30
drag, startPoint x: 514, startPoint y: 264, endPoint x: 324, endPoint y: 262, distance: 189.8
click at [324, 262] on div "YouTube YouTube2 www.youtube.com/@alnjoom2 Make this a highlighted link Add Pic…" at bounding box center [476, 255] width 335 height 239
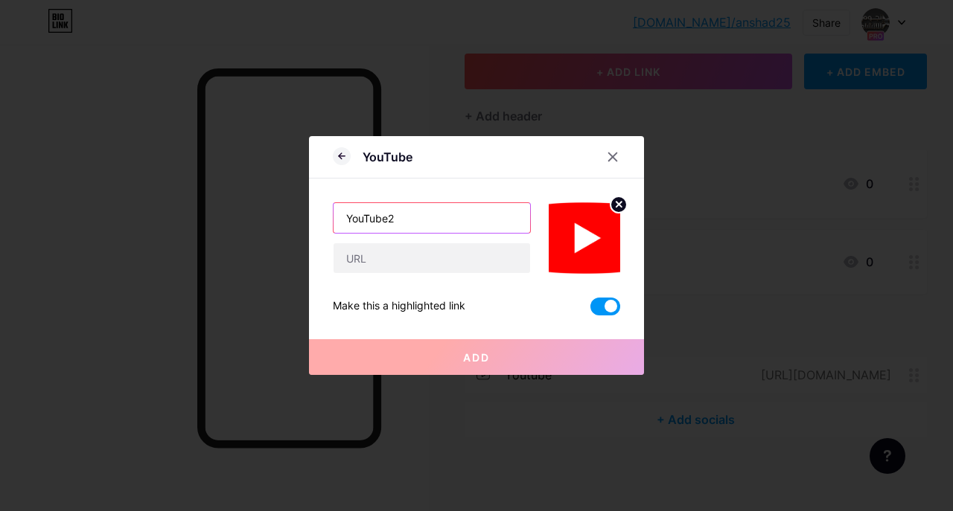
click at [387, 222] on input "YouTube2" at bounding box center [432, 218] width 197 height 30
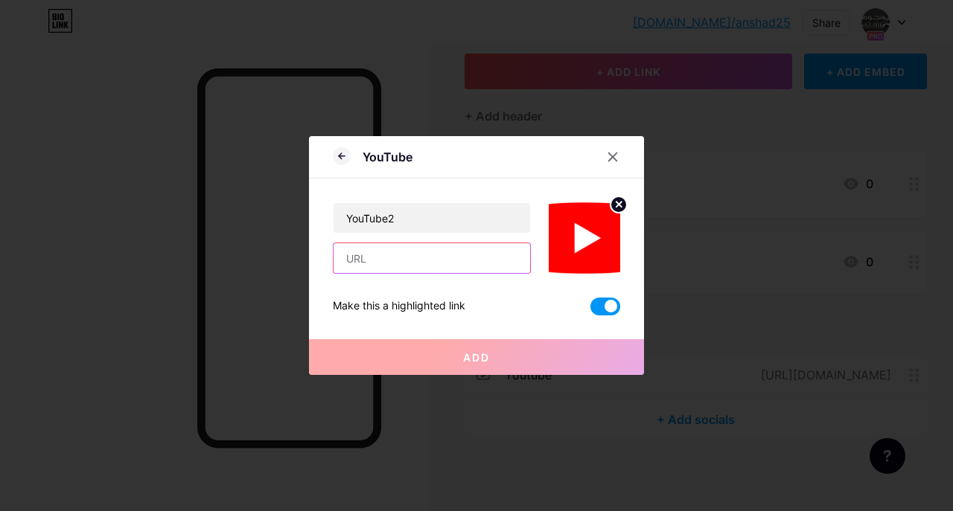
click at [380, 258] on input "text" at bounding box center [432, 258] width 197 height 30
paste input "YouTube2"
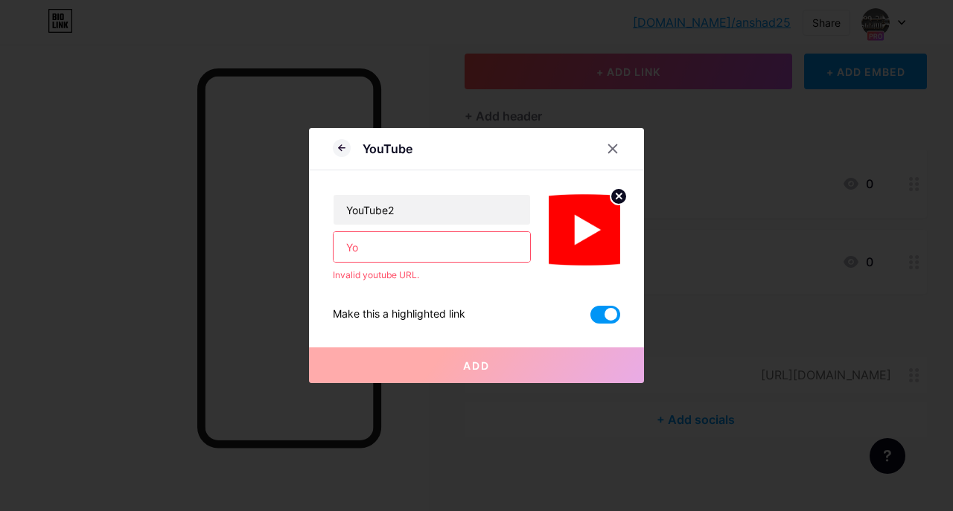
type input "Y"
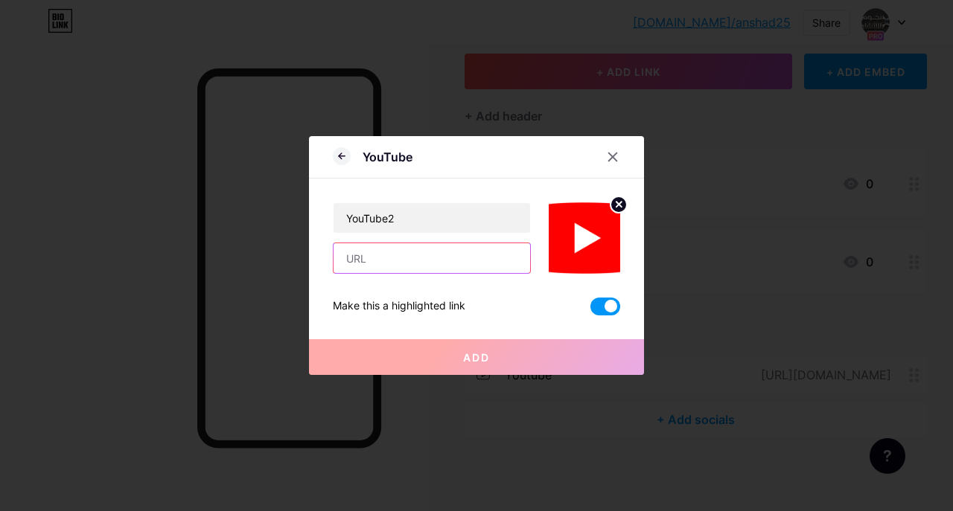
click at [428, 249] on input "text" at bounding box center [432, 258] width 197 height 30
type input "www.youtube.com/@alnjoom2"
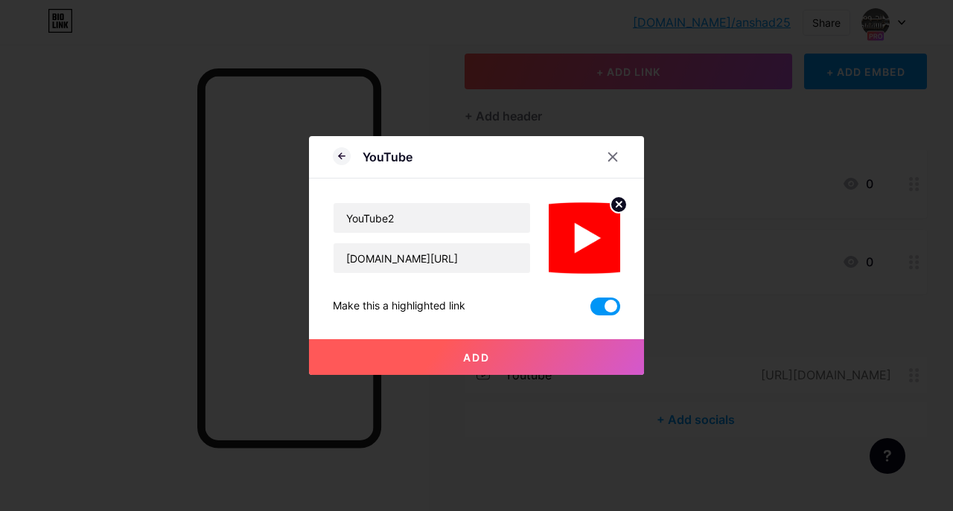
click at [490, 356] on span "Add" at bounding box center [476, 357] width 27 height 13
click at [484, 334] on div "Add" at bounding box center [476, 346] width 335 height 60
click at [475, 350] on button "Add" at bounding box center [476, 357] width 335 height 36
click at [309, 339] on button "Add" at bounding box center [476, 357] width 335 height 36
click at [352, 159] on div at bounding box center [348, 157] width 30 height 16
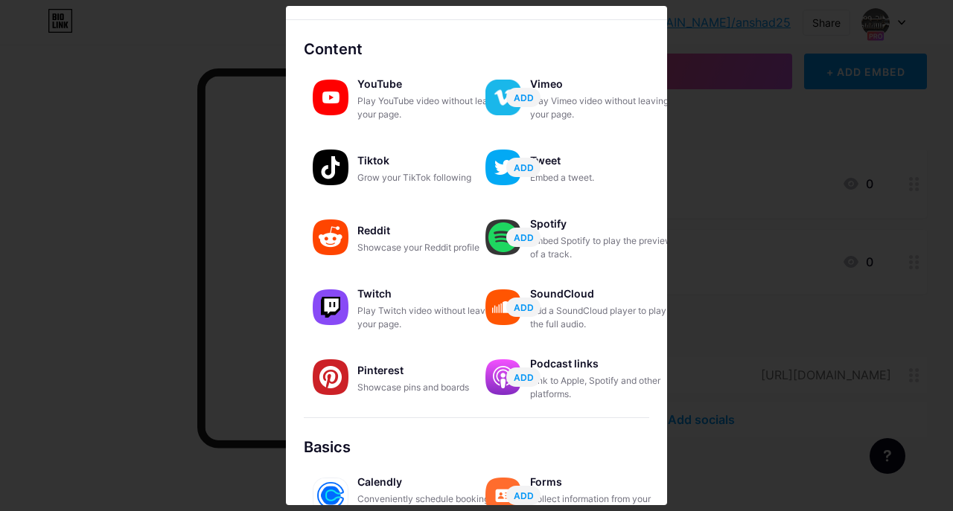
scroll to position [49, 0]
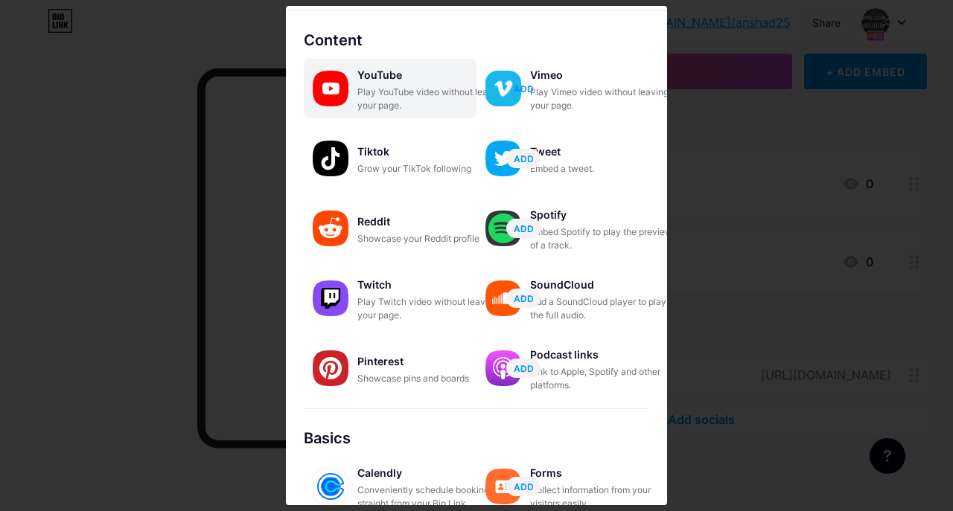
click at [523, 89] on span "ADD" at bounding box center [524, 89] width 20 height 13
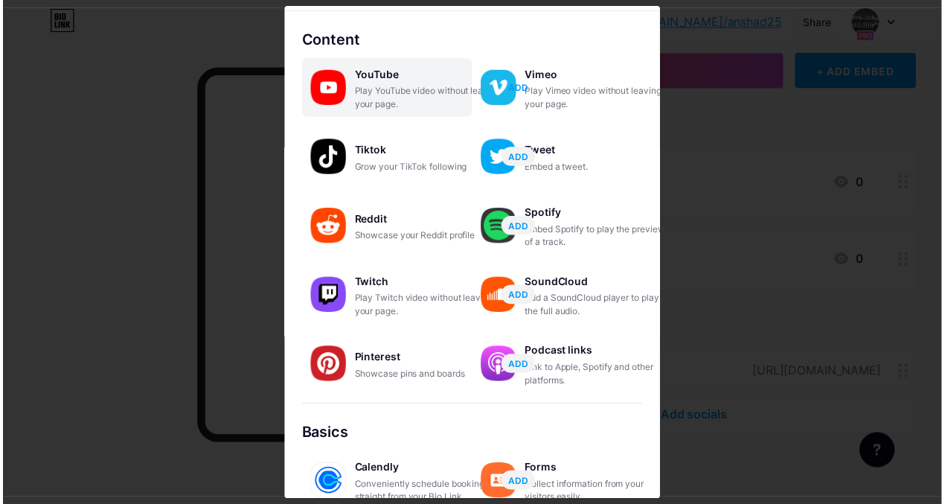
scroll to position [0, 0]
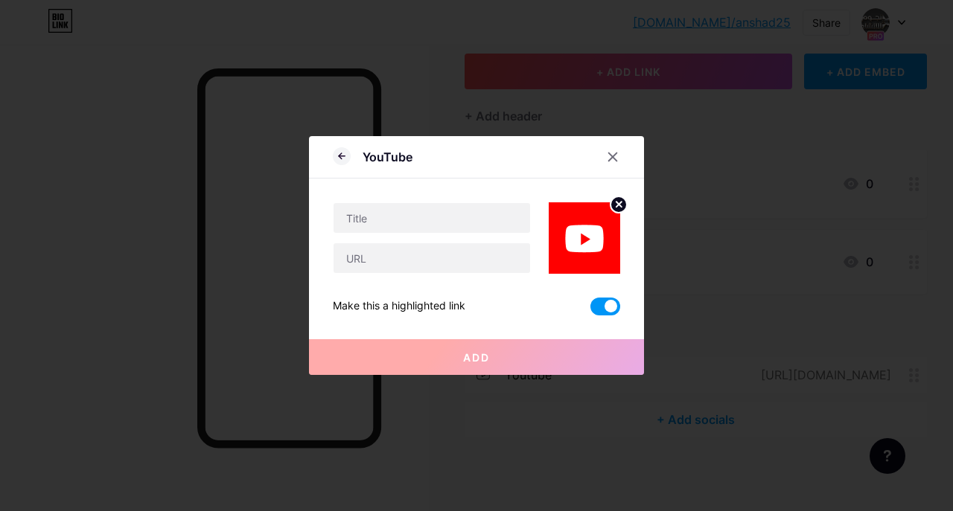
click at [621, 201] on circle at bounding box center [618, 205] width 16 height 16
click at [613, 156] on icon at bounding box center [613, 157] width 12 height 12
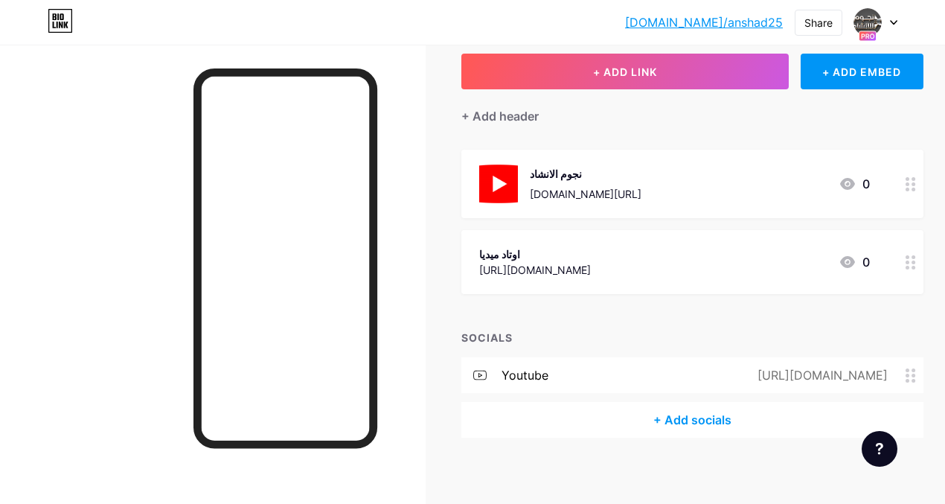
click at [914, 189] on icon at bounding box center [911, 184] width 10 height 14
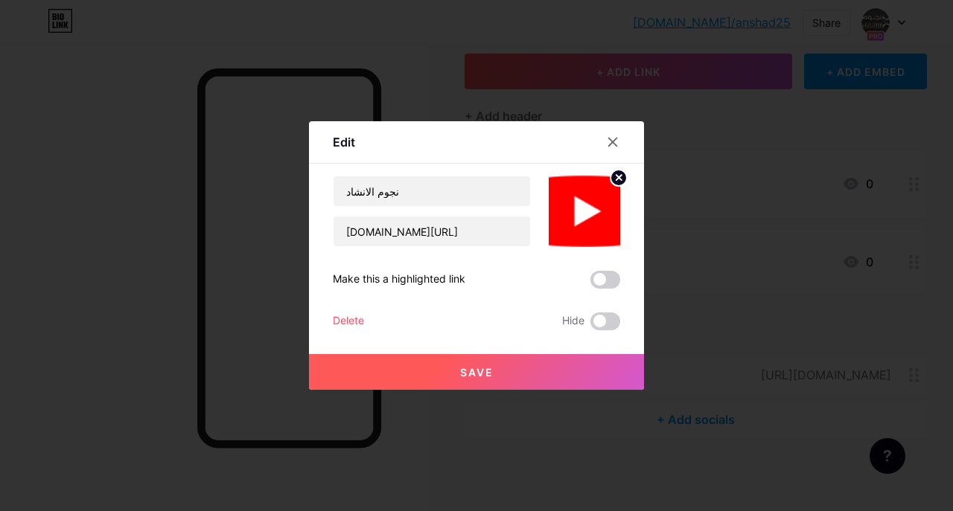
click at [349, 316] on div "Delete" at bounding box center [348, 322] width 31 height 18
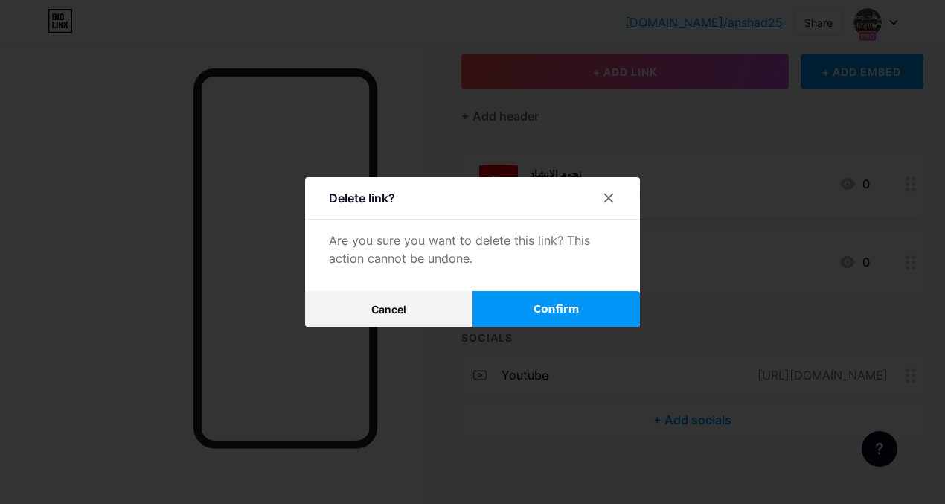
click at [561, 311] on span "Confirm" at bounding box center [557, 309] width 46 height 16
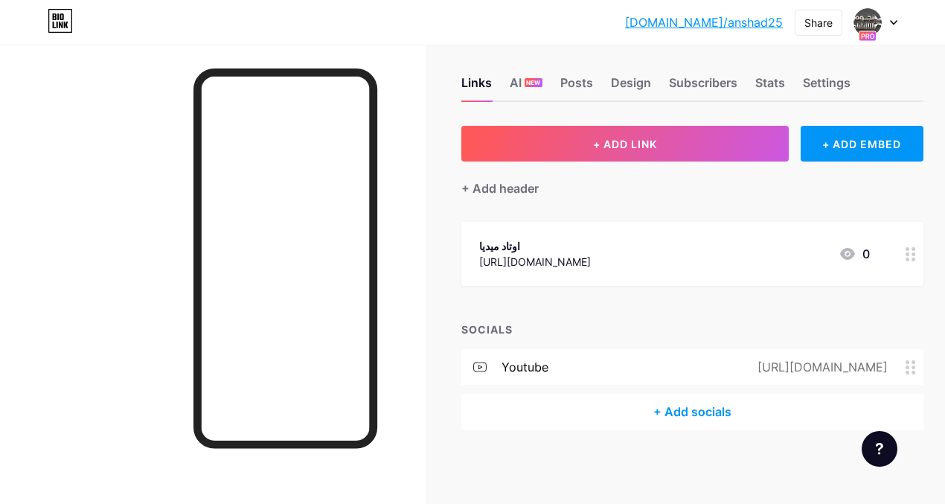
scroll to position [12, 0]
click at [916, 256] on icon at bounding box center [911, 255] width 10 height 14
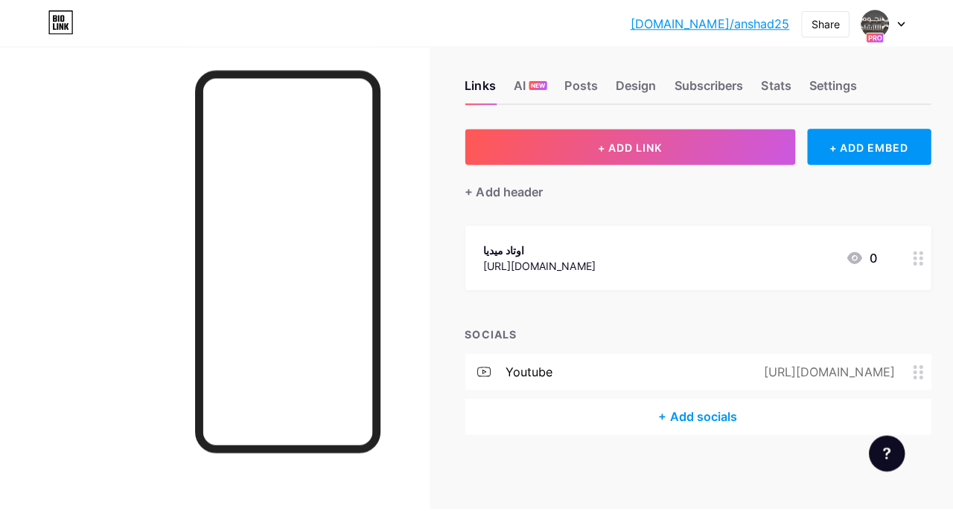
scroll to position [4, 0]
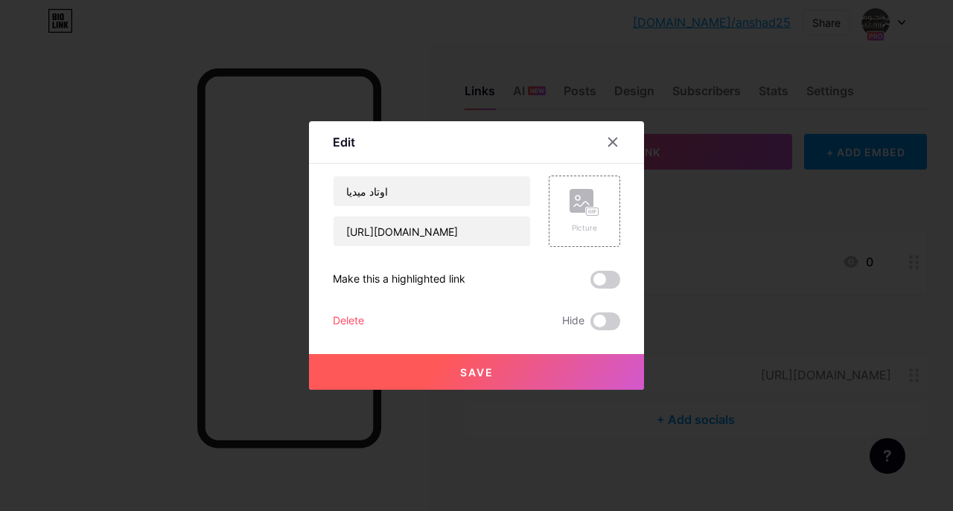
click at [354, 320] on div "Delete" at bounding box center [348, 322] width 31 height 18
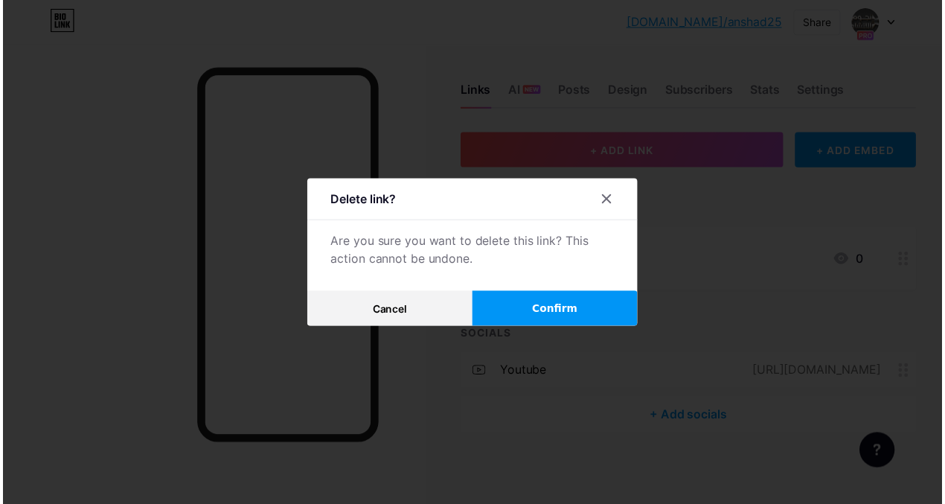
scroll to position [12, 0]
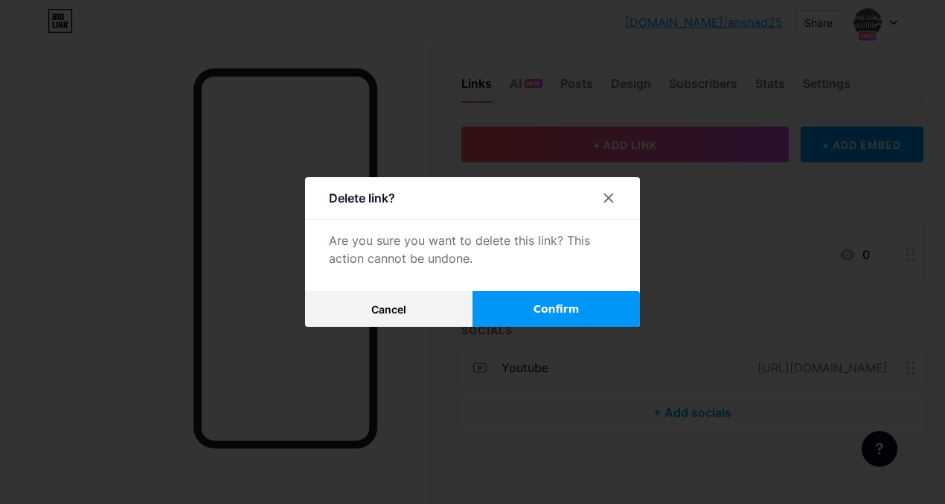
click at [567, 312] on span "Confirm" at bounding box center [557, 309] width 46 height 16
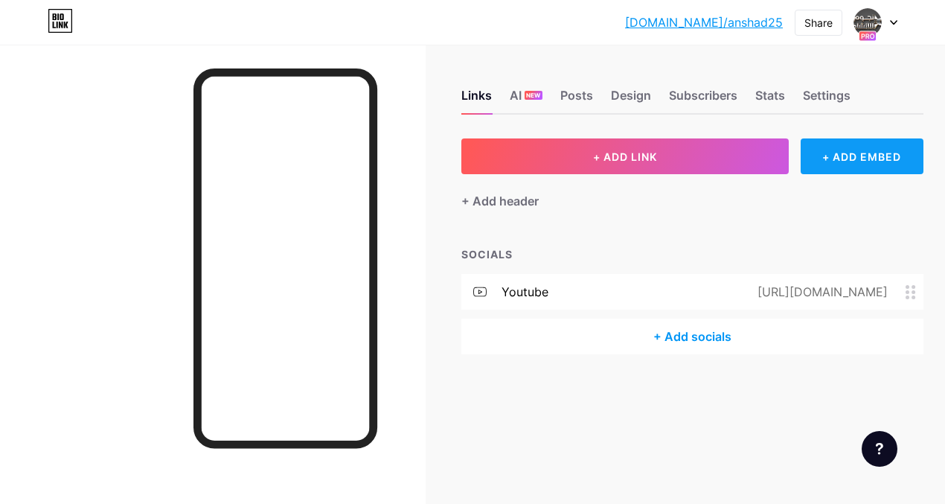
click at [837, 151] on div "+ ADD EMBED" at bounding box center [862, 156] width 123 height 36
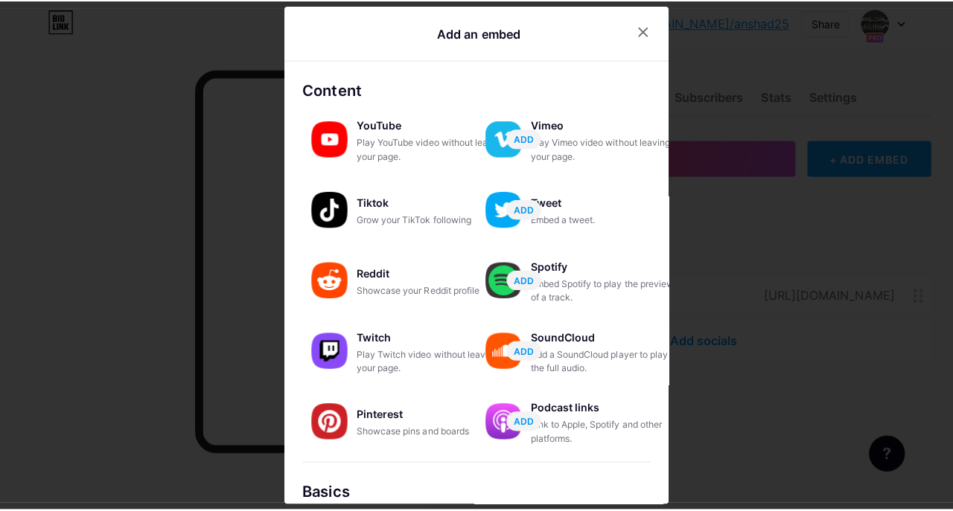
scroll to position [0, 0]
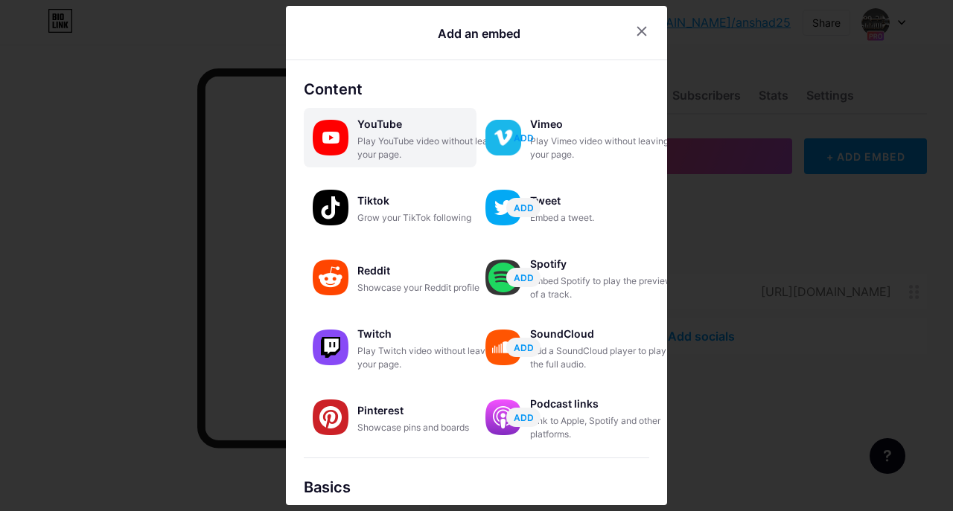
click at [525, 138] on span "ADD" at bounding box center [524, 138] width 20 height 13
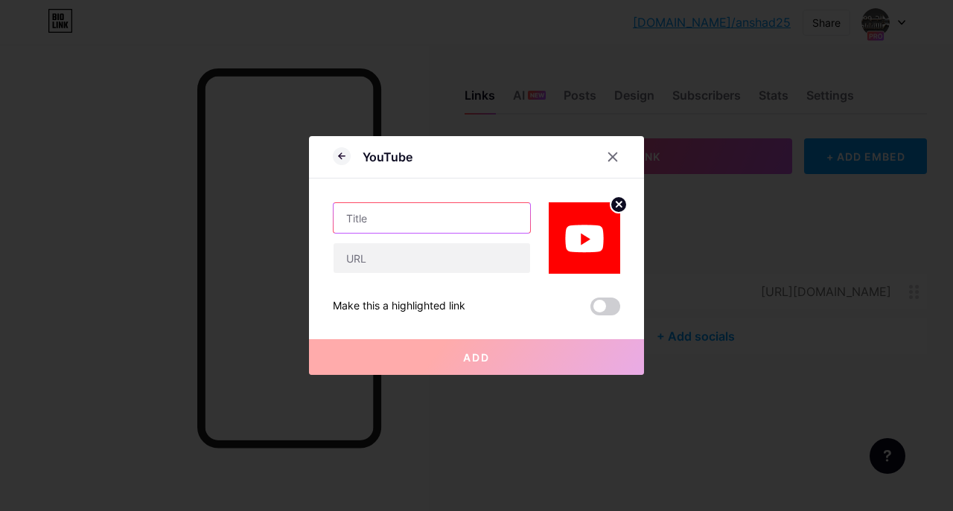
click at [463, 217] on input "text" at bounding box center [432, 218] width 197 height 30
click at [616, 156] on icon at bounding box center [613, 157] width 12 height 12
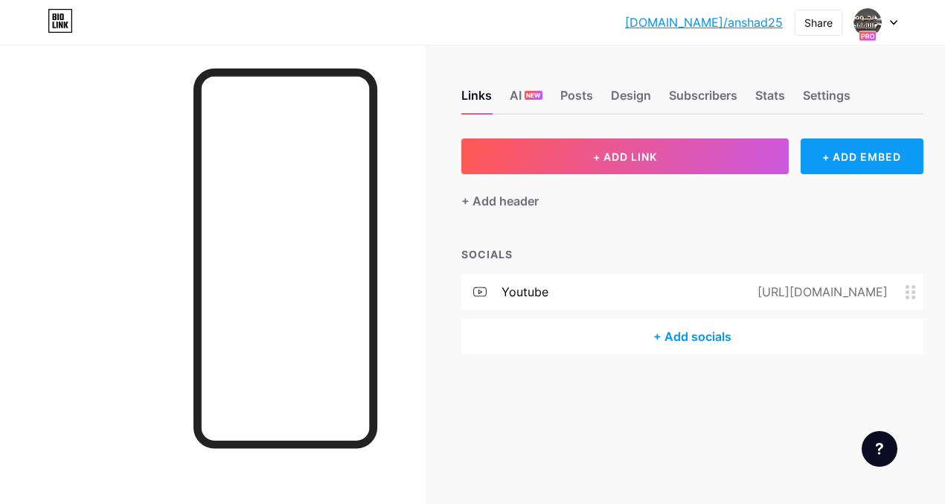
click at [836, 148] on div "+ ADD EMBED" at bounding box center [862, 156] width 123 height 36
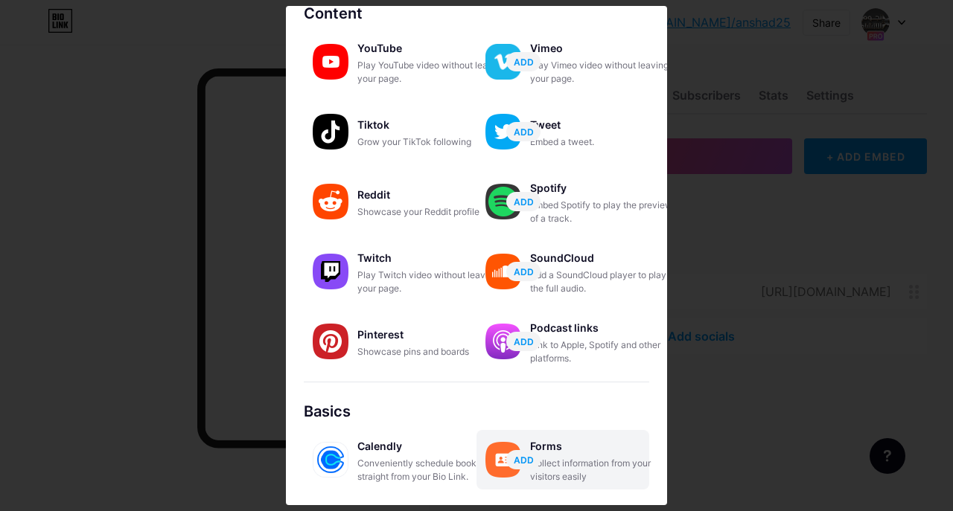
scroll to position [198, 0]
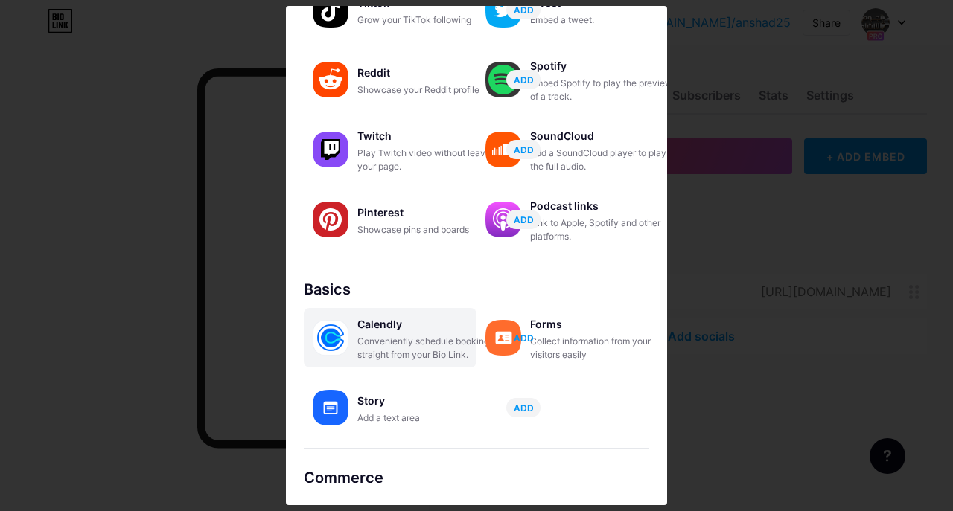
click at [524, 337] on span "ADD" at bounding box center [524, 338] width 20 height 13
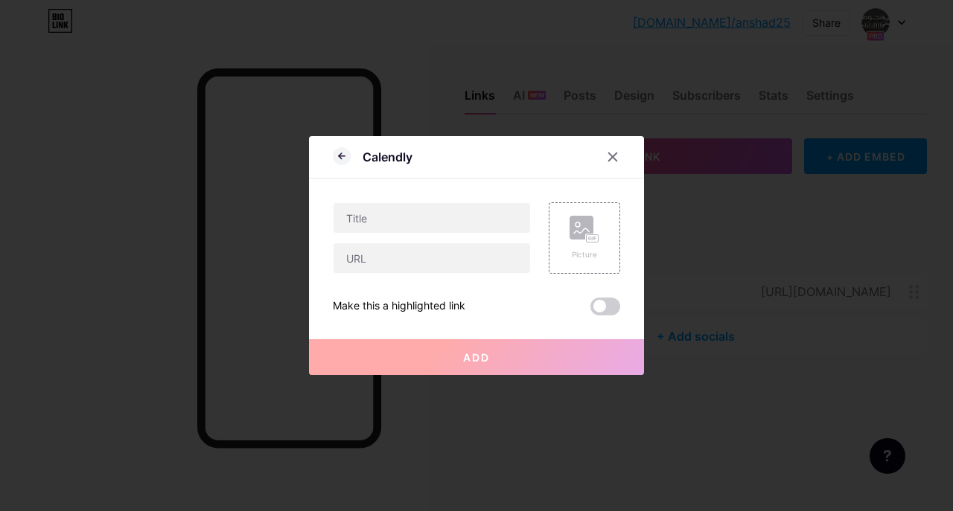
scroll to position [0, 0]
click at [442, 214] on input "text" at bounding box center [432, 218] width 197 height 30
click at [583, 239] on rect at bounding box center [581, 228] width 24 height 24
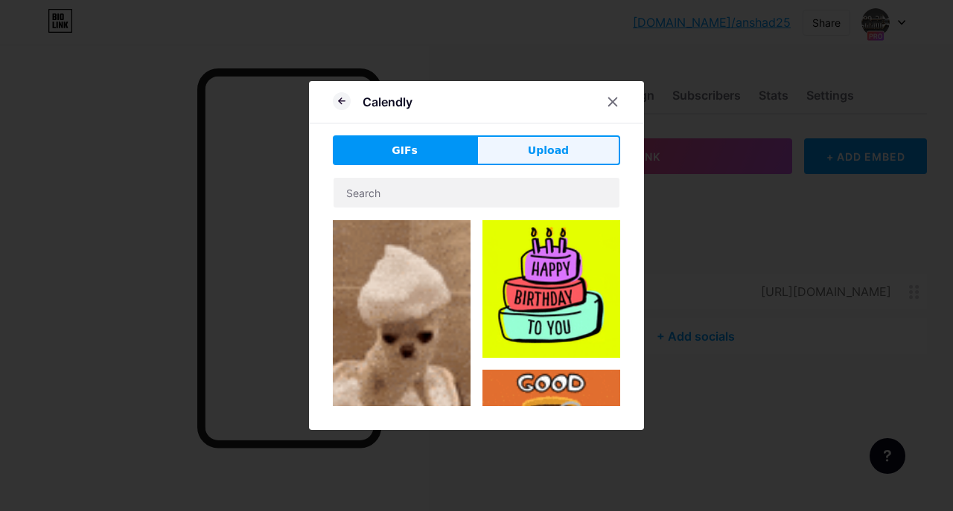
click at [507, 159] on button "Upload" at bounding box center [548, 150] width 144 height 30
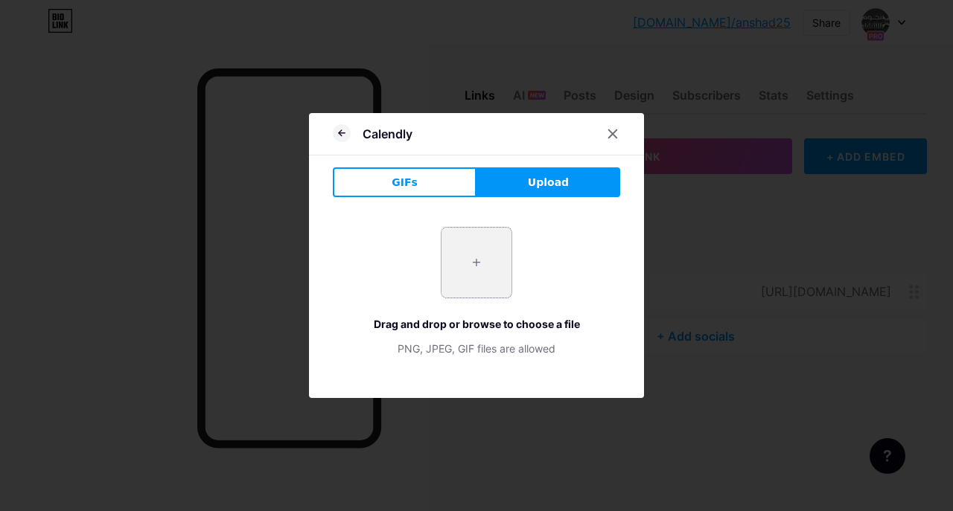
click at [482, 259] on input "file" at bounding box center [476, 263] width 70 height 70
type input "C:\fakepath\Youtube_logo.png"
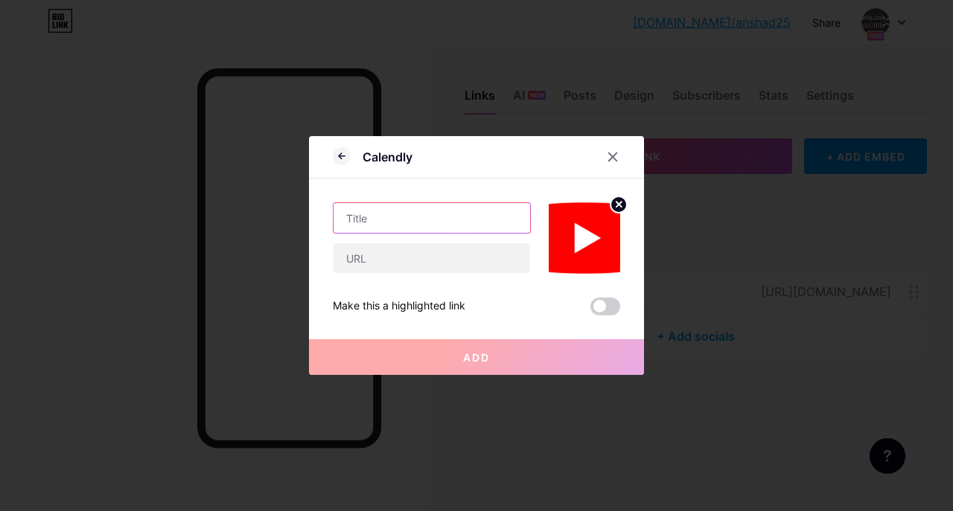
click at [404, 217] on input "text" at bounding box center [432, 218] width 197 height 30
type input "k"
type input "نجوم الانشاد"
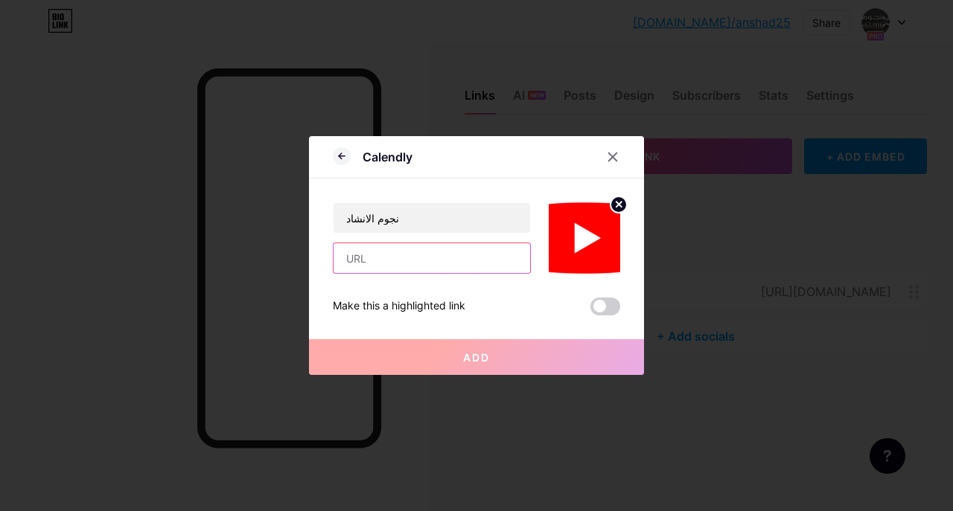
click at [403, 264] on input "text" at bounding box center [432, 258] width 197 height 30
type input "www.youtube.com/@alnjoom2"
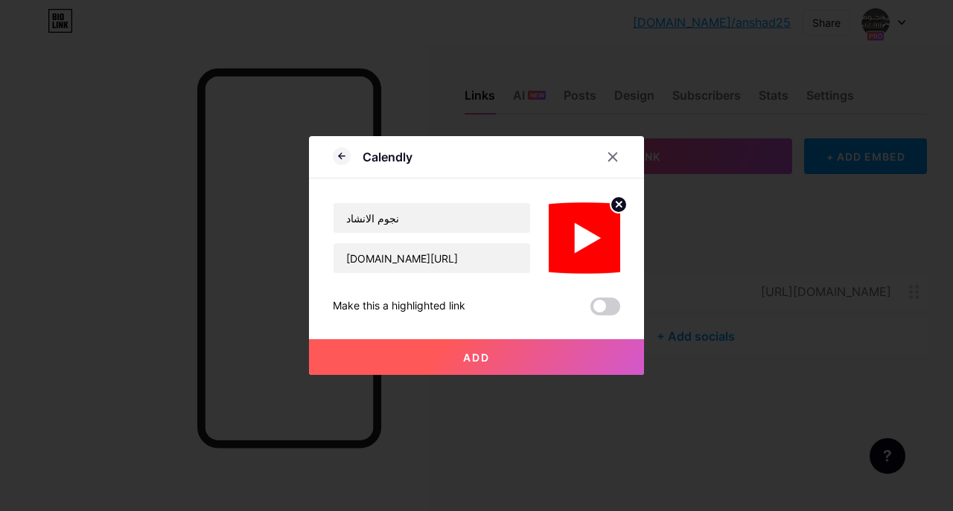
click at [483, 351] on span "Add" at bounding box center [476, 357] width 27 height 13
click at [472, 358] on span "Add" at bounding box center [476, 357] width 27 height 13
click at [478, 351] on span "Add" at bounding box center [476, 357] width 27 height 13
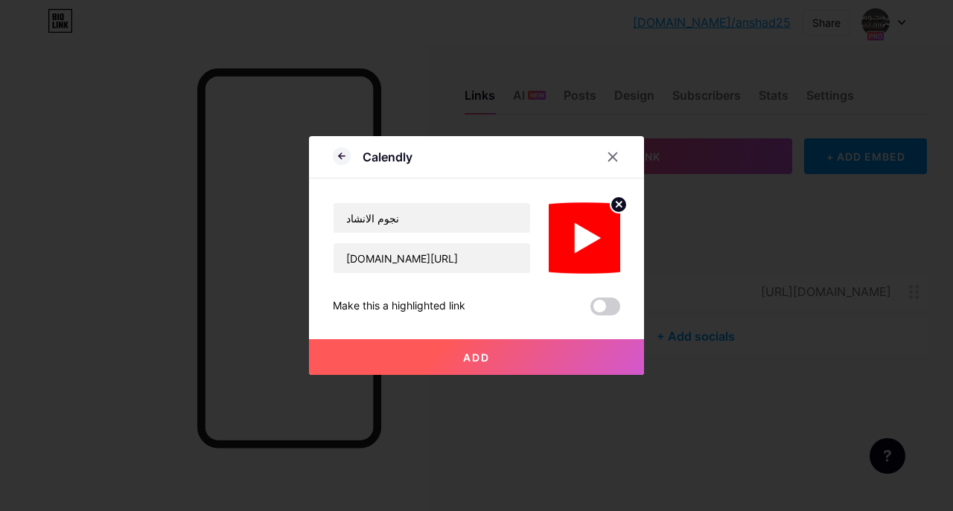
click at [482, 345] on button "Add" at bounding box center [476, 357] width 335 height 36
click at [470, 363] on span "Add" at bounding box center [476, 357] width 27 height 13
click at [470, 363] on button "Add" at bounding box center [476, 357] width 335 height 36
click at [606, 305] on span at bounding box center [605, 307] width 30 height 18
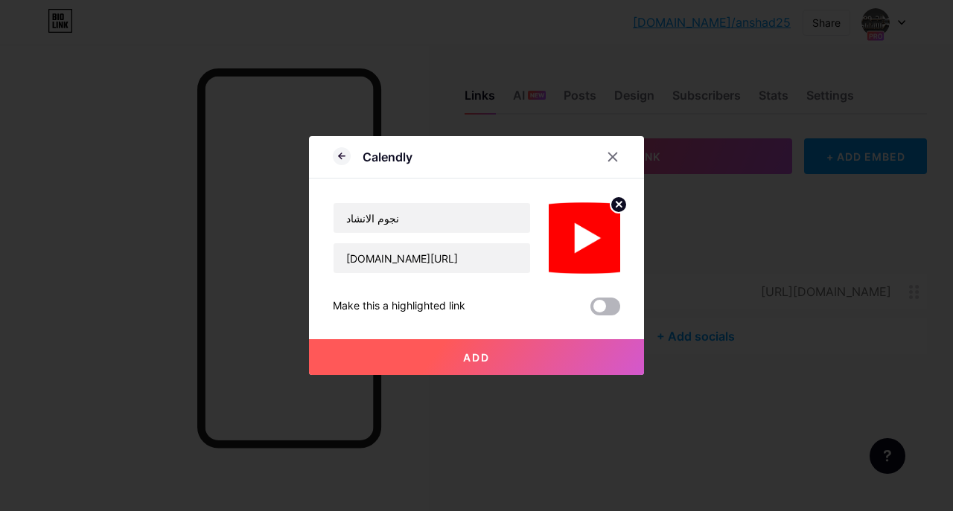
click at [590, 310] on input "checkbox" at bounding box center [590, 310] width 0 height 0
click at [512, 351] on button "Add" at bounding box center [476, 357] width 335 height 36
click at [502, 354] on button "Add" at bounding box center [476, 357] width 335 height 36
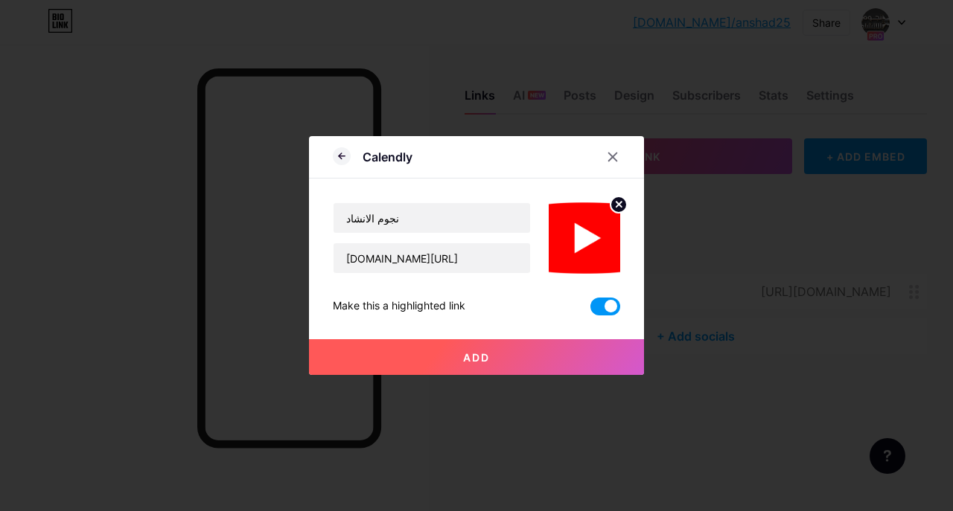
click at [502, 354] on button "Add" at bounding box center [476, 357] width 335 height 36
click at [491, 353] on button "Add" at bounding box center [476, 357] width 335 height 36
click at [487, 351] on span "Add" at bounding box center [476, 357] width 27 height 13
click at [488, 350] on button "Add" at bounding box center [476, 357] width 335 height 36
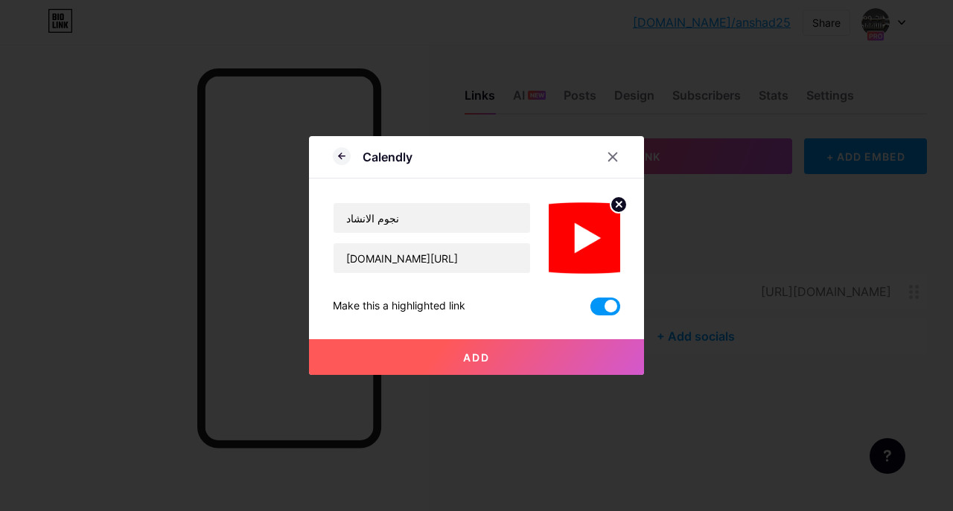
click at [488, 350] on button "Add" at bounding box center [476, 357] width 335 height 36
click at [483, 354] on span "Add" at bounding box center [476, 357] width 27 height 13
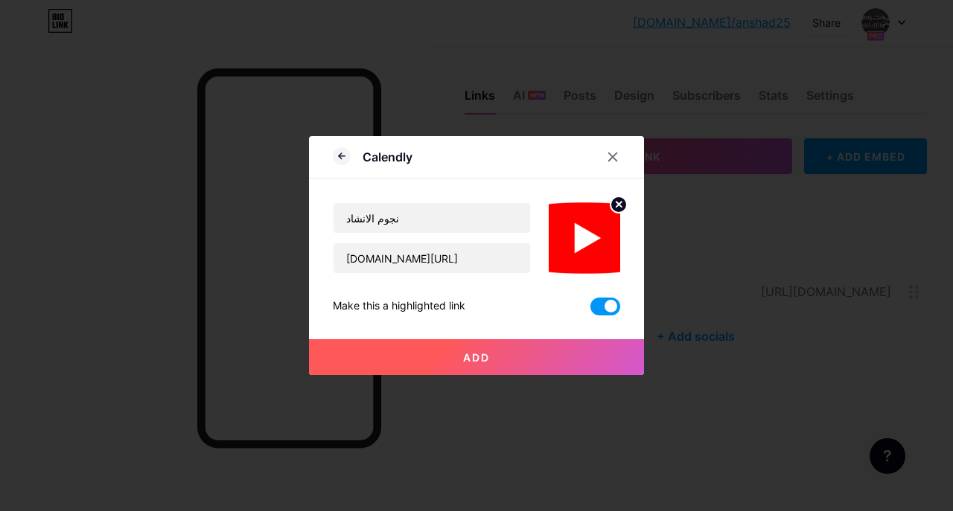
click at [483, 354] on span "Add" at bounding box center [476, 357] width 27 height 13
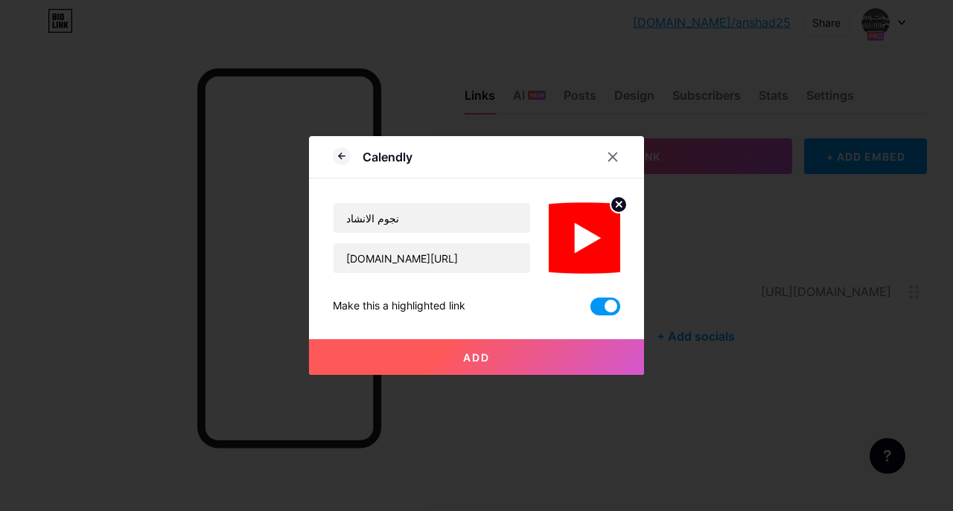
click at [483, 354] on span "Add" at bounding box center [476, 357] width 27 height 13
click at [456, 357] on button "Add" at bounding box center [476, 357] width 335 height 36
click at [481, 357] on span "Add" at bounding box center [476, 357] width 27 height 13
click at [482, 357] on span "Add" at bounding box center [476, 357] width 27 height 13
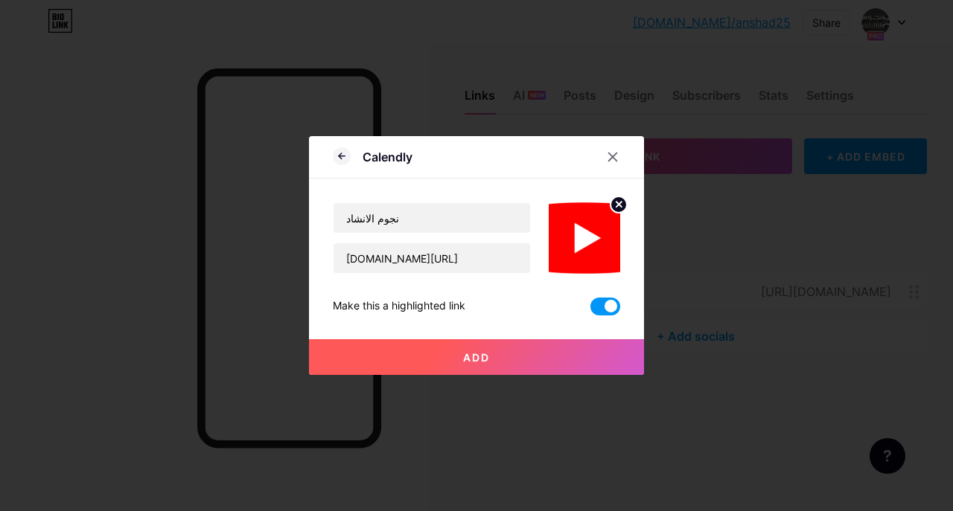
click at [482, 357] on span "Add" at bounding box center [476, 357] width 27 height 13
click at [493, 366] on button "Add" at bounding box center [476, 357] width 335 height 36
click at [472, 354] on span "Add" at bounding box center [476, 357] width 27 height 13
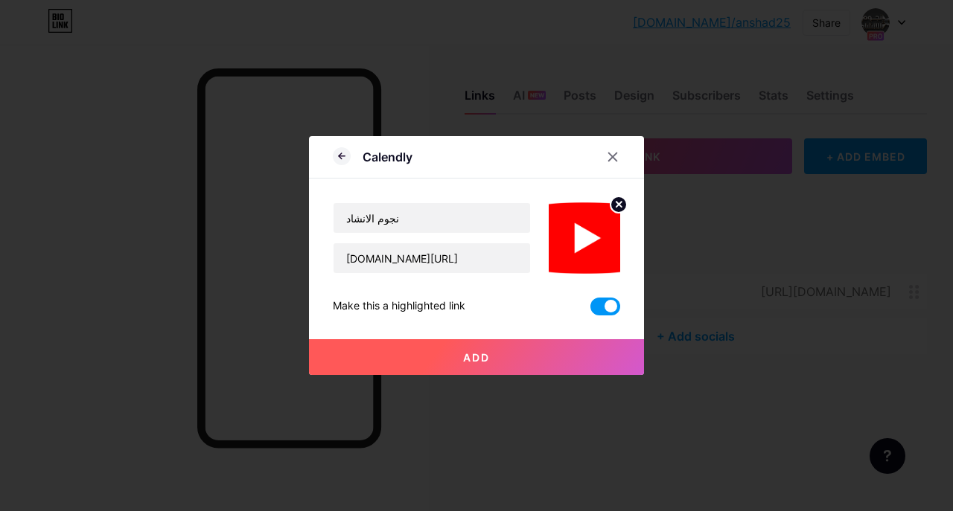
click at [472, 354] on span "Add" at bounding box center [476, 357] width 27 height 13
click at [622, 207] on icon at bounding box center [618, 204] width 5 height 5
click at [581, 243] on icon at bounding box center [584, 230] width 30 height 28
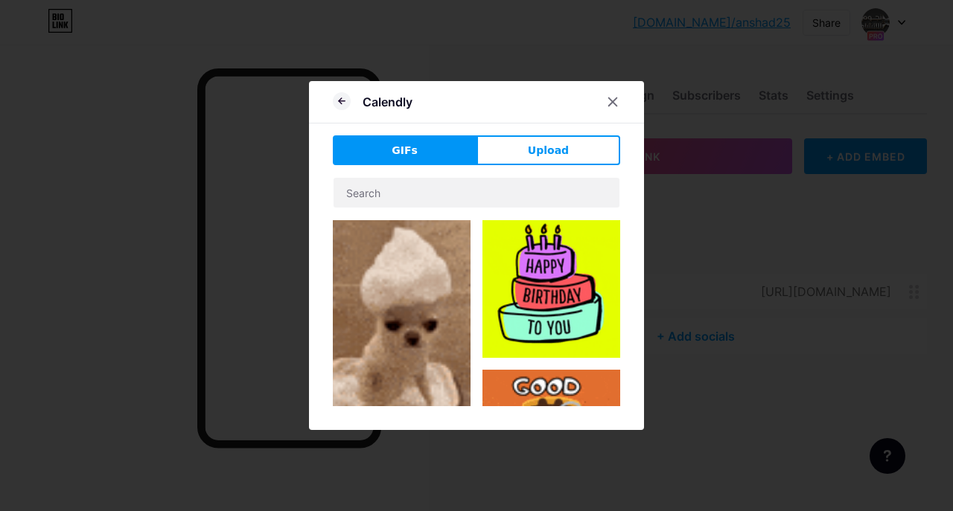
click at [430, 305] on img at bounding box center [402, 343] width 138 height 246
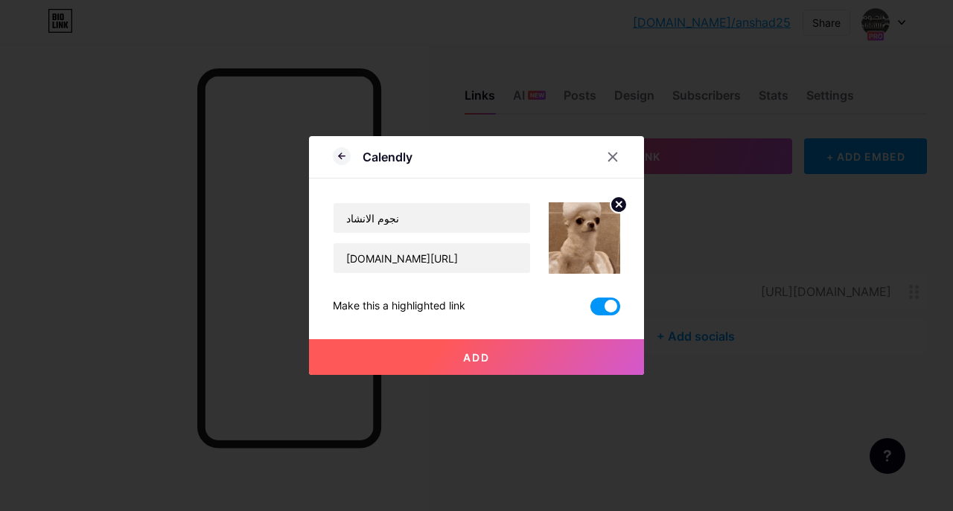
click at [489, 355] on span "Add" at bounding box center [476, 357] width 27 height 13
click at [490, 355] on span "Add" at bounding box center [476, 357] width 27 height 13
click at [619, 205] on icon at bounding box center [618, 204] width 5 height 5
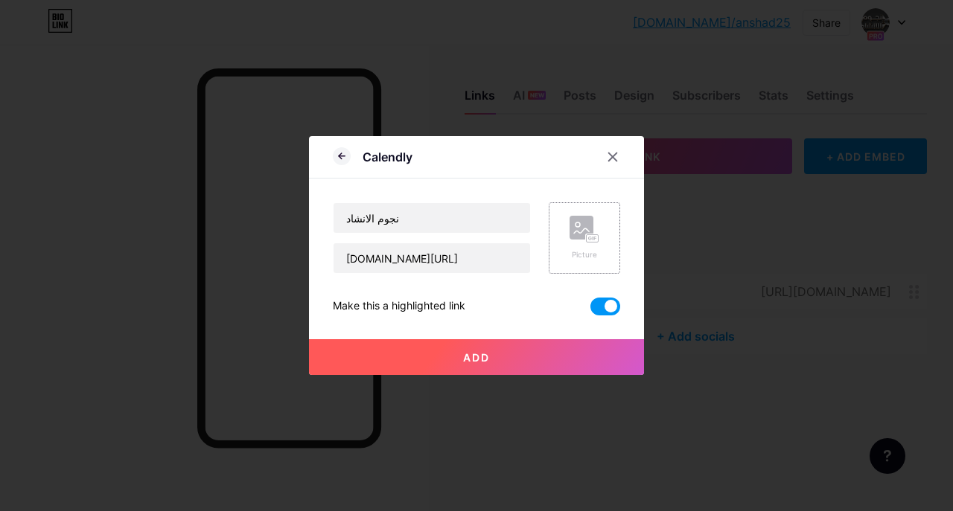
click at [575, 243] on icon at bounding box center [584, 230] width 30 height 28
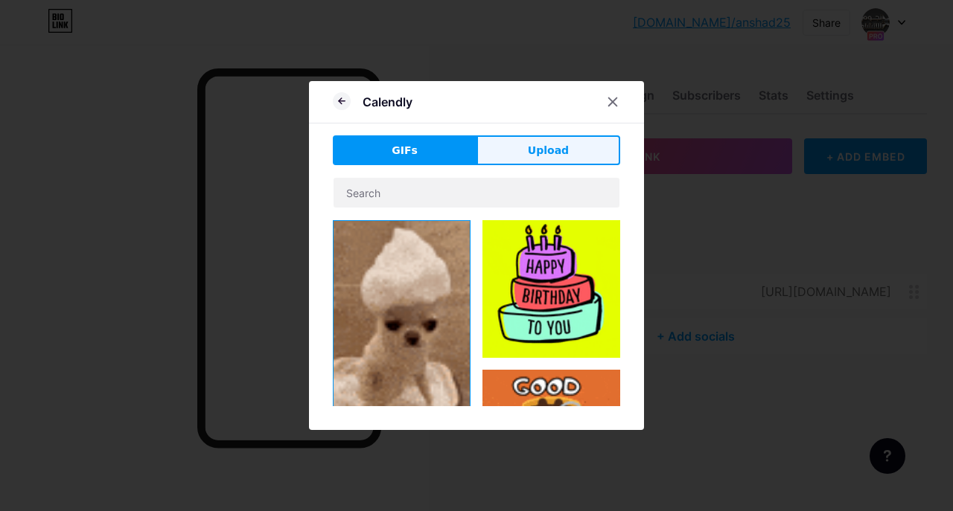
click at [544, 160] on button "Upload" at bounding box center [548, 150] width 144 height 30
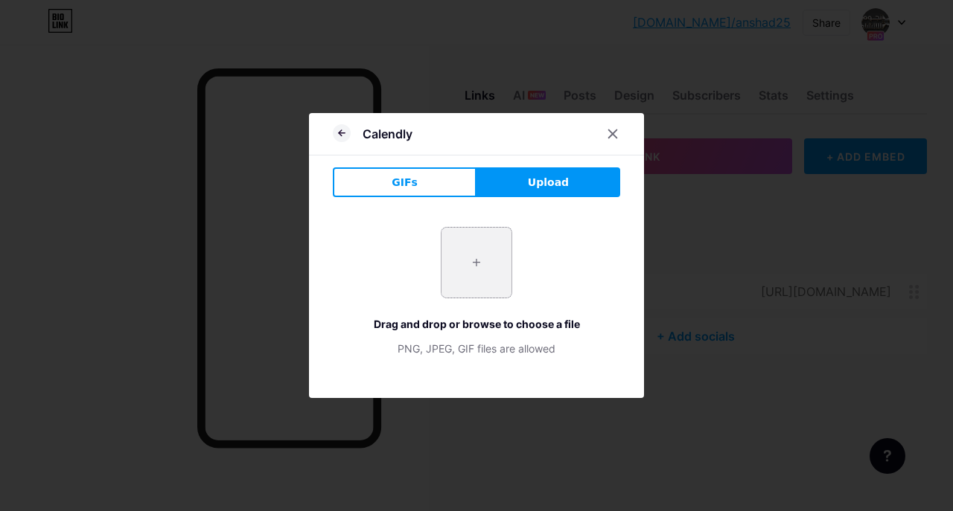
click at [491, 254] on input "file" at bounding box center [476, 263] width 70 height 70
type input "C:\fakepath\Youtube_logo.png"
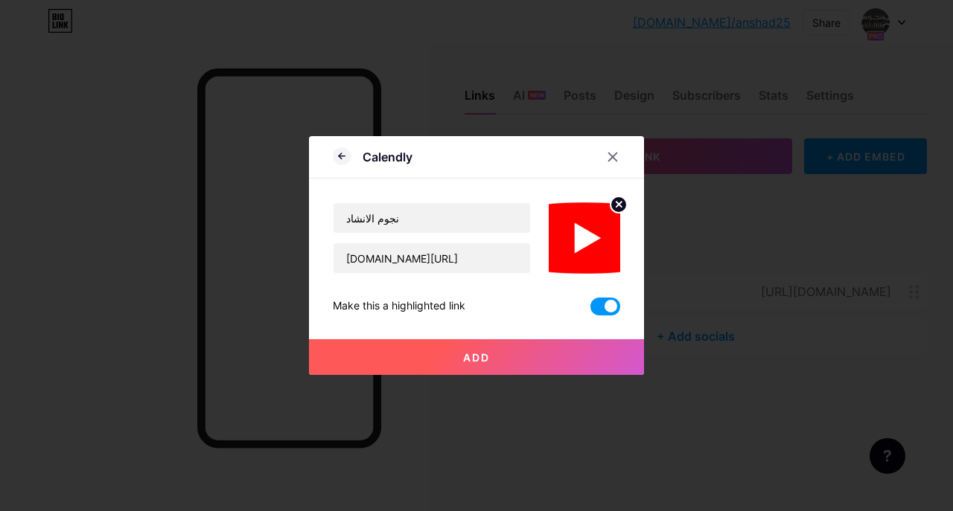
click at [465, 354] on span "Add" at bounding box center [476, 357] width 27 height 13
click at [609, 304] on span at bounding box center [605, 307] width 30 height 18
click at [590, 310] on input "checkbox" at bounding box center [590, 310] width 0 height 0
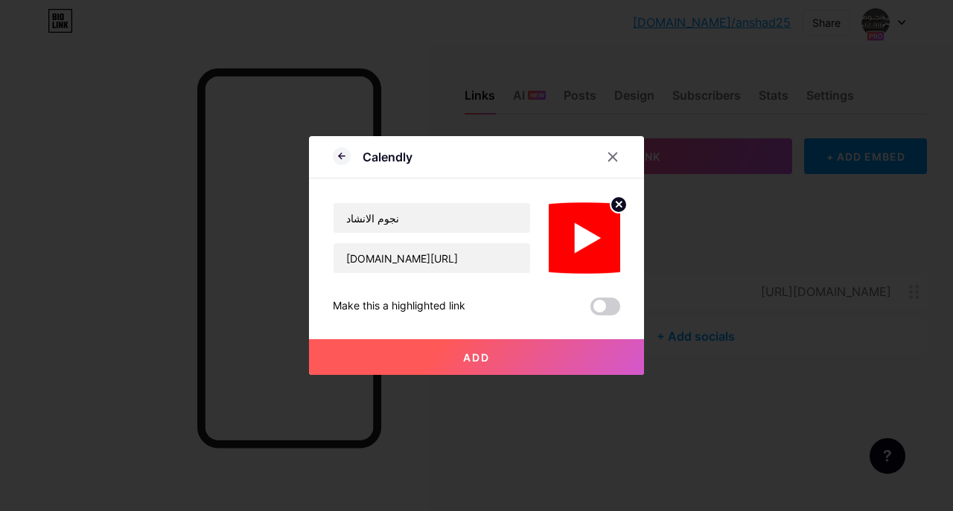
click at [503, 350] on button "Add" at bounding box center [476, 357] width 335 height 36
click at [503, 351] on button "Add" at bounding box center [476, 357] width 335 height 36
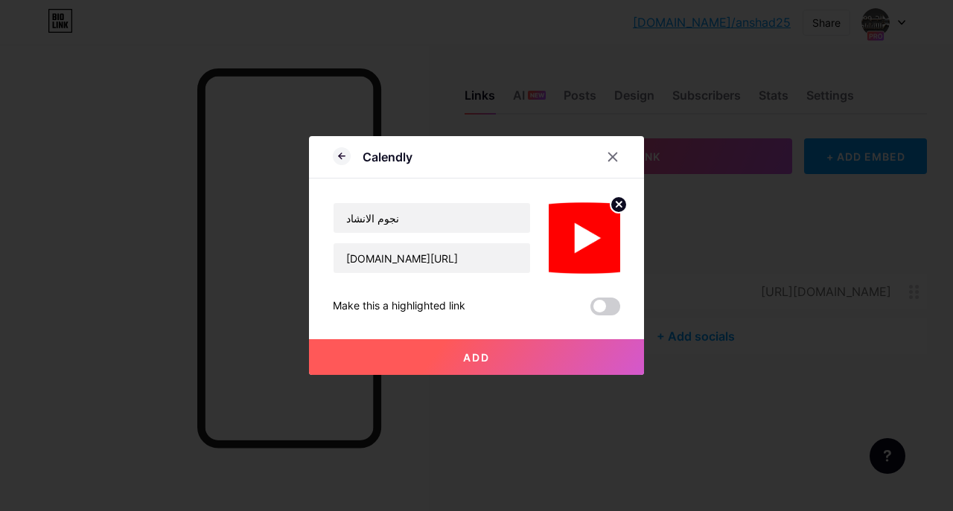
click at [445, 371] on button "Add" at bounding box center [476, 357] width 335 height 36
click at [606, 154] on div at bounding box center [612, 157] width 27 height 27
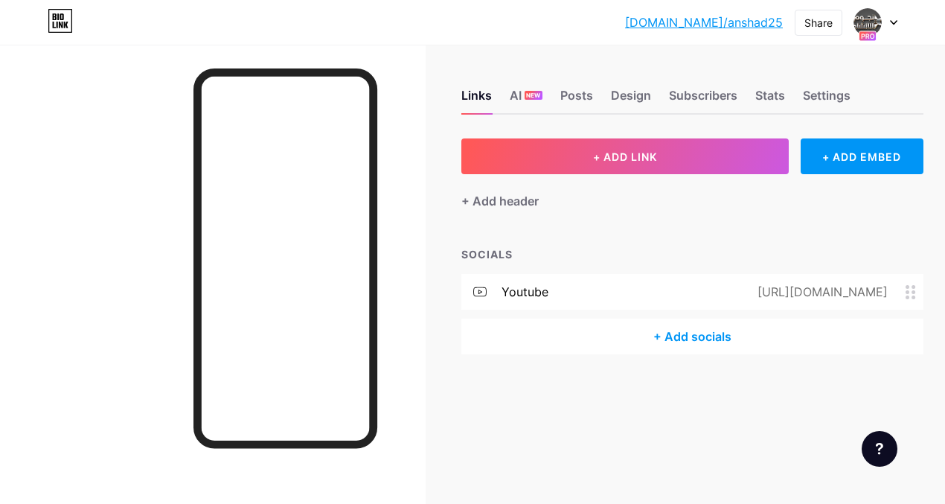
click at [718, 338] on div "+ Add socials" at bounding box center [693, 337] width 462 height 36
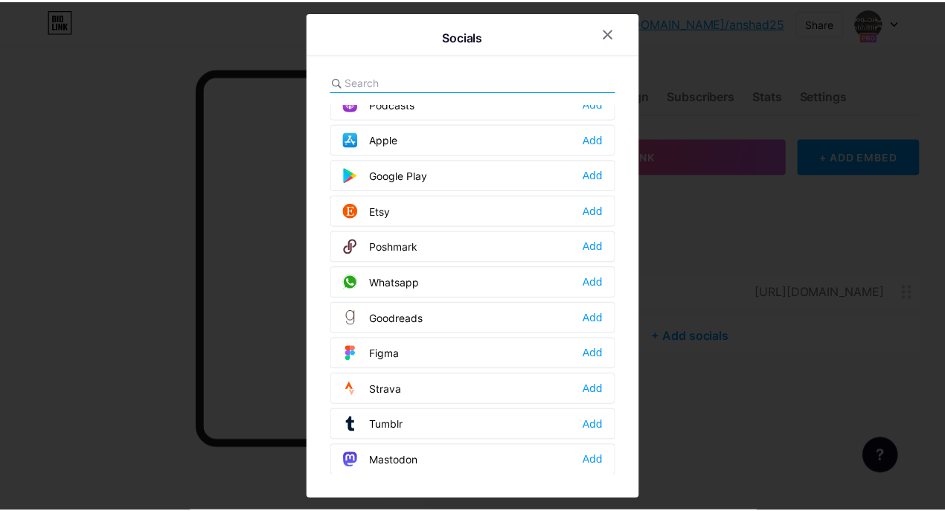
scroll to position [1071, 0]
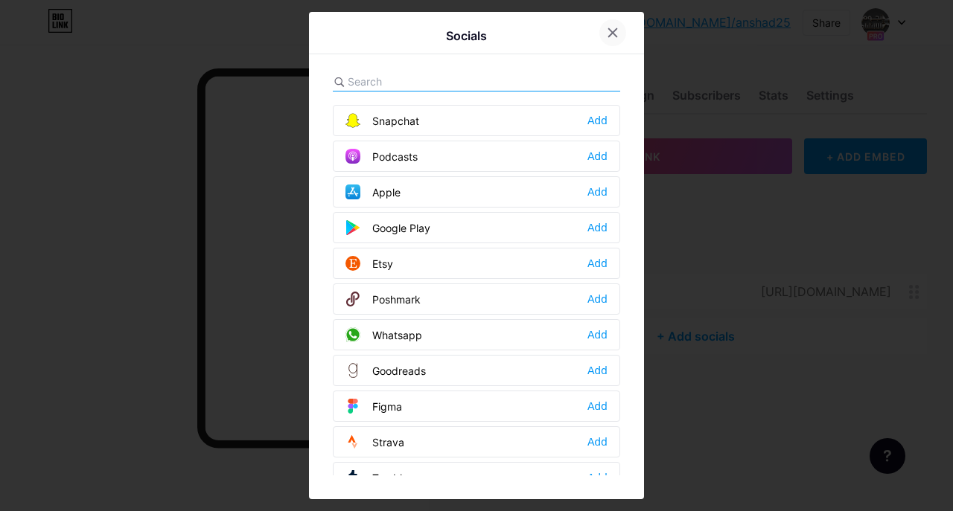
click at [622, 34] on div at bounding box center [612, 32] width 27 height 27
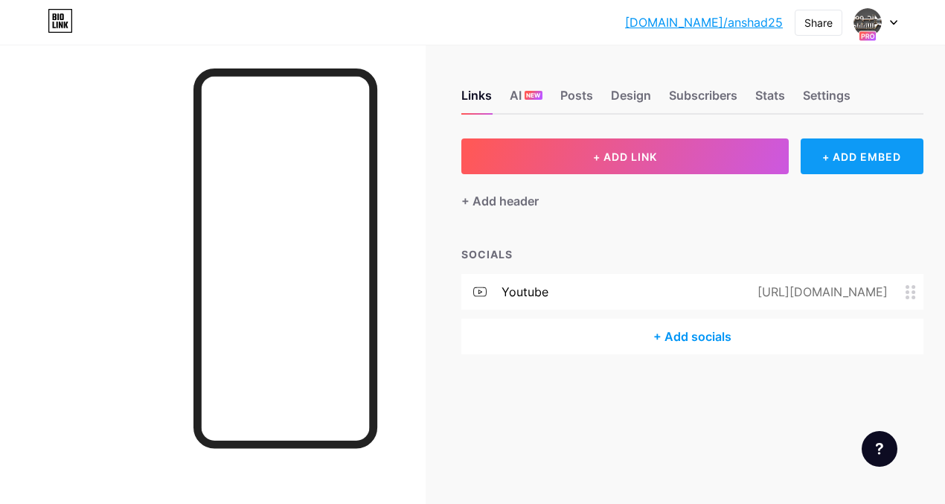
click at [833, 161] on div "+ ADD EMBED" at bounding box center [862, 156] width 123 height 36
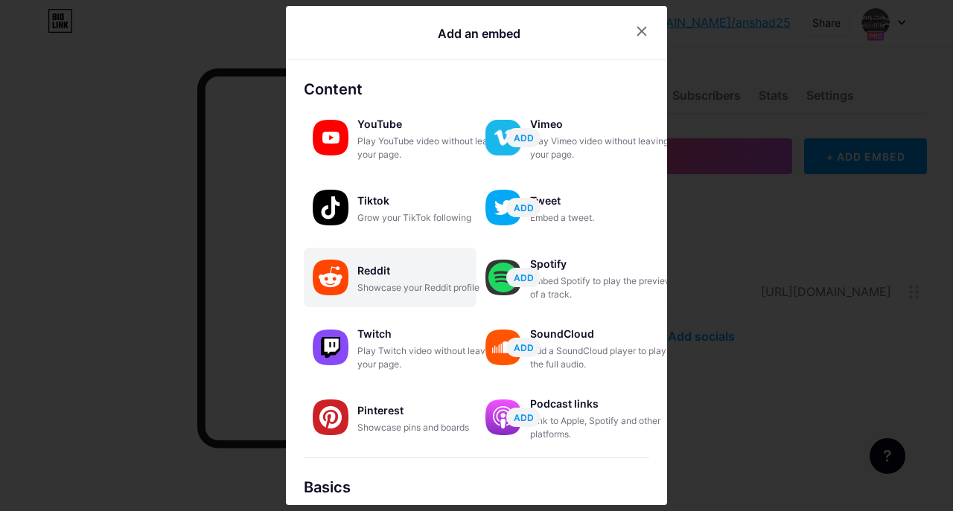
click at [369, 272] on div "Reddit" at bounding box center [431, 271] width 149 height 21
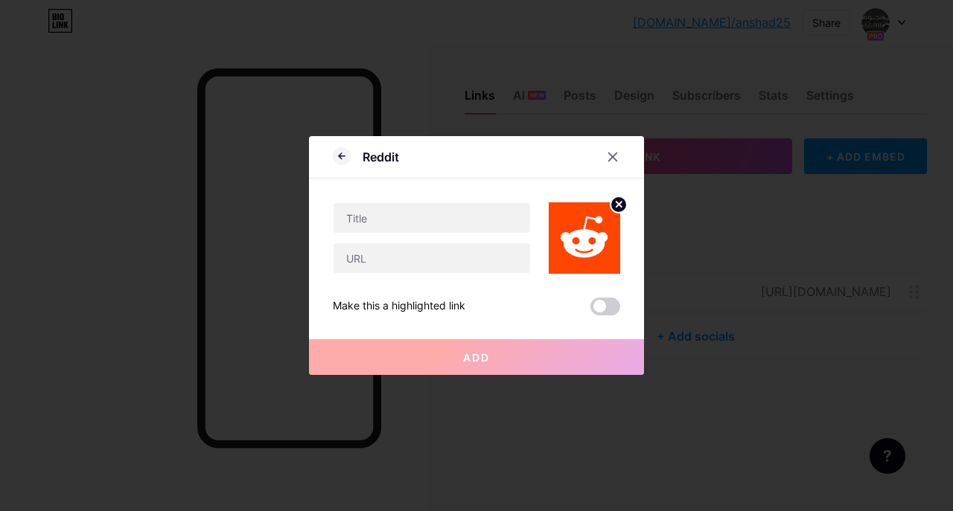
click at [618, 207] on circle at bounding box center [618, 205] width 16 height 16
click at [568, 236] on div "Picture" at bounding box center [584, 237] width 71 height 71
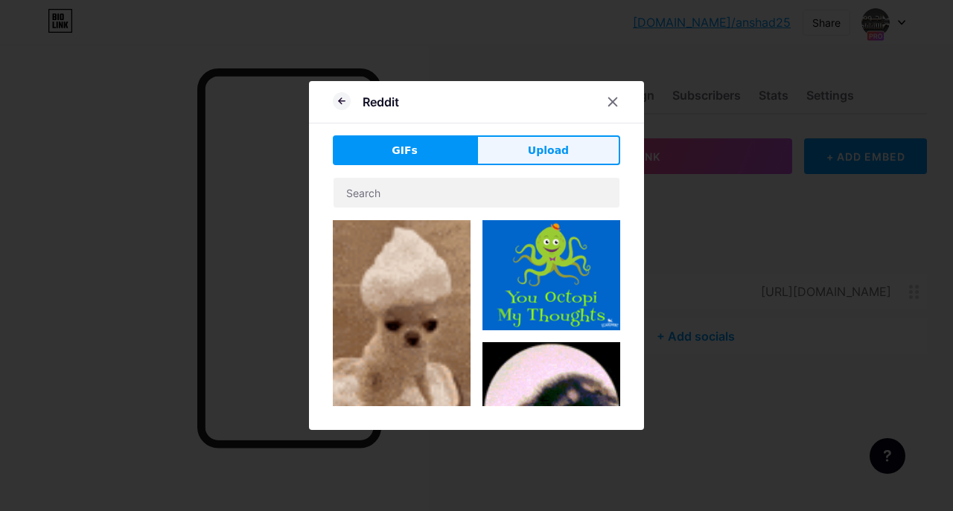
click at [545, 152] on span "Upload" at bounding box center [548, 151] width 41 height 16
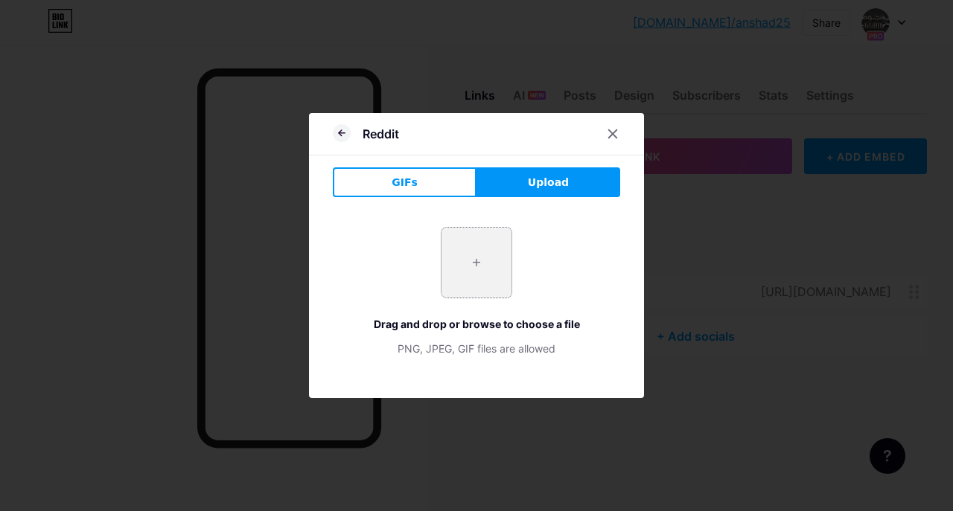
click at [481, 264] on input "file" at bounding box center [476, 263] width 70 height 70
type input "C:\fakepath\Youtube_logo.png"
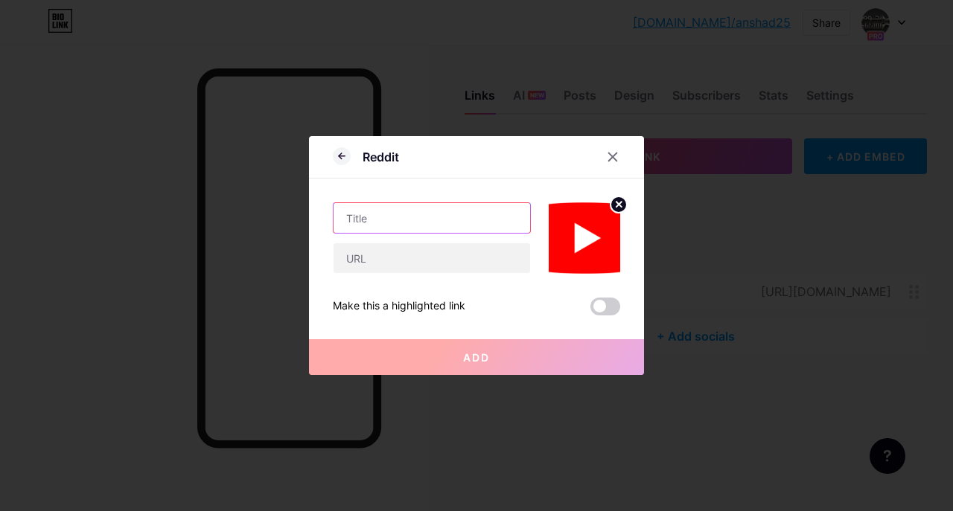
click at [448, 225] on input "text" at bounding box center [432, 218] width 197 height 30
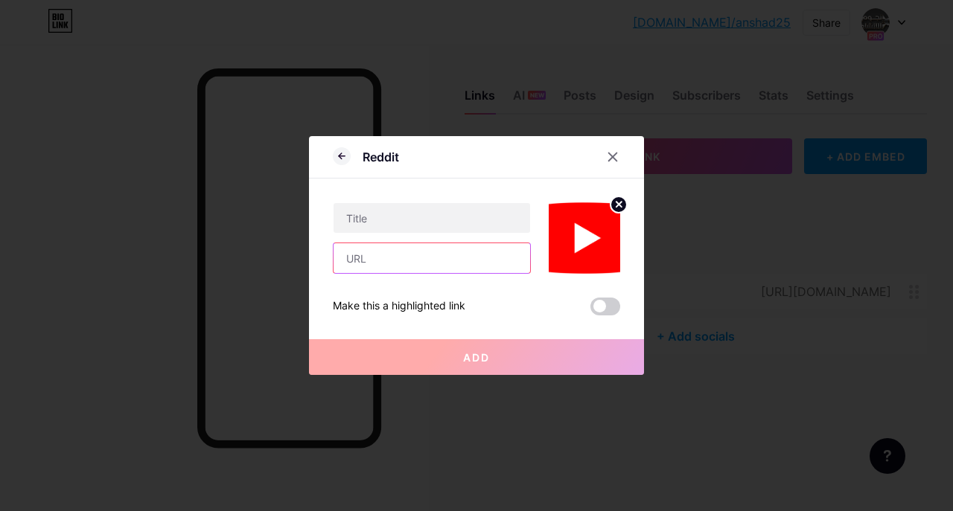
click at [395, 258] on input "text" at bounding box center [432, 258] width 197 height 30
type input "www.youtube.com/@alnjoom2"
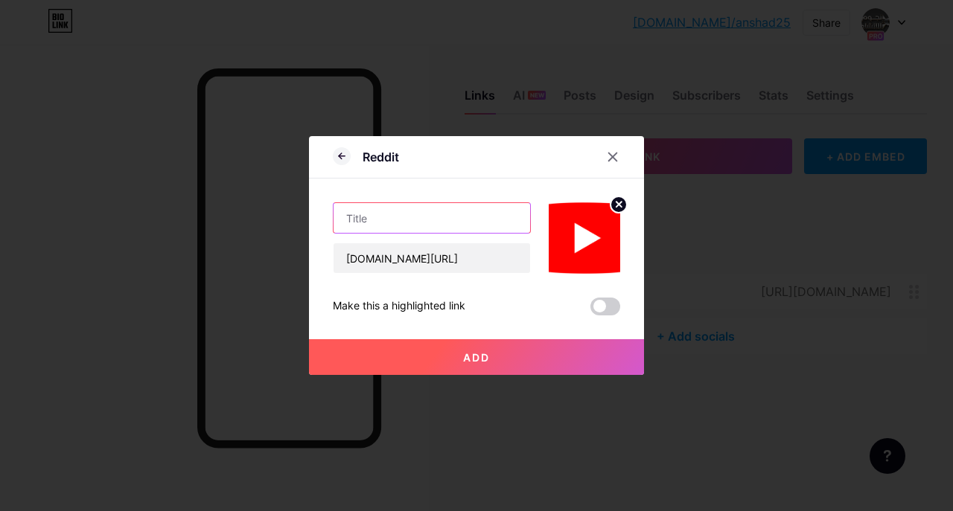
click at [414, 228] on input "text" at bounding box center [432, 218] width 197 height 30
type input "نجوم الانشاد"
click at [485, 362] on span "Add" at bounding box center [476, 357] width 27 height 13
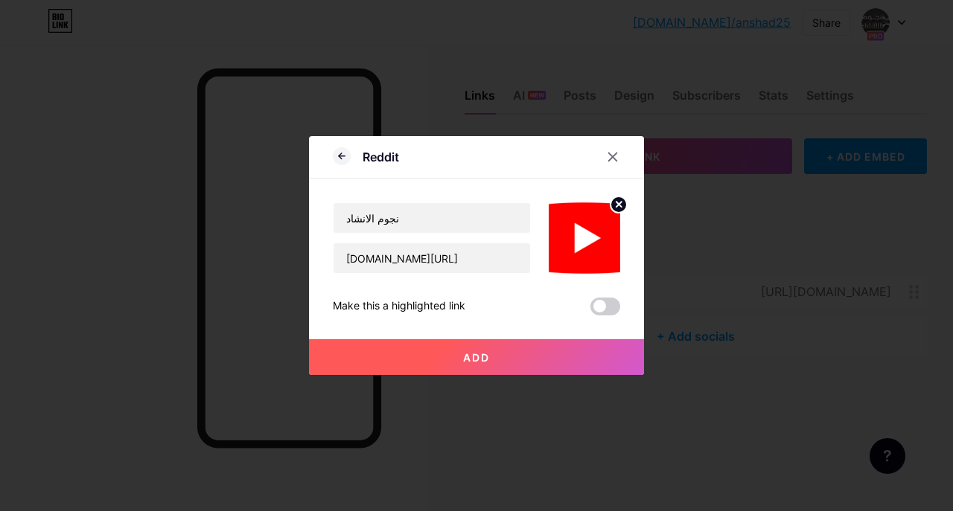
click at [485, 362] on span "Add" at bounding box center [476, 357] width 27 height 13
click at [484, 362] on span "Add" at bounding box center [476, 357] width 27 height 13
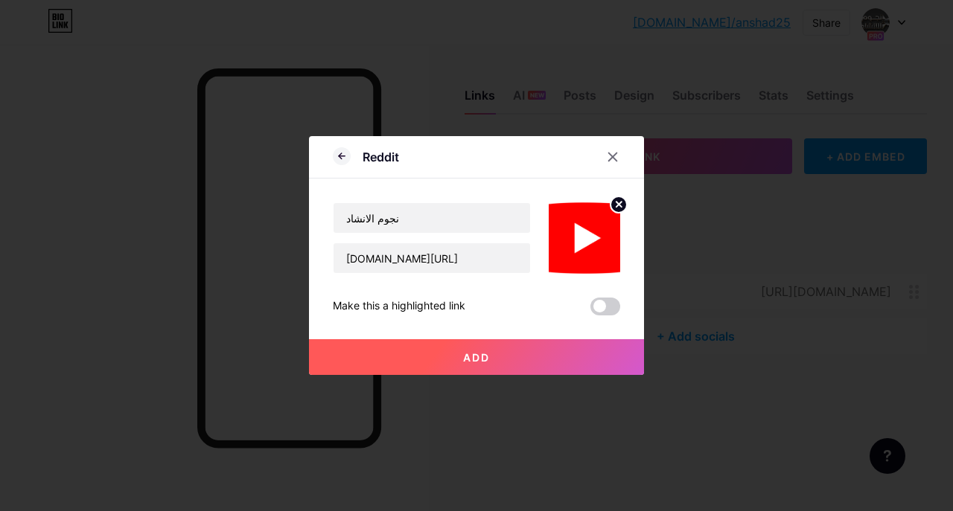
click at [468, 357] on span "Add" at bounding box center [476, 357] width 27 height 13
drag, startPoint x: 395, startPoint y: 220, endPoint x: 256, endPoint y: 223, distance: 138.5
click at [256, 223] on div "Reddit نجوم الانشاد www.youtube.com/@alnjoom2 Make this a highlighted link Add …" at bounding box center [476, 255] width 953 height 511
type input "7667"
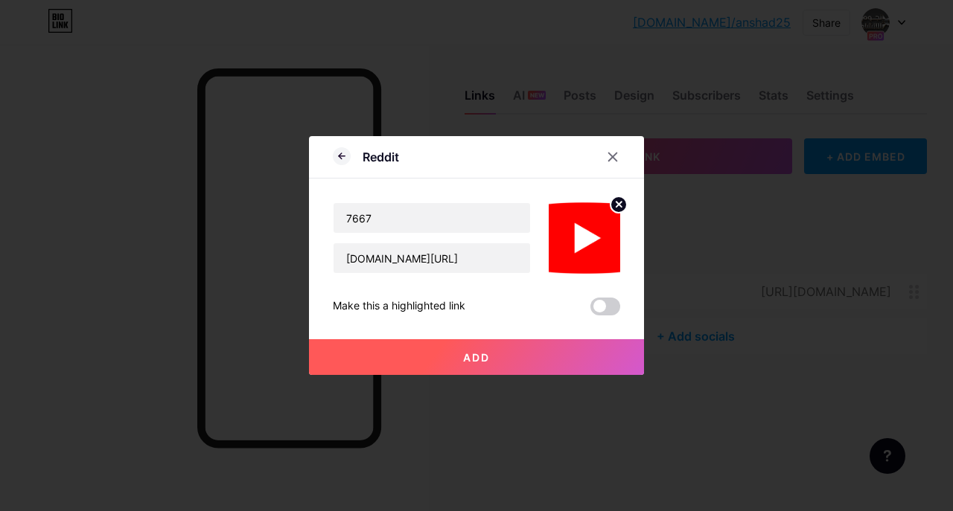
click at [511, 357] on button "Add" at bounding box center [476, 357] width 335 height 36
click at [471, 360] on span "Add" at bounding box center [476, 357] width 27 height 13
click at [604, 313] on span at bounding box center [605, 307] width 30 height 18
click at [590, 310] on input "checkbox" at bounding box center [590, 310] width 0 height 0
click at [433, 218] on input "7667" at bounding box center [432, 218] width 197 height 30
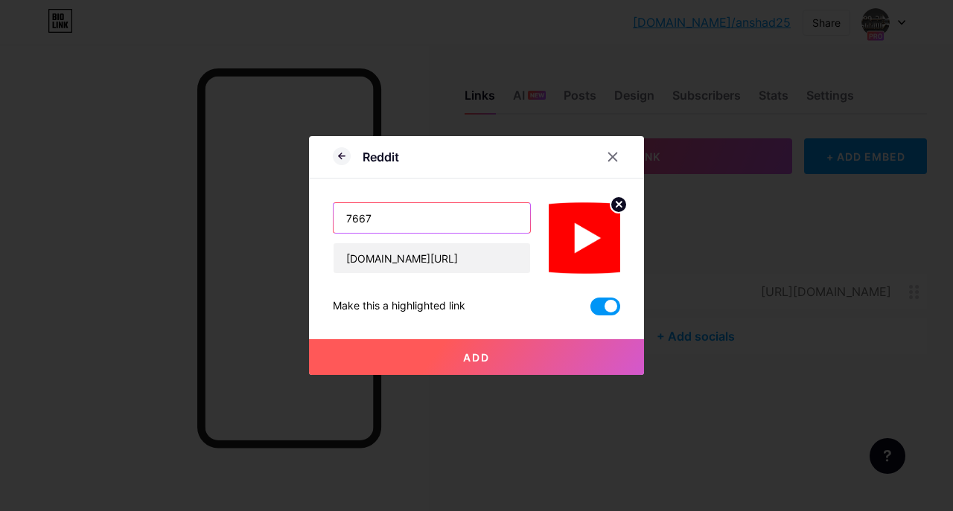
click at [433, 218] on input "7667" at bounding box center [432, 218] width 197 height 30
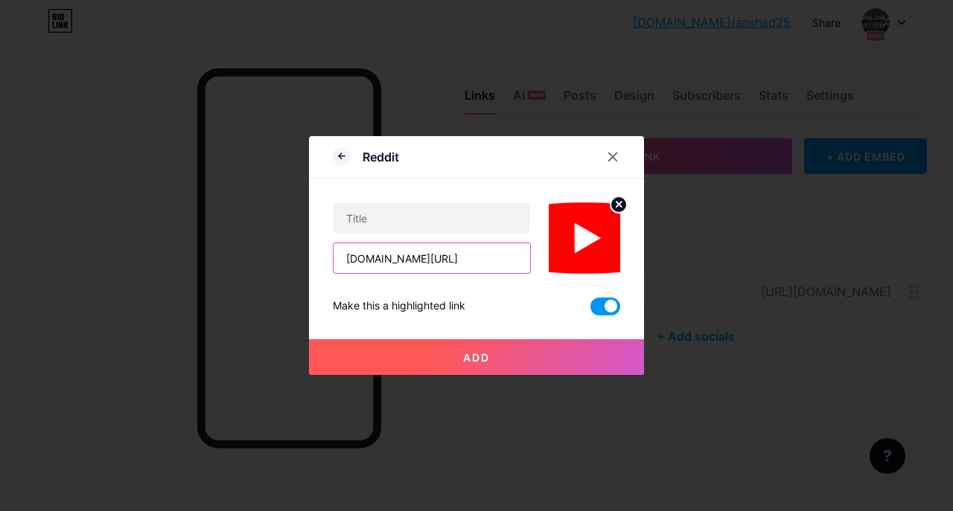
click at [433, 258] on input "www.youtube.com/@alnjoom2" at bounding box center [432, 258] width 197 height 30
drag, startPoint x: 450, startPoint y: 261, endPoint x: 500, endPoint y: 253, distance: 51.2
click at [499, 253] on input "www.youtube.com/@alnjoom2" at bounding box center [432, 258] width 197 height 30
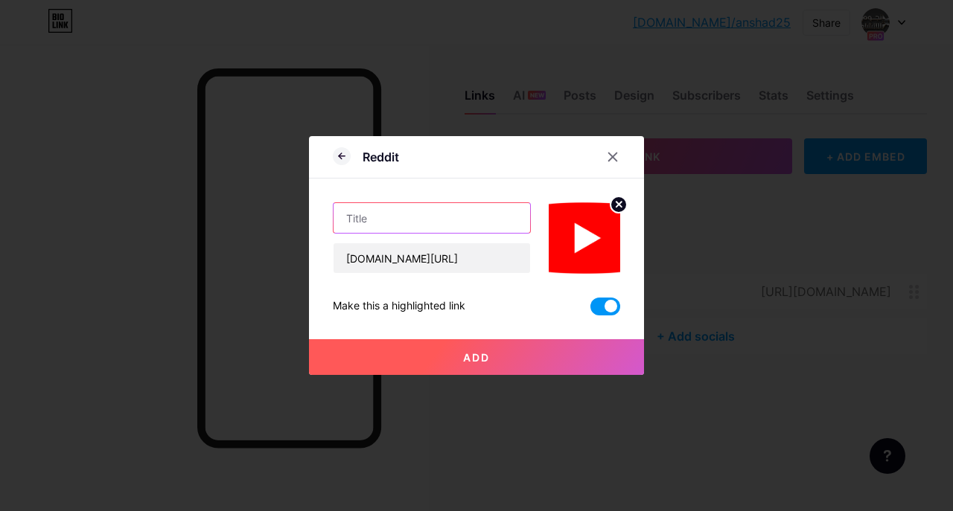
click at [439, 213] on input "text" at bounding box center [432, 218] width 197 height 30
paste input "alnjoom2"
type input "alnjoom2"
click at [485, 354] on span "Add" at bounding box center [476, 357] width 27 height 13
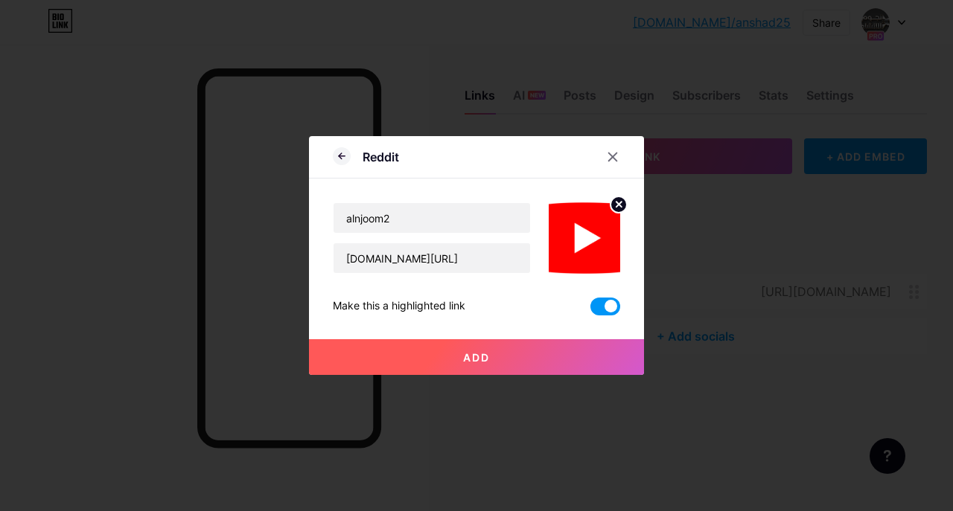
click at [485, 354] on span "Add" at bounding box center [476, 357] width 27 height 13
drag, startPoint x: 486, startPoint y: 348, endPoint x: 487, endPoint y: 341, distance: 7.5
click at [487, 342] on button "Add" at bounding box center [476, 357] width 335 height 36
click at [487, 341] on button "Add" at bounding box center [476, 357] width 335 height 36
click at [479, 369] on button "Add" at bounding box center [476, 357] width 335 height 36
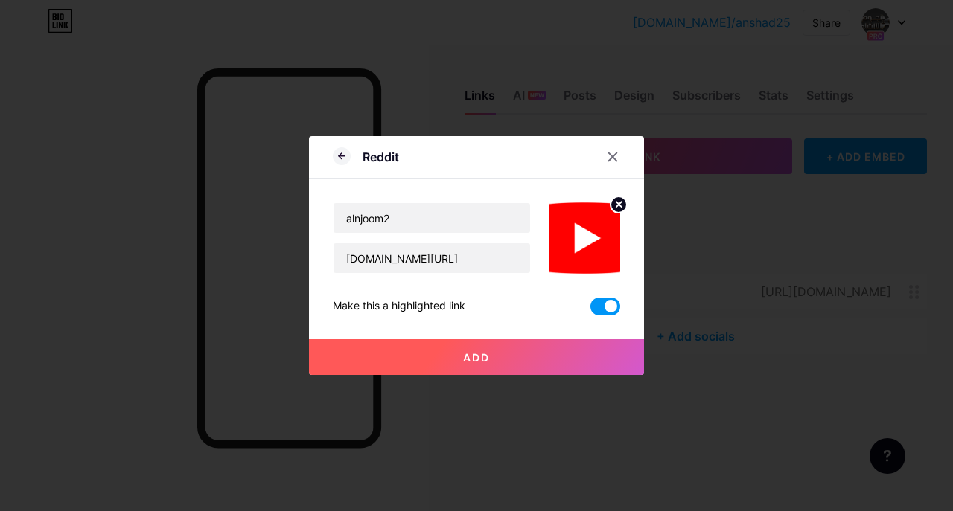
click at [479, 368] on button "Add" at bounding box center [476, 357] width 335 height 36
click at [454, 382] on div at bounding box center [476, 255] width 953 height 511
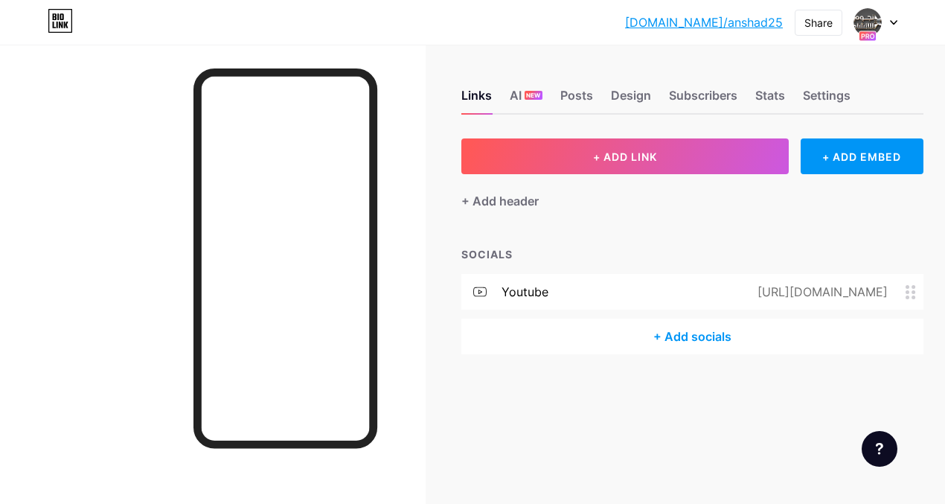
click at [467, 373] on div "Links AI NEW Posts Design Subscribers Stats Settings + ADD LINK + ADD EMBED + A…" at bounding box center [493, 237] width 986 height 384
click at [913, 293] on icon at bounding box center [911, 292] width 10 height 14
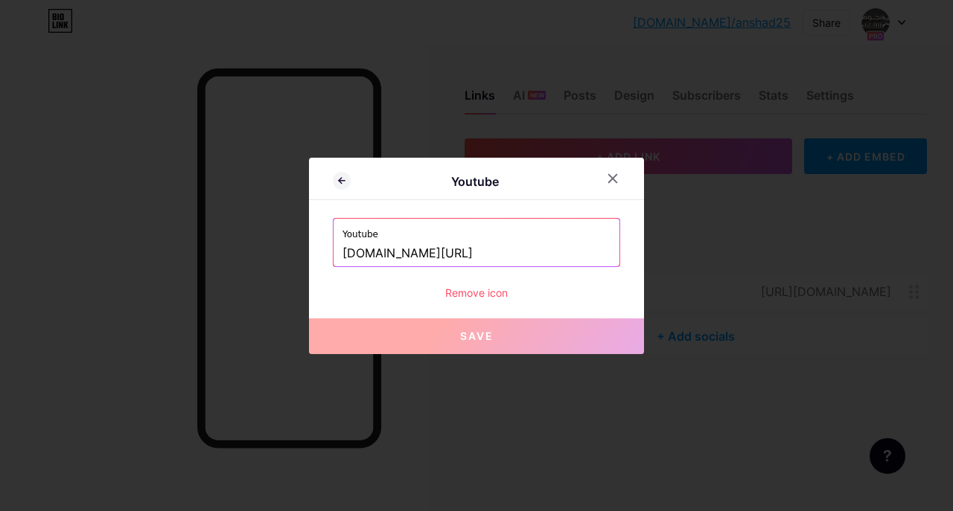
click at [493, 292] on div "Remove icon" at bounding box center [476, 293] width 287 height 16
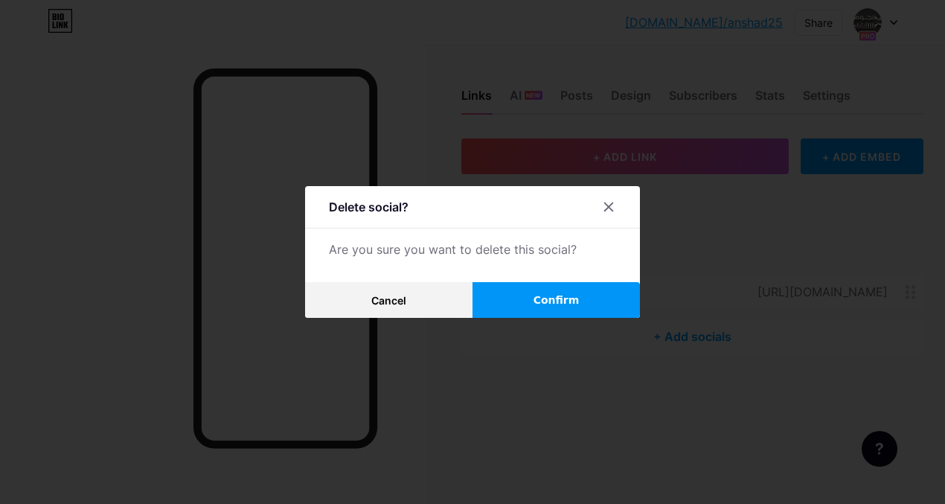
click at [536, 300] on button "Confirm" at bounding box center [556, 300] width 167 height 36
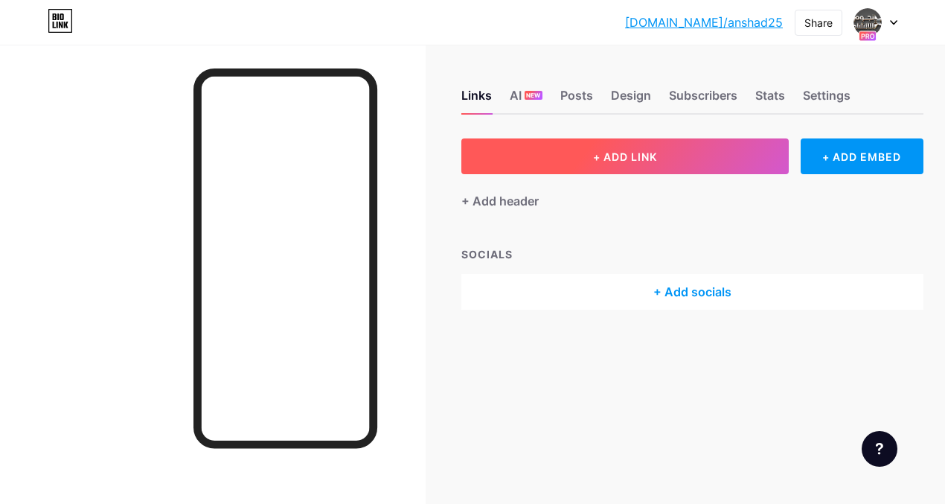
click at [622, 163] on button "+ ADD LINK" at bounding box center [626, 156] width 328 height 36
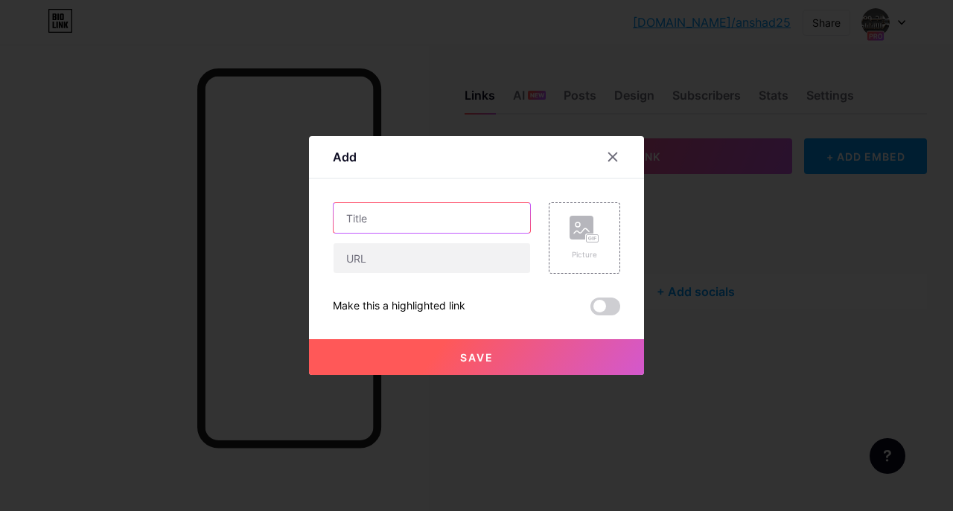
click at [390, 214] on input "text" at bounding box center [432, 218] width 197 height 30
click at [584, 243] on icon at bounding box center [584, 230] width 30 height 28
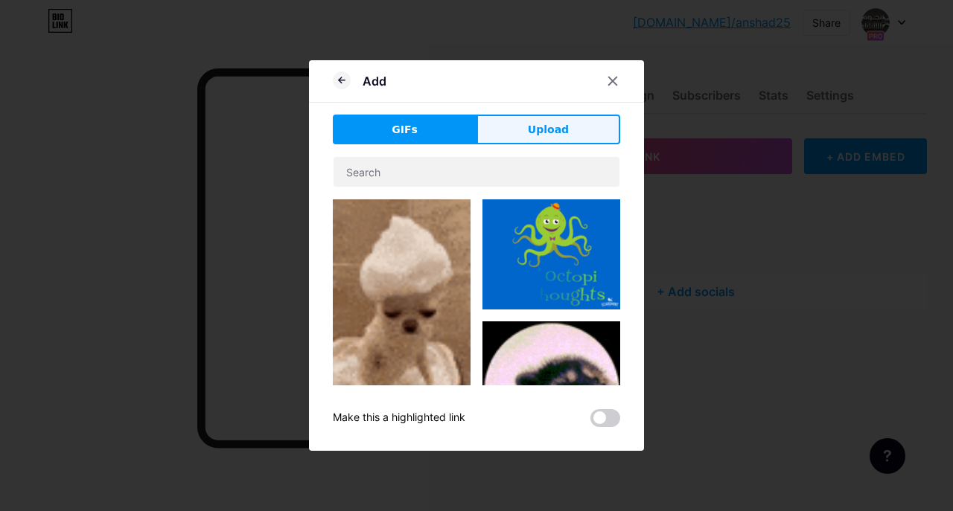
click at [564, 141] on button "Upload" at bounding box center [548, 130] width 144 height 30
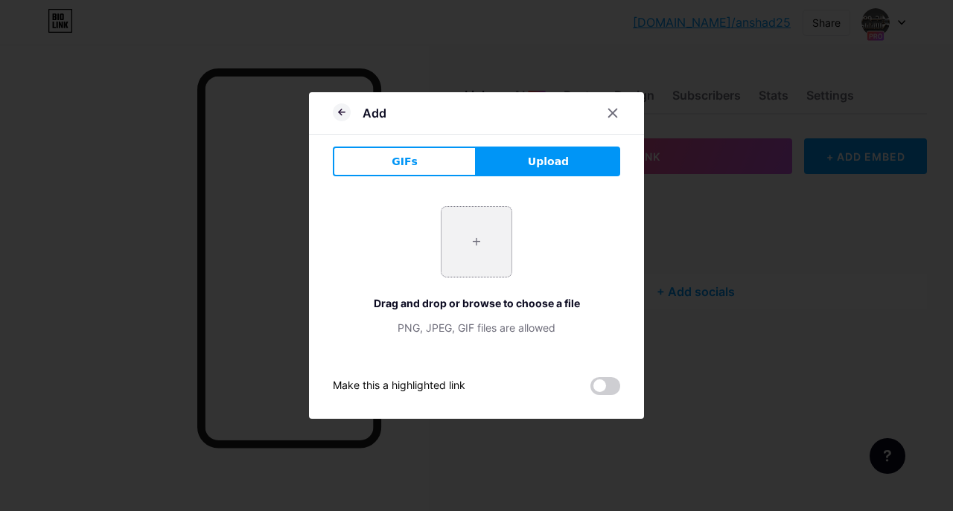
click at [482, 247] on input "file" at bounding box center [476, 242] width 70 height 70
type input "C:\fakepath\Youtube_logo.png"
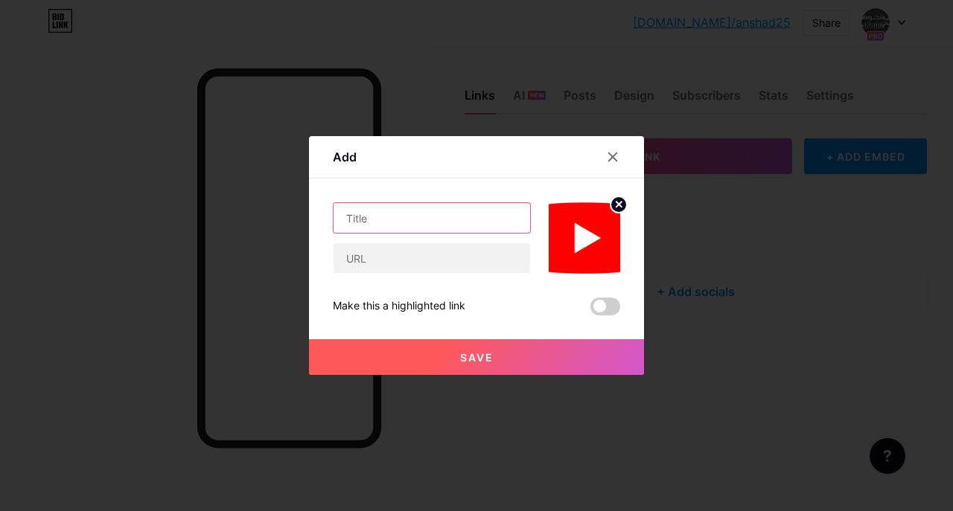
click at [379, 214] on input "text" at bounding box center [432, 218] width 197 height 30
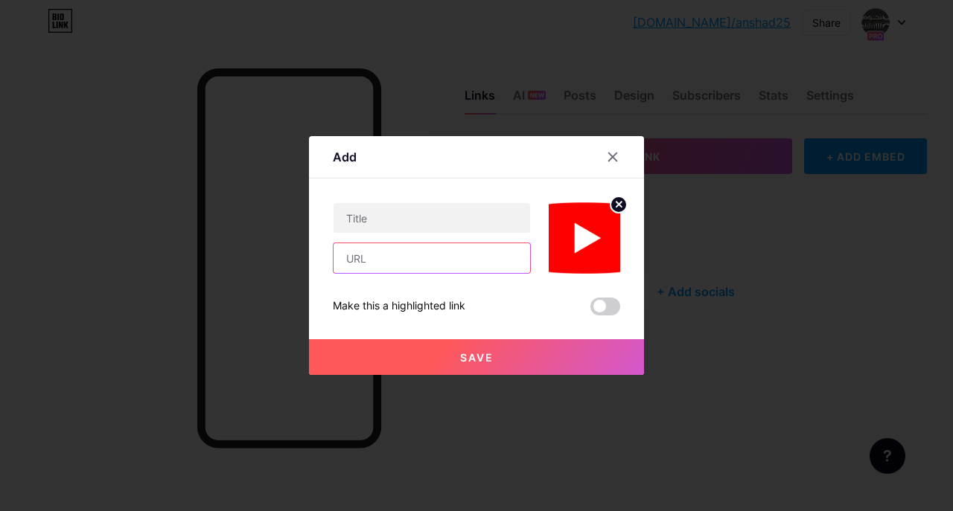
click at [374, 256] on input "text" at bounding box center [432, 258] width 197 height 30
type input "www.youtube.com/@alnjoom2"
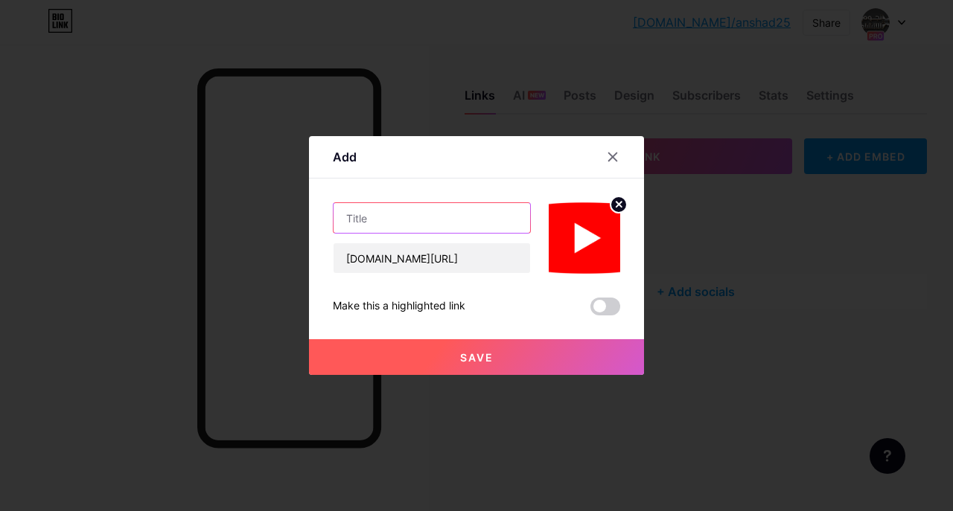
click at [414, 228] on input "text" at bounding box center [432, 218] width 197 height 30
type input "نجوم الانشاد"
click at [468, 360] on span "Save" at bounding box center [476, 357] width 33 height 13
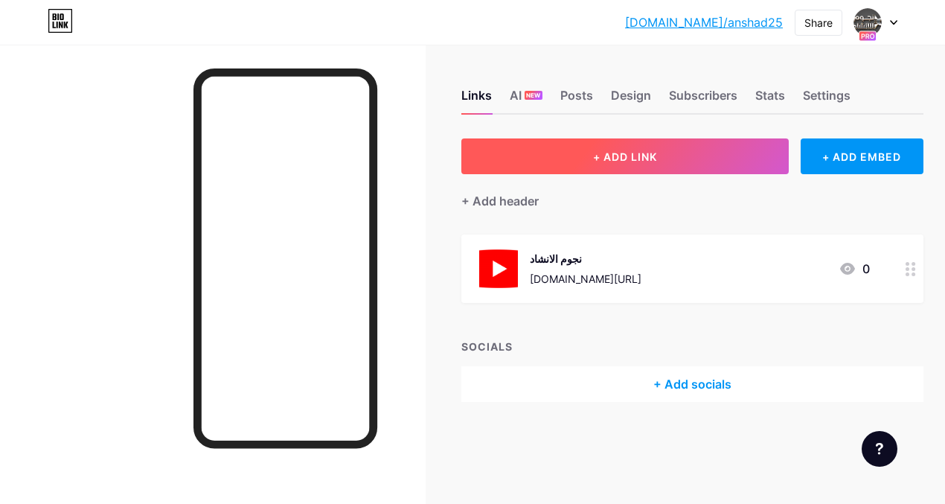
click at [593, 168] on button "+ ADD LINK" at bounding box center [626, 156] width 328 height 36
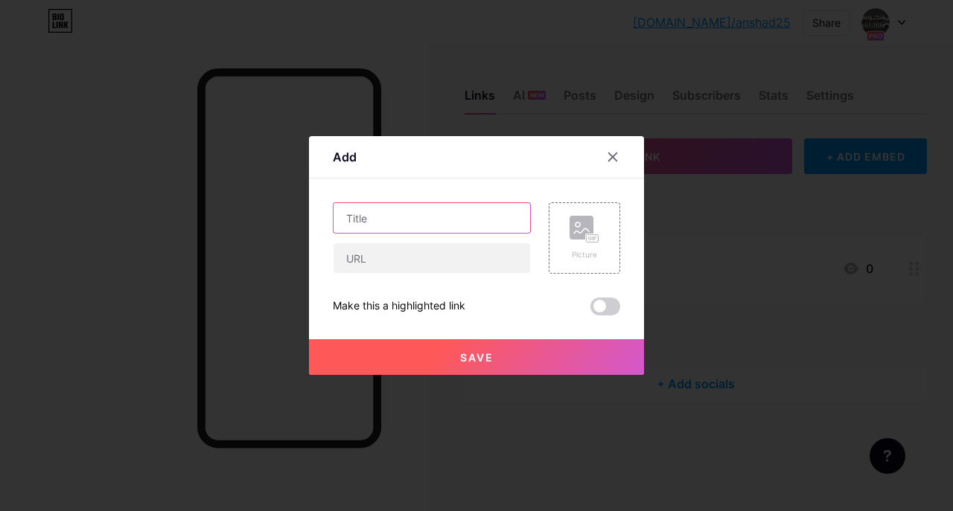
click at [410, 226] on input "text" at bounding box center [432, 218] width 197 height 30
click at [616, 165] on div at bounding box center [612, 157] width 27 height 27
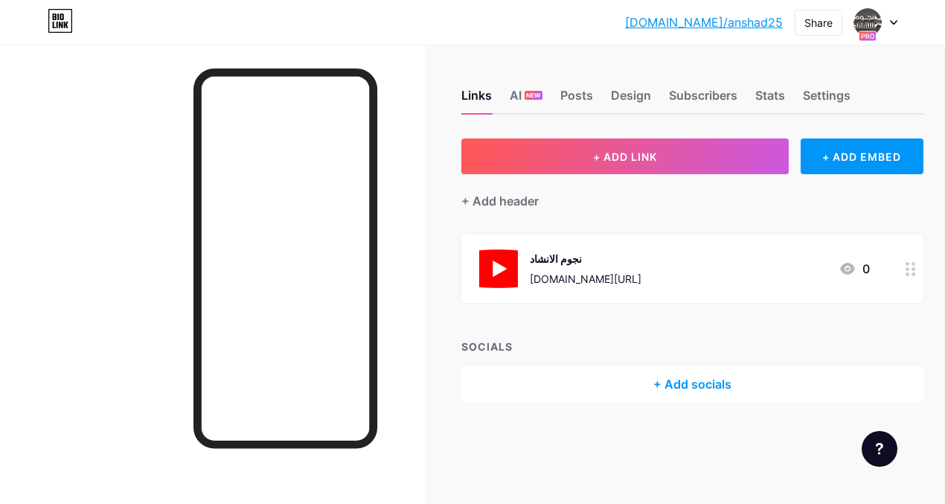
click at [916, 275] on icon at bounding box center [911, 269] width 10 height 14
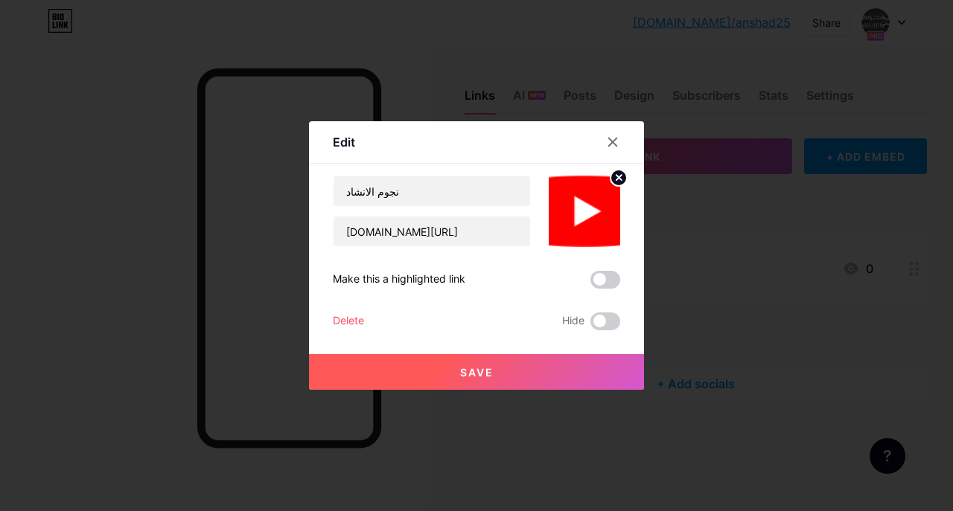
click at [350, 319] on div "Delete" at bounding box center [348, 322] width 31 height 18
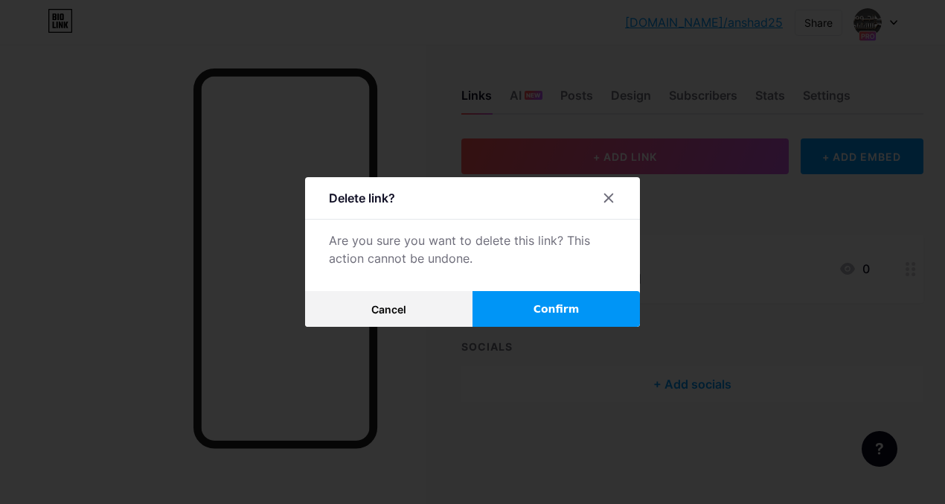
click at [540, 308] on span "Confirm" at bounding box center [557, 309] width 46 height 16
click at [613, 199] on icon at bounding box center [609, 198] width 12 height 12
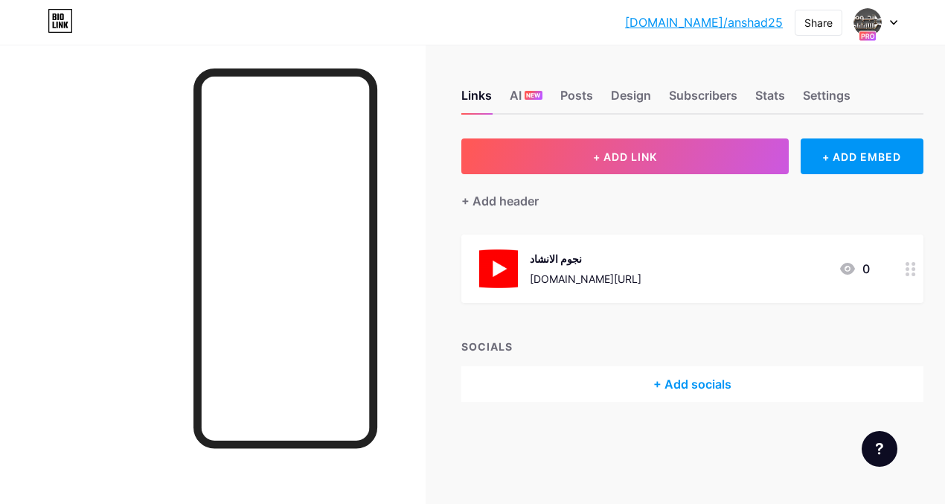
drag, startPoint x: 385, startPoint y: 226, endPoint x: 197, endPoint y: 468, distance: 307.2
click at [197, 468] on div at bounding box center [213, 297] width 426 height 504
click at [616, 98] on div "Design" at bounding box center [631, 99] width 40 height 27
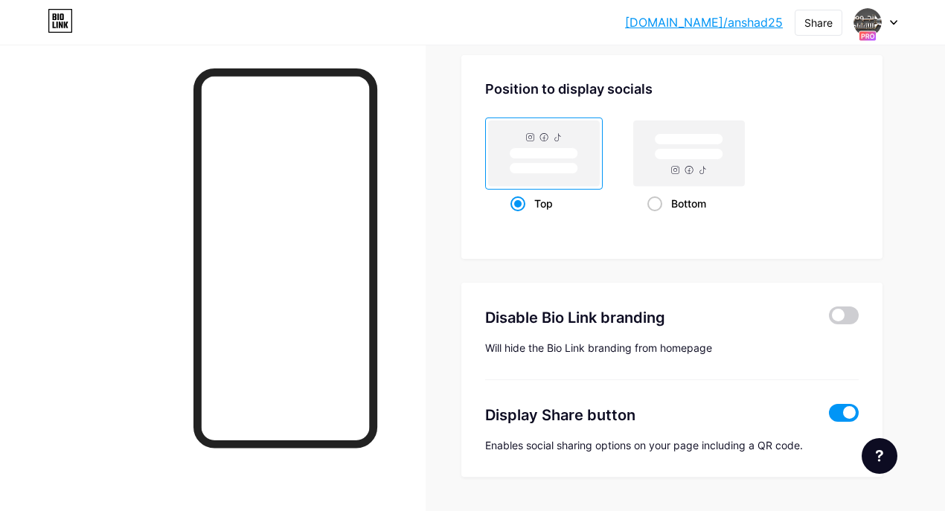
scroll to position [2021, 0]
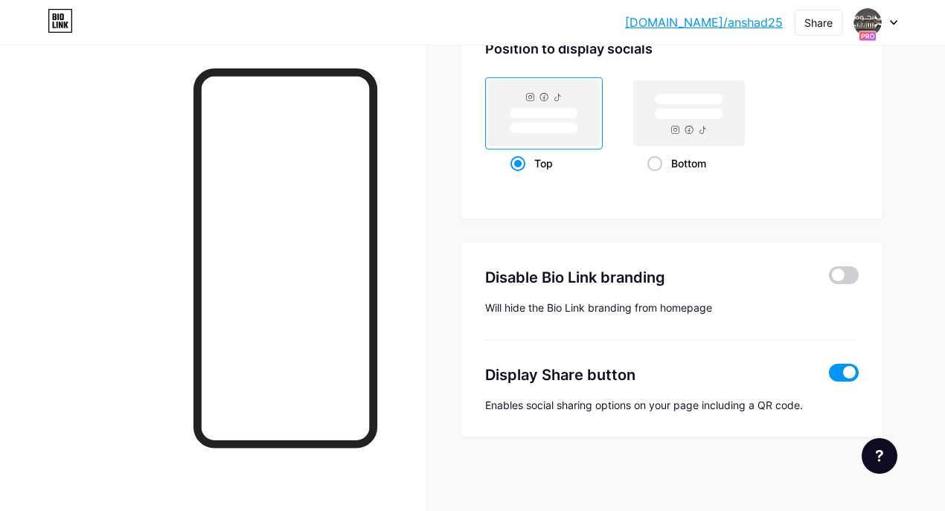
click at [844, 369] on span at bounding box center [844, 373] width 30 height 18
click at [829, 377] on input "checkbox" at bounding box center [829, 377] width 0 height 0
click at [845, 369] on span at bounding box center [844, 373] width 30 height 18
click at [829, 377] on input "checkbox" at bounding box center [829, 377] width 0 height 0
click at [845, 369] on span at bounding box center [844, 373] width 30 height 18
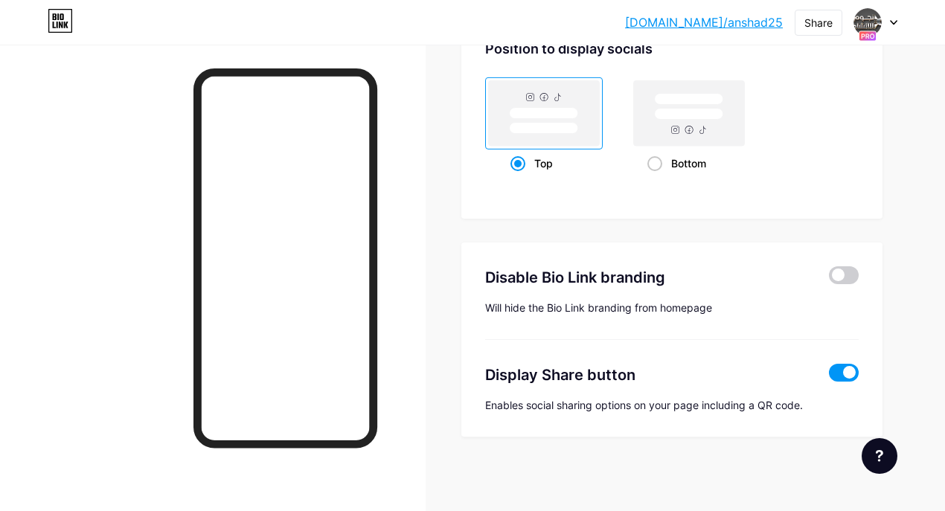
click at [829, 377] on input "checkbox" at bounding box center [829, 377] width 0 height 0
click at [584, 378] on div "Display Share button" at bounding box center [647, 375] width 325 height 22
click at [650, 412] on div "Enables social sharing options on your page including a QR code." at bounding box center [672, 405] width 374 height 15
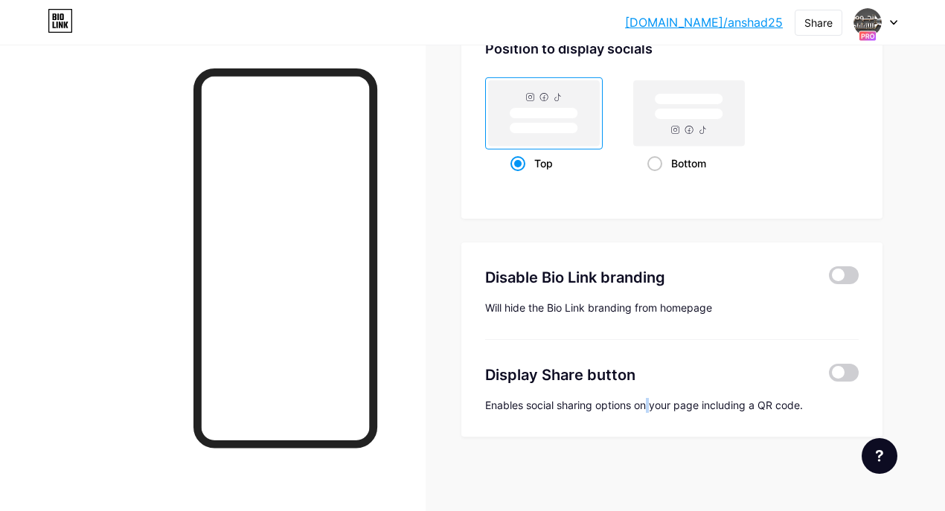
click at [650, 412] on div "Enables social sharing options on your page including a QR code." at bounding box center [672, 405] width 374 height 15
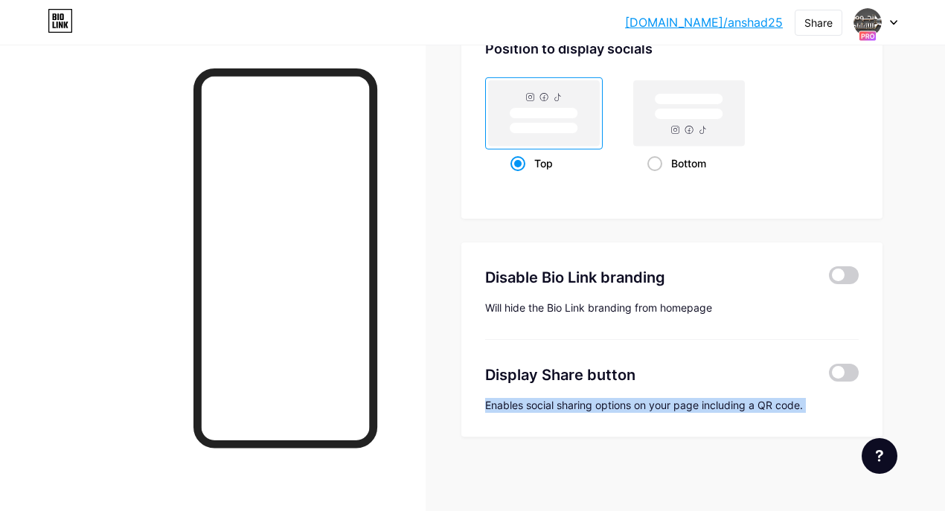
click at [650, 412] on div "Enables social sharing options on your page including a QR code." at bounding box center [672, 405] width 374 height 15
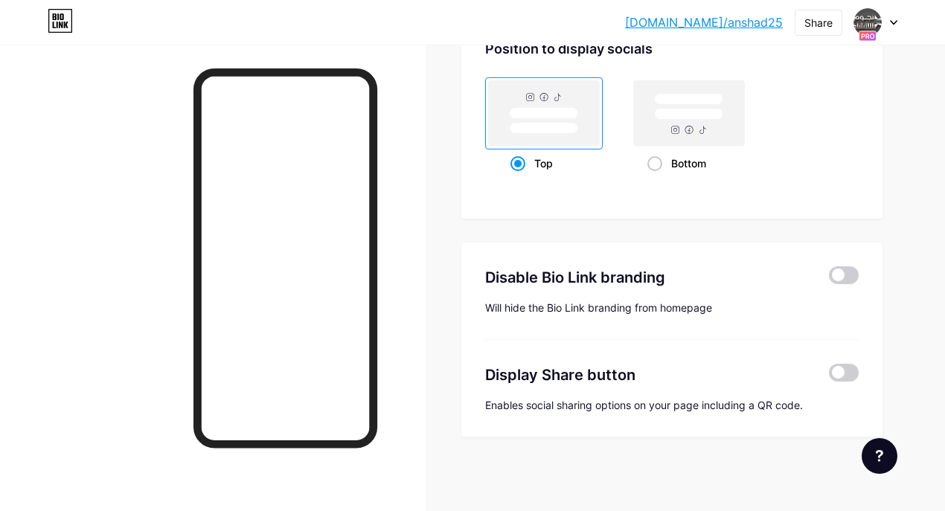
click at [609, 378] on div "Display Share button" at bounding box center [647, 375] width 325 height 22
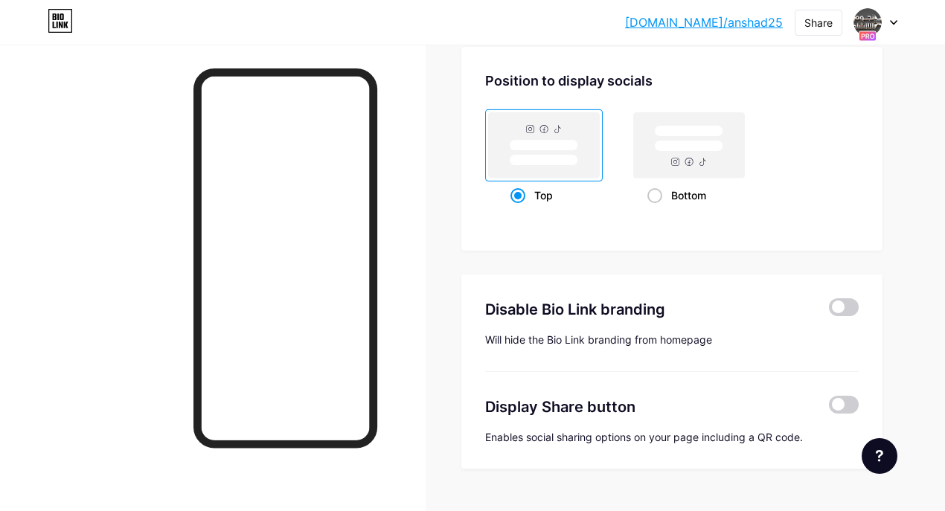
scroll to position [1971, 0]
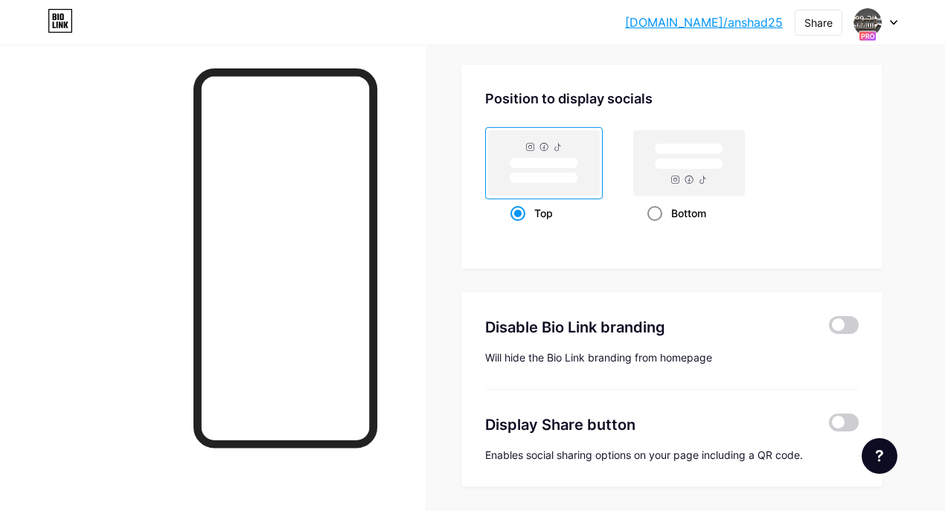
click at [659, 216] on span at bounding box center [655, 213] width 15 height 15
click at [657, 227] on input "Bottom" at bounding box center [653, 232] width 10 height 10
radio input "true"
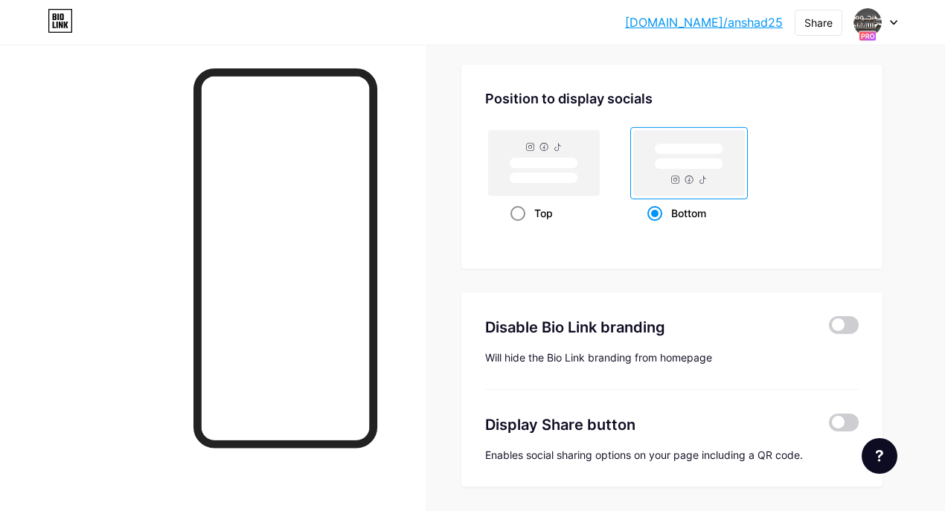
click at [526, 216] on span at bounding box center [518, 213] width 15 height 15
click at [520, 227] on input "Top" at bounding box center [516, 232] width 10 height 10
radio input "true"
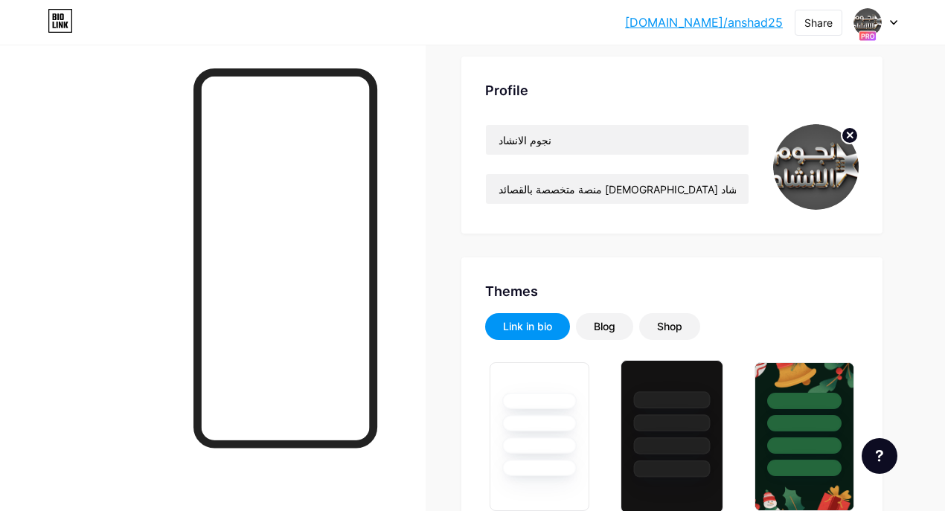
scroll to position [149, 0]
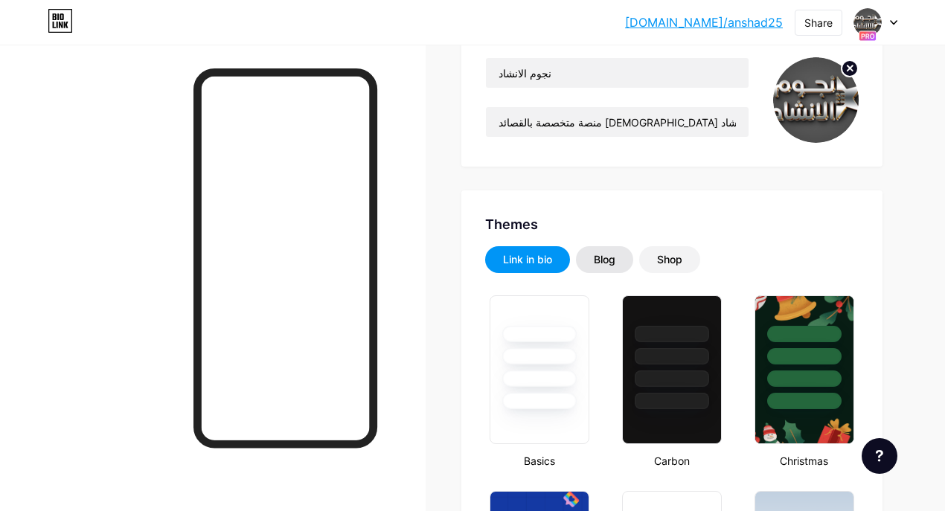
click at [616, 261] on div "Blog" at bounding box center [605, 259] width 22 height 15
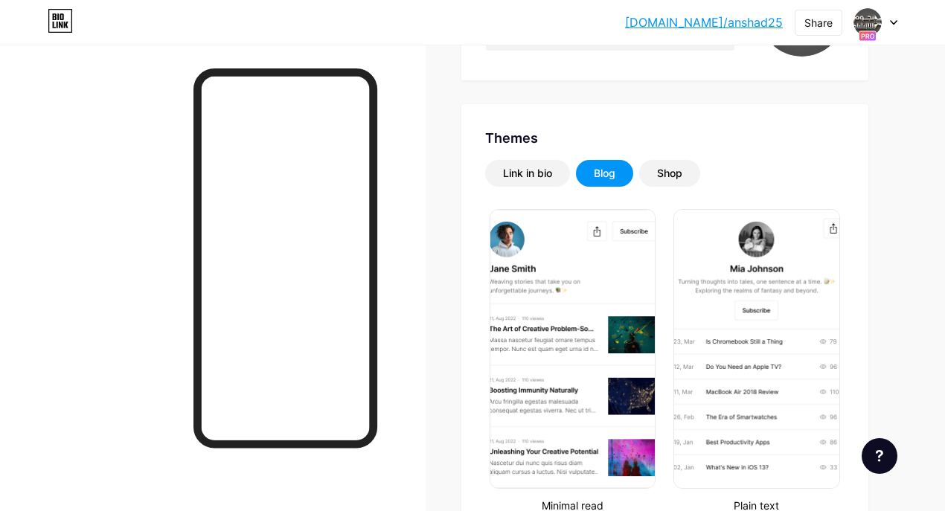
scroll to position [99, 0]
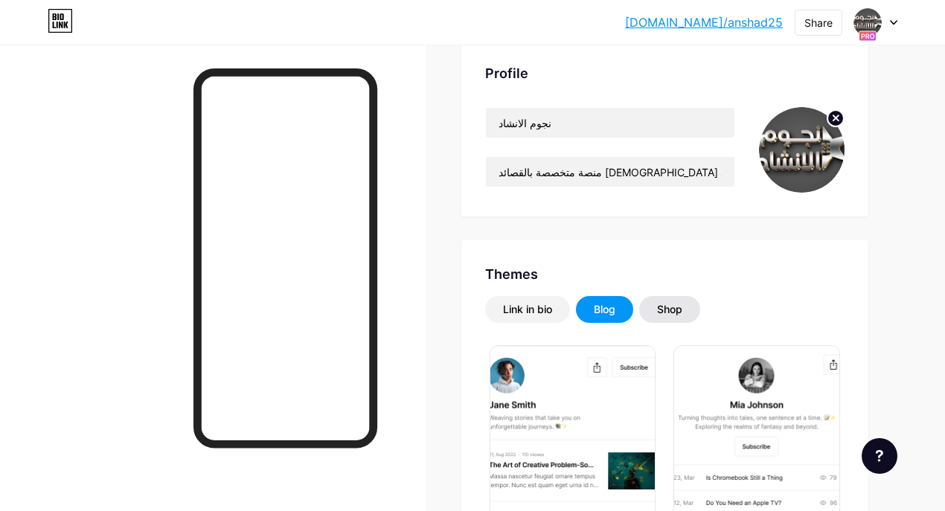
click at [676, 307] on div "Shop" at bounding box center [669, 309] width 25 height 15
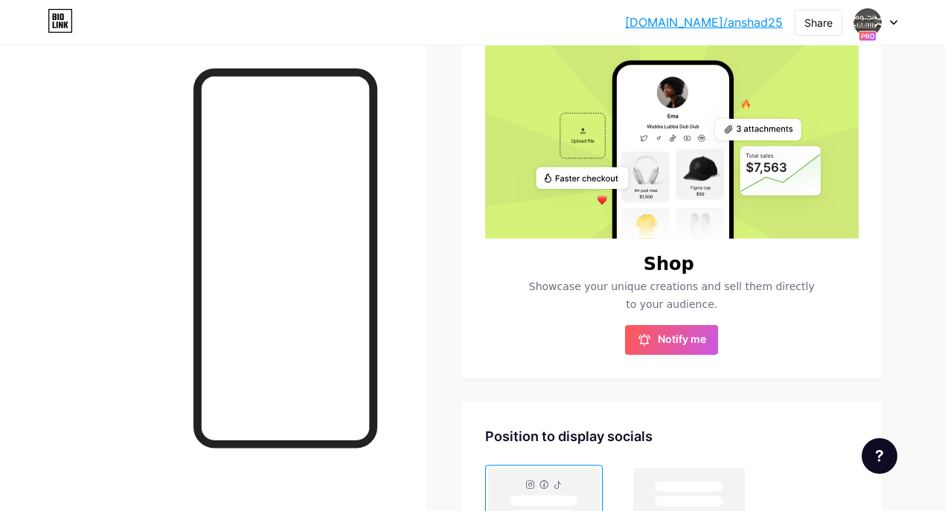
scroll to position [645, 0]
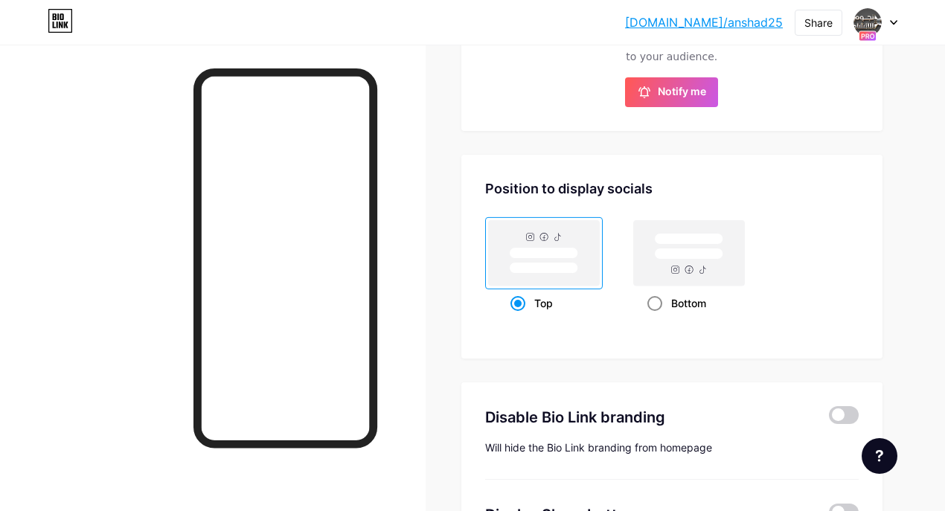
click at [666, 304] on div "Bottom" at bounding box center [689, 304] width 83 height 28
click at [657, 317] on input "Bottom" at bounding box center [653, 322] width 10 height 10
radio input "true"
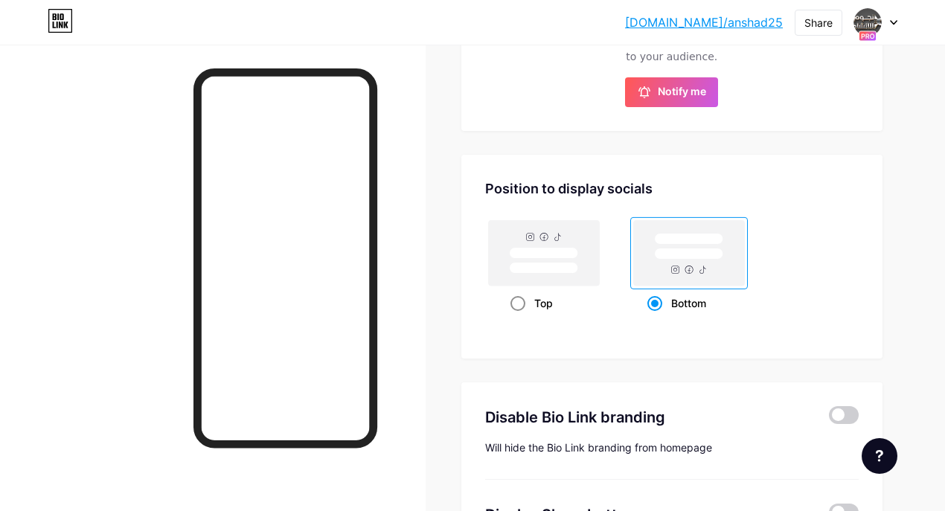
click at [526, 299] on span at bounding box center [518, 303] width 15 height 15
click at [520, 317] on input "Top" at bounding box center [516, 322] width 10 height 10
radio input "true"
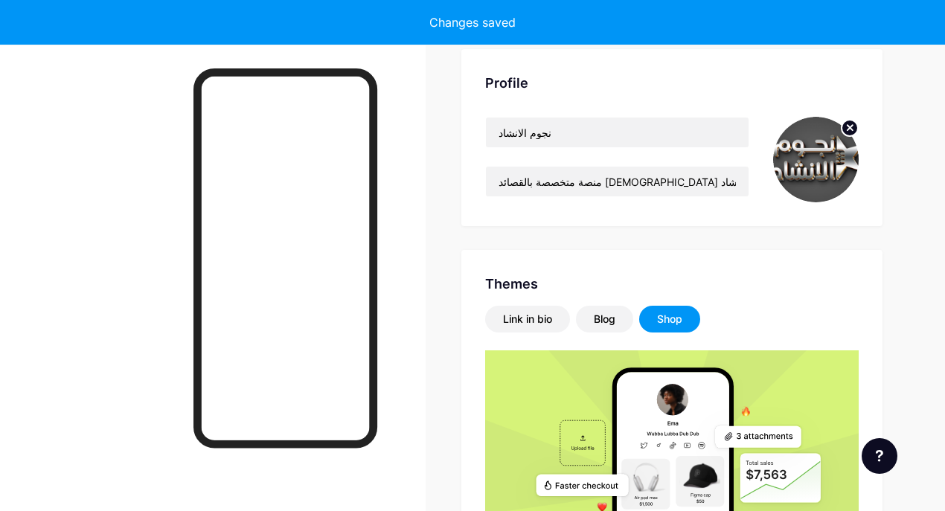
scroll to position [0, 0]
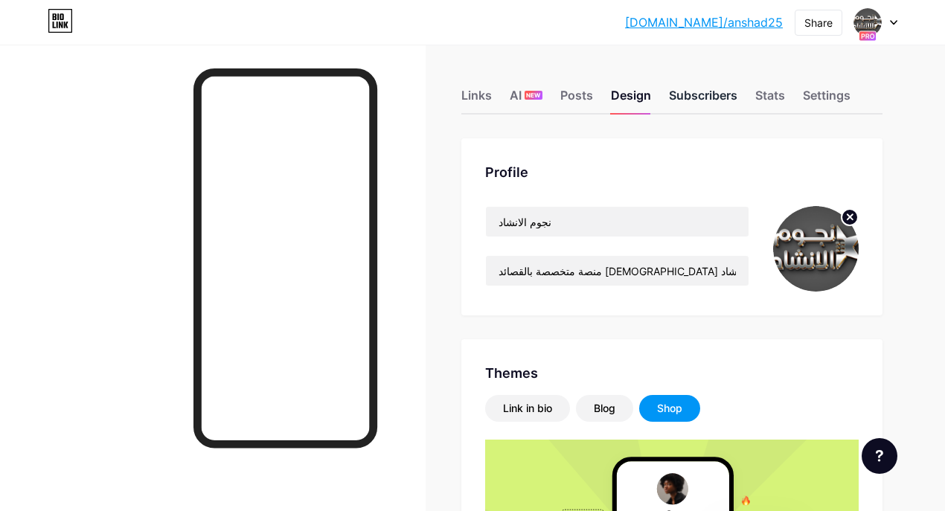
click at [733, 95] on div "Subscribers" at bounding box center [703, 99] width 68 height 27
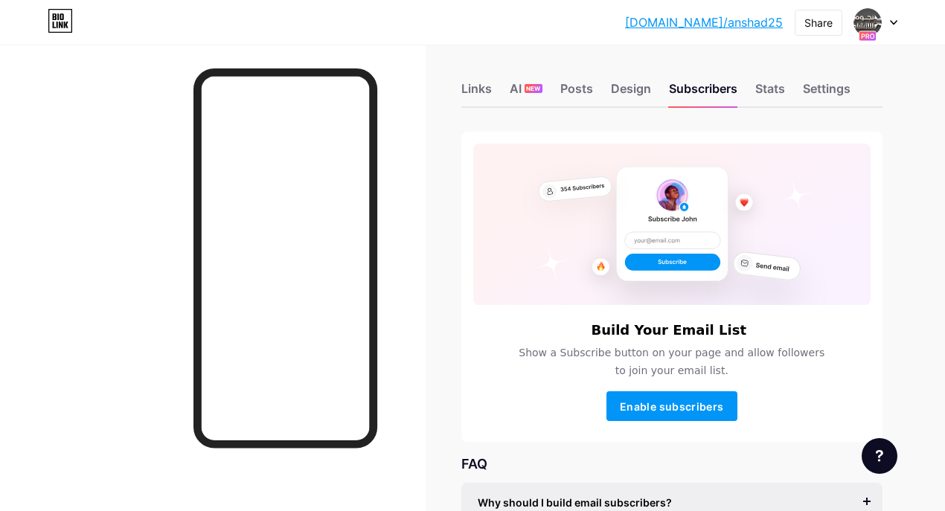
scroll to position [188, 0]
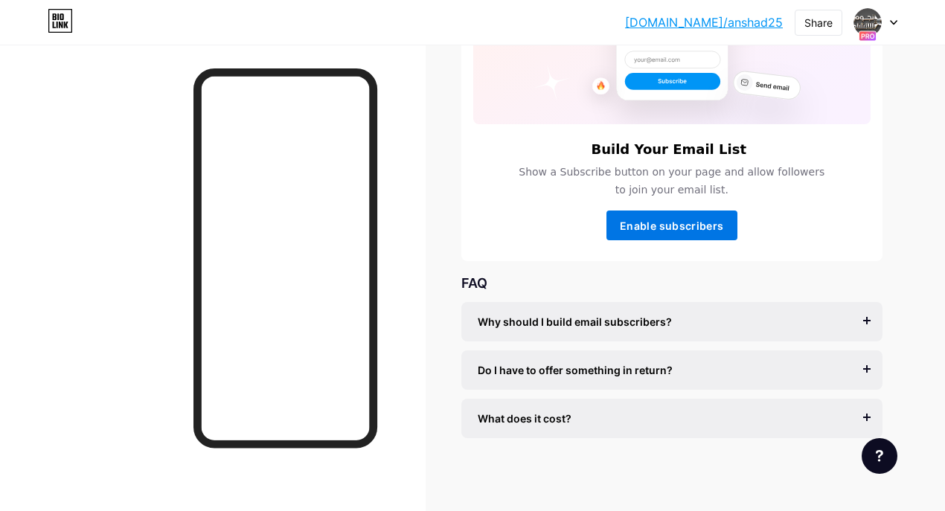
click at [702, 231] on button "Enable subscribers" at bounding box center [672, 226] width 131 height 30
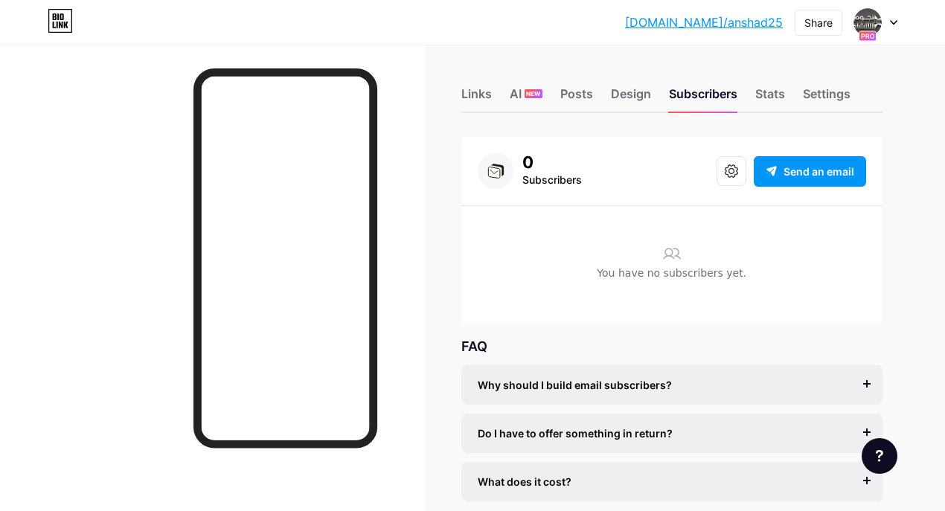
scroll to position [0, 0]
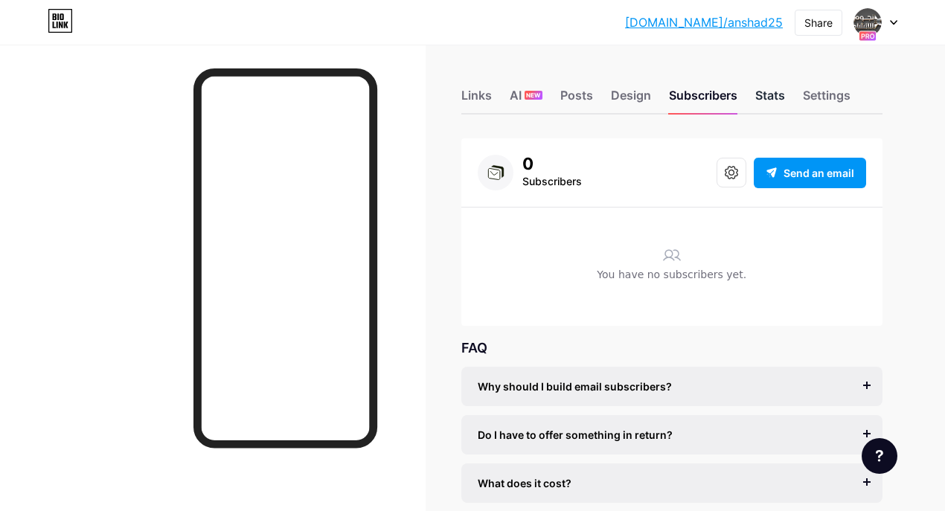
click at [770, 104] on div "Stats" at bounding box center [771, 99] width 30 height 27
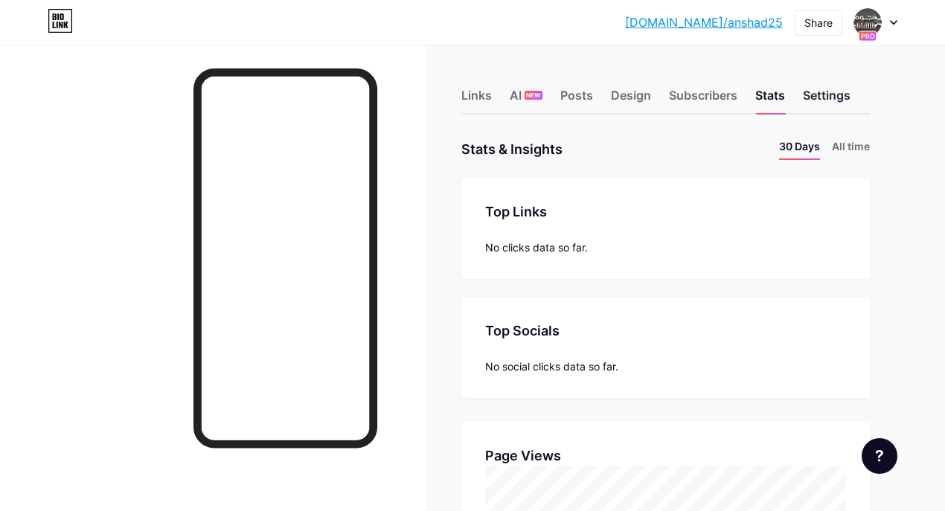
click at [830, 97] on div "Settings" at bounding box center [827, 99] width 48 height 27
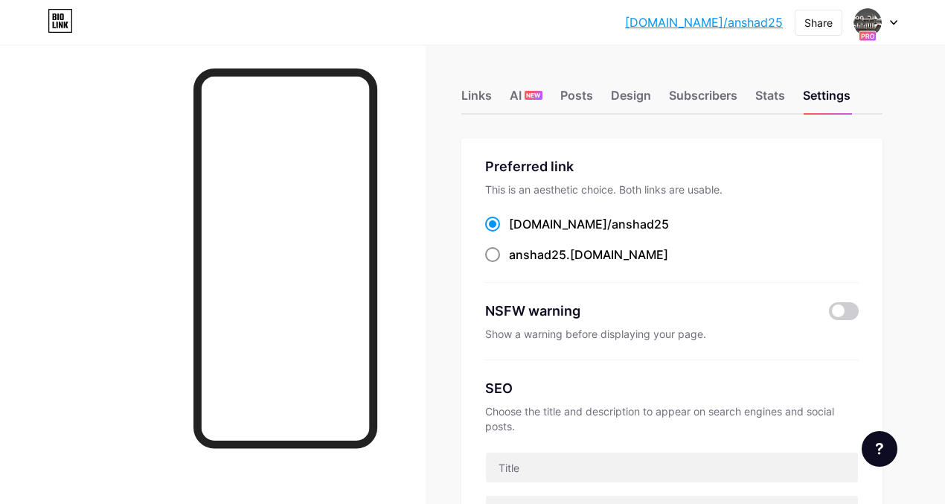
click at [500, 255] on span at bounding box center [492, 254] width 15 height 15
click at [509, 264] on input "anshad25 .bio.link" at bounding box center [514, 269] width 10 height 10
radio input "true"
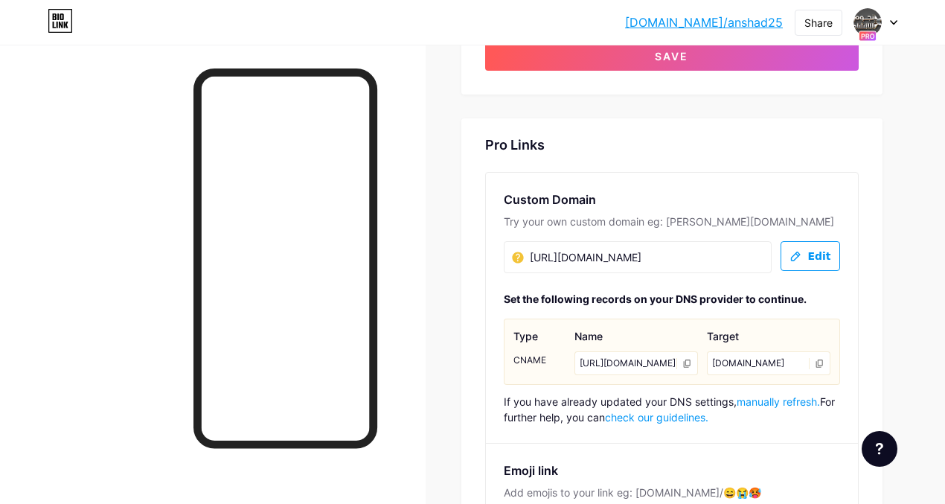
scroll to position [695, 0]
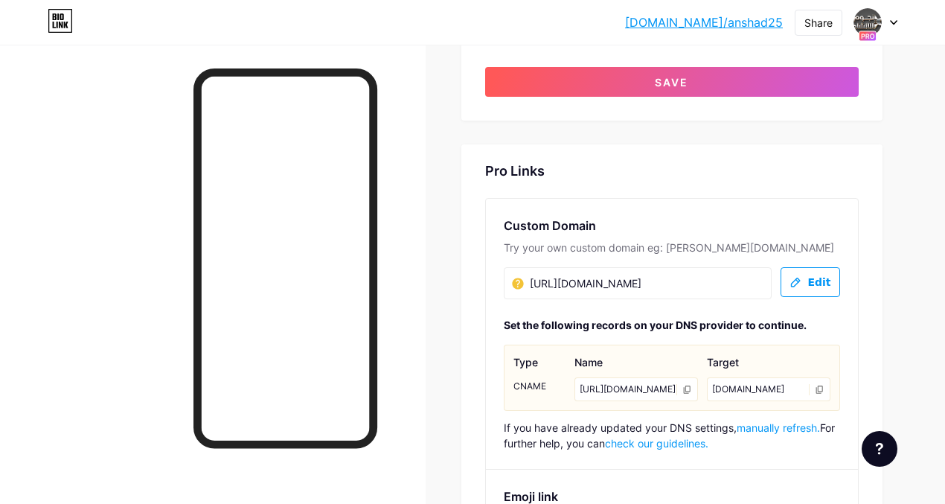
click at [682, 377] on div "https://www.youtube.com/@%D8%A7%D9%88%D8%AA%D8%A7%D8%AF%D9%85%D9%8A%D8%AF%D9%8A…" at bounding box center [637, 389] width 124 height 24
click at [627, 275] on input "https://www.youtube.com/@%D8%A7%D9%88%D8%AA%D8%A7%D8%AF%D9%85%D9%8A%D8%AF%D9%8A…" at bounding box center [586, 284] width 149 height 18
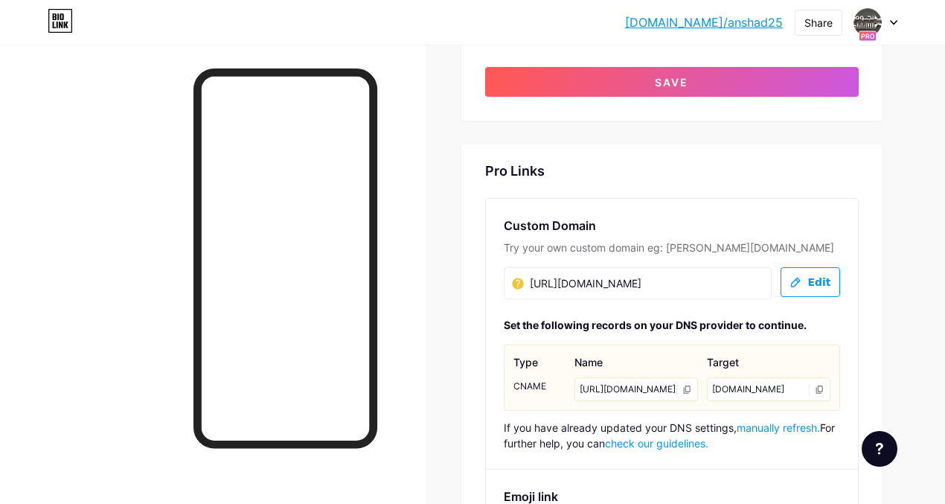
click at [627, 275] on input "https://www.youtube.com/@%D8%A7%D9%88%D8%AA%D8%A7%D8%AF%D9%85%D9%8A%D8%AF%D9%8A…" at bounding box center [586, 284] width 149 height 18
click at [634, 275] on input "https://www.youtube.com/@%D8%A7%D9%88%D8%AA%D8%A7%D8%AF%D9%85%D9%8A%D8%AF%D9%8A…" at bounding box center [586, 284] width 149 height 18
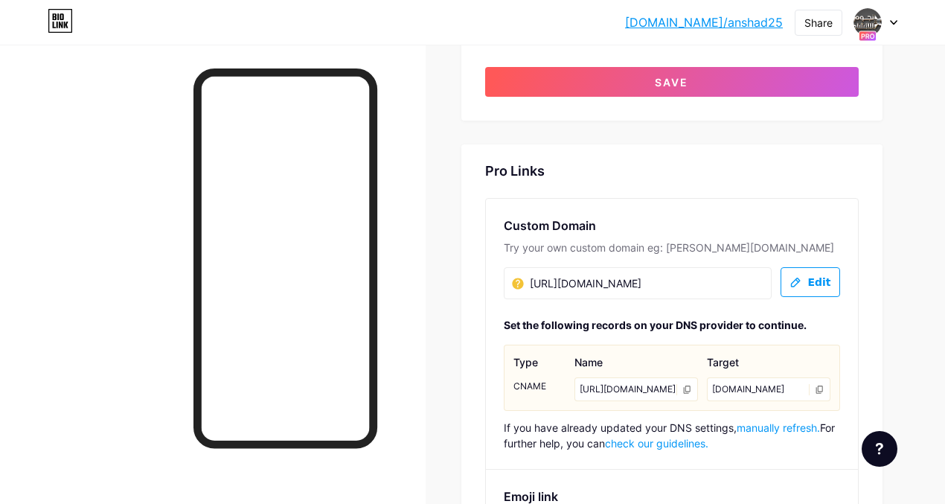
click at [802, 276] on icon at bounding box center [796, 282] width 12 height 13
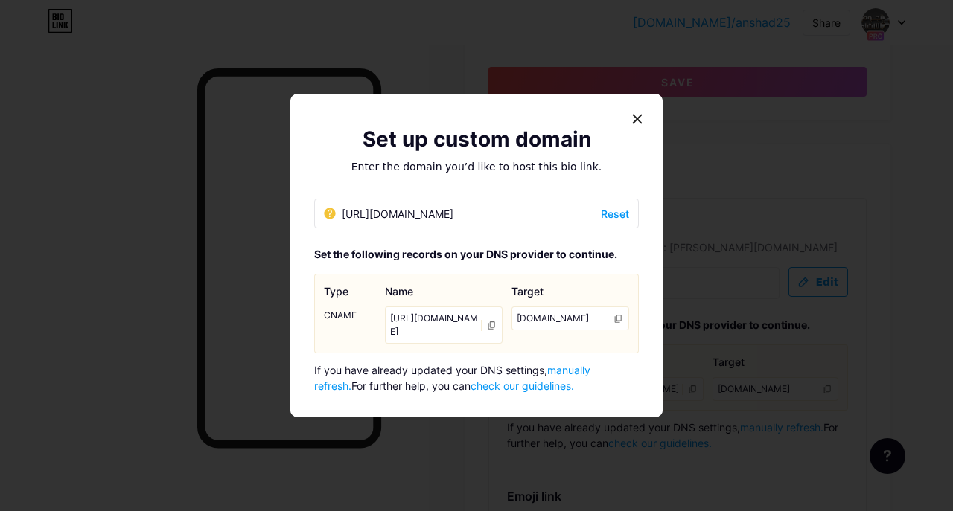
click at [445, 307] on div "https://www.youtube.com/@%D8%A7%D9%88%D8%AA%D8%A7%D8%AF%D9%85%D9%8A%D8%AF%D9%8A…" at bounding box center [444, 325] width 118 height 37
click at [453, 206] on div "https://www.youtube.com/@%D8%A7%D9%88%D8%AA%D8%A7%D8%AF%D9%85%D9%8A%D8%AF%D9%8A…" at bounding box center [389, 214] width 130 height 16
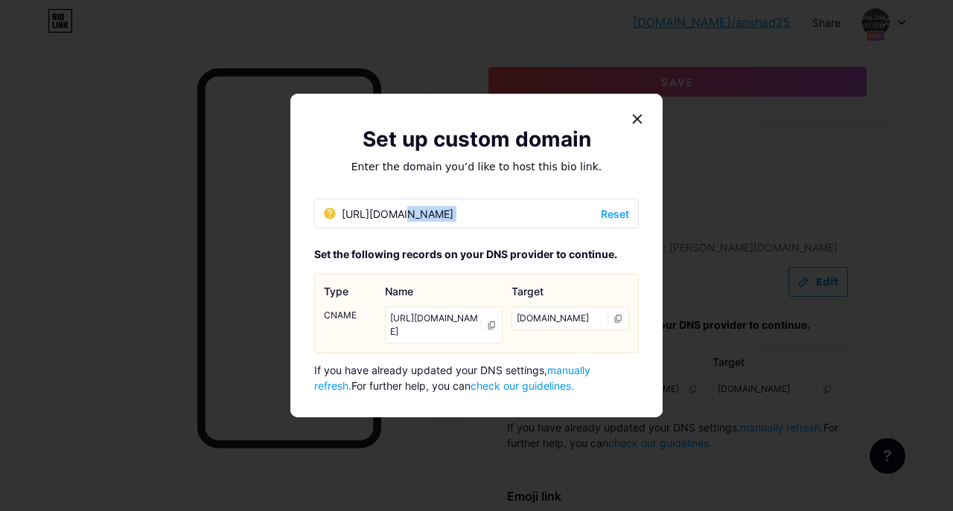
click at [453, 206] on div "https://www.youtube.com/@%D8%A7%D9%88%D8%AA%D8%A7%D8%AF%D9%85%D9%8A%D8%AF%D9%8A…" at bounding box center [389, 214] width 130 height 16
click at [418, 317] on div "https://www.youtube.com/@%D8%A7%D9%88%D8%AA%D8%A7%D8%AF%D9%85%D9%8A%D8%AF%D9%8A…" at bounding box center [444, 325] width 118 height 37
click at [636, 106] on div at bounding box center [637, 119] width 27 height 27
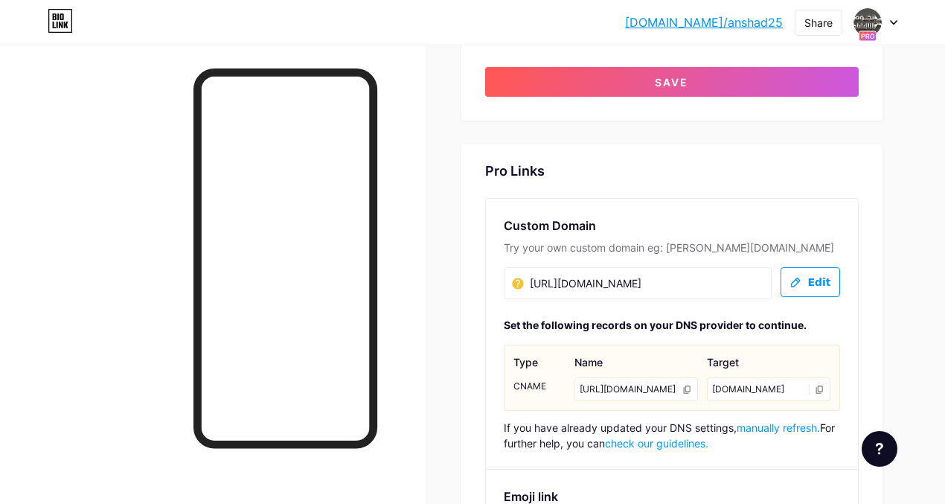
click at [514, 377] on div "CNAME" at bounding box center [540, 386] width 52 height 18
click at [594, 240] on div "Try your own custom domain eg: jaseem.com" at bounding box center [672, 247] width 337 height 15
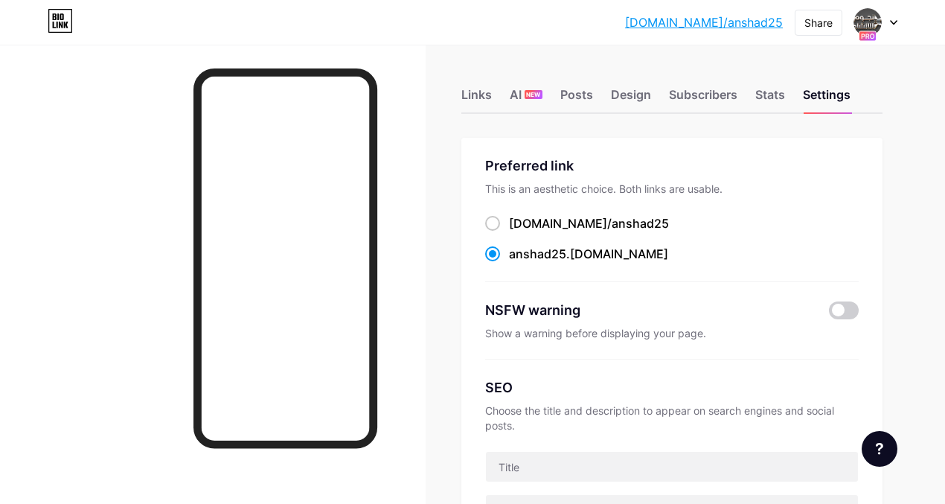
scroll to position [0, 294]
click at [756, 93] on div "Stats" at bounding box center [771, 99] width 30 height 27
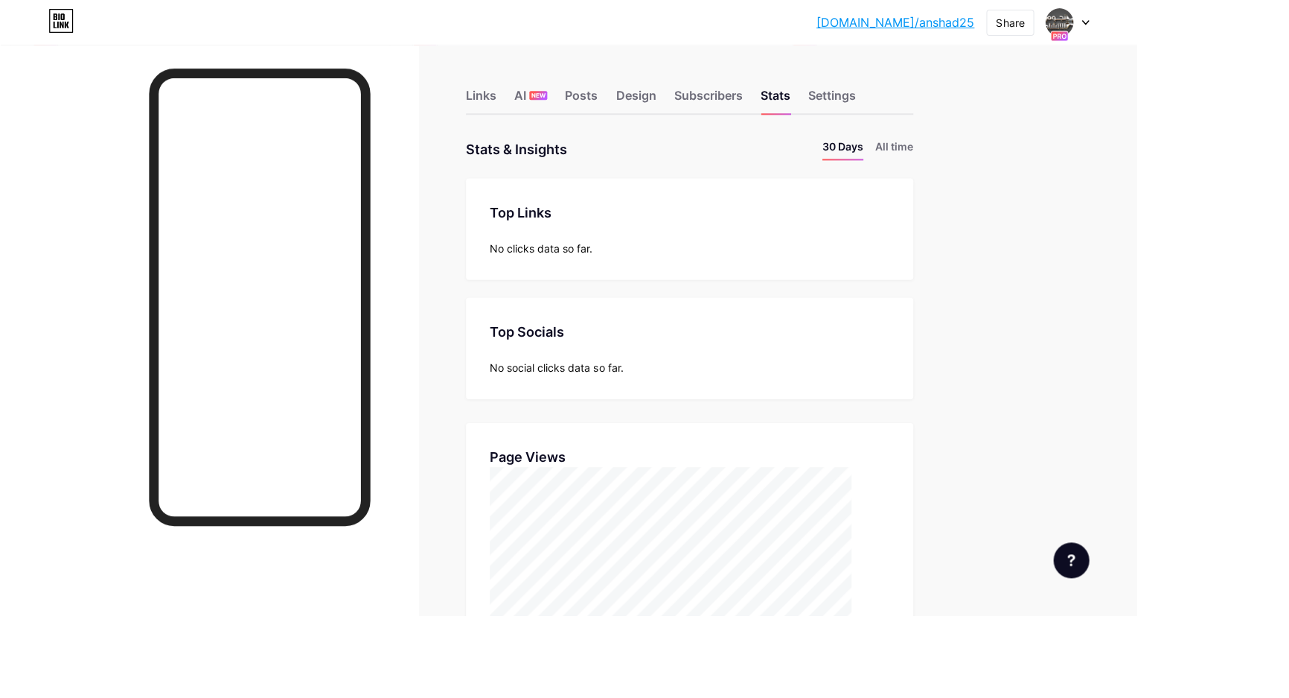
scroll to position [698, 1289]
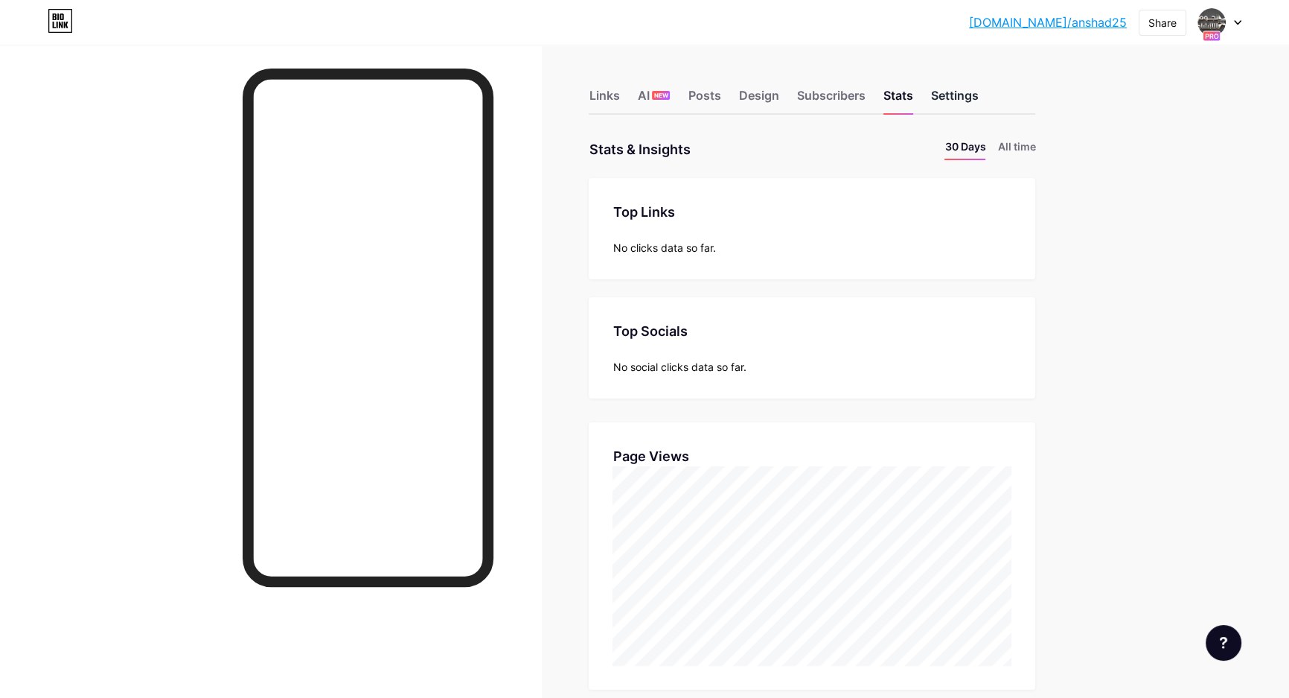
click at [952, 97] on div "Settings" at bounding box center [955, 99] width 48 height 27
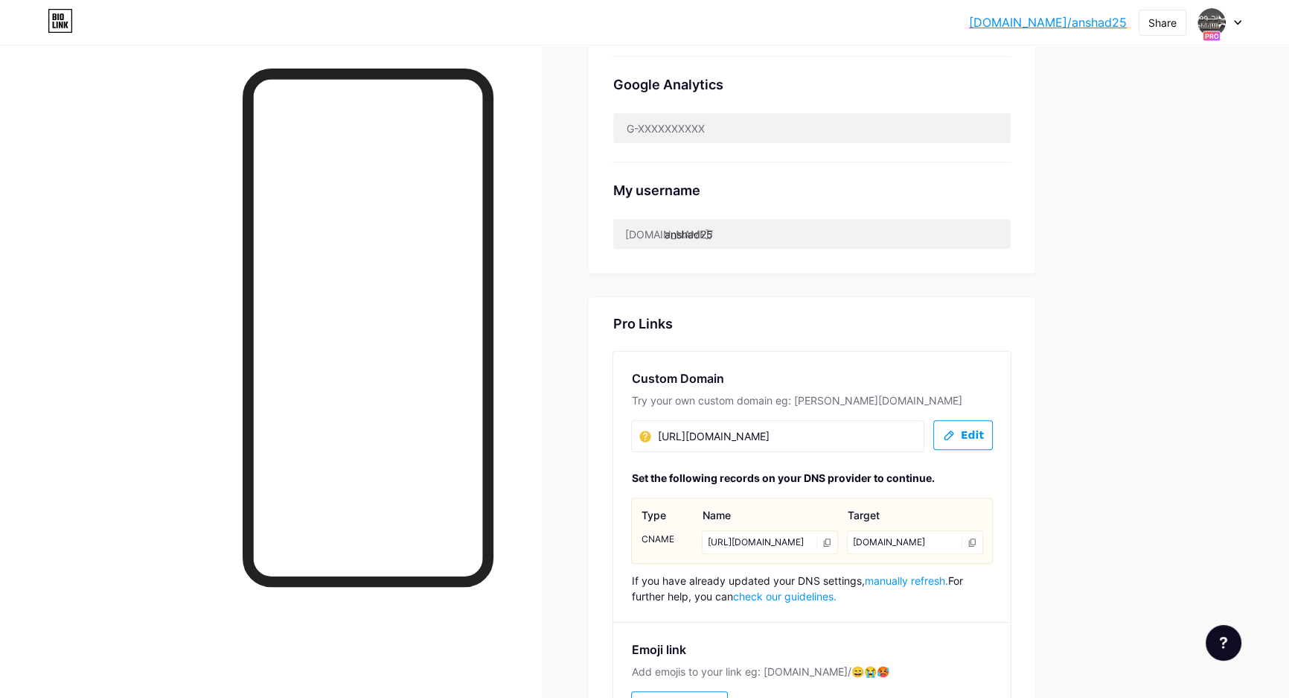
scroll to position [609, 0]
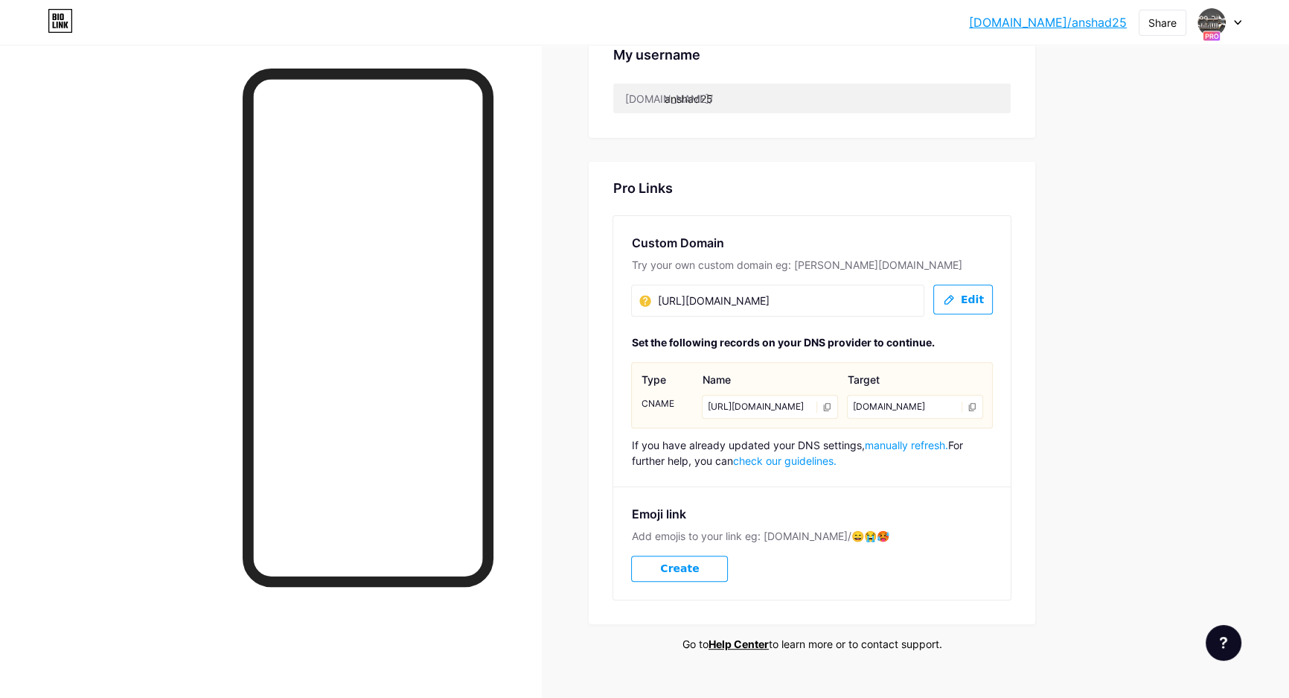
click at [952, 299] on span "Edit" at bounding box center [963, 299] width 41 height 13
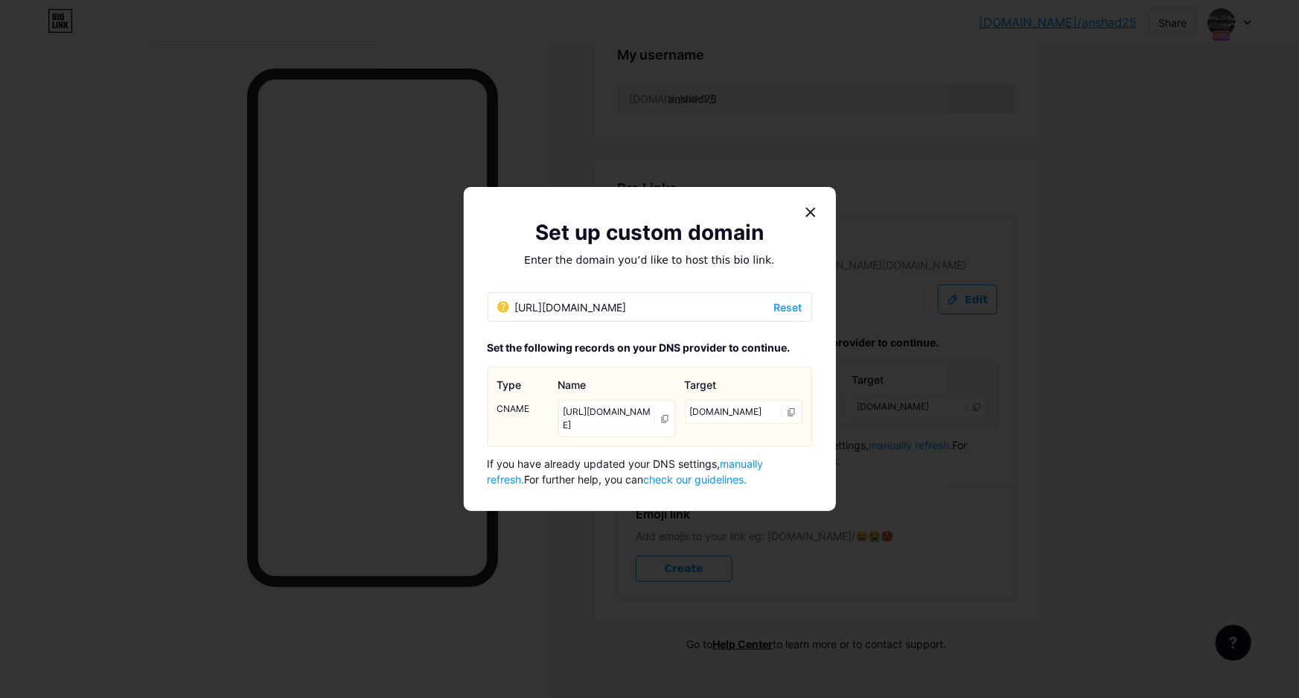
click at [621, 420] on div "https://www.youtube.com/@%D8%A7%D9%88%D8%AA%D8%A7%D8%AF%D9%85%D9%8A%D8%AF%D9%8A…" at bounding box center [617, 418] width 118 height 37
click at [621, 419] on div "https://www.youtube.com/@%D8%A7%D9%88%D8%AA%D8%A7%D8%AF%D9%85%D9%8A%D8%AF%D9%8A…" at bounding box center [617, 418] width 118 height 37
click at [556, 299] on div "https://www.youtube.com/@%D8%A7%D9%88%D8%AA%D8%A7%D8%AF%D9%85%D9%8A%D8%AF%D9%8A…" at bounding box center [562, 307] width 130 height 16
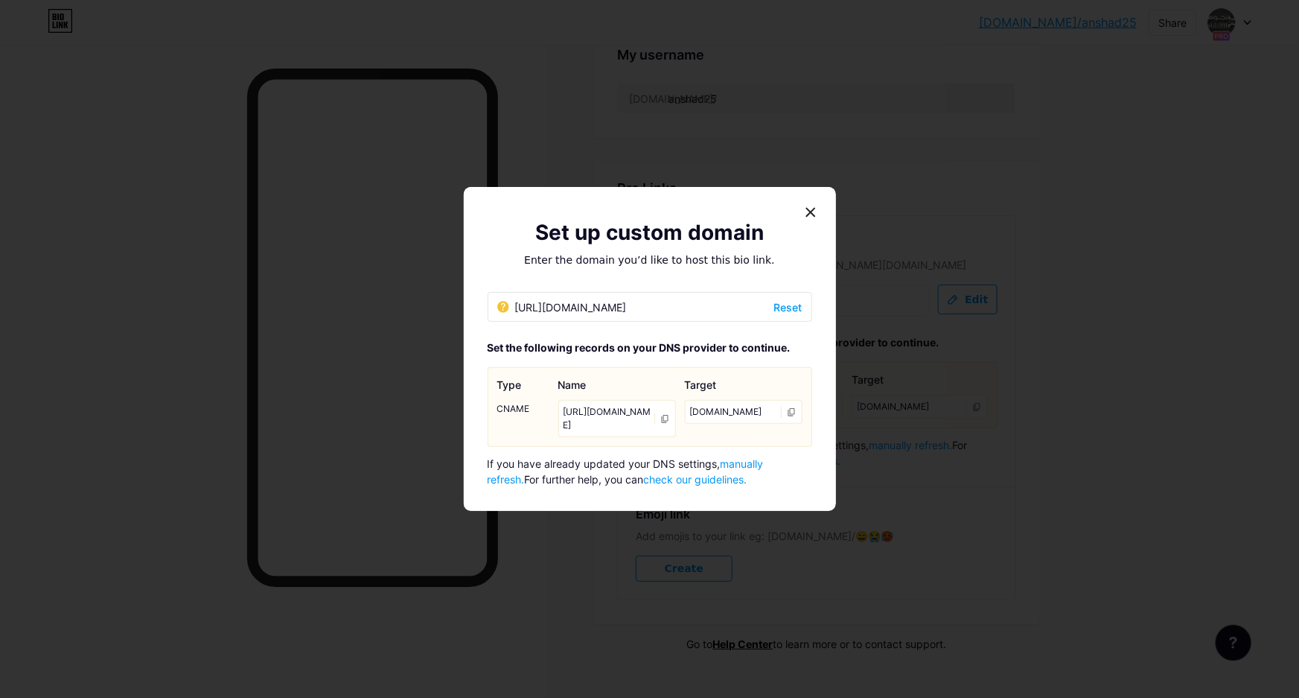
click at [556, 299] on div "https://www.youtube.com/@%D8%A7%D9%88%D8%AA%D8%A7%D8%AF%D9%85%D9%8A%D8%AF%D9%8A…" at bounding box center [562, 307] width 130 height 16
click at [688, 487] on div "If you have already updated your DNS settings, manually refresh. For further he…" at bounding box center [650, 471] width 325 height 31
click at [690, 485] on link "check our guidelines." at bounding box center [695, 479] width 103 height 13
click at [810, 206] on icon at bounding box center [811, 212] width 12 height 12
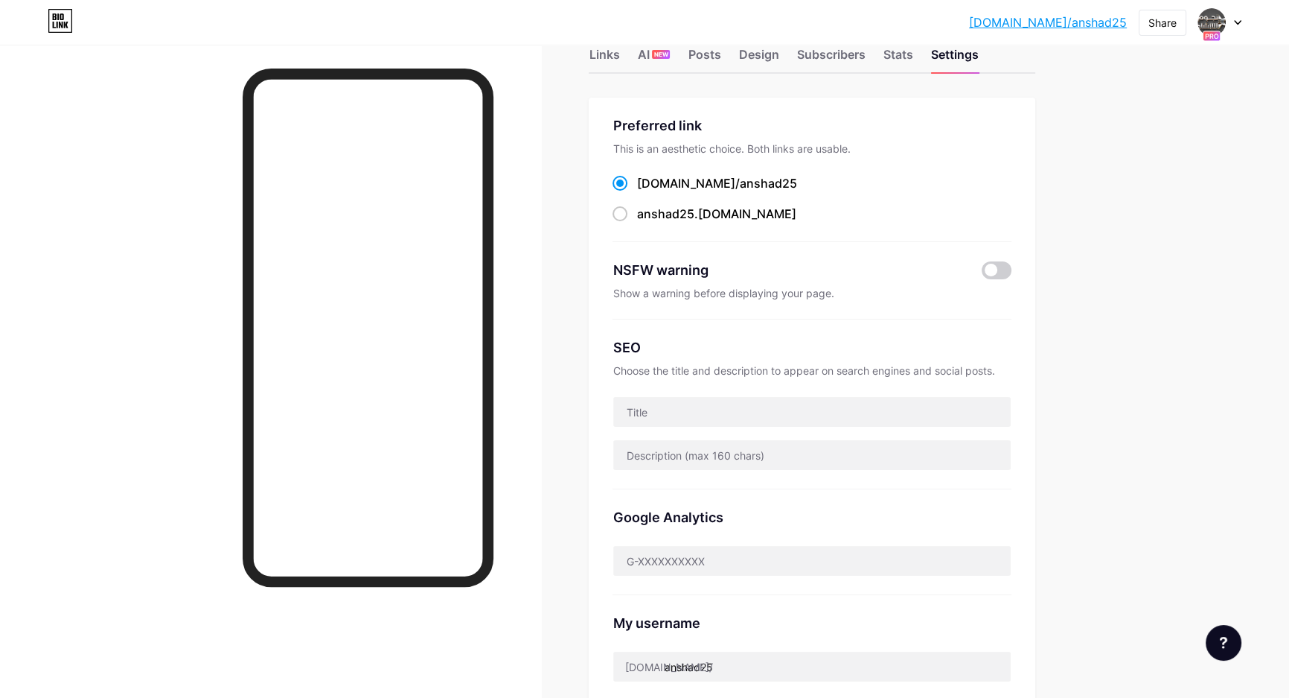
scroll to position [0, 0]
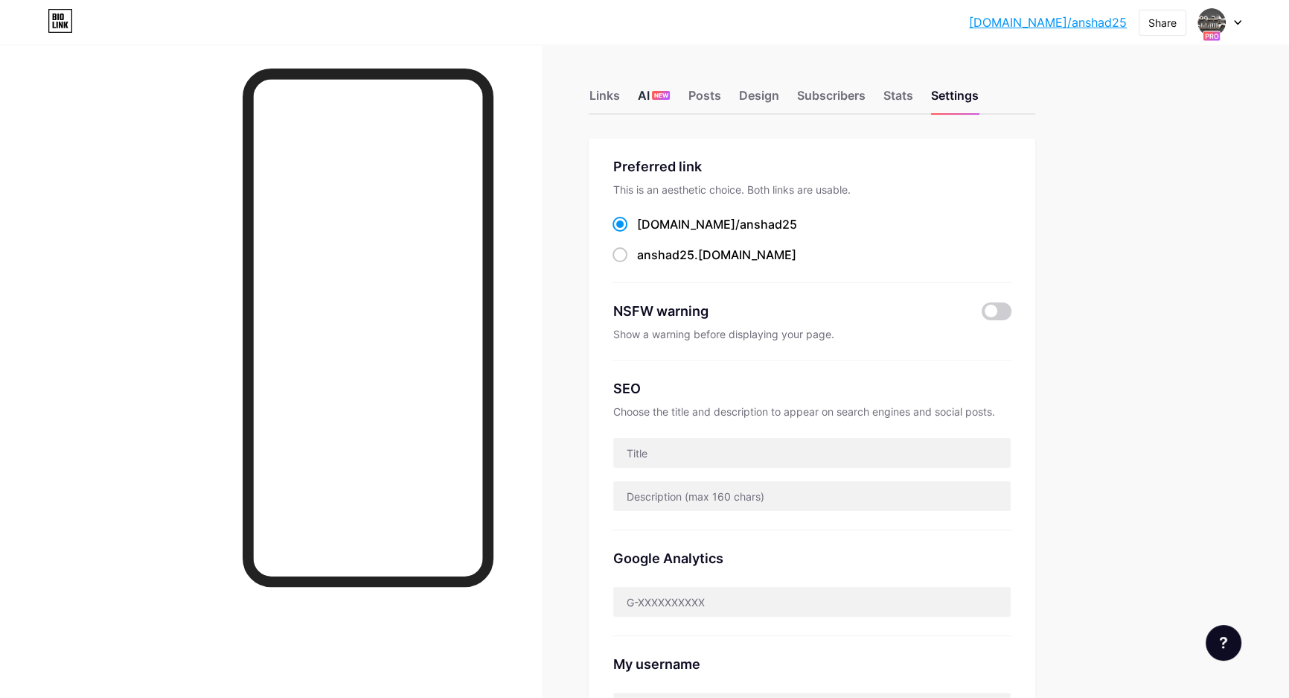
click at [654, 92] on div "AI NEW" at bounding box center [653, 99] width 33 height 27
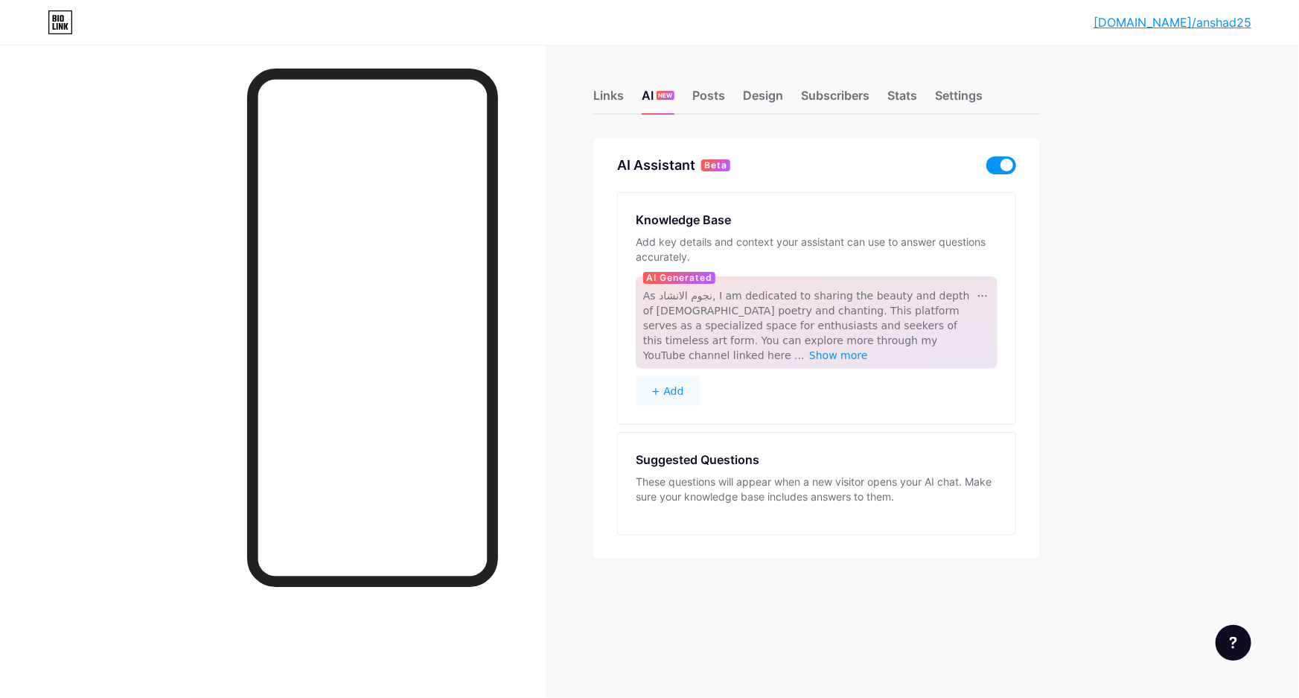
click at [952, 169] on span at bounding box center [1001, 165] width 30 height 18
click at [952, 169] on input "checkbox" at bounding box center [986, 169] width 0 height 0
click at [868, 349] on span "Show more" at bounding box center [838, 355] width 59 height 12
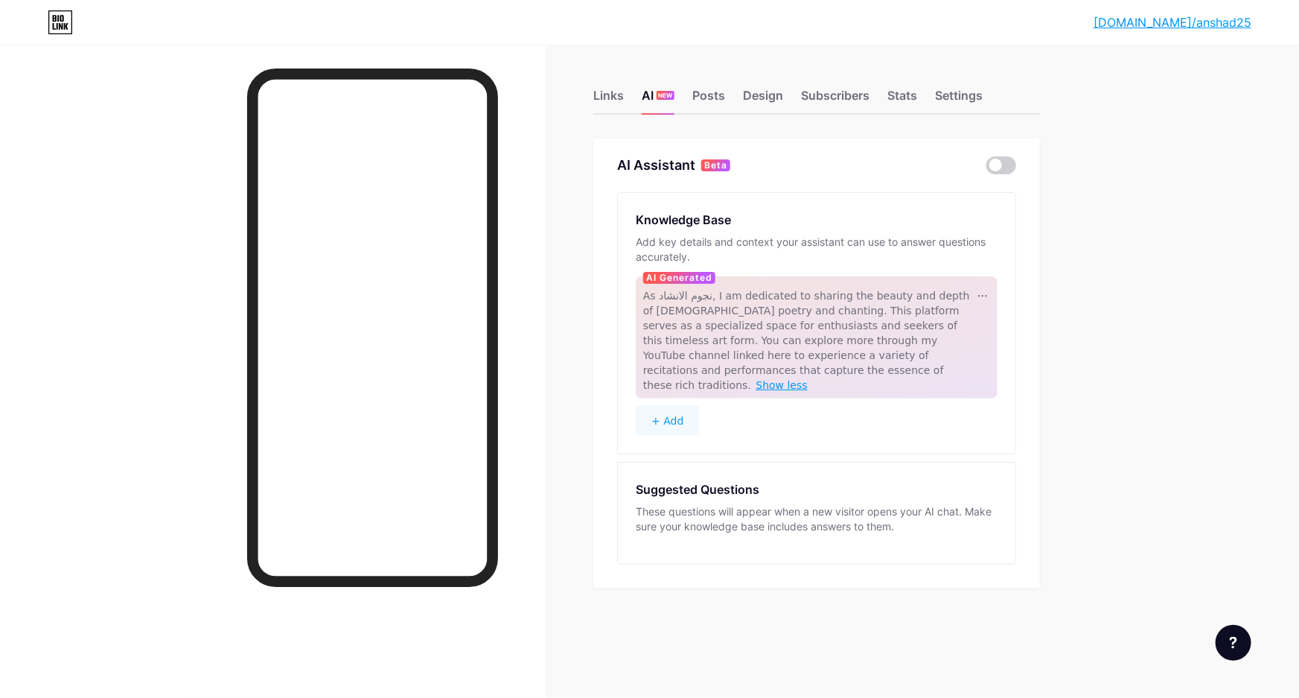
click at [756, 379] on span "Show less" at bounding box center [781, 385] width 51 height 12
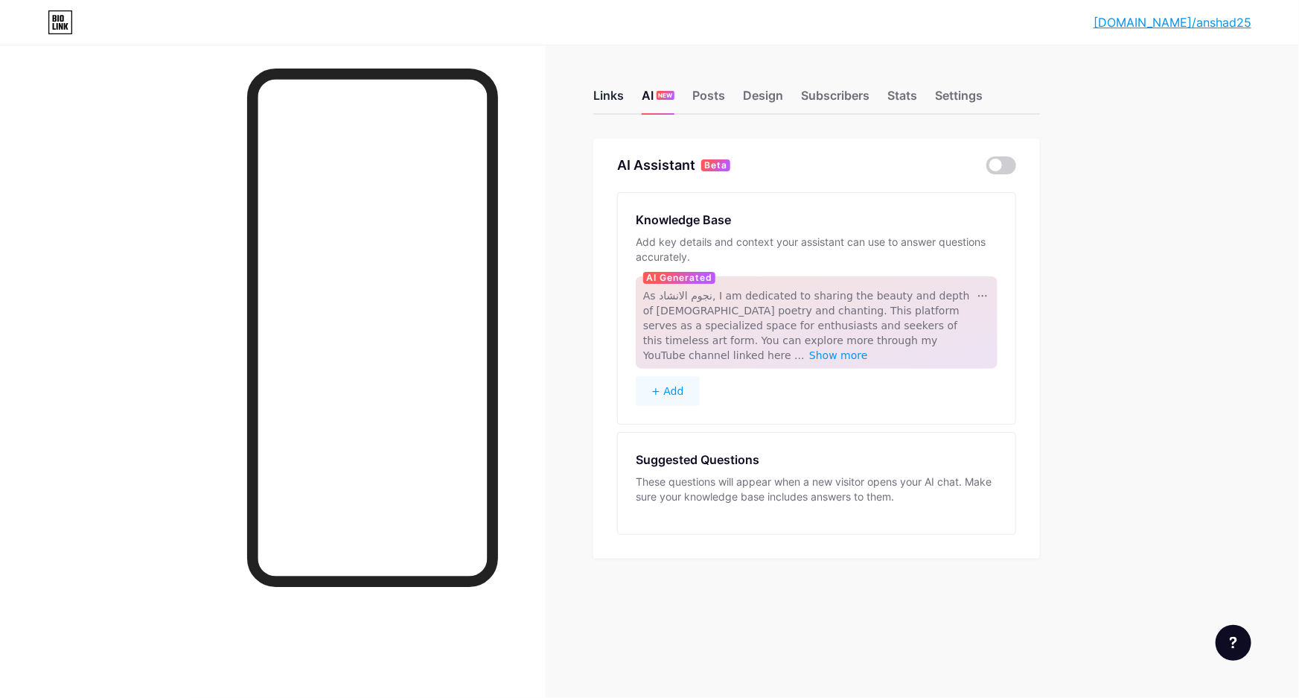
click at [619, 93] on div "Links" at bounding box center [608, 99] width 31 height 27
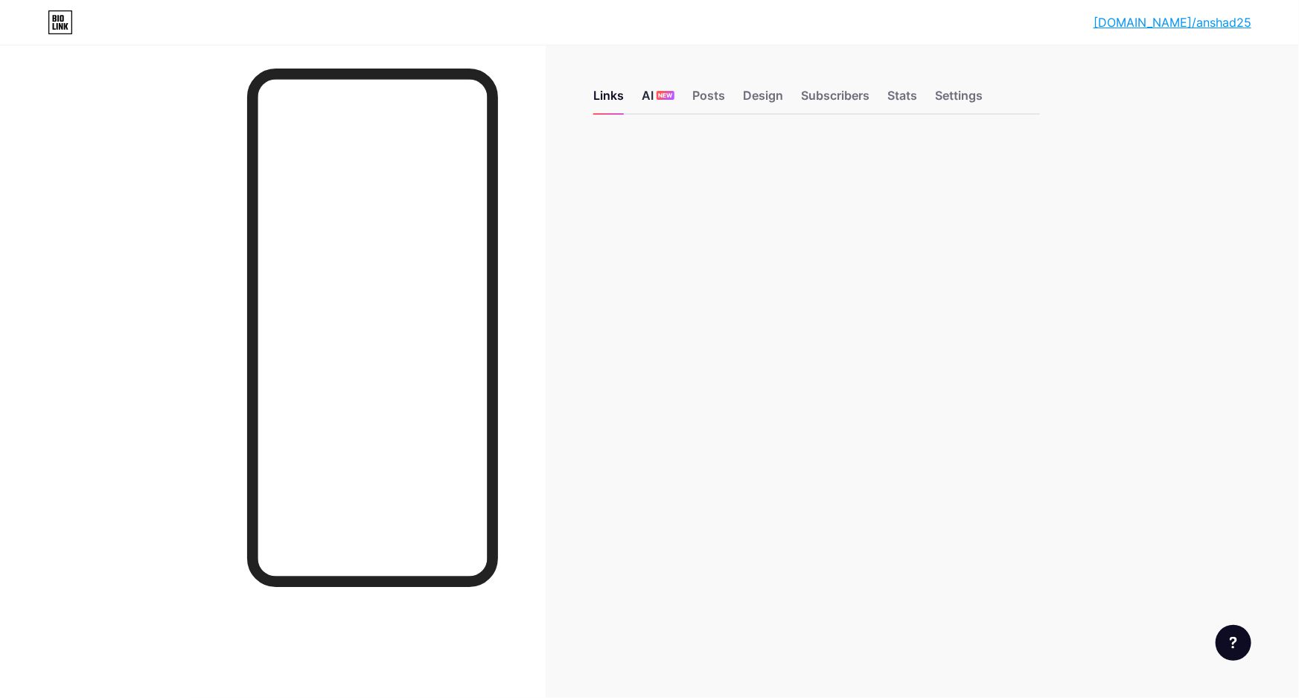
click at [664, 94] on span "NEW" at bounding box center [665, 95] width 14 height 9
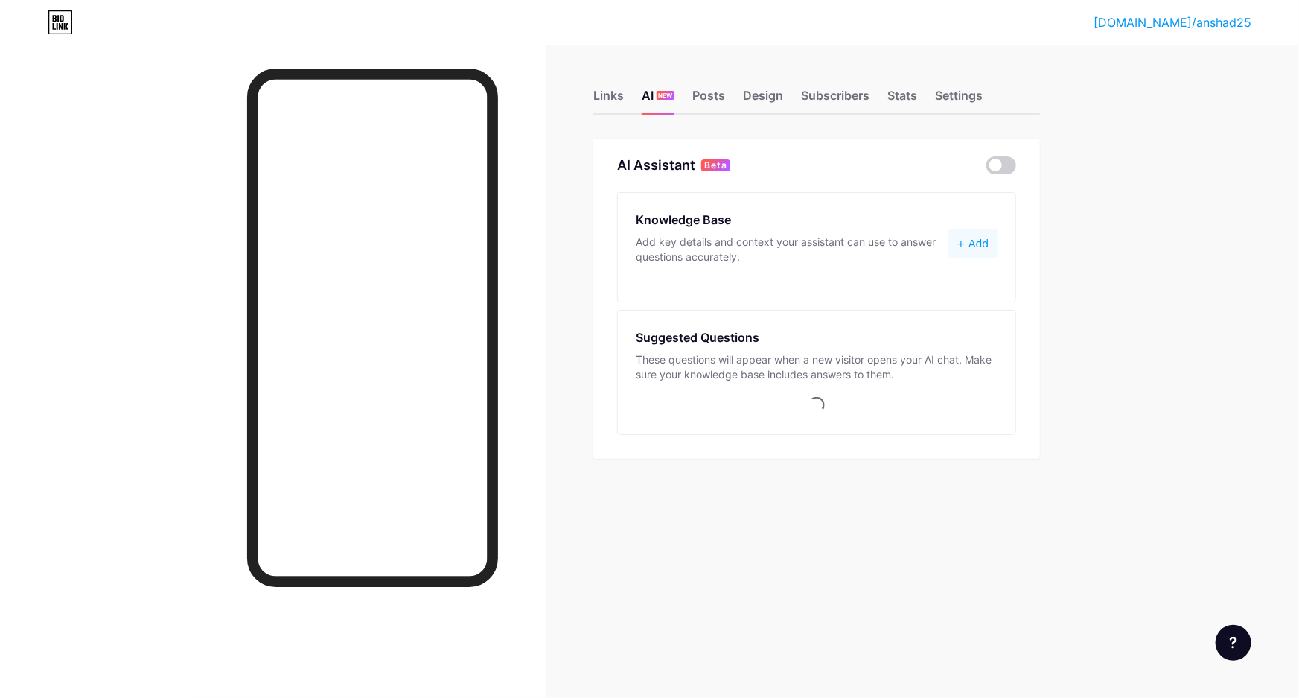
click at [952, 240] on button "+ Add" at bounding box center [972, 244] width 49 height 30
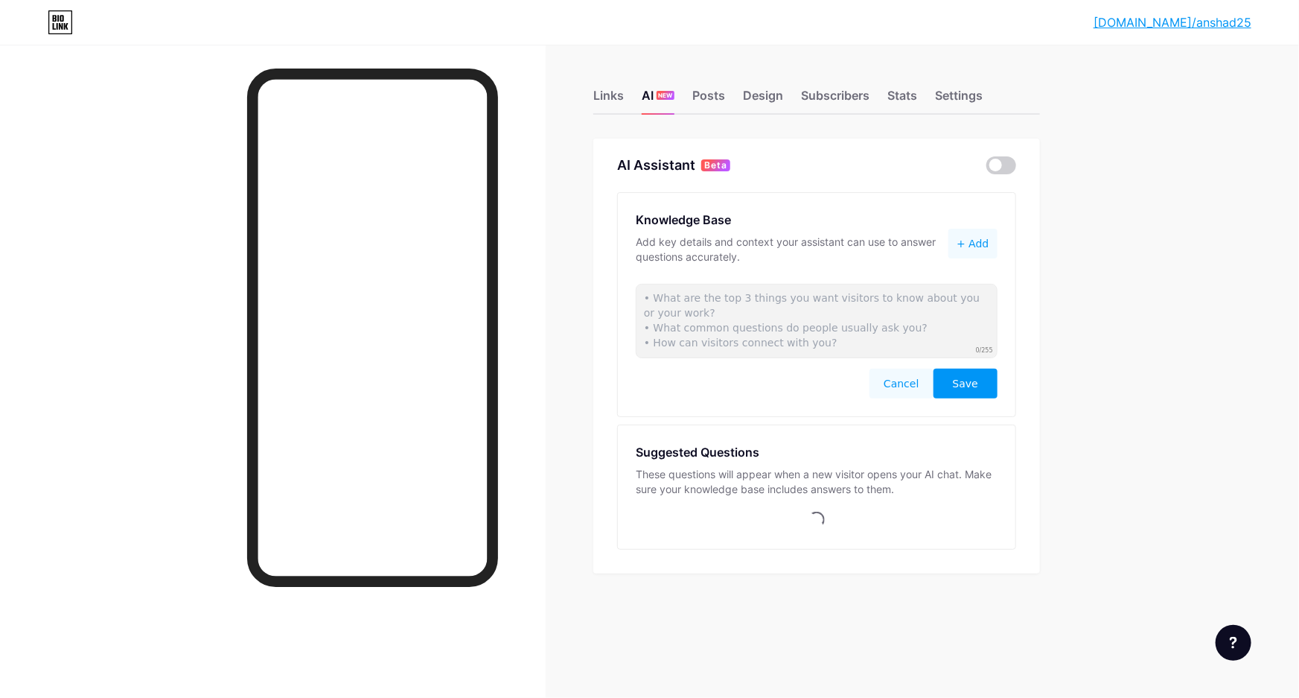
click at [916, 377] on button "Cancel" at bounding box center [902, 383] width 64 height 30
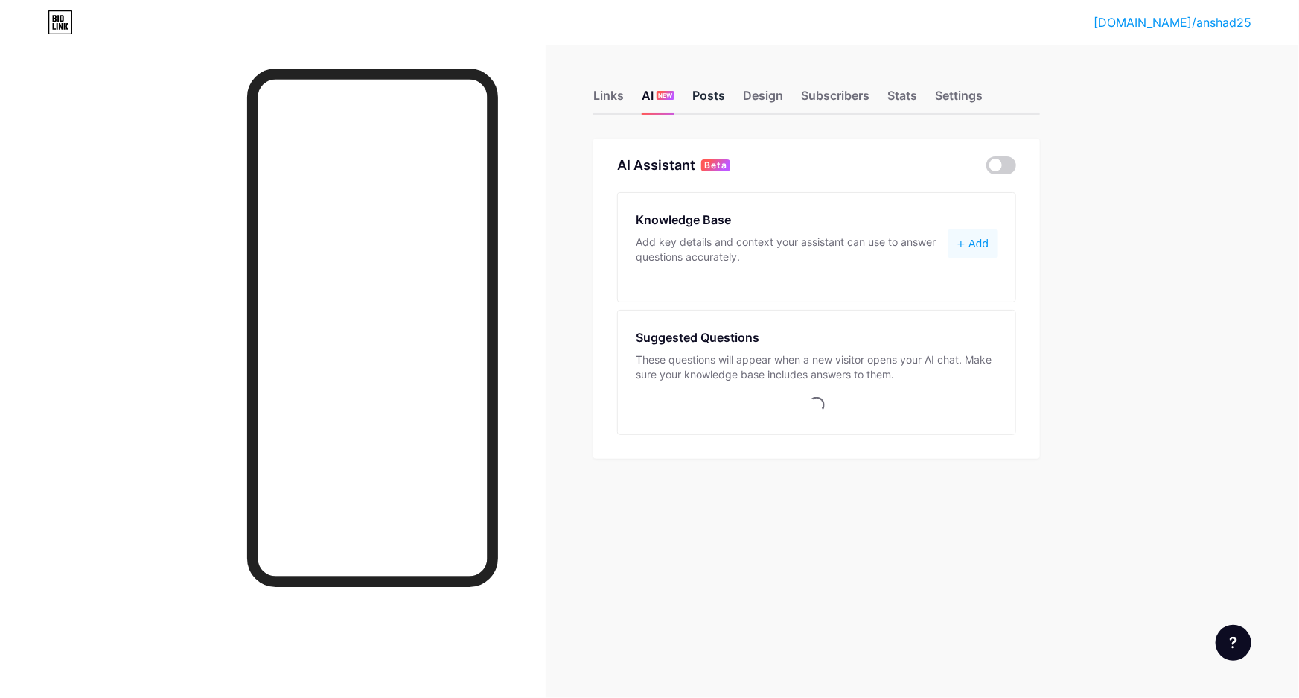
click at [714, 92] on div "Posts" at bounding box center [708, 99] width 33 height 27
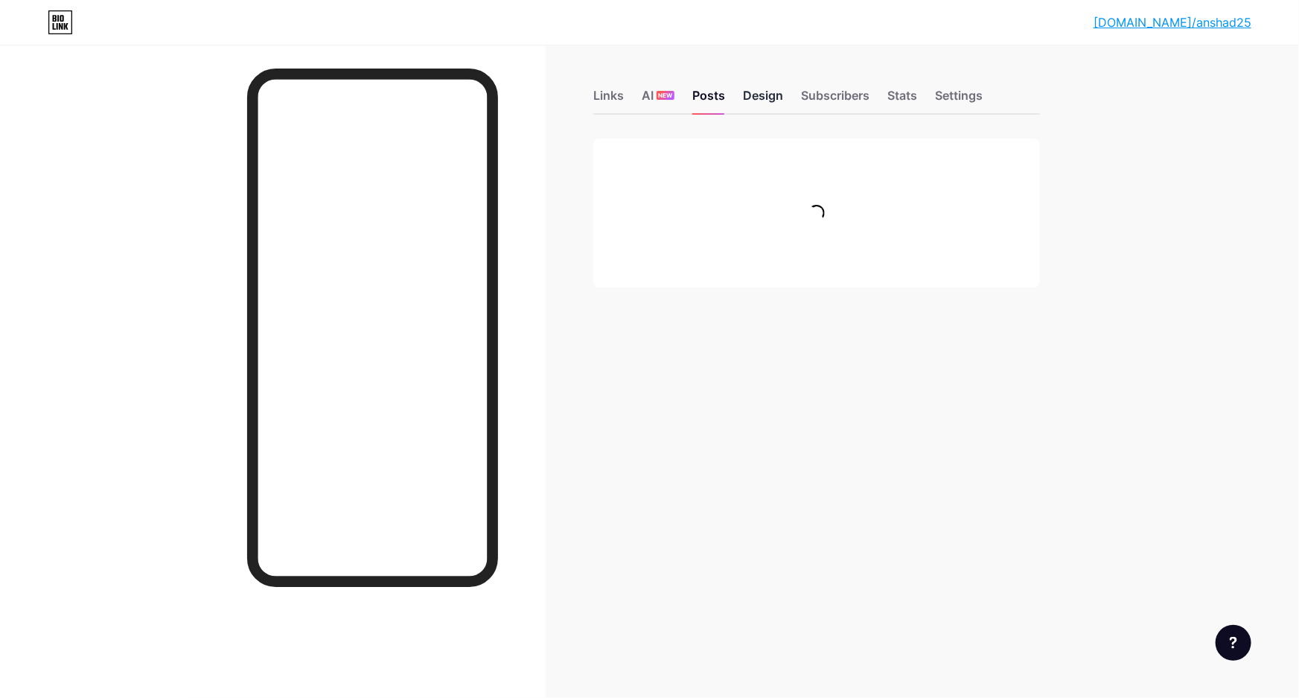
click at [750, 91] on div "Design" at bounding box center [763, 99] width 40 height 27
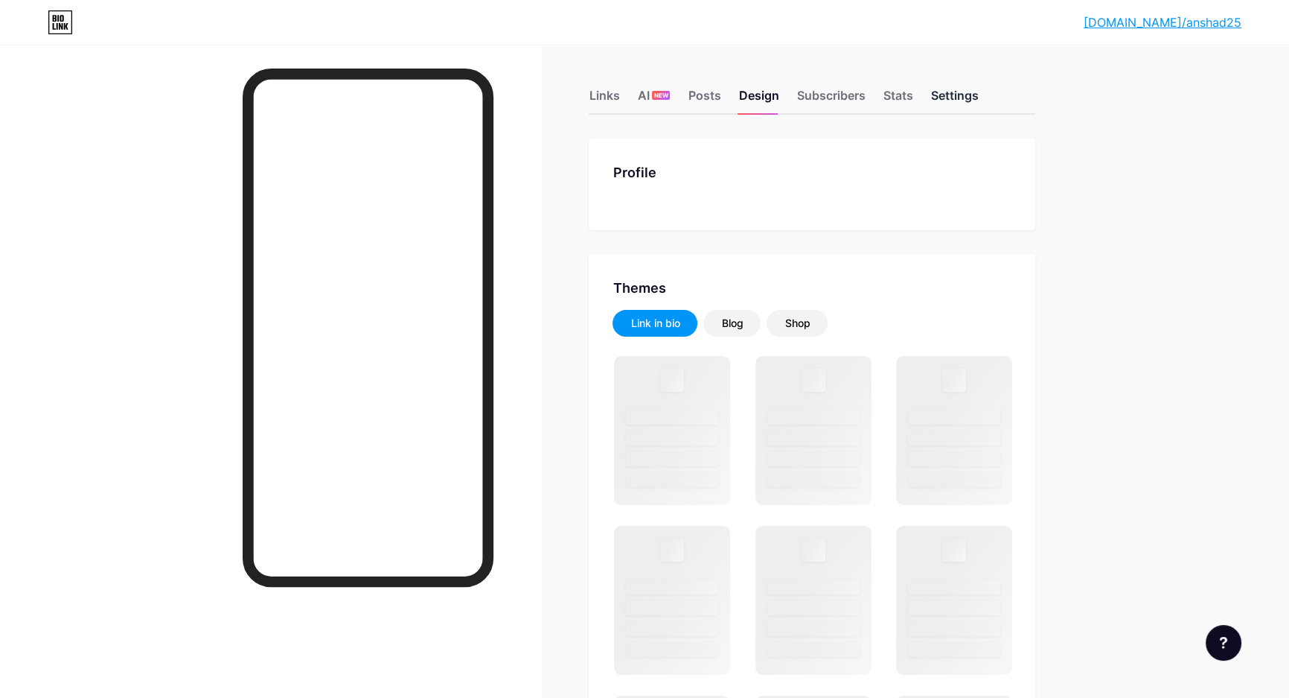
click at [952, 95] on div "Settings" at bounding box center [955, 99] width 48 height 27
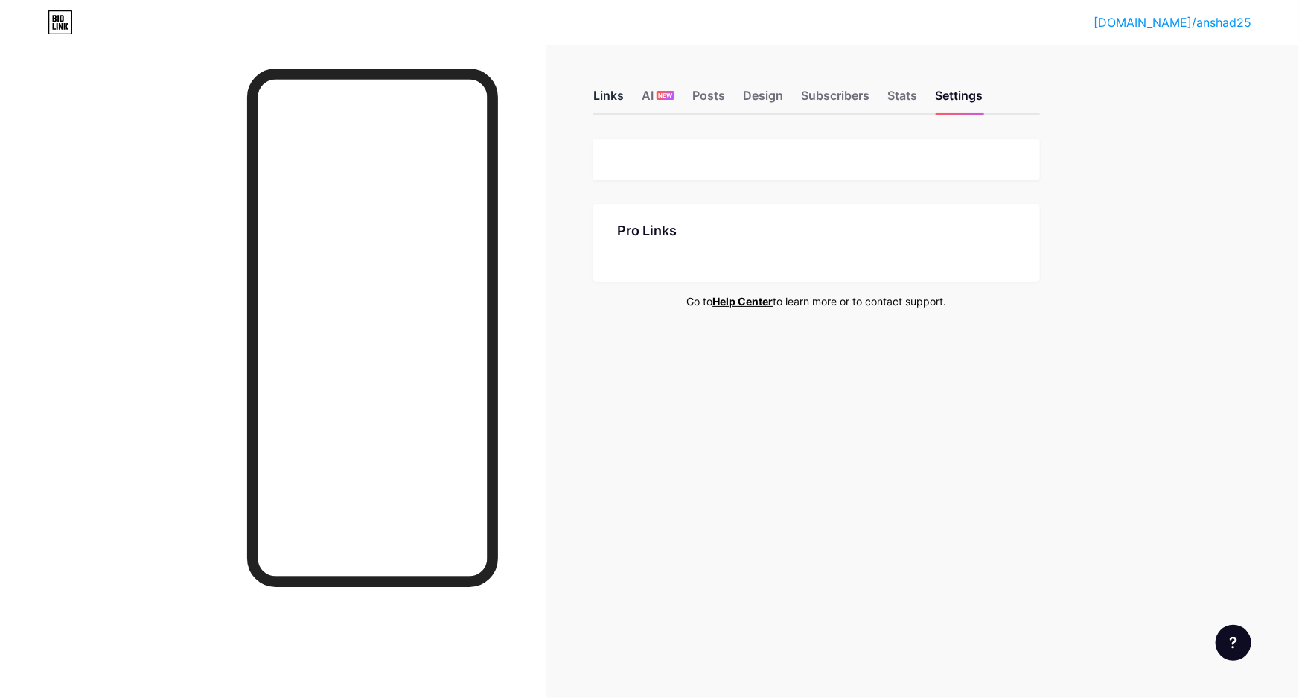
click at [600, 92] on div "Links" at bounding box center [608, 99] width 31 height 27
click at [654, 96] on div "AI NEW" at bounding box center [658, 99] width 33 height 27
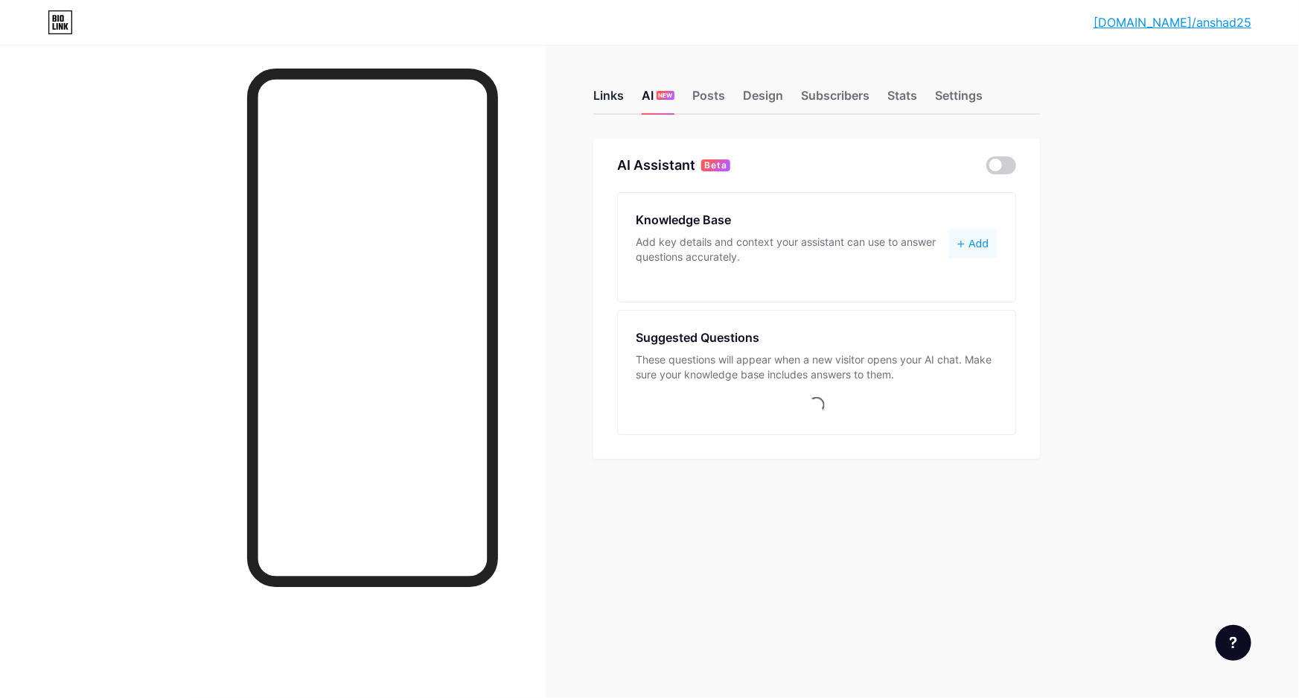
click at [610, 104] on div "Links" at bounding box center [608, 99] width 31 height 27
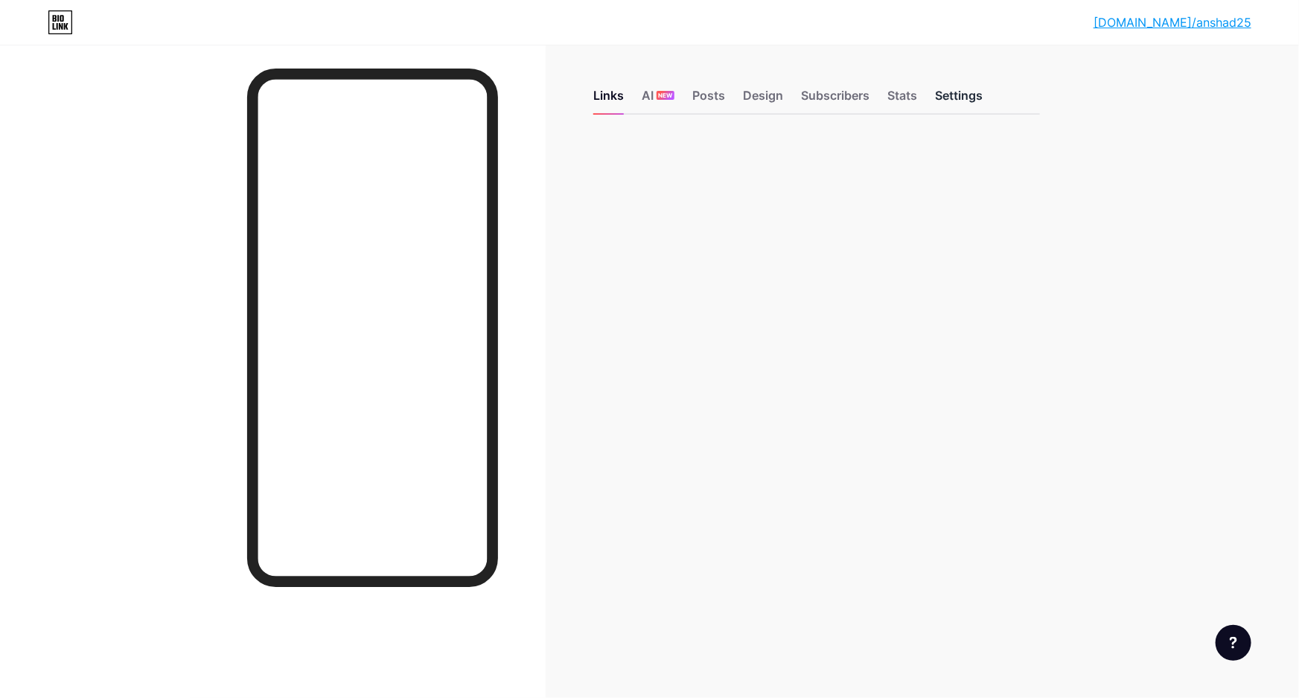
click at [950, 104] on div "Settings" at bounding box center [959, 99] width 48 height 27
click at [891, 100] on div "Stats" at bounding box center [902, 99] width 30 height 27
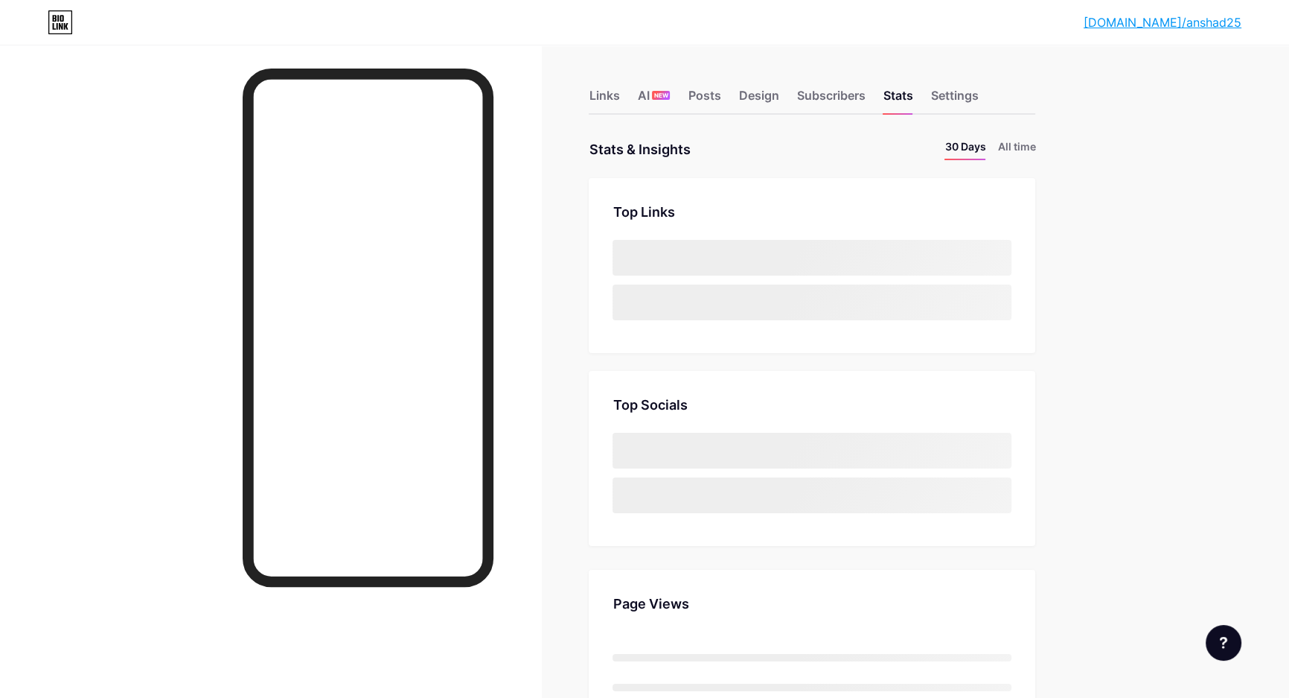
click at [952, 309] on div "bio.link/anshad... bio.link/anshad25 Link Copied Links AI NEW Posts Design Subs…" at bounding box center [644, 708] width 1289 height 1416
click at [952, 279] on div "bio.link/anshad... bio.link/anshad25 Link Copied Links AI NEW Posts Design Subs…" at bounding box center [644, 708] width 1289 height 1416
click at [710, 96] on div "Posts" at bounding box center [704, 99] width 33 height 27
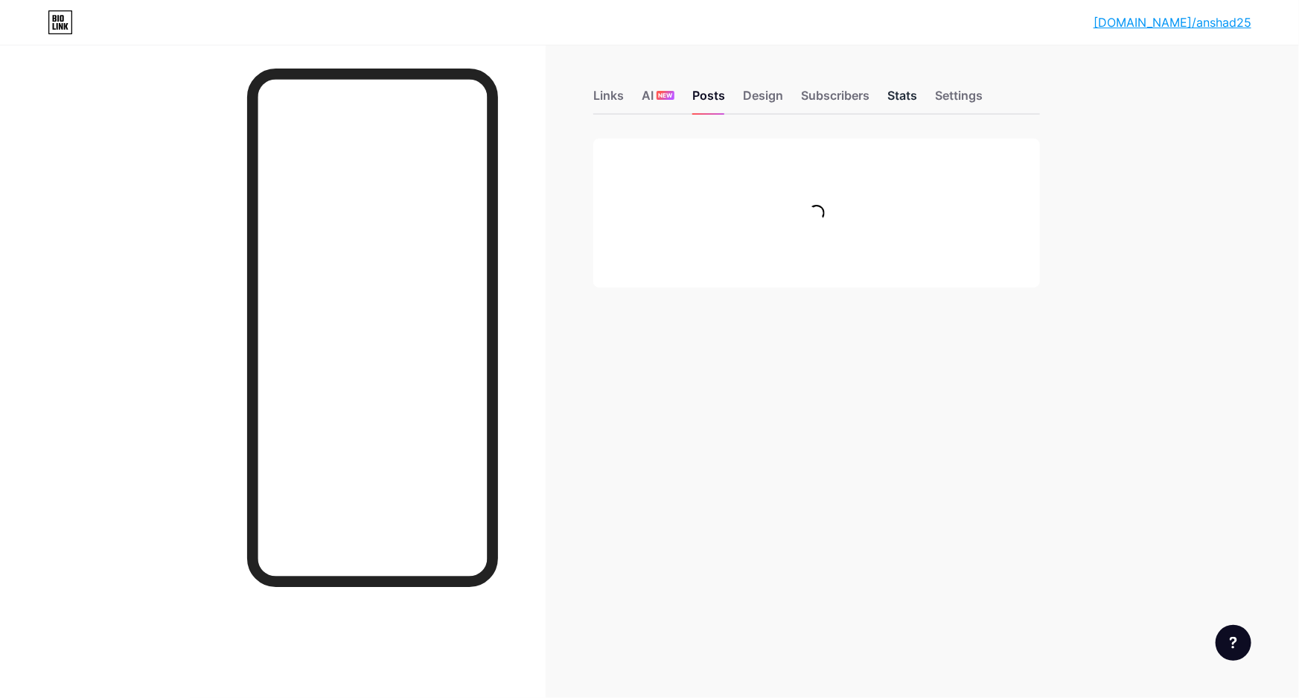
click at [907, 95] on div "Stats" at bounding box center [902, 99] width 30 height 27
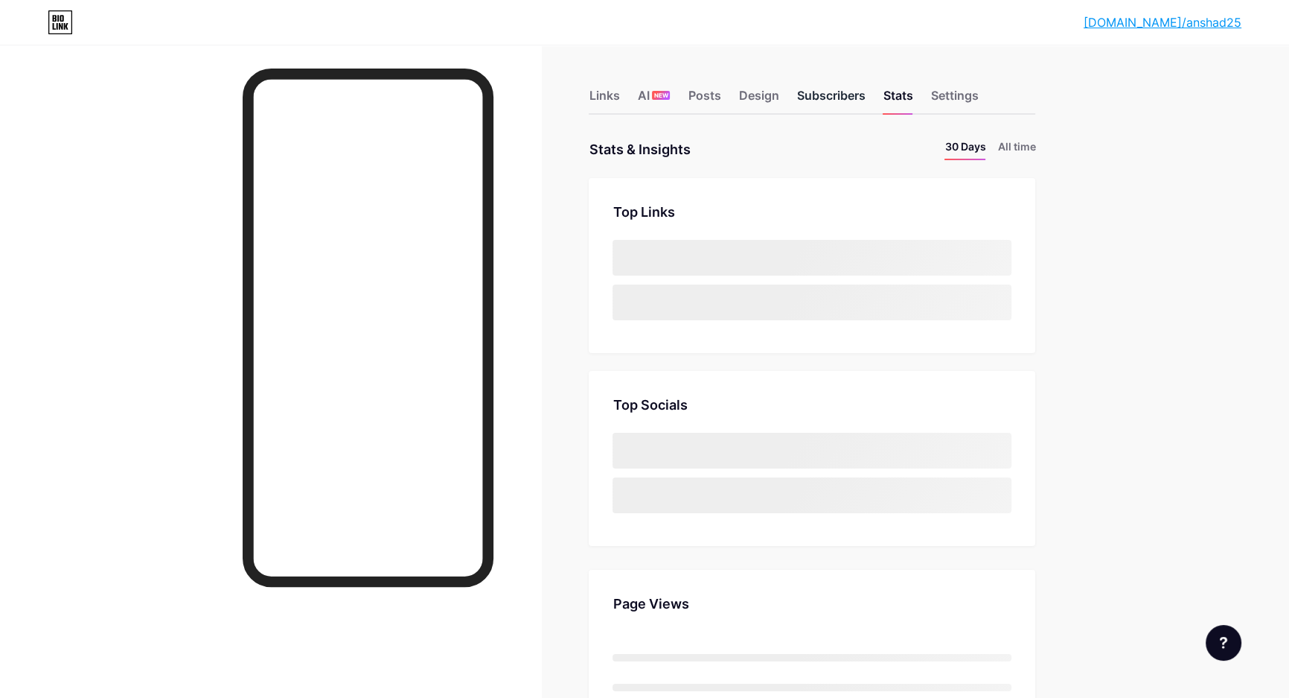
click at [842, 104] on div "Subscribers" at bounding box center [831, 99] width 68 height 27
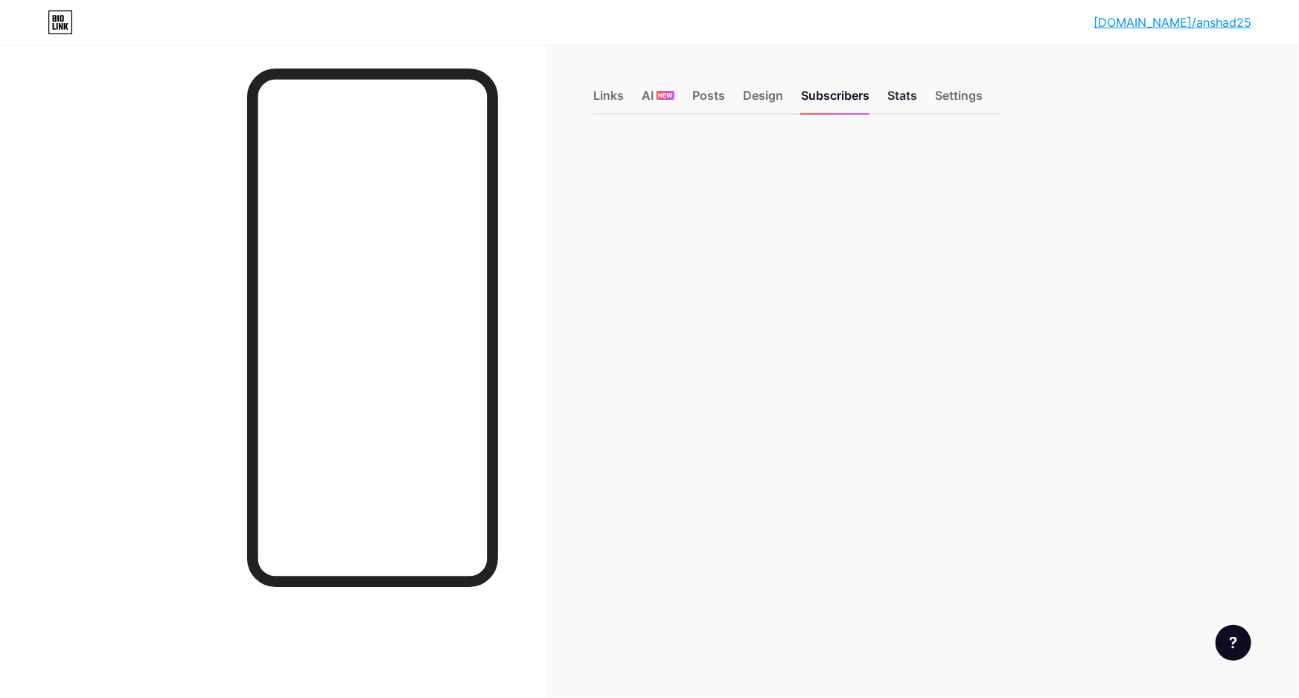
click at [901, 99] on div "Stats" at bounding box center [902, 99] width 30 height 27
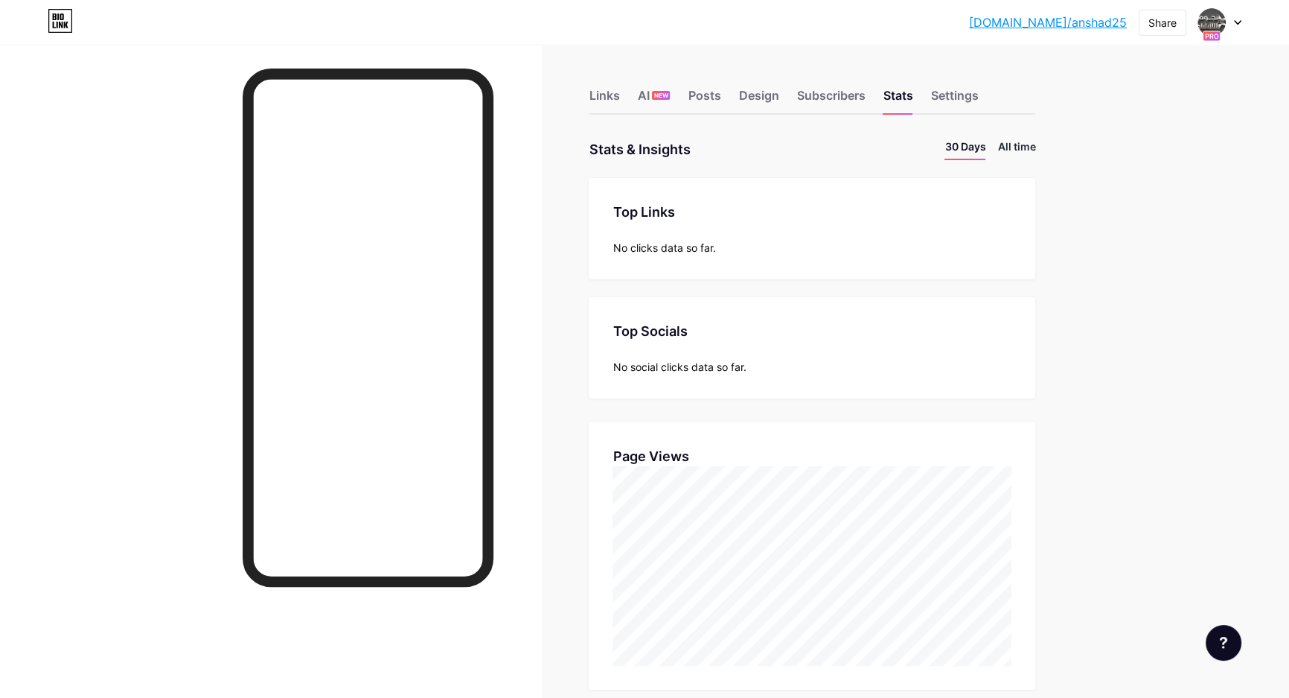
click at [1032, 144] on li "All time" at bounding box center [1017, 149] width 38 height 22
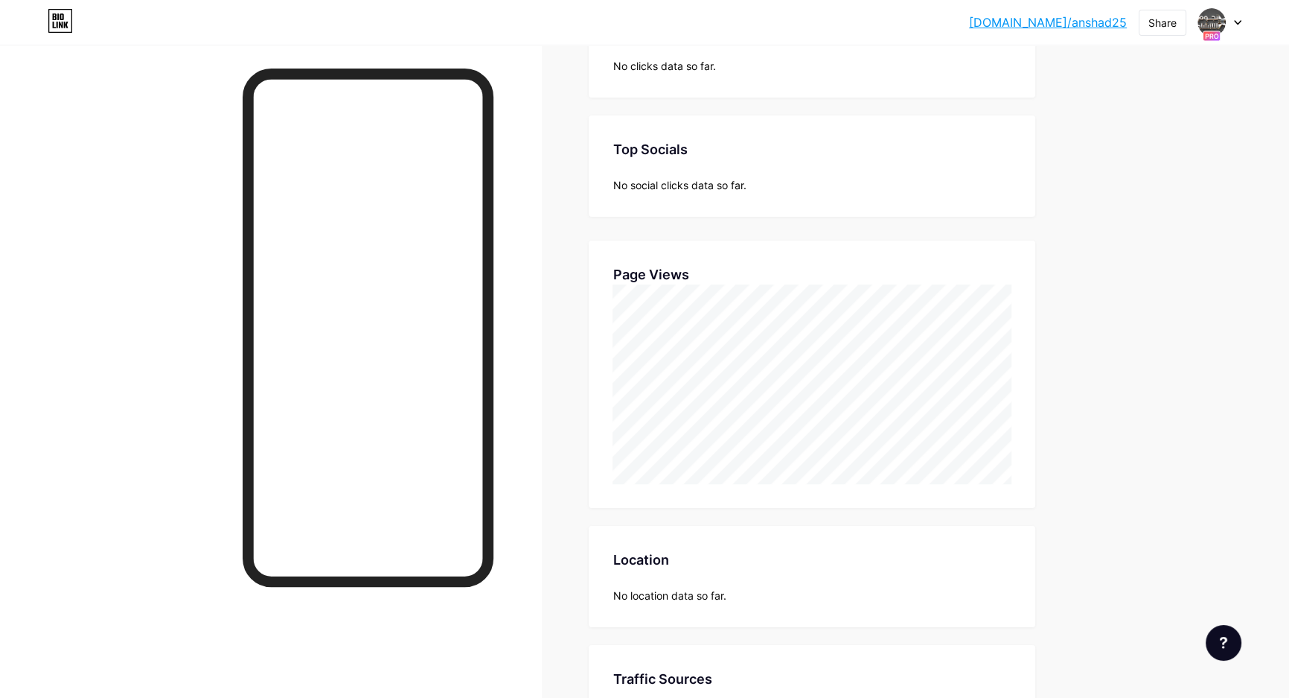
scroll to position [304, 0]
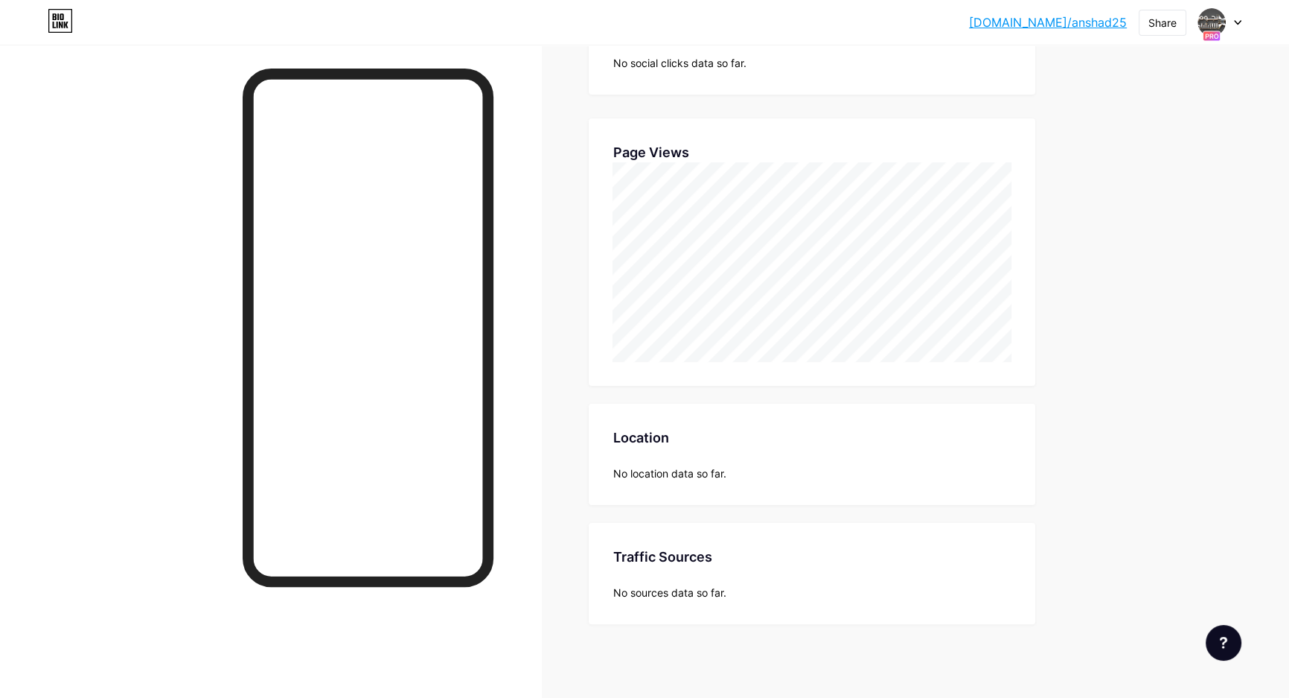
click at [721, 590] on div "No sources data so far." at bounding box center [812, 592] width 399 height 16
click at [712, 477] on div "No location data so far." at bounding box center [812, 473] width 399 height 16
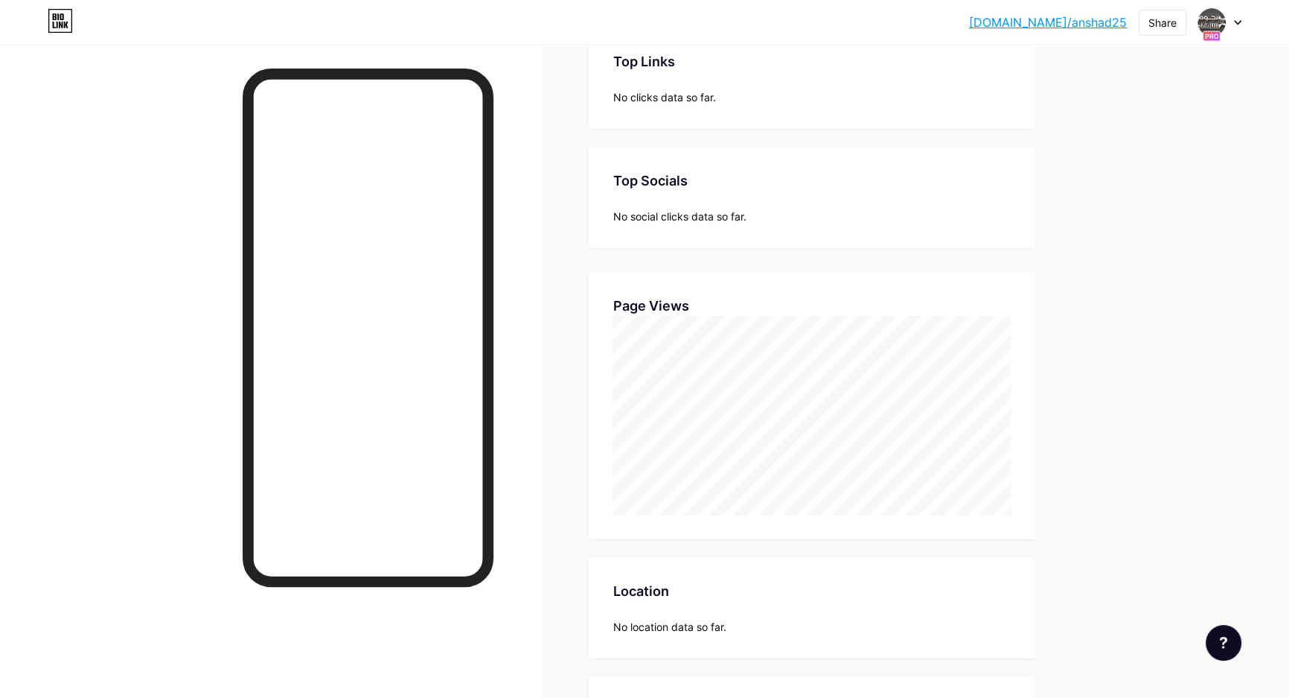
scroll to position [0, 0]
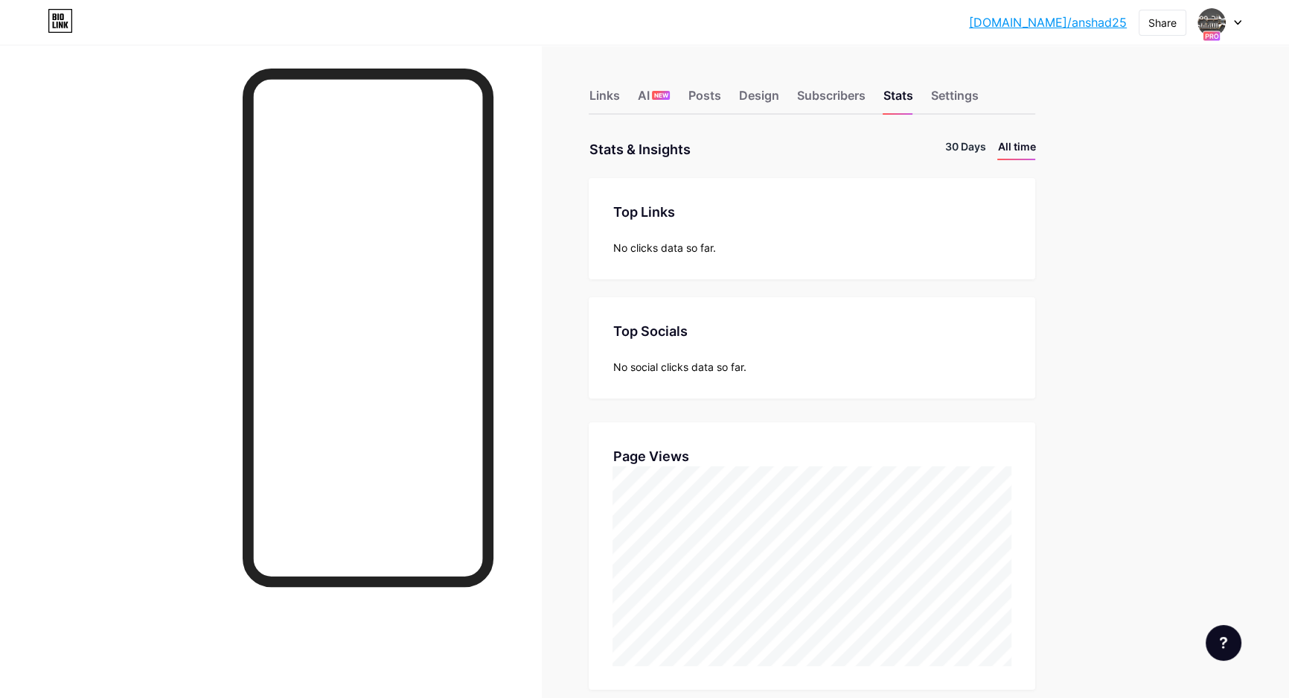
click at [963, 145] on li "30 Days" at bounding box center [965, 149] width 41 height 22
click at [970, 95] on div "Settings" at bounding box center [955, 99] width 48 height 27
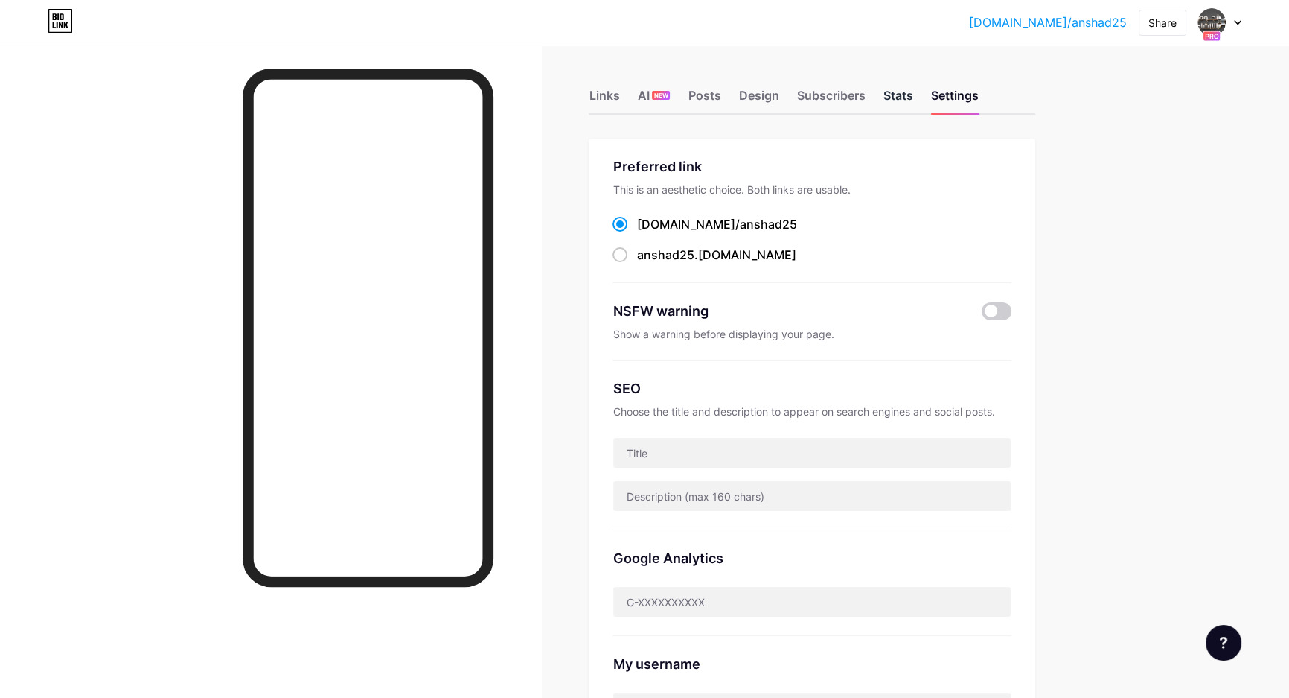
click at [904, 95] on div "Stats" at bounding box center [898, 99] width 30 height 27
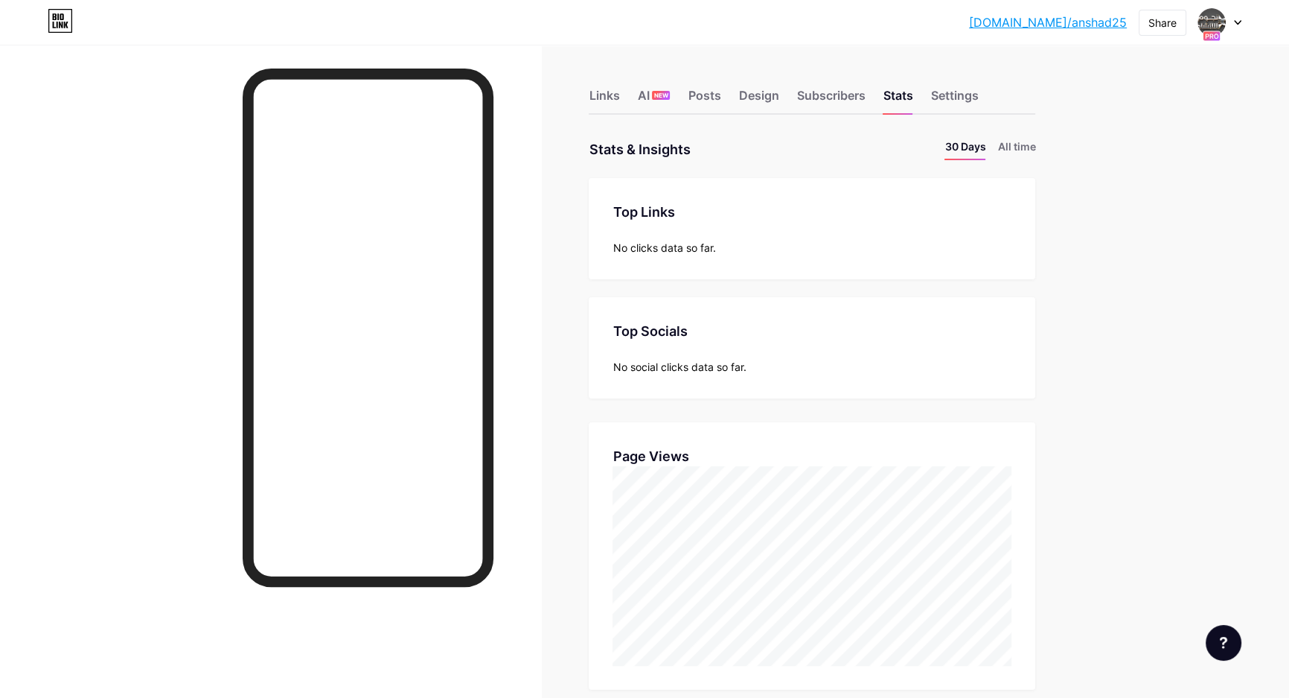
scroll to position [698, 1289]
click at [611, 95] on div "Links" at bounding box center [604, 99] width 31 height 27
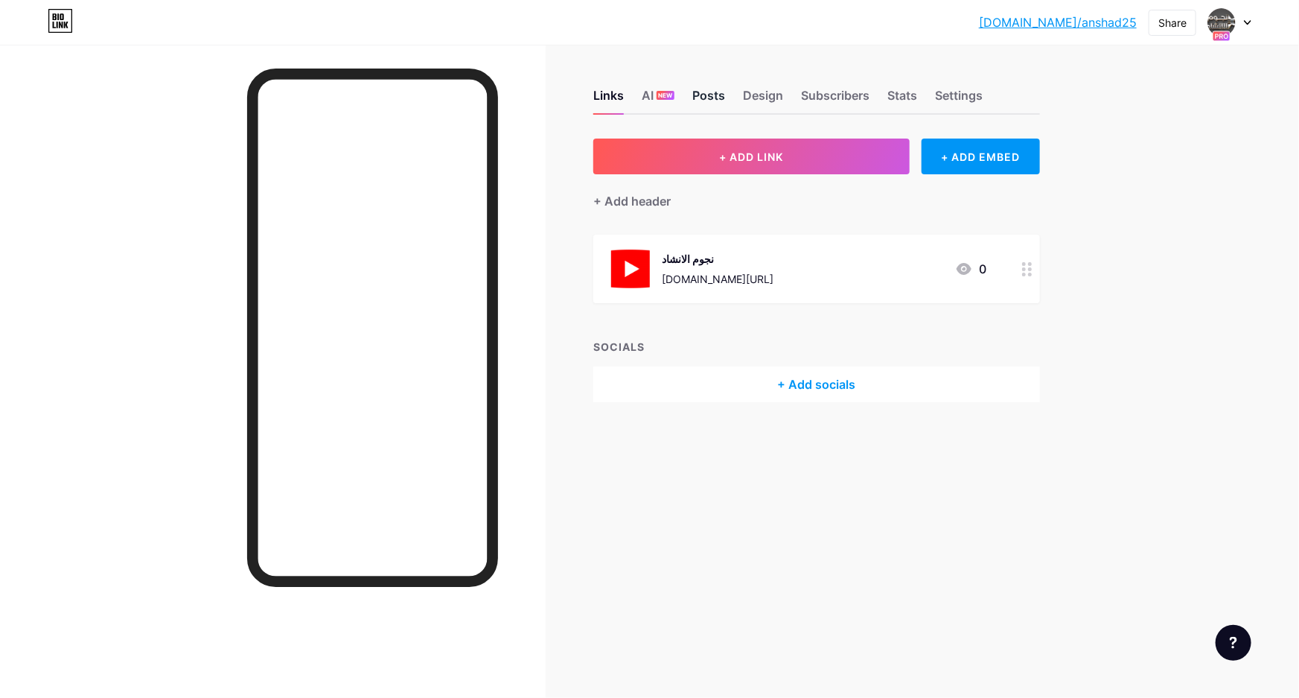
click at [714, 98] on div "Posts" at bounding box center [708, 99] width 33 height 27
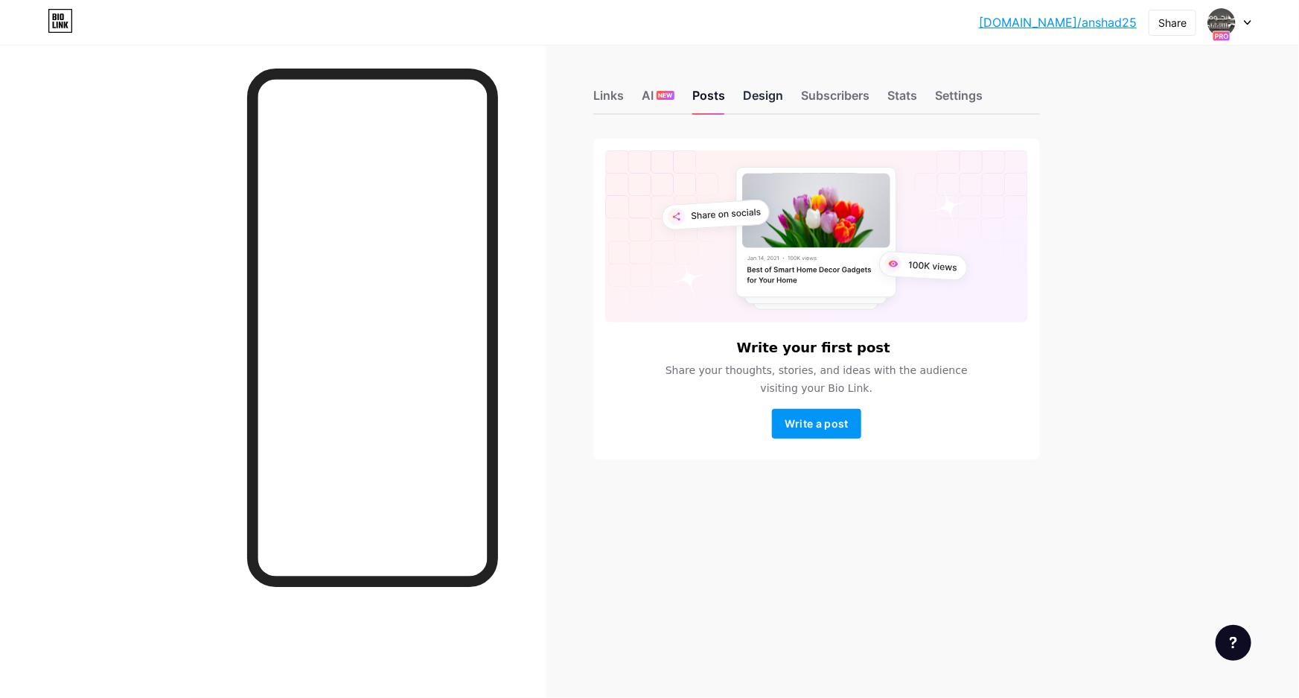
click at [747, 94] on div "Design" at bounding box center [763, 99] width 40 height 27
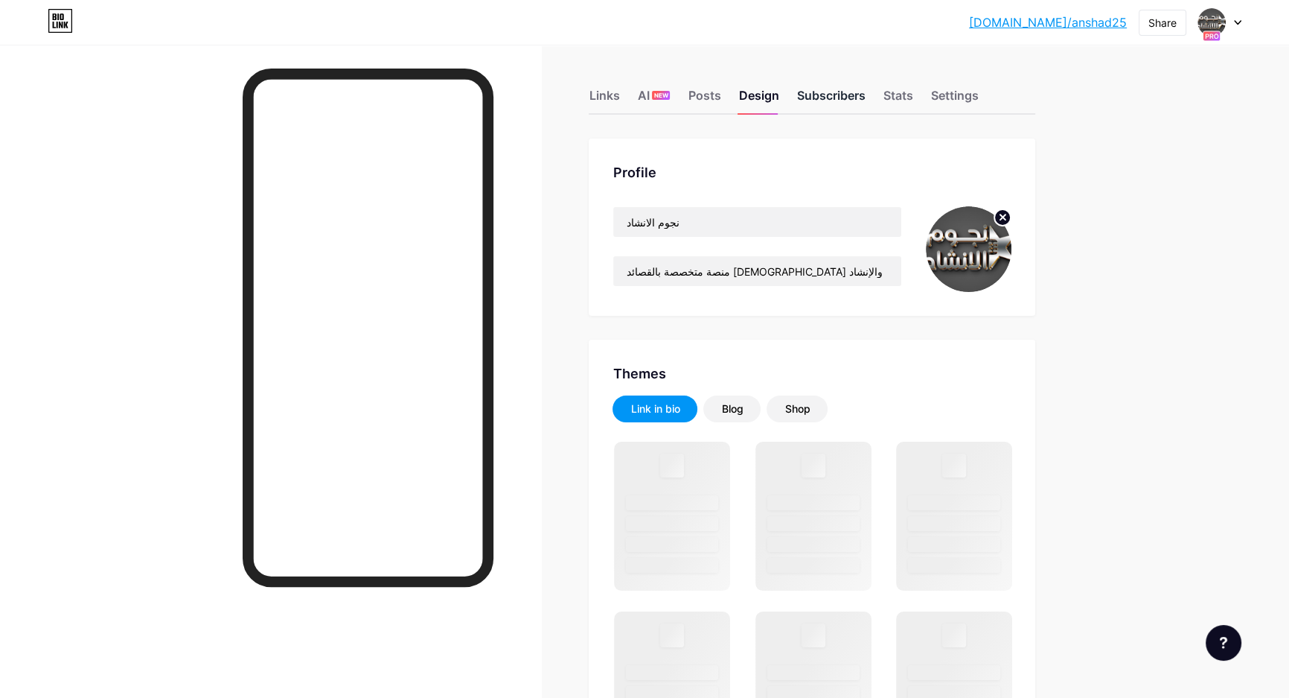
click at [814, 93] on div "Subscribers" at bounding box center [831, 99] width 68 height 27
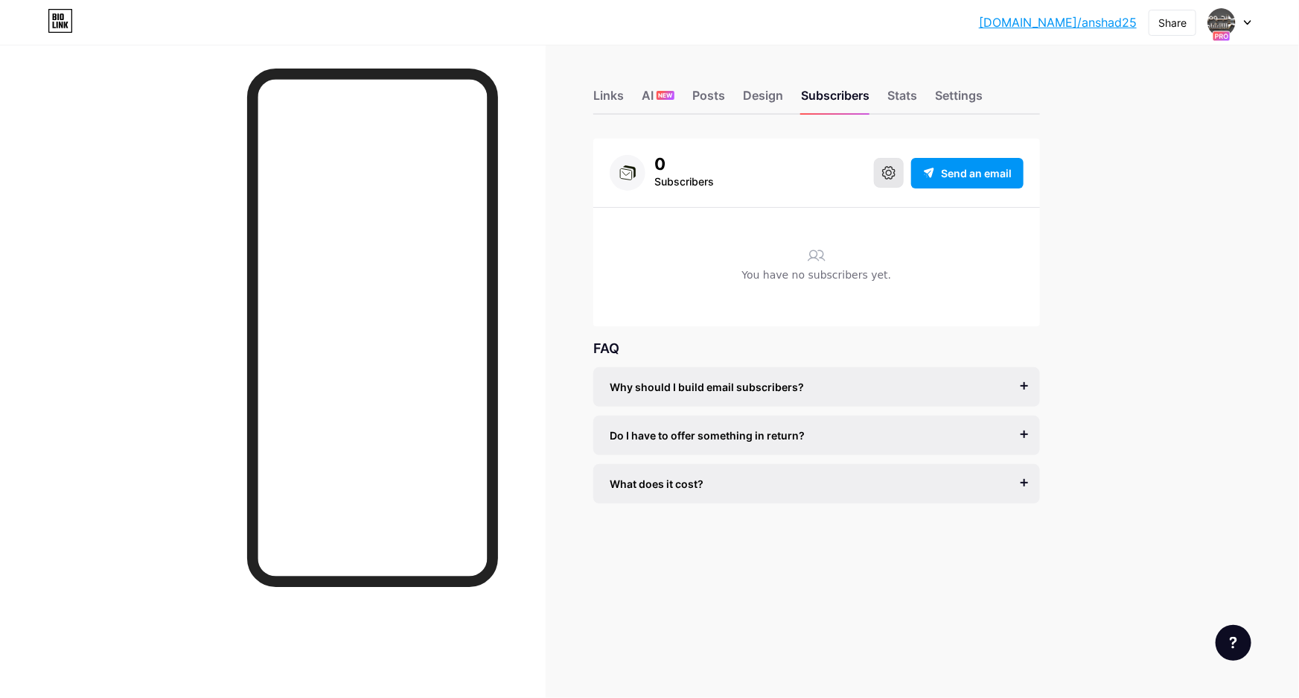
click at [892, 167] on icon at bounding box center [888, 172] width 13 height 13
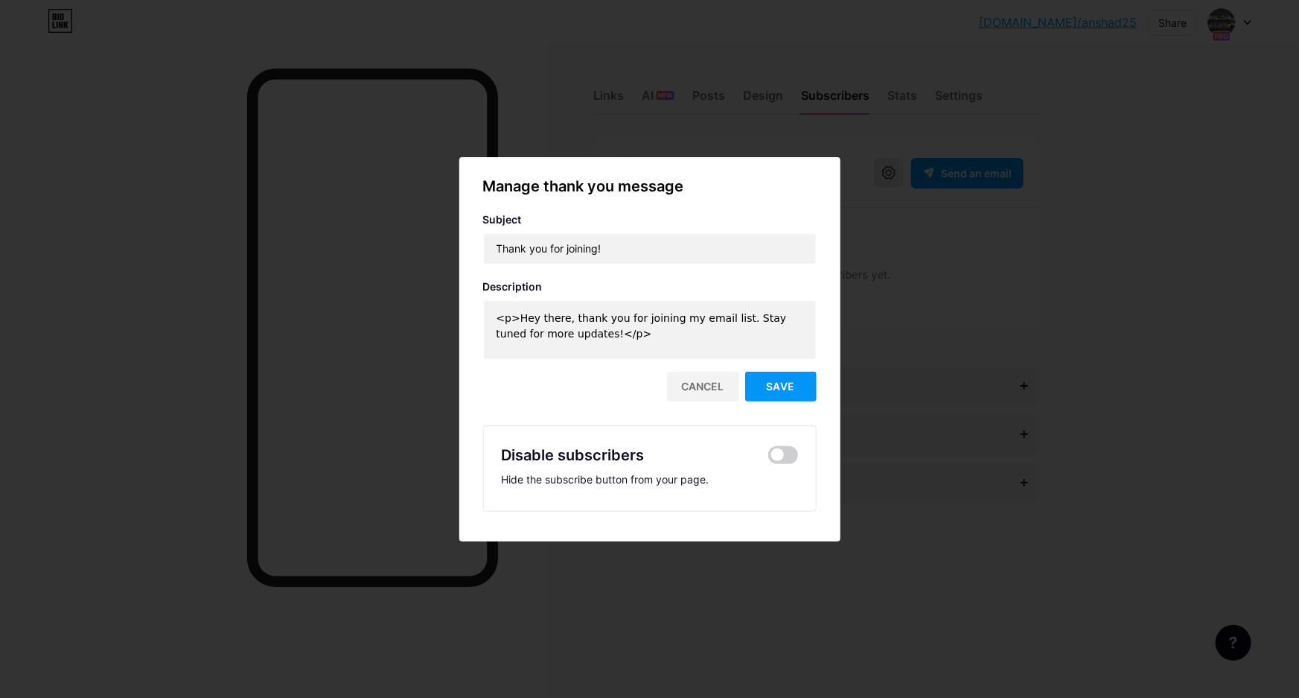
click at [892, 167] on div at bounding box center [649, 349] width 1299 height 698
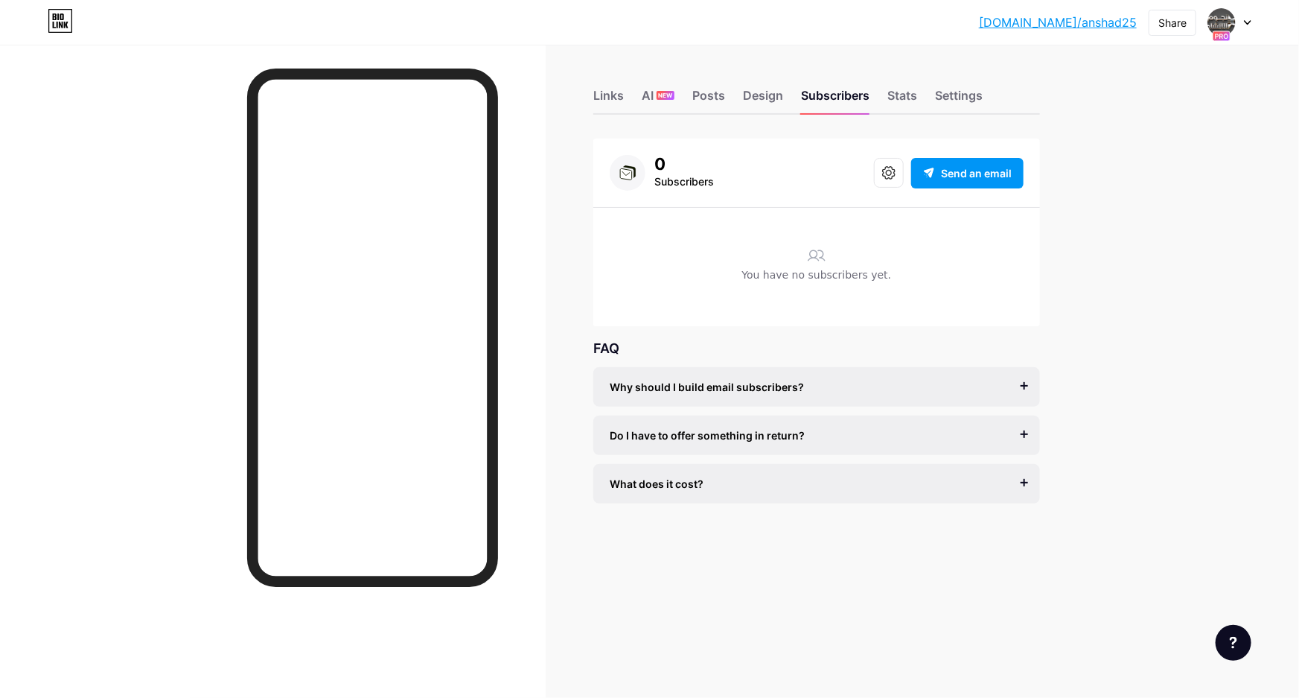
click at [827, 280] on div "You have no subscribers yet." at bounding box center [817, 278] width 414 height 23
click at [895, 171] on icon at bounding box center [888, 172] width 13 height 13
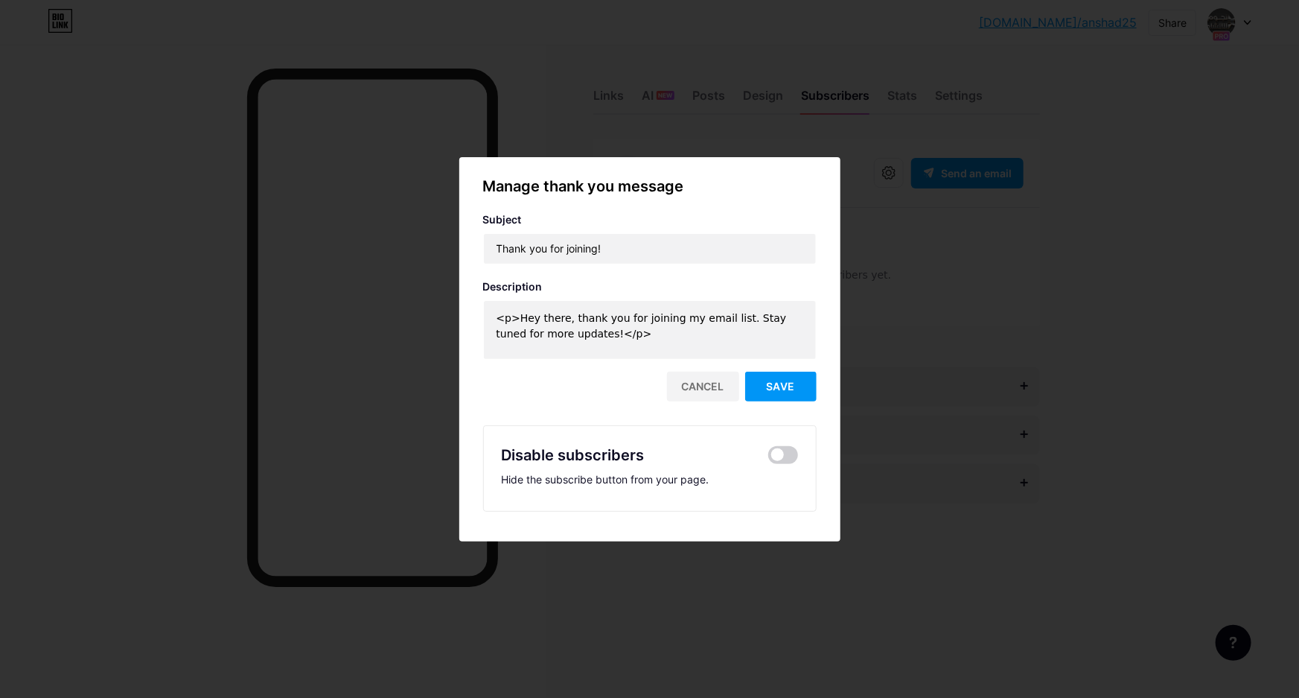
click at [952, 306] on div at bounding box center [649, 349] width 1299 height 698
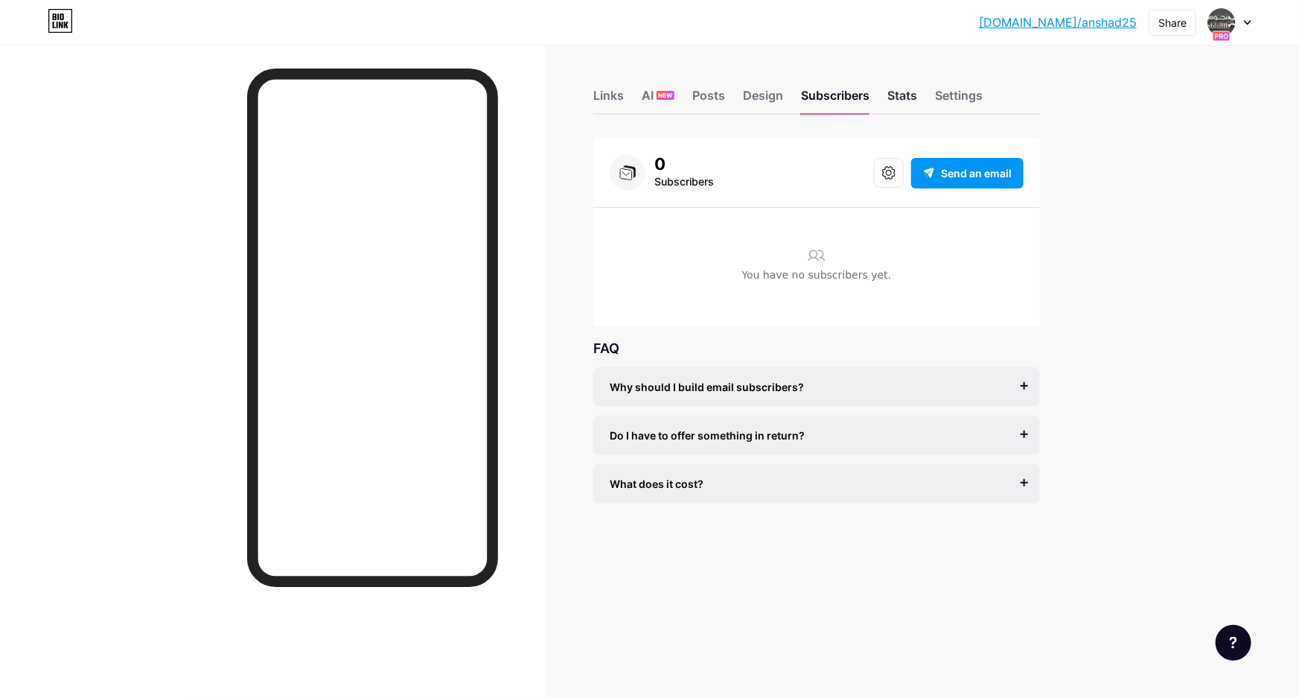
click at [904, 97] on div "Stats" at bounding box center [902, 99] width 30 height 27
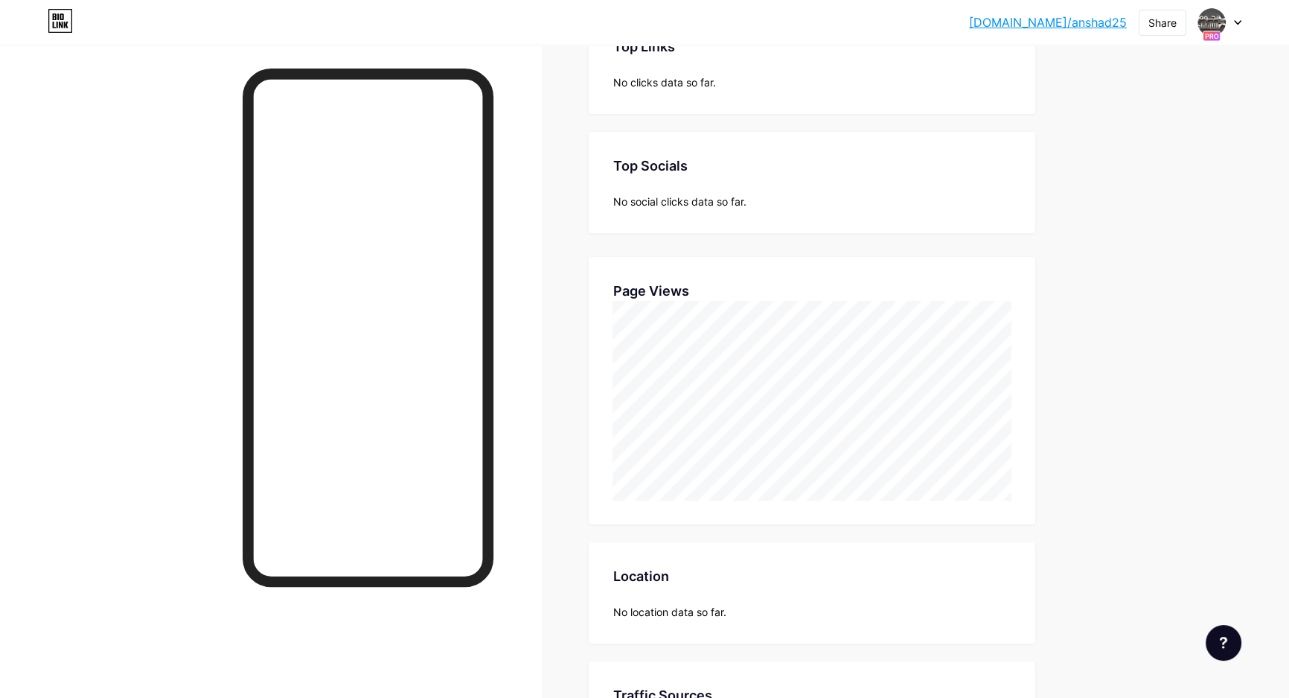
scroll to position [304, 0]
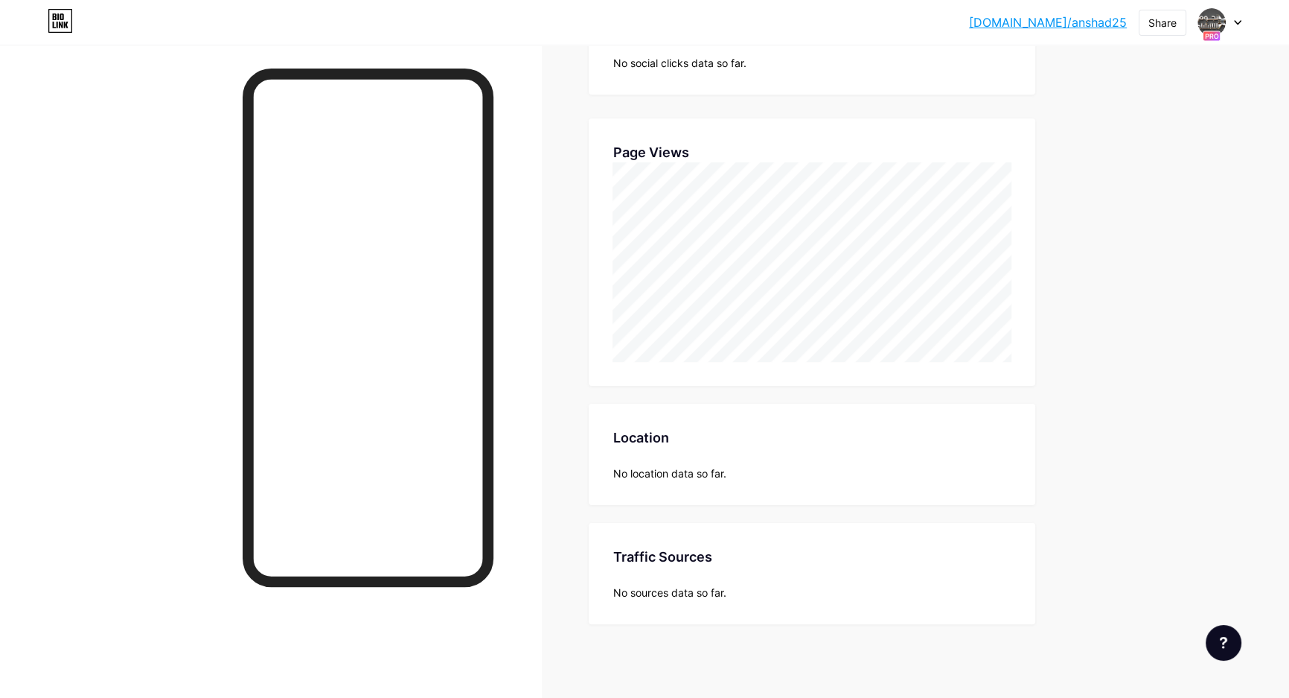
click at [741, 438] on div "Location" at bounding box center [812, 437] width 399 height 20
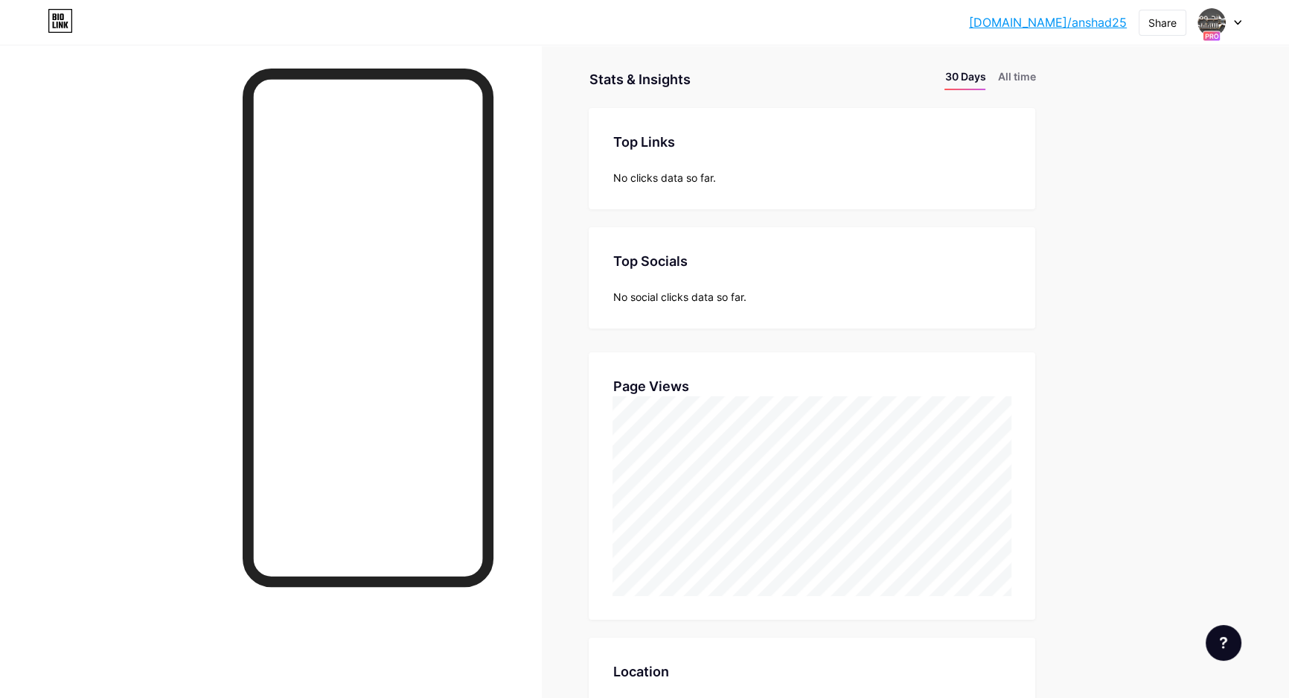
scroll to position [0, 0]
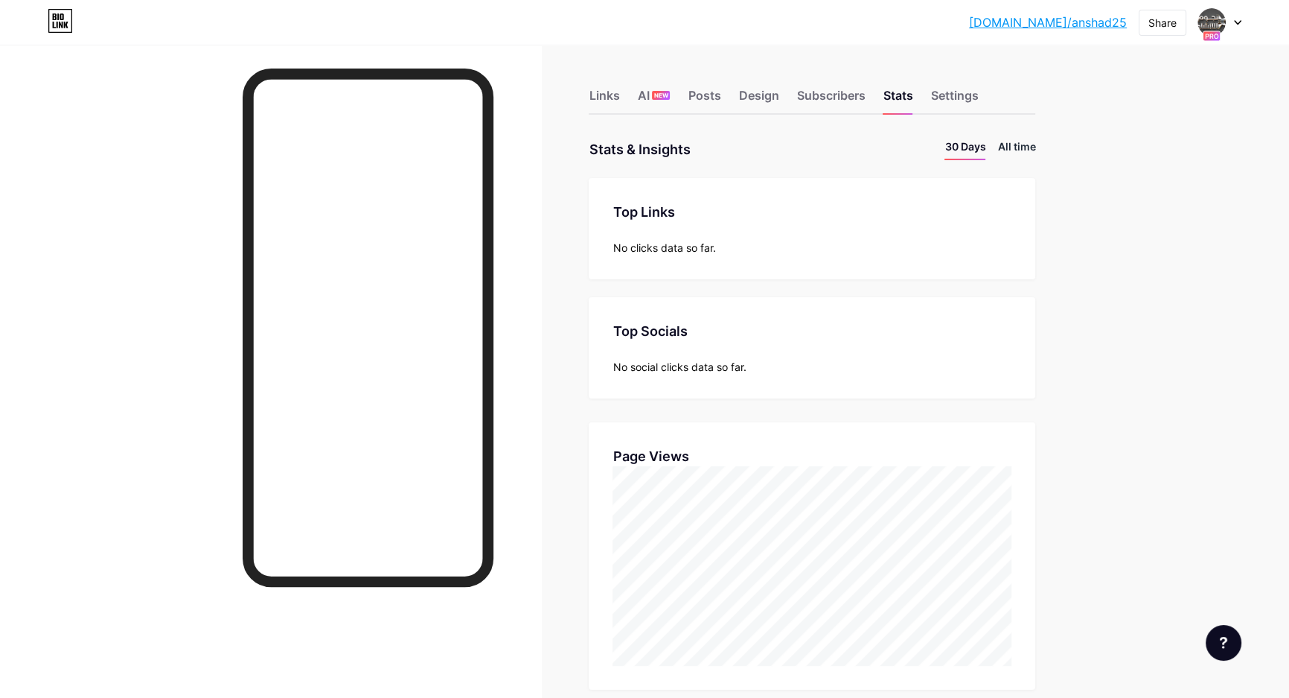
click at [1035, 149] on li "All time" at bounding box center [1017, 149] width 38 height 22
click at [983, 150] on li "30 Days" at bounding box center [965, 149] width 41 height 22
click at [683, 150] on div "Stats & Insights" at bounding box center [639, 149] width 101 height 22
click at [1234, 29] on div at bounding box center [1220, 22] width 43 height 27
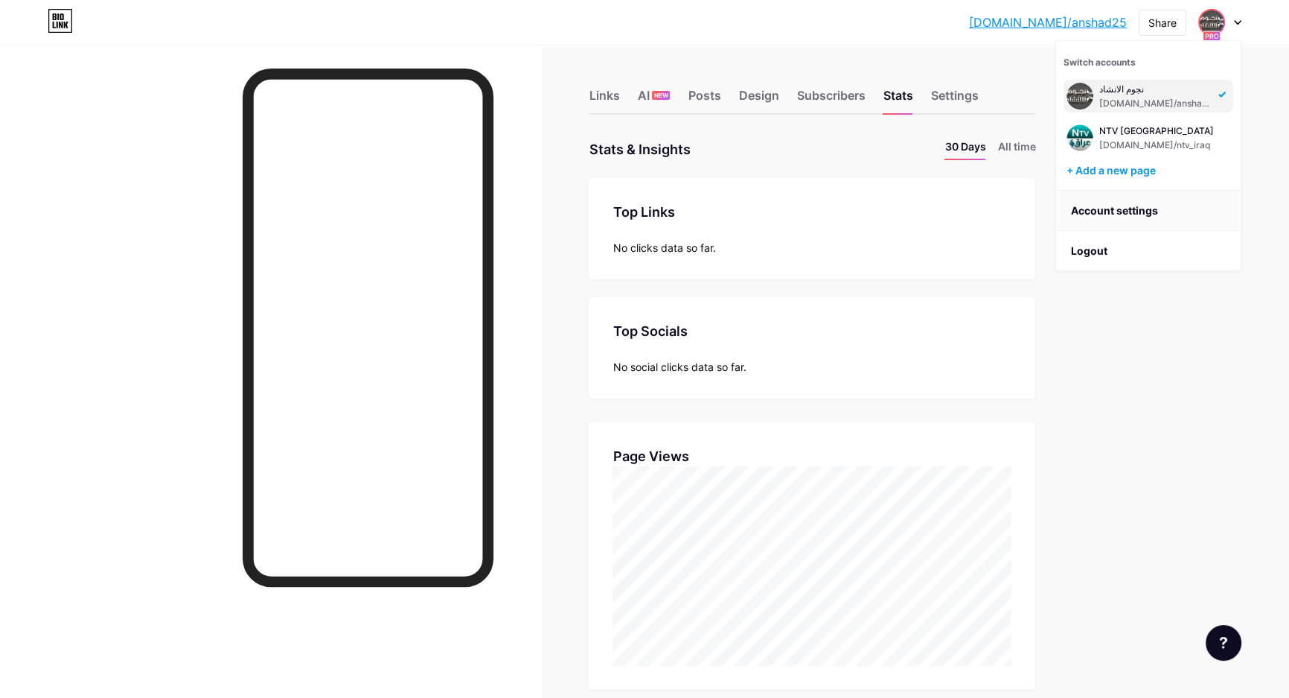
click at [1123, 208] on link "Account settings" at bounding box center [1148, 211] width 185 height 40
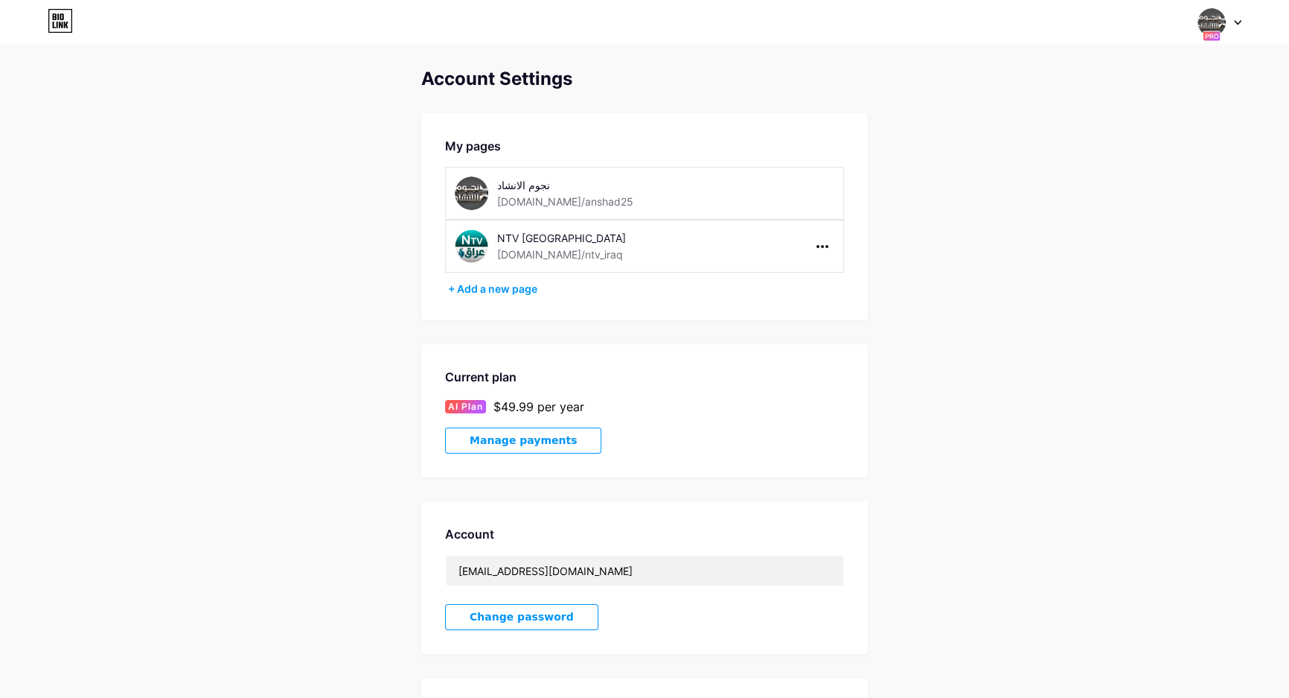
click at [511, 442] on span "Manage payments" at bounding box center [523, 440] width 107 height 13
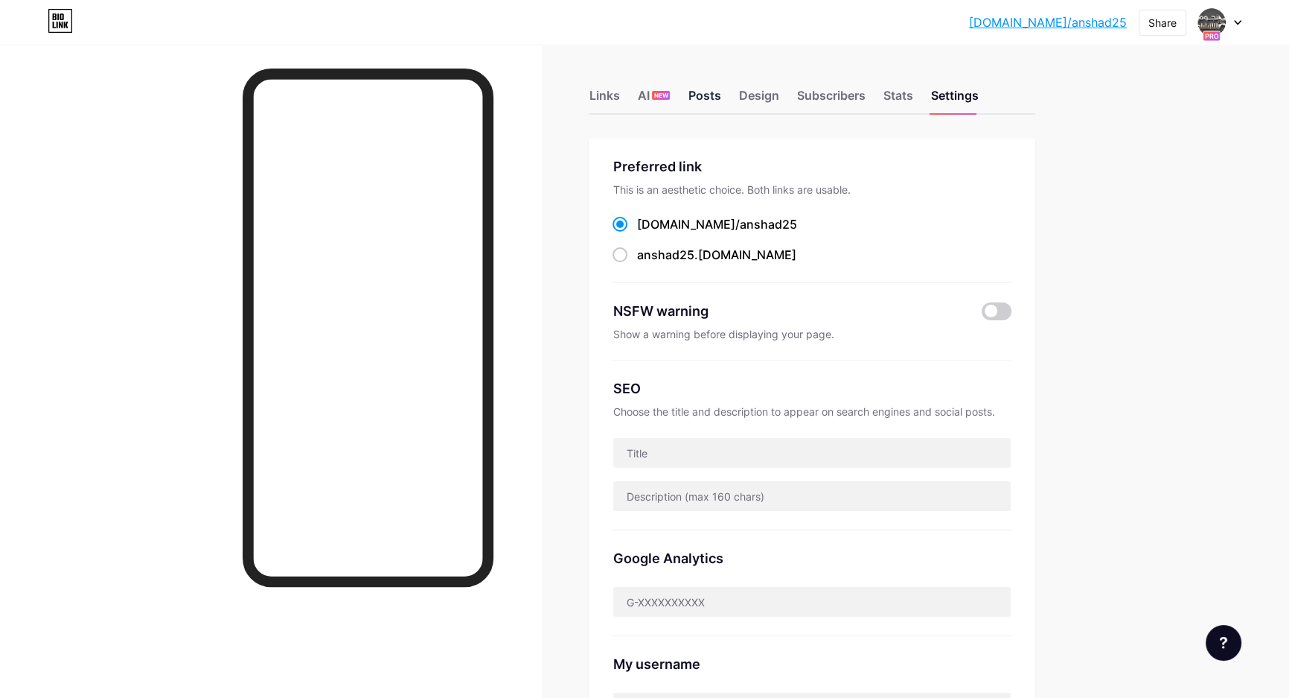
click at [709, 95] on div "Posts" at bounding box center [704, 99] width 33 height 27
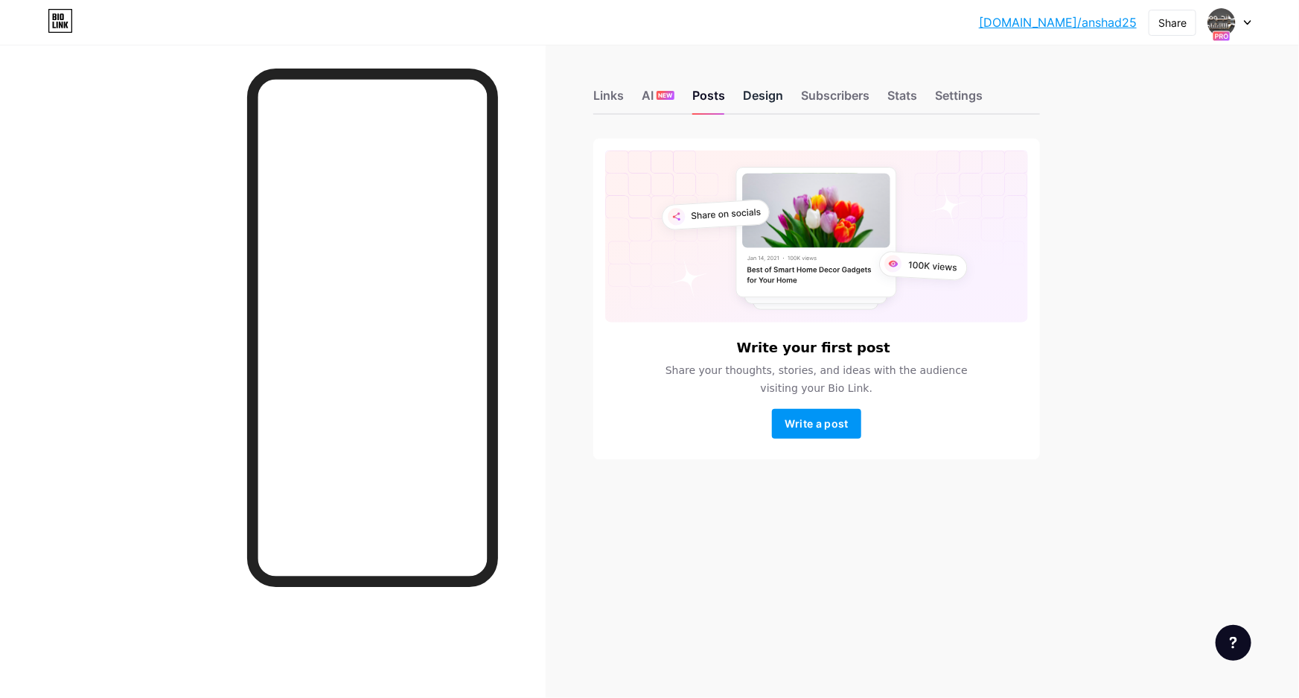
click at [760, 91] on div "Design" at bounding box center [763, 99] width 40 height 27
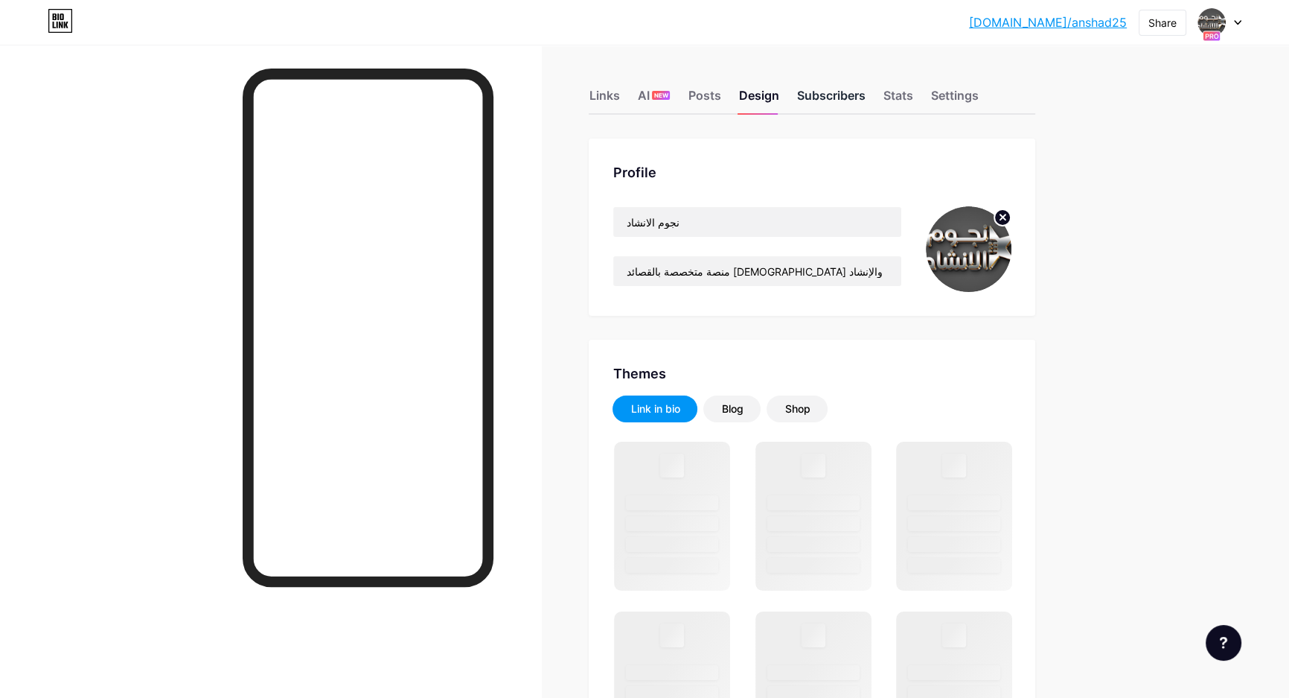
click at [817, 104] on div "Subscribers" at bounding box center [831, 99] width 68 height 27
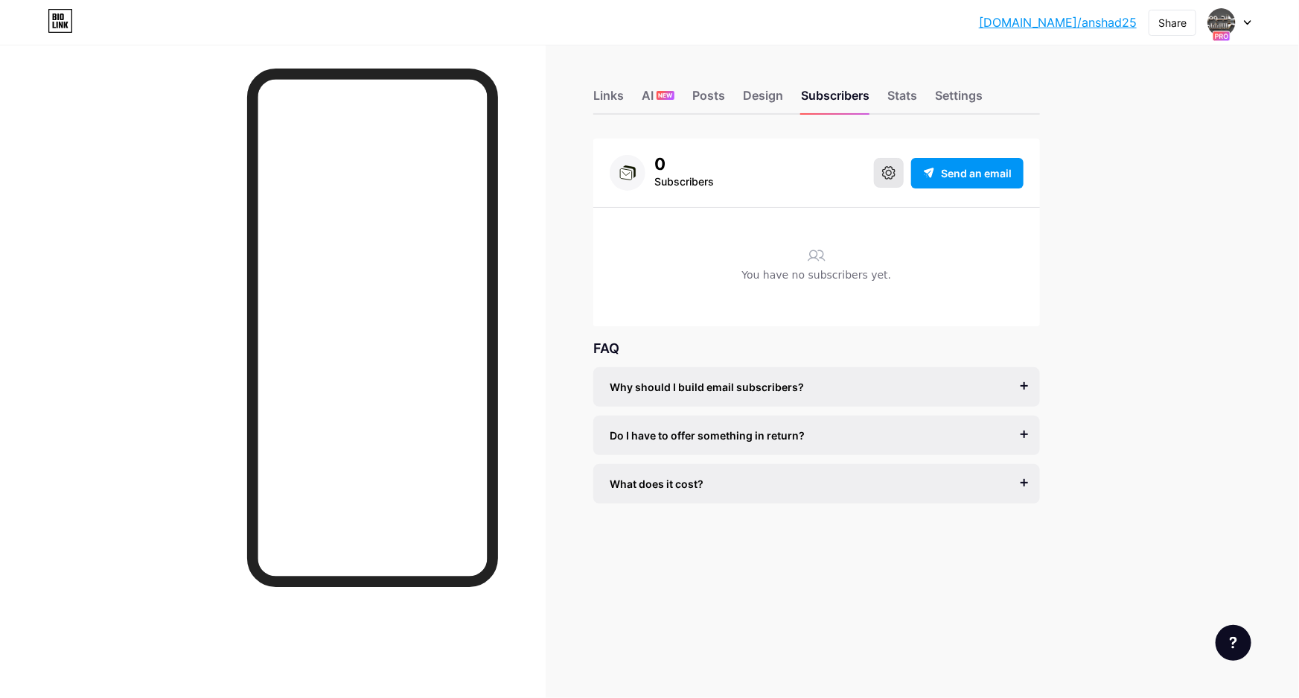
click at [892, 176] on icon at bounding box center [888, 172] width 13 height 13
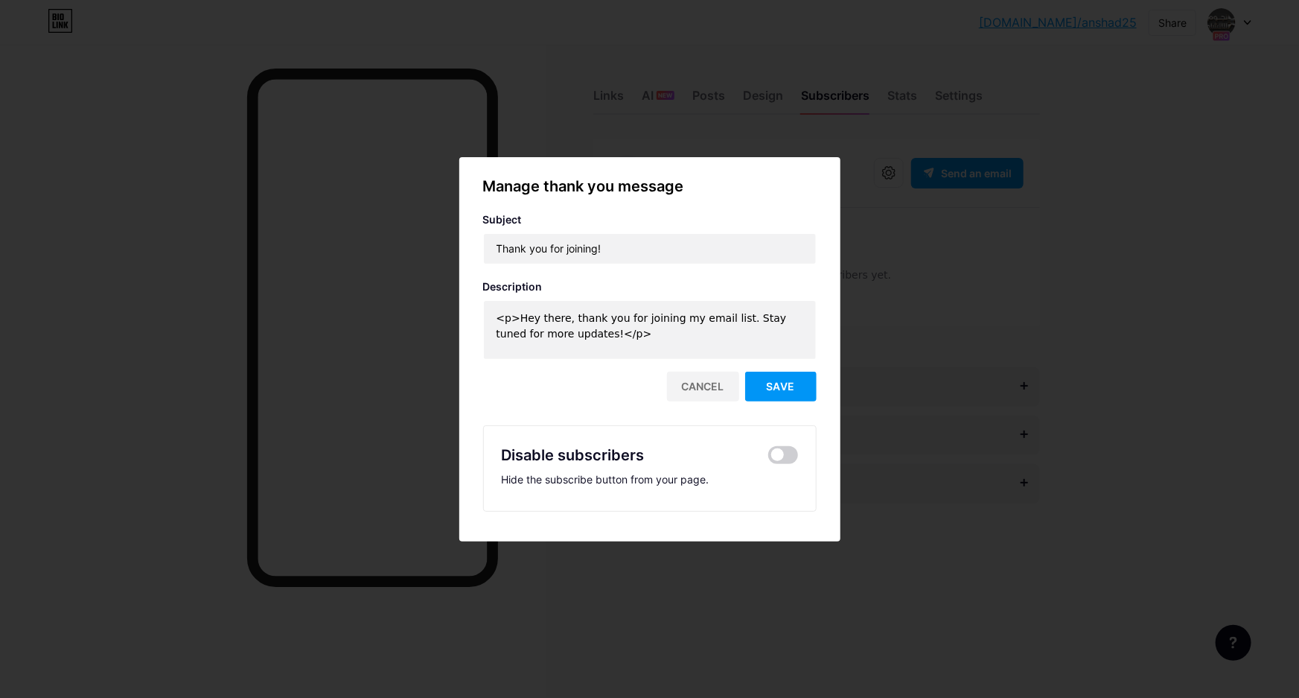
click at [923, 250] on div at bounding box center [649, 349] width 1299 height 698
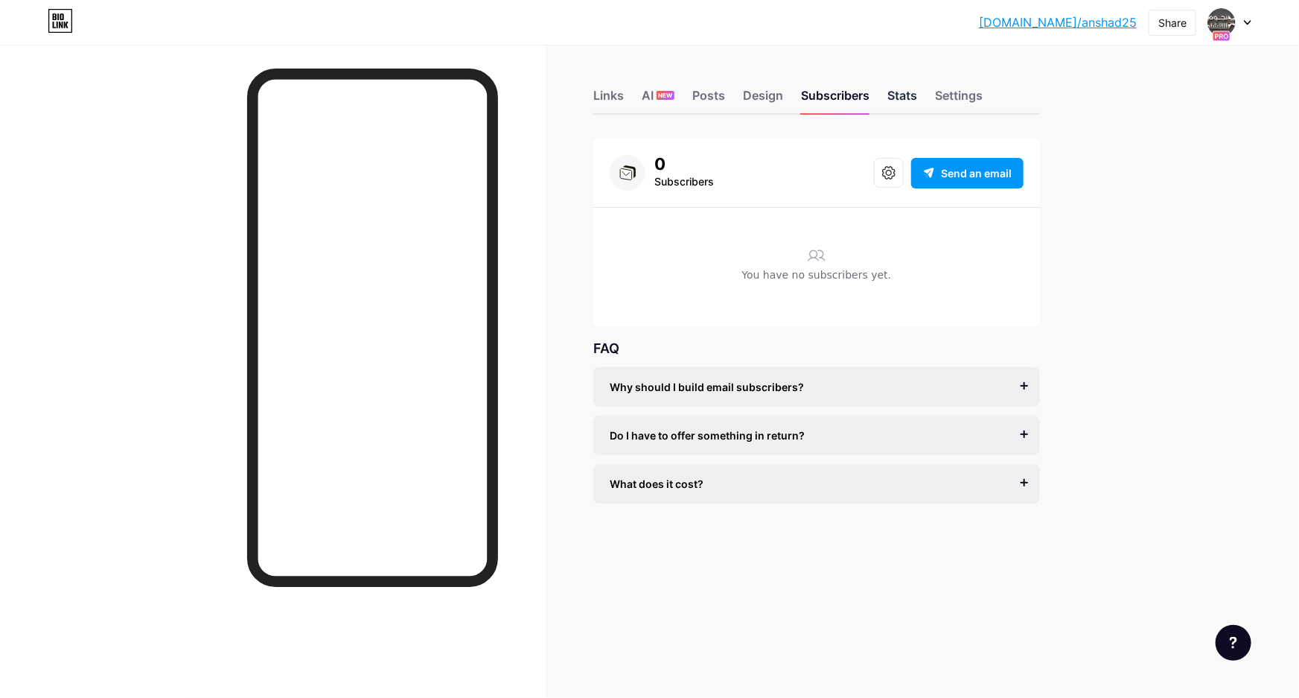
click at [911, 97] on div "Stats" at bounding box center [902, 99] width 30 height 27
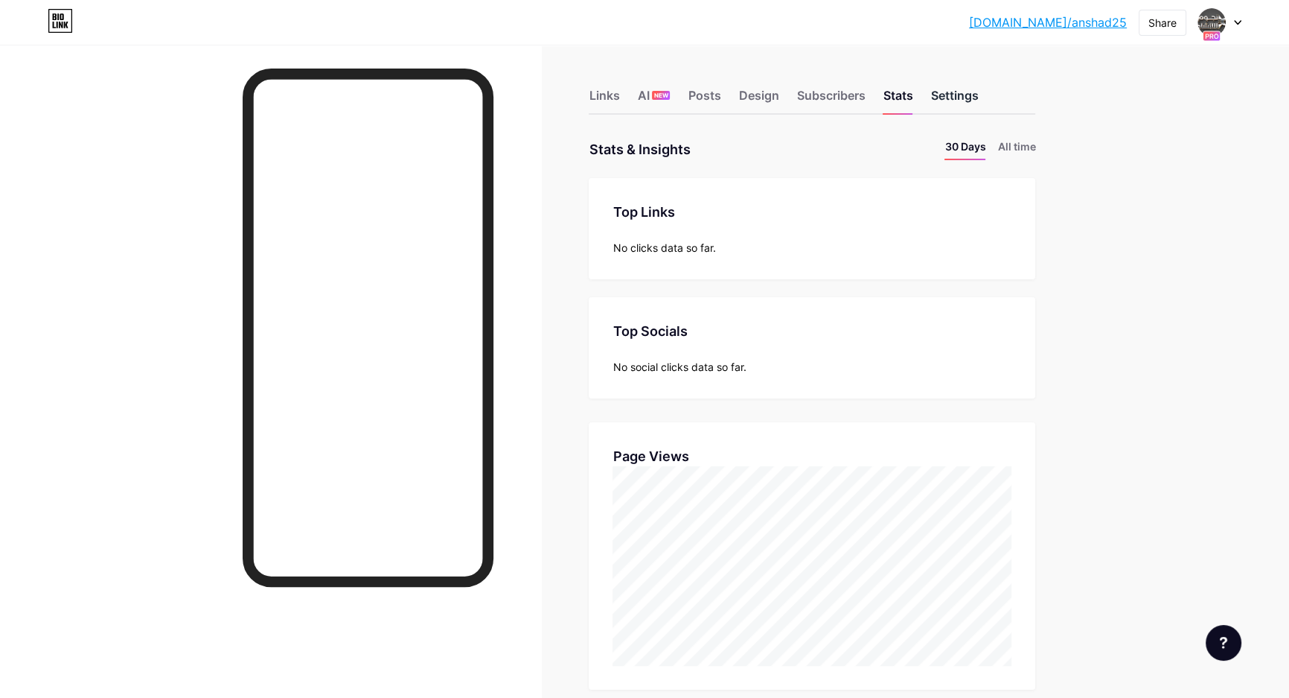
click at [978, 94] on div "Settings" at bounding box center [955, 99] width 48 height 27
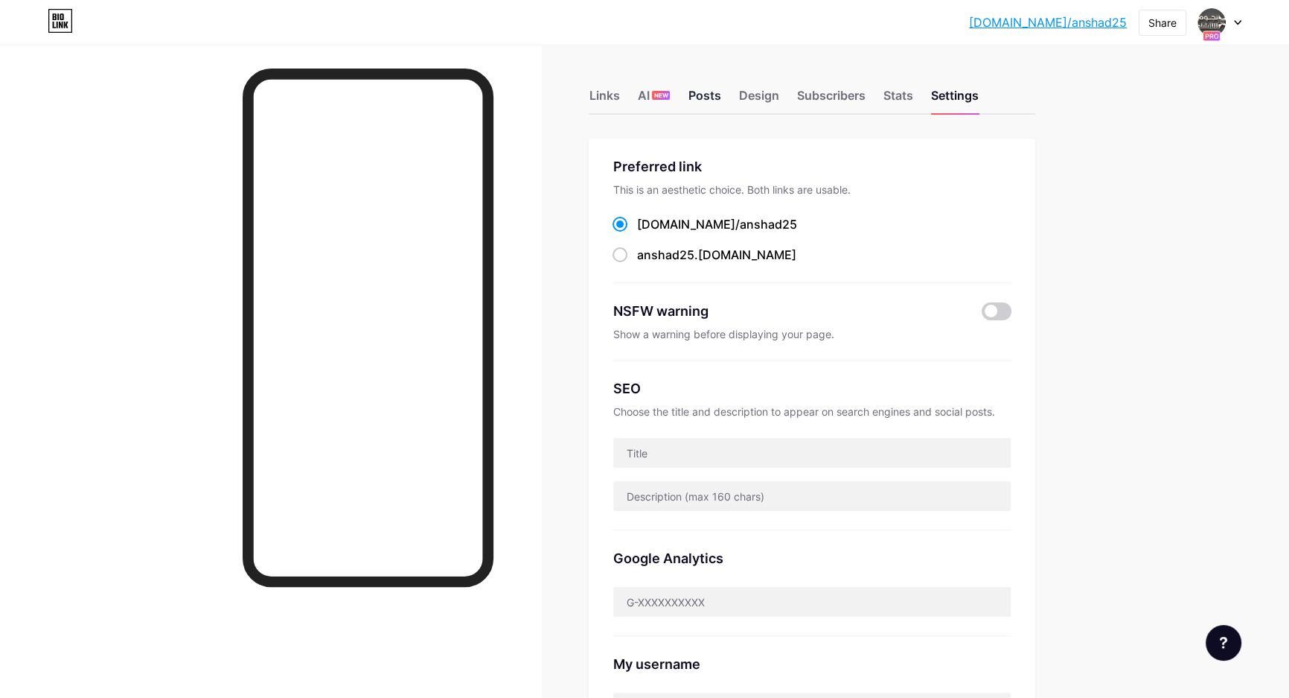
click at [705, 92] on div "Posts" at bounding box center [704, 99] width 33 height 27
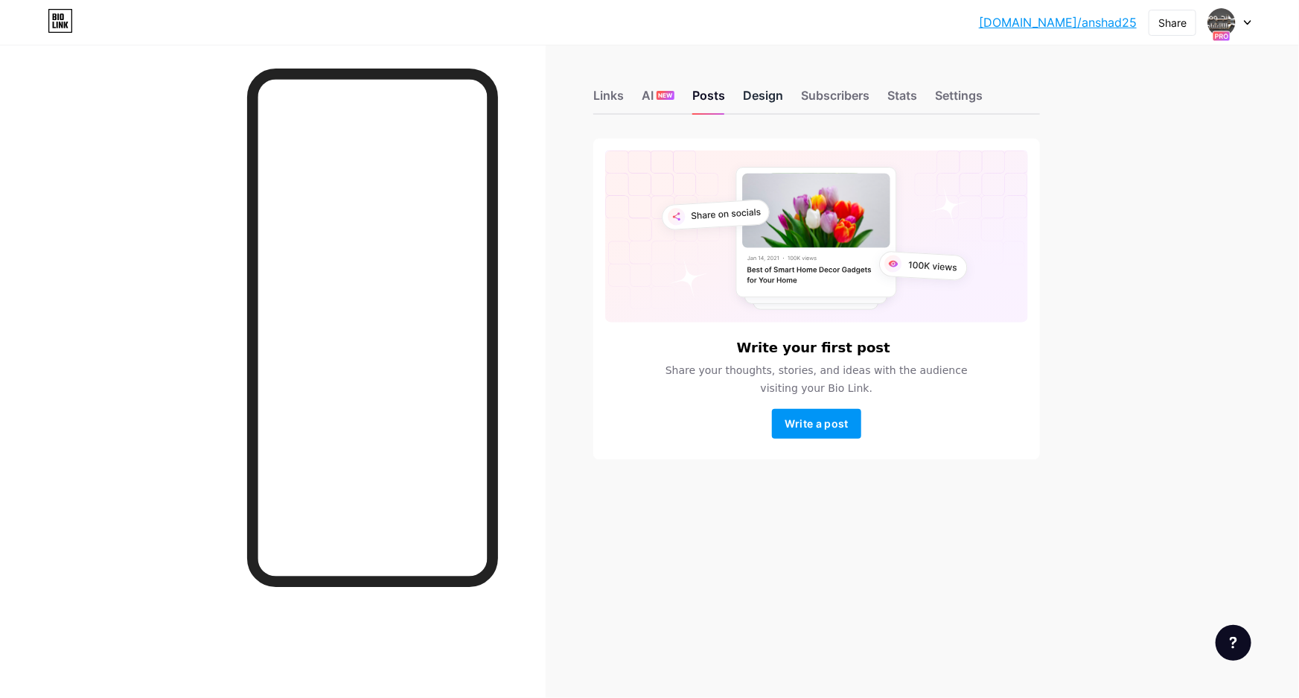
click at [770, 91] on div "Design" at bounding box center [763, 99] width 40 height 27
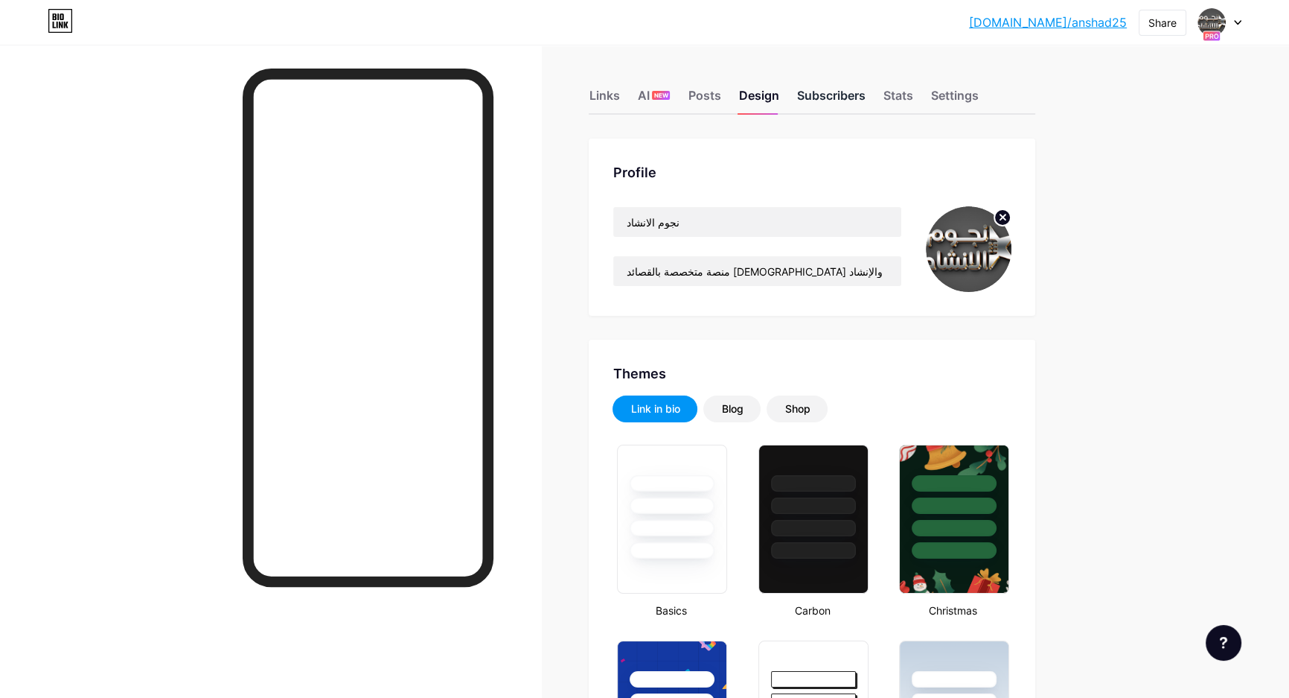
click at [844, 103] on div "Subscribers" at bounding box center [831, 99] width 68 height 27
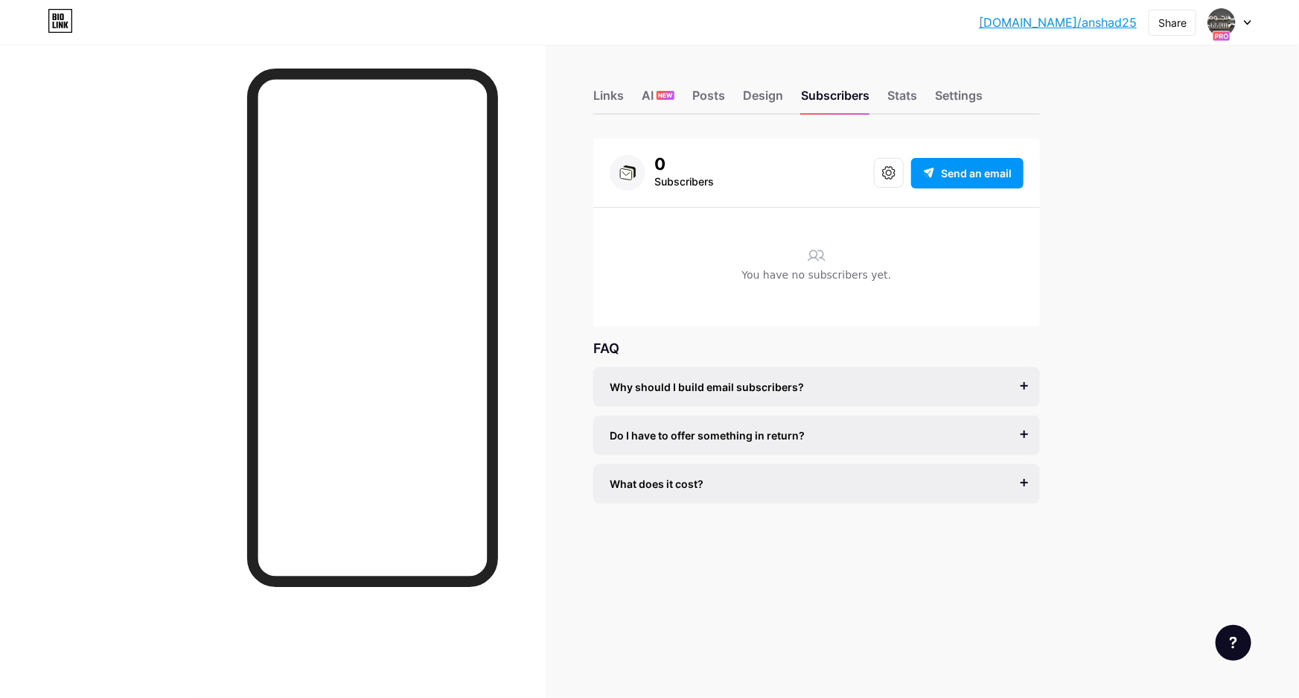
click at [822, 261] on icon at bounding box center [817, 255] width 18 height 18
click at [881, 173] on button at bounding box center [889, 173] width 30 height 30
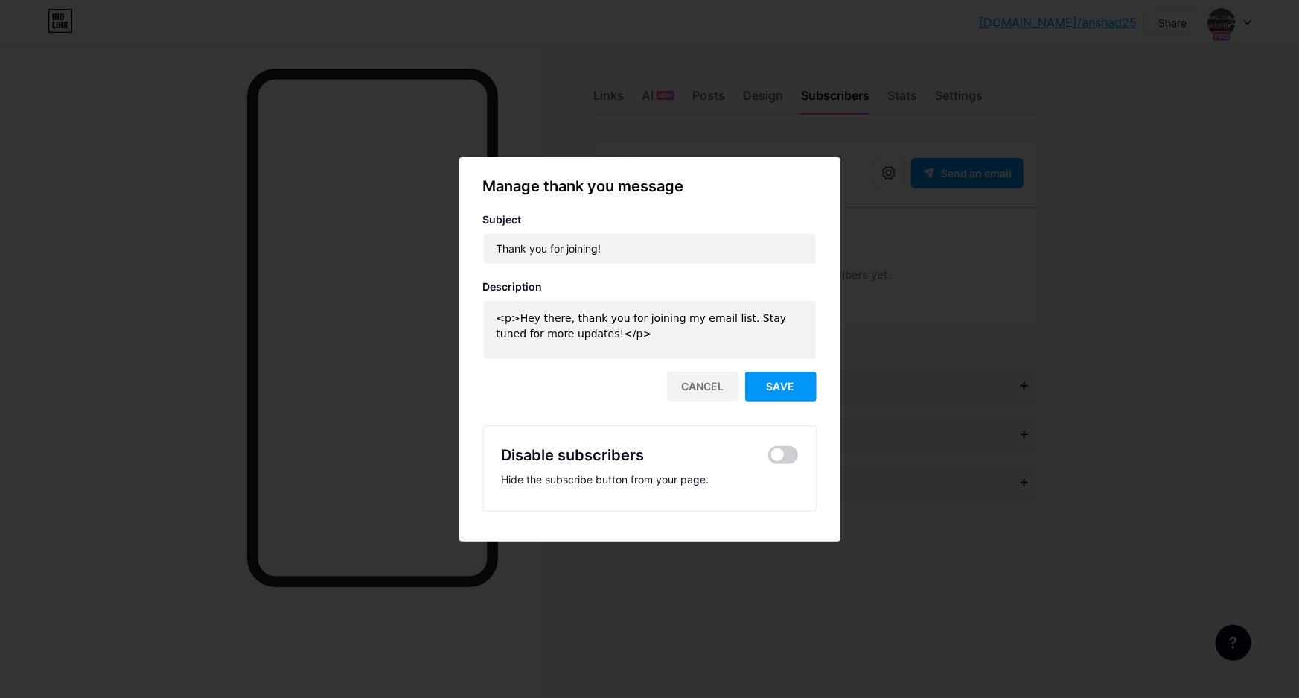
click at [896, 268] on div at bounding box center [649, 349] width 1299 height 698
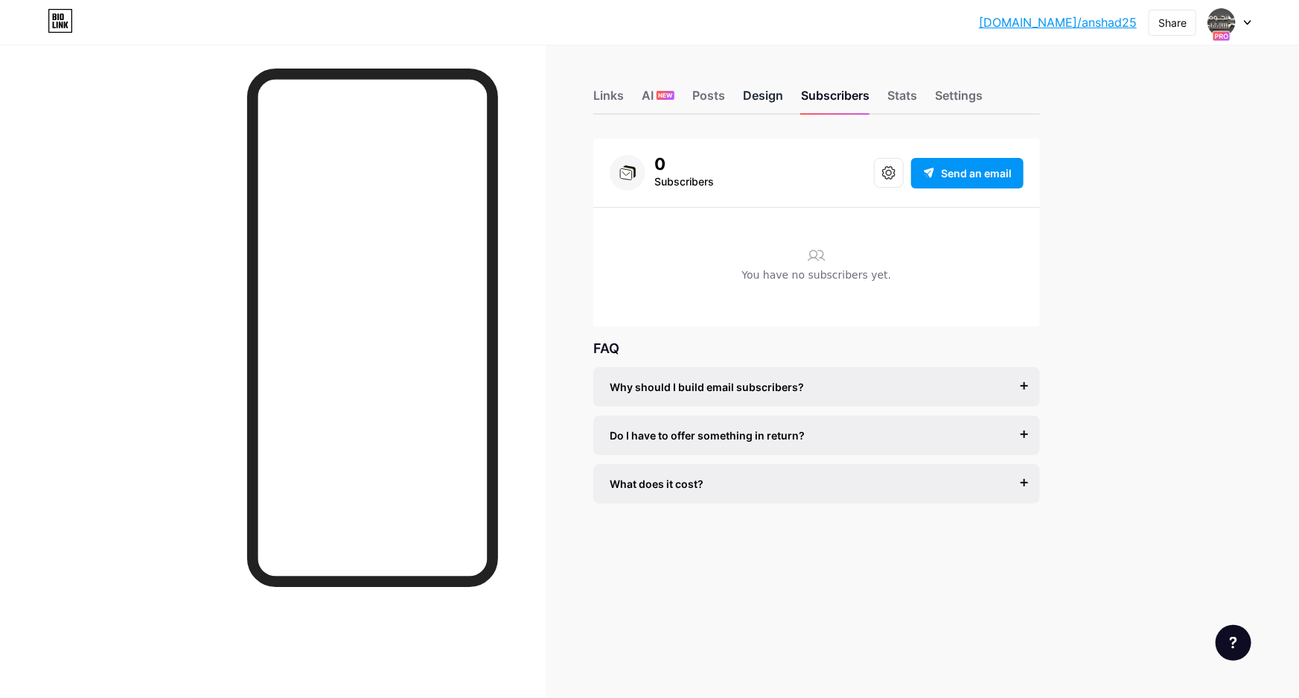
click at [757, 97] on div "Design" at bounding box center [763, 99] width 40 height 27
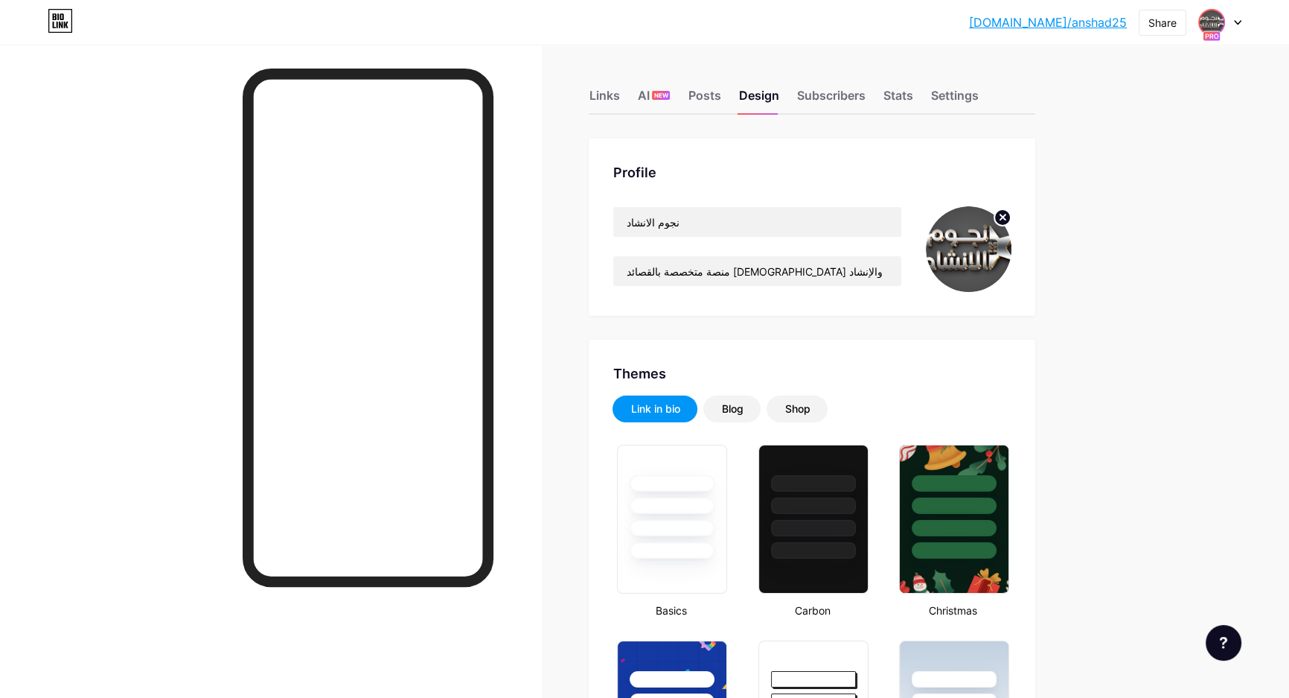
click at [1215, 20] on img at bounding box center [1212, 22] width 24 height 24
click at [1154, 98] on div "[DOMAIN_NAME]/anshad25" at bounding box center [1157, 104] width 115 height 12
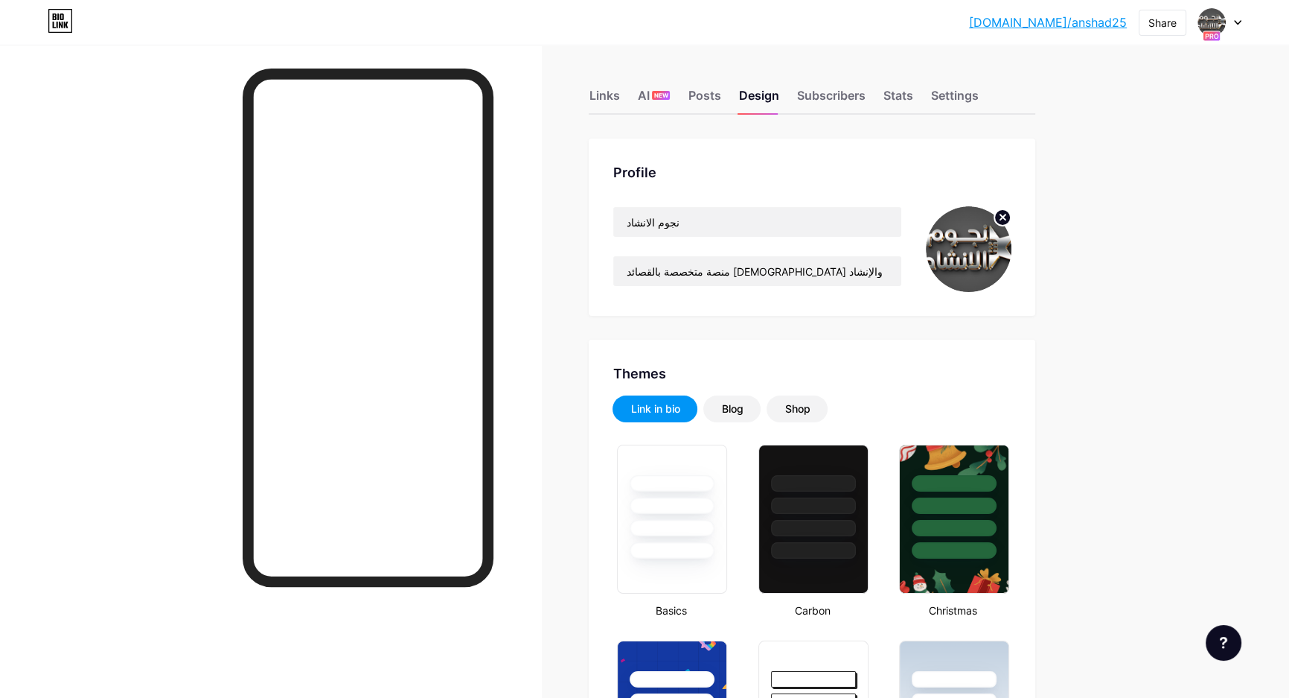
click at [1210, 36] on icon at bounding box center [1212, 35] width 13 height 5
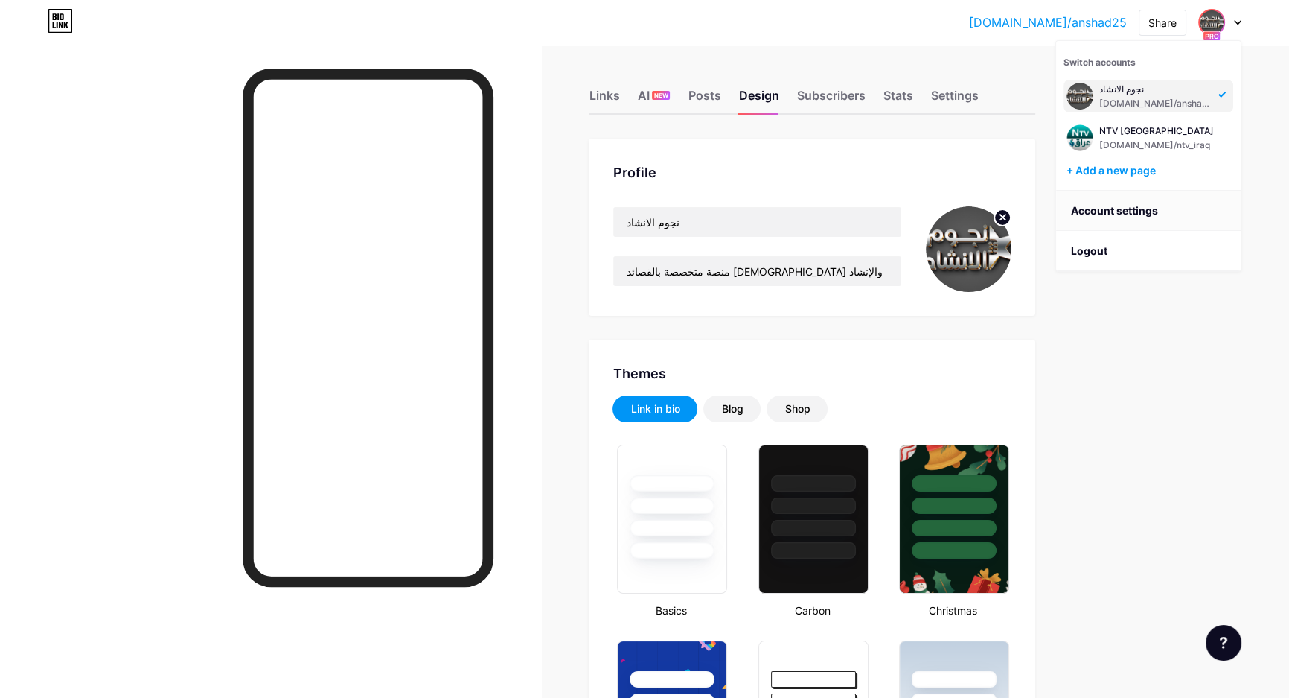
click at [1132, 213] on link "Account settings" at bounding box center [1148, 211] width 185 height 40
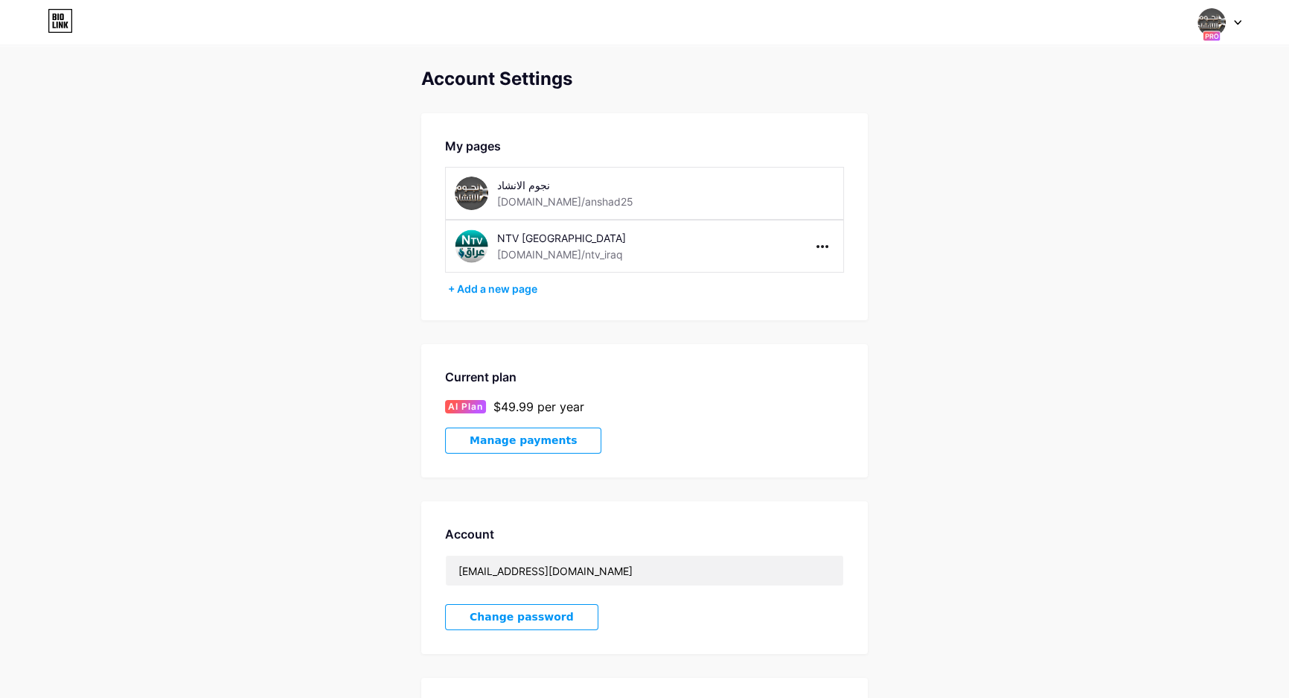
click at [742, 189] on div "نجوم الانشاد [DOMAIN_NAME]/anshad25" at bounding box center [644, 193] width 399 height 53
click at [815, 191] on div "نجوم الانشاد [DOMAIN_NAME]/anshad25" at bounding box center [644, 193] width 399 height 53
click at [501, 243] on div "NTV [GEOGRAPHIC_DATA]" at bounding box center [602, 238] width 211 height 16
click at [1238, 20] on icon at bounding box center [1237, 22] width 7 height 5
click at [1140, 135] on div "NTV [GEOGRAPHIC_DATA]" at bounding box center [1157, 131] width 115 height 12
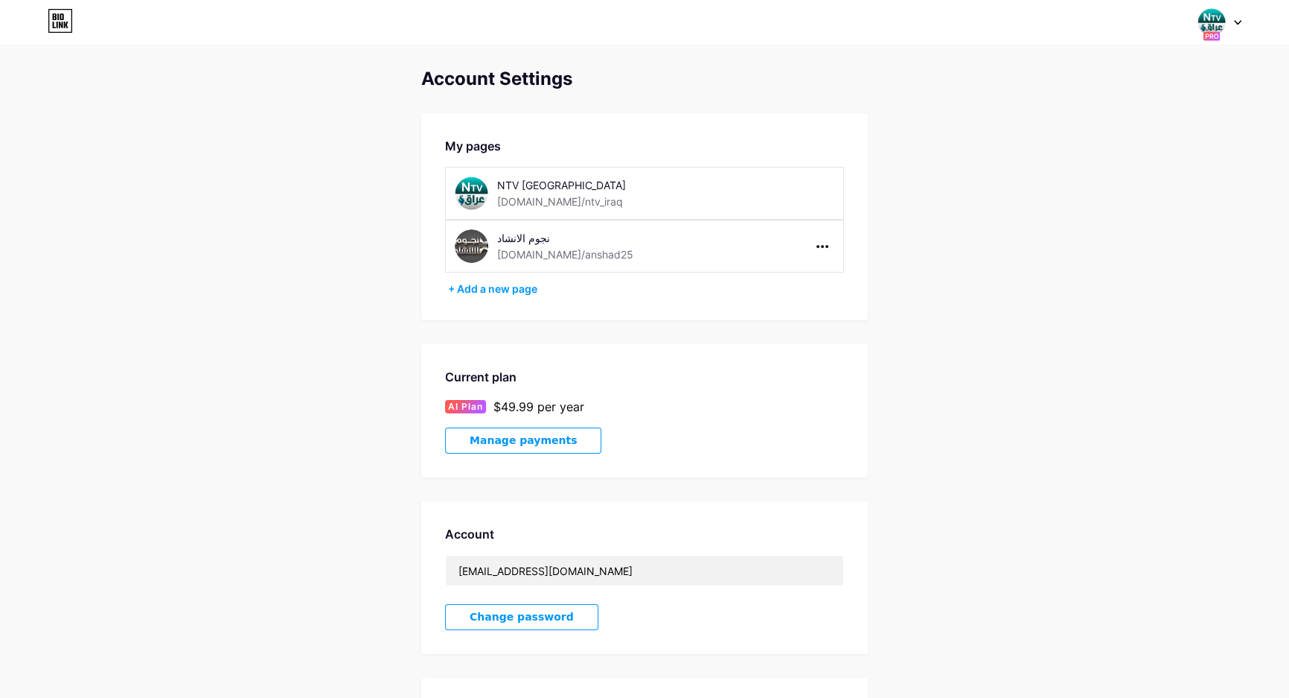
drag, startPoint x: 530, startPoint y: 187, endPoint x: 531, endPoint y: 221, distance: 34.3
click at [530, 187] on div "NTV [GEOGRAPHIC_DATA]" at bounding box center [602, 185] width 211 height 16
click at [519, 444] on span "Manage payments" at bounding box center [523, 440] width 107 height 13
click at [498, 247] on div "[DOMAIN_NAME]/anshad25" at bounding box center [565, 254] width 136 height 16
click at [484, 249] on img at bounding box center [471, 245] width 33 height 33
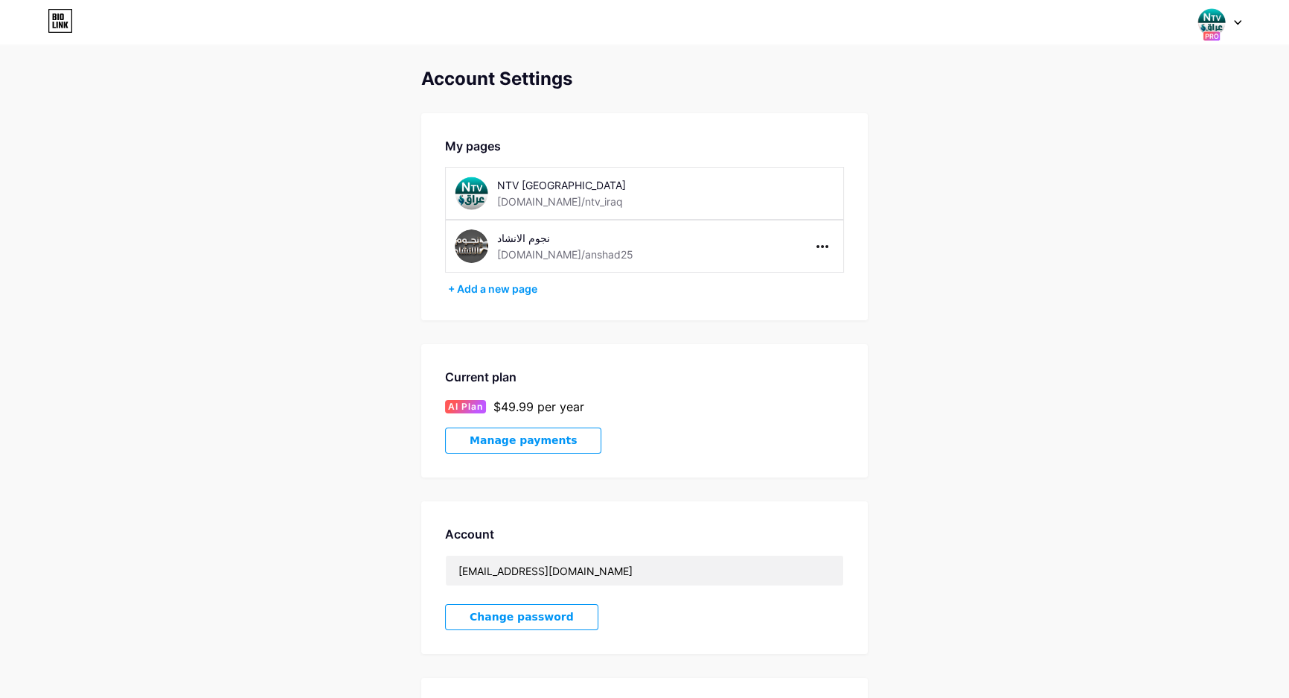
click at [1239, 21] on icon at bounding box center [1237, 22] width 7 height 5
click at [1124, 145] on div "[DOMAIN_NAME]/anshad25" at bounding box center [1159, 145] width 119 height 12
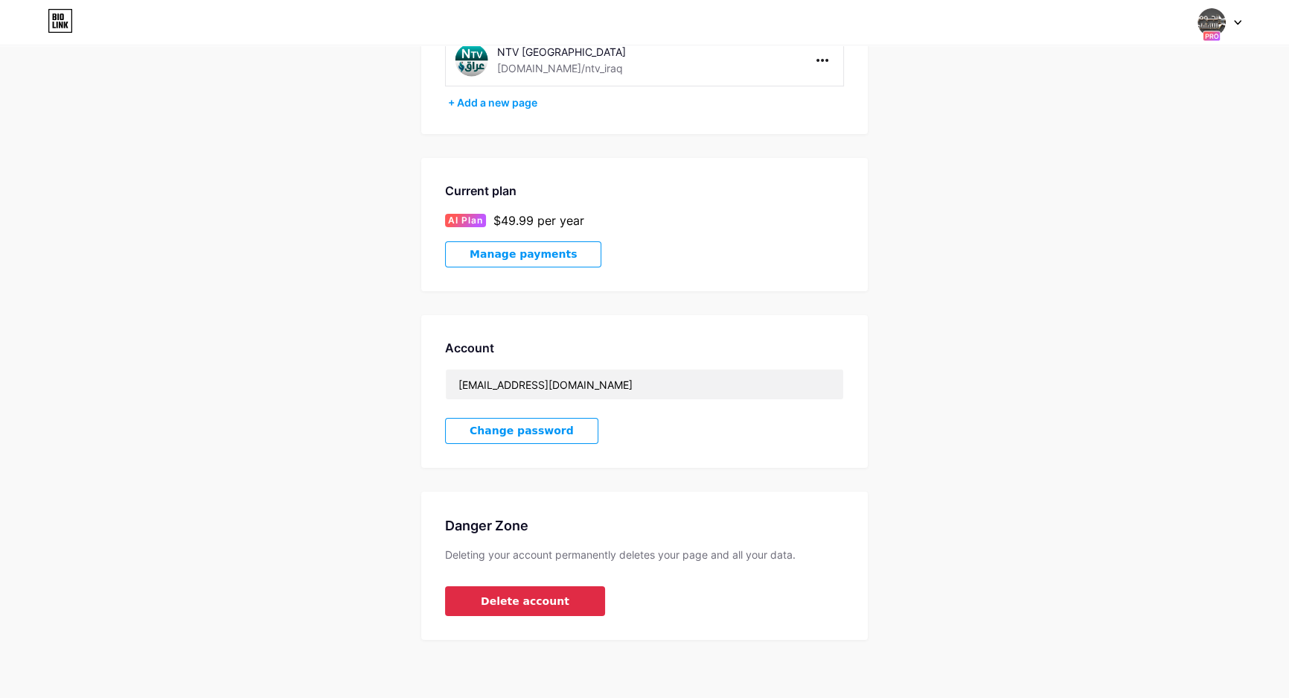
click at [547, 604] on span "Delete account" at bounding box center [525, 601] width 89 height 16
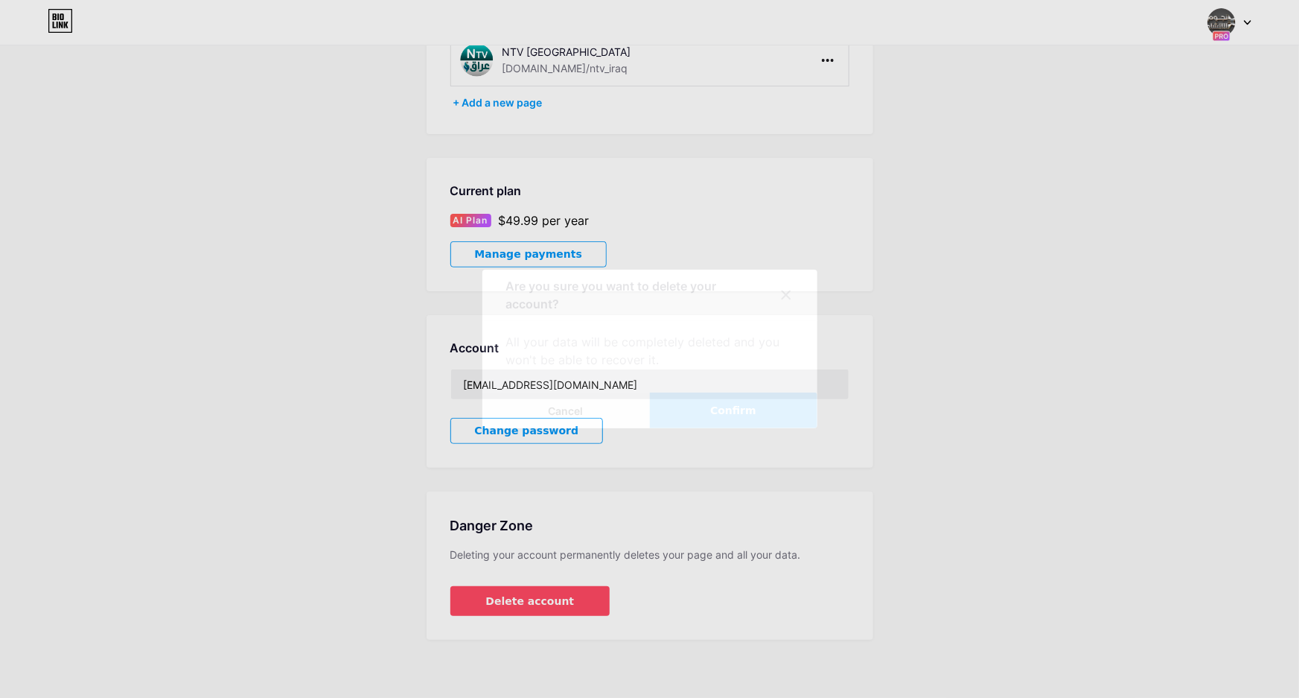
click at [722, 409] on span "Confirm" at bounding box center [733, 411] width 46 height 16
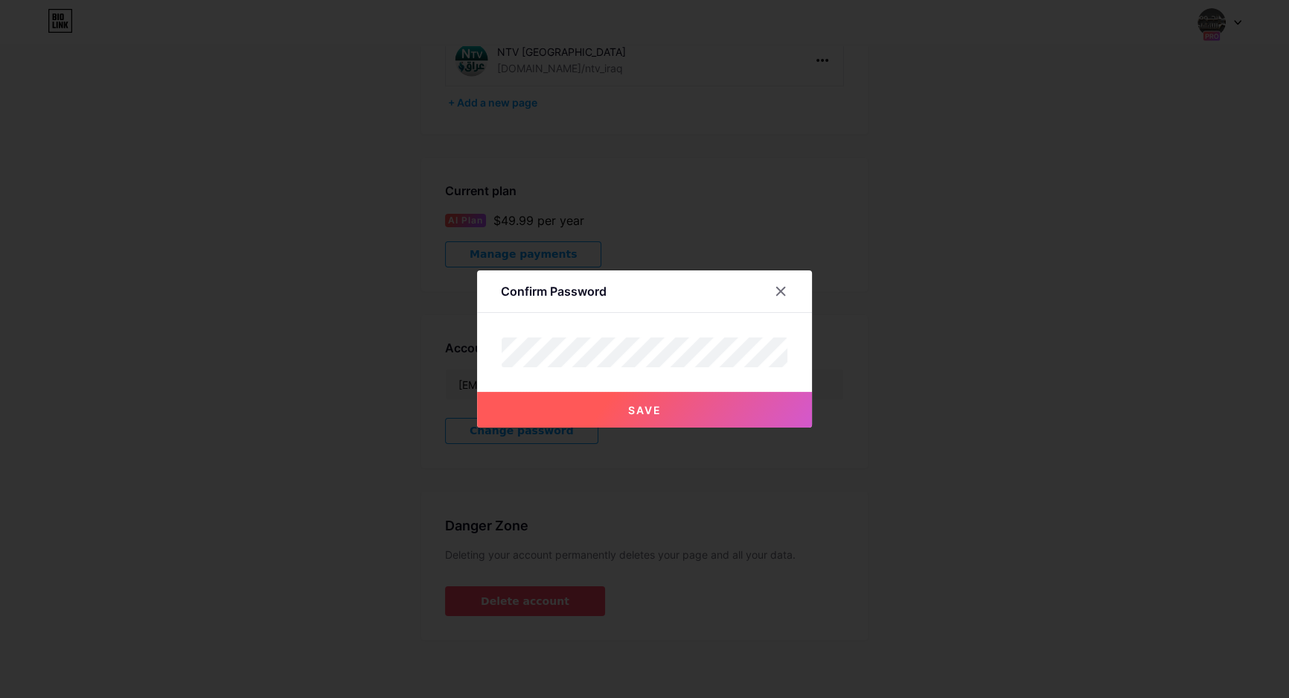
click at [647, 409] on span "Save" at bounding box center [644, 409] width 33 height 13
click at [786, 287] on icon at bounding box center [781, 291] width 12 height 12
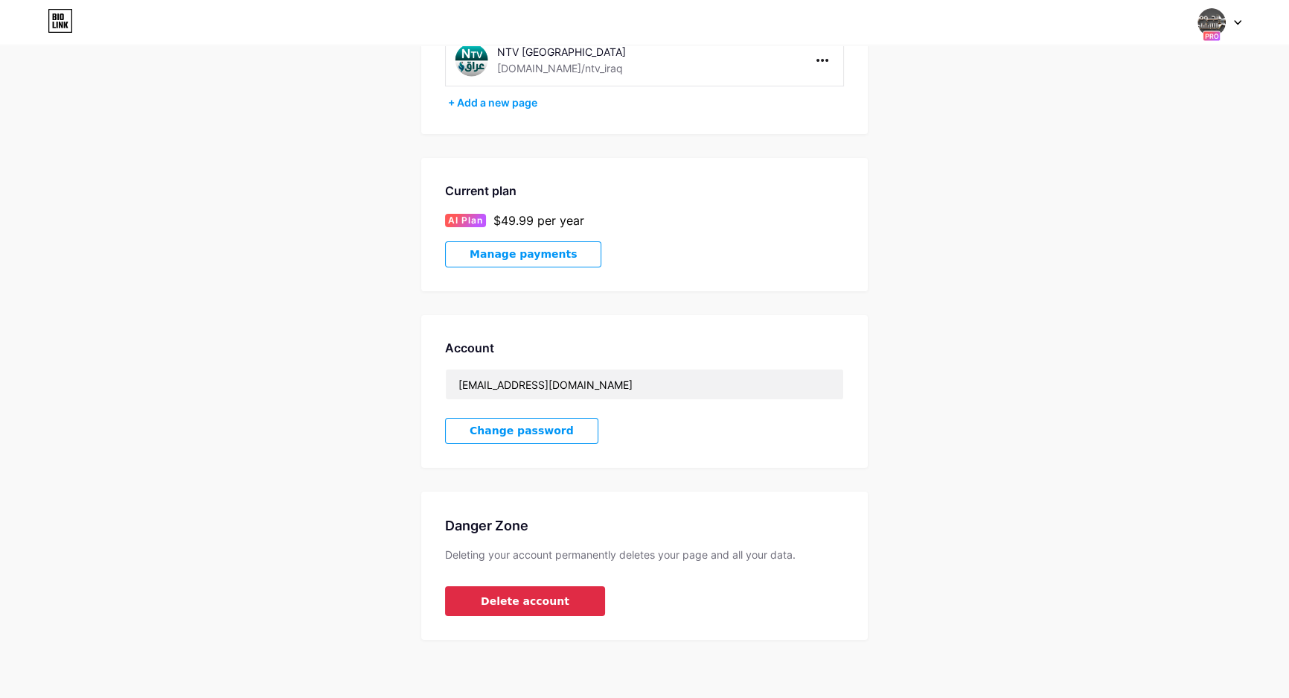
click at [533, 606] on span "Delete account" at bounding box center [525, 601] width 89 height 16
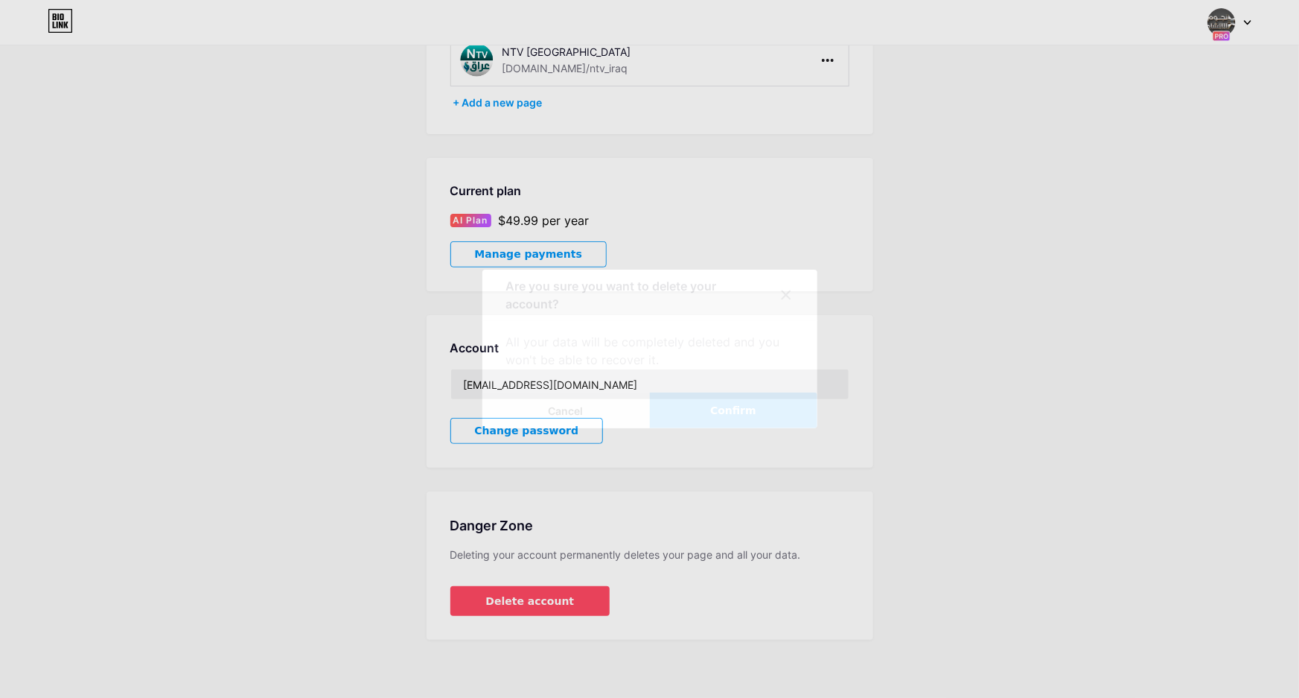
click at [726, 409] on span "Confirm" at bounding box center [733, 411] width 46 height 16
click at [719, 415] on span "Confirm" at bounding box center [733, 411] width 46 height 16
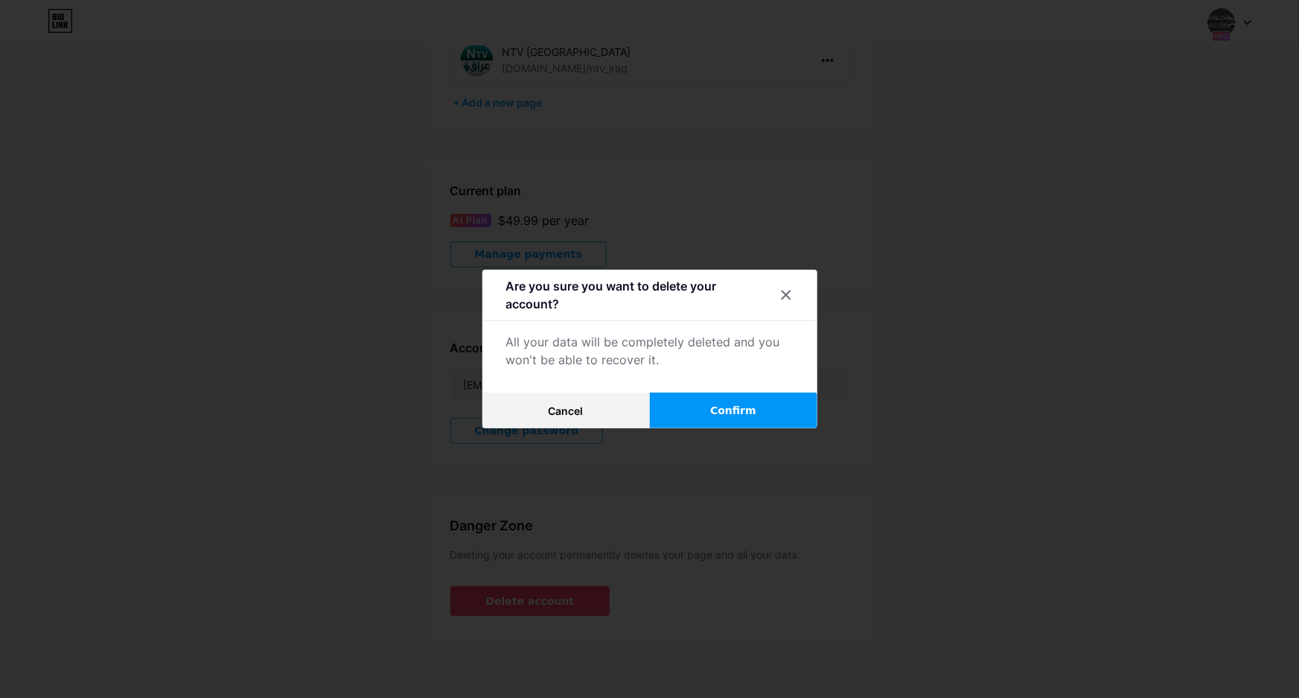
click at [730, 409] on span "Confirm" at bounding box center [733, 411] width 46 height 16
click at [689, 416] on button "Confirm" at bounding box center [733, 410] width 167 height 36
click at [731, 409] on span "Confirm" at bounding box center [733, 411] width 46 height 16
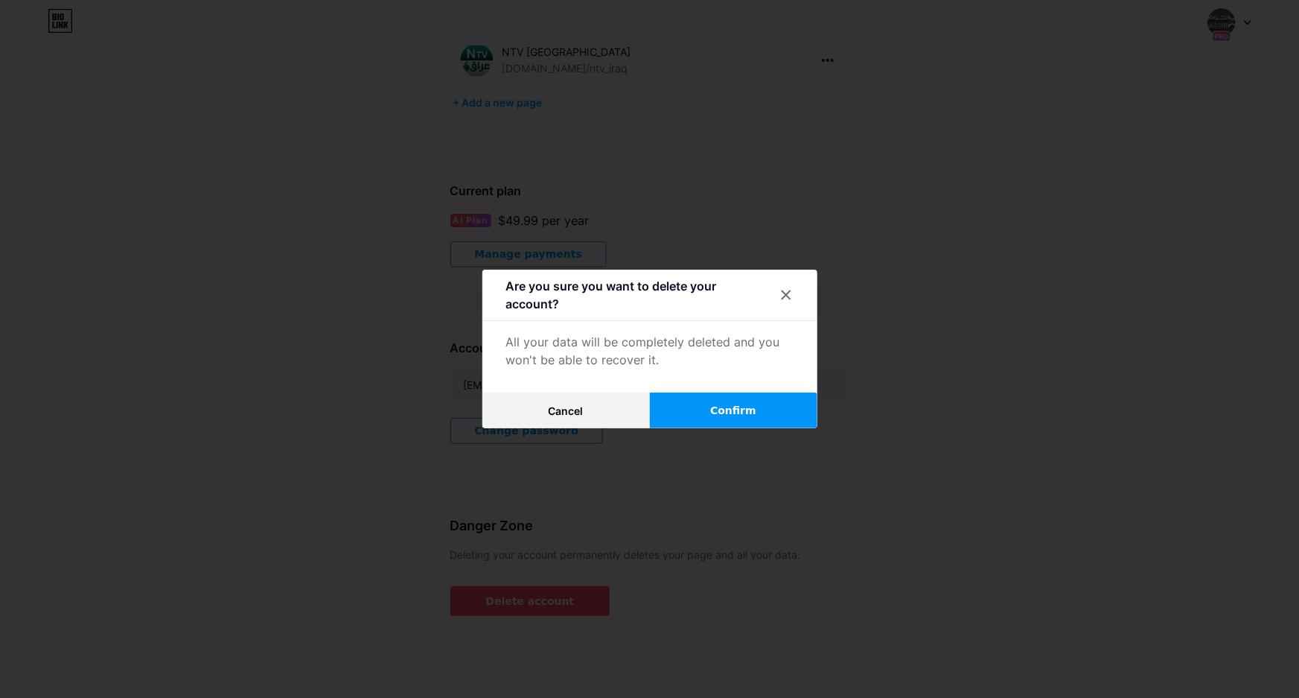
click at [731, 409] on span "Confirm" at bounding box center [733, 411] width 46 height 16
click at [590, 418] on button "Cancel" at bounding box center [565, 410] width 167 height 36
click at [571, 414] on span "Cancel" at bounding box center [566, 410] width 35 height 13
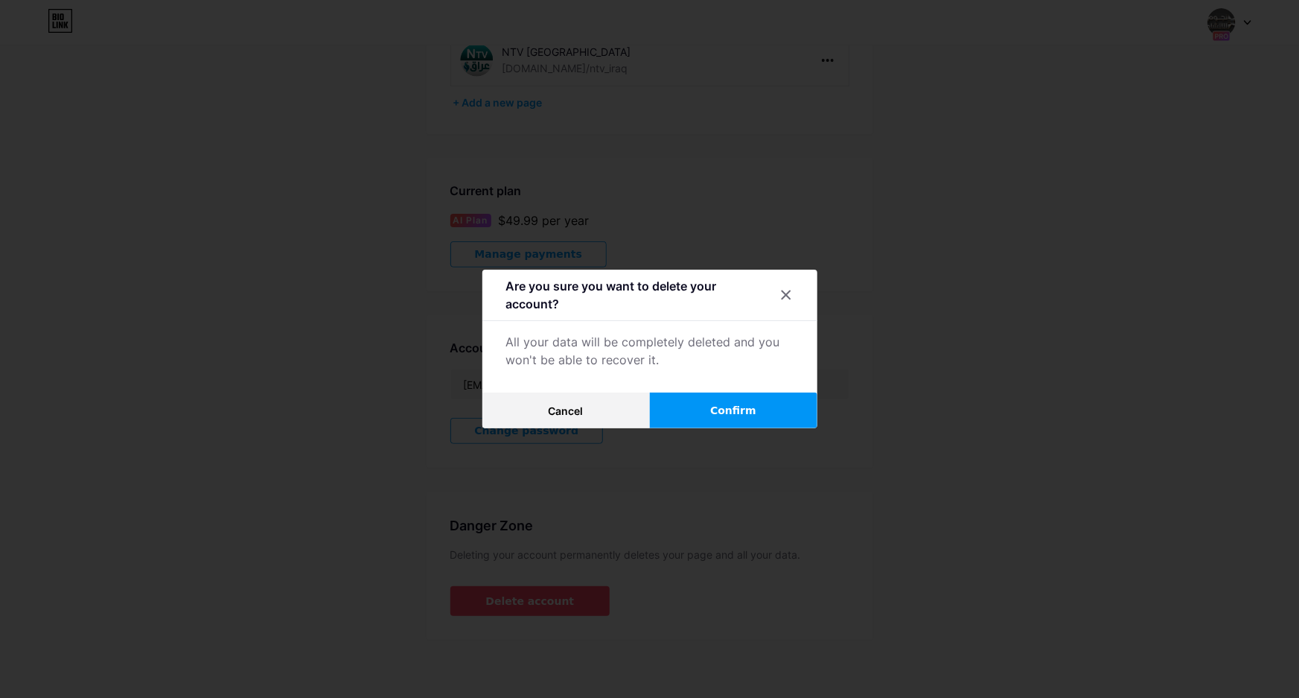
click at [721, 411] on span "Confirm" at bounding box center [733, 411] width 46 height 16
click at [563, 412] on span "Cancel" at bounding box center [566, 410] width 35 height 13
click at [797, 291] on div at bounding box center [786, 294] width 27 height 27
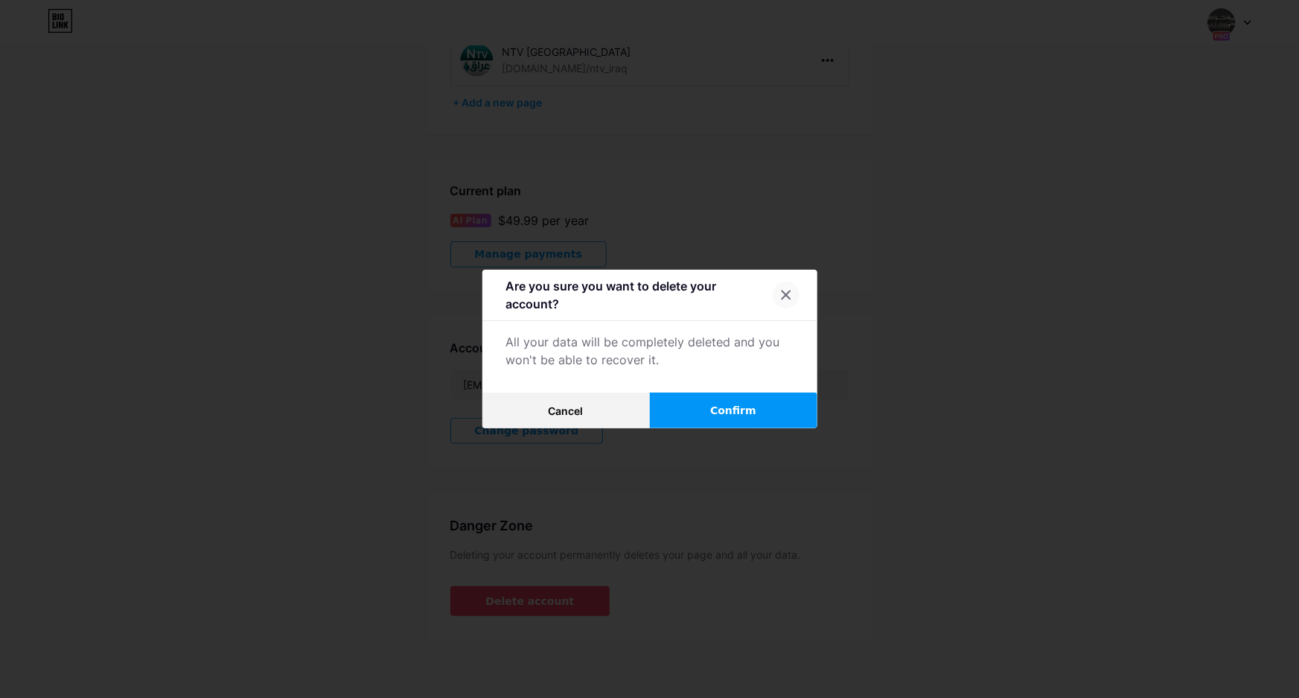
click at [782, 297] on icon at bounding box center [786, 295] width 12 height 12
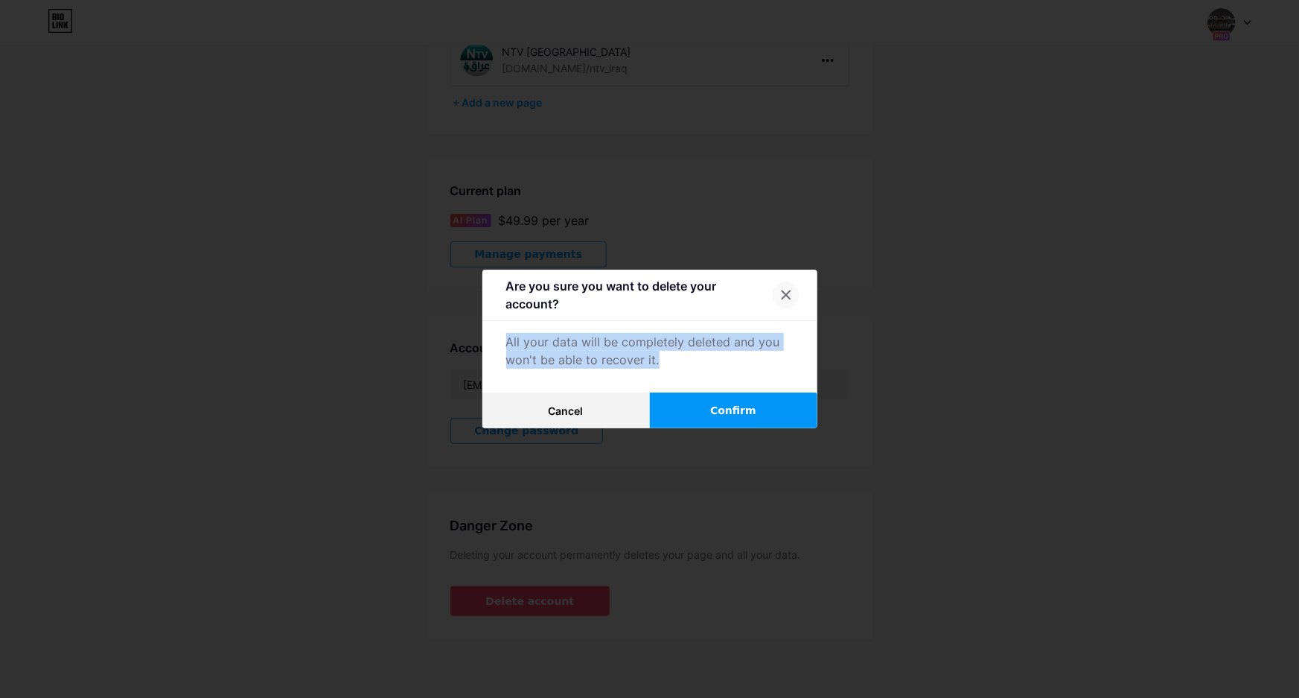
click at [782, 297] on icon at bounding box center [786, 295] width 12 height 12
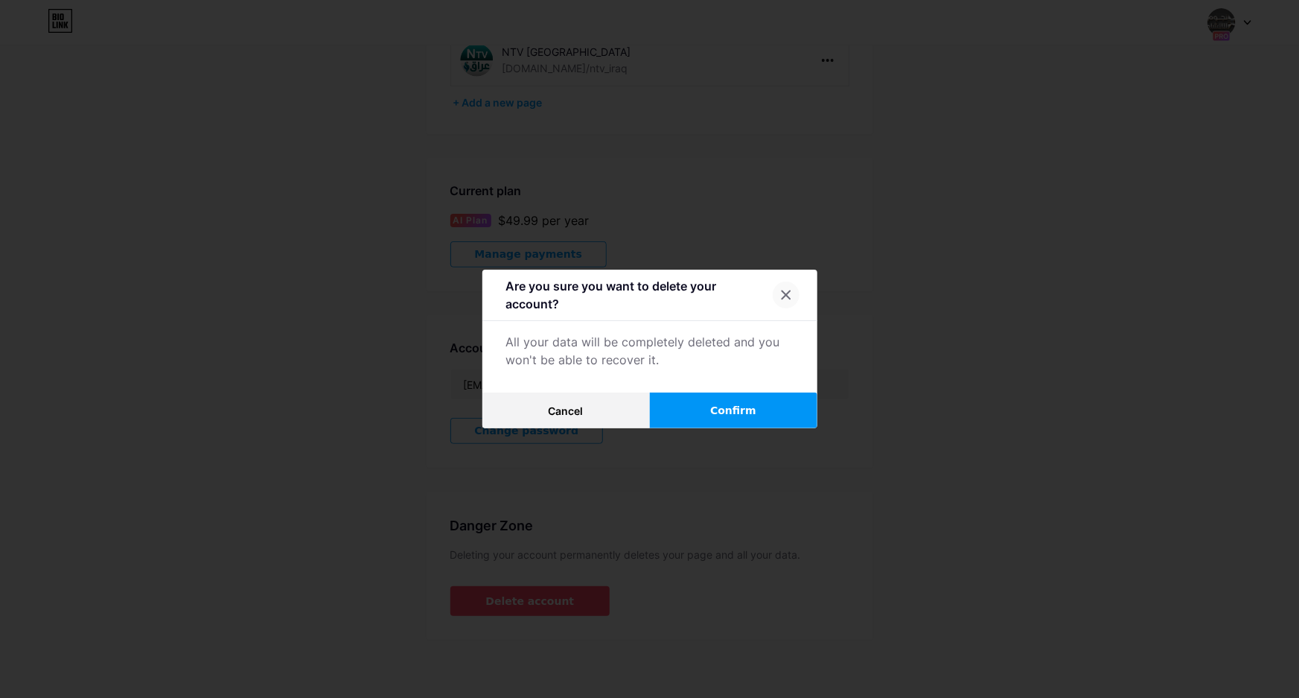
click at [785, 297] on icon at bounding box center [786, 295] width 12 height 12
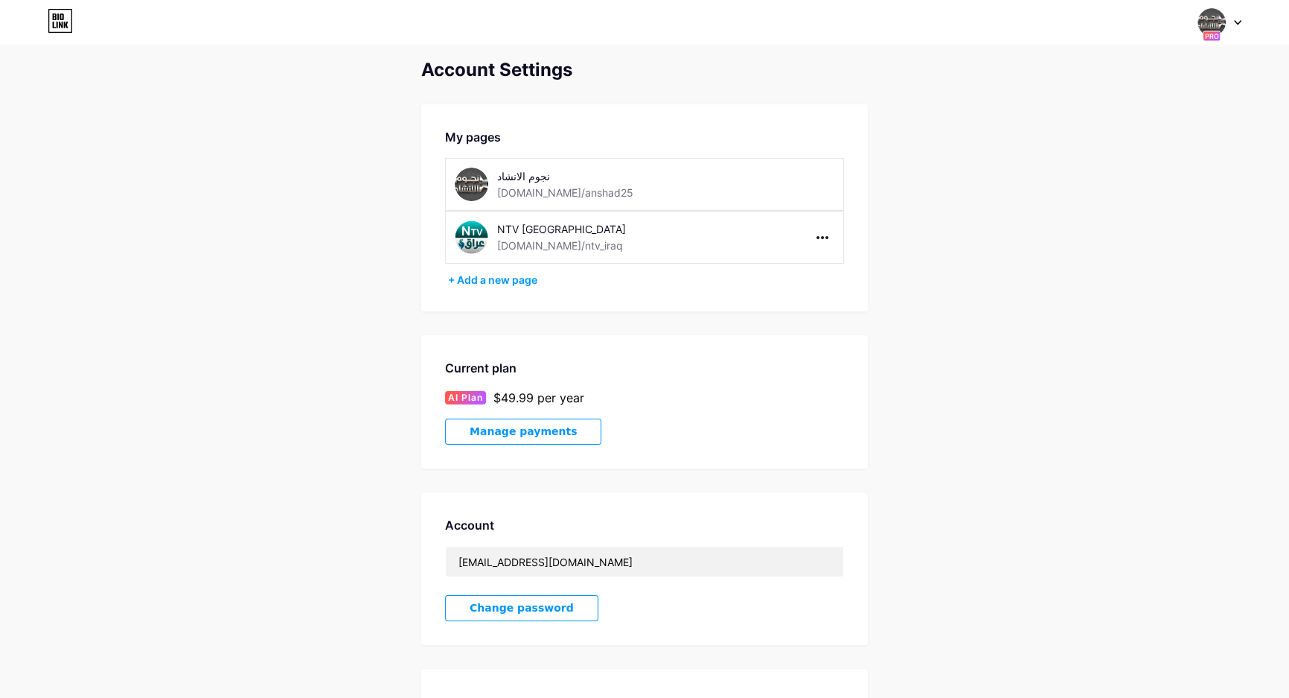
scroll to position [186, 0]
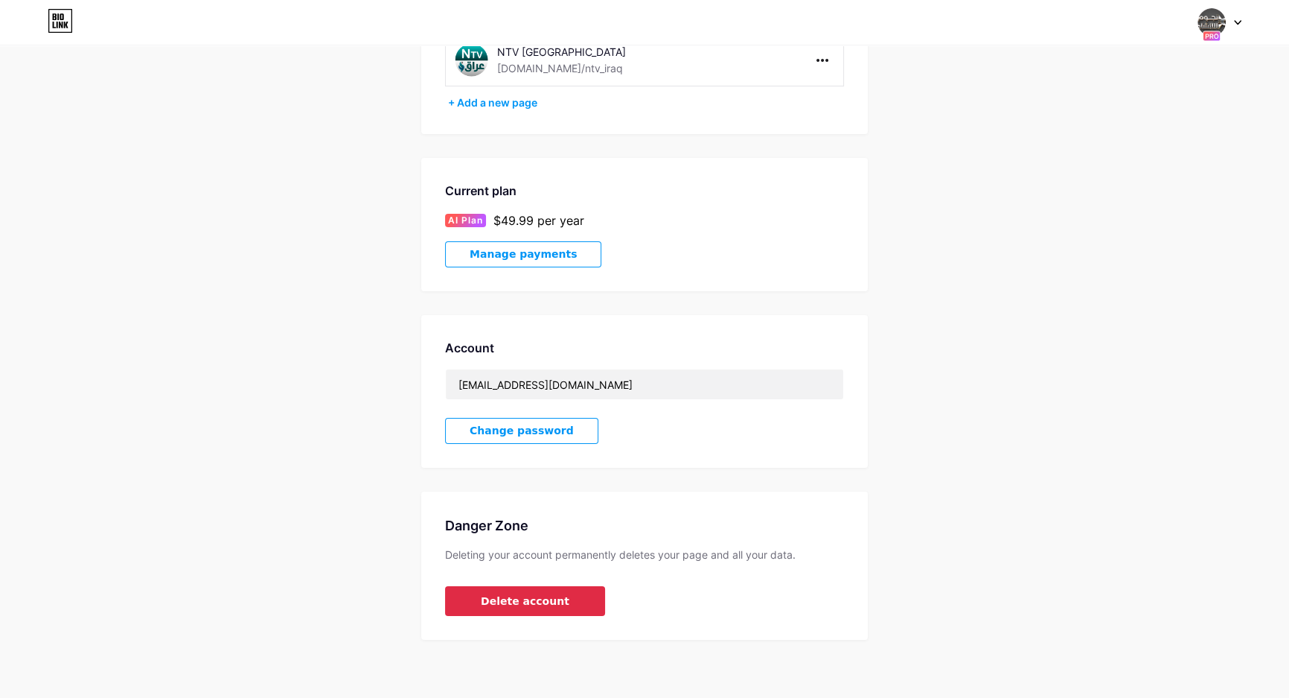
click at [551, 603] on span "Delete account" at bounding box center [525, 601] width 89 height 16
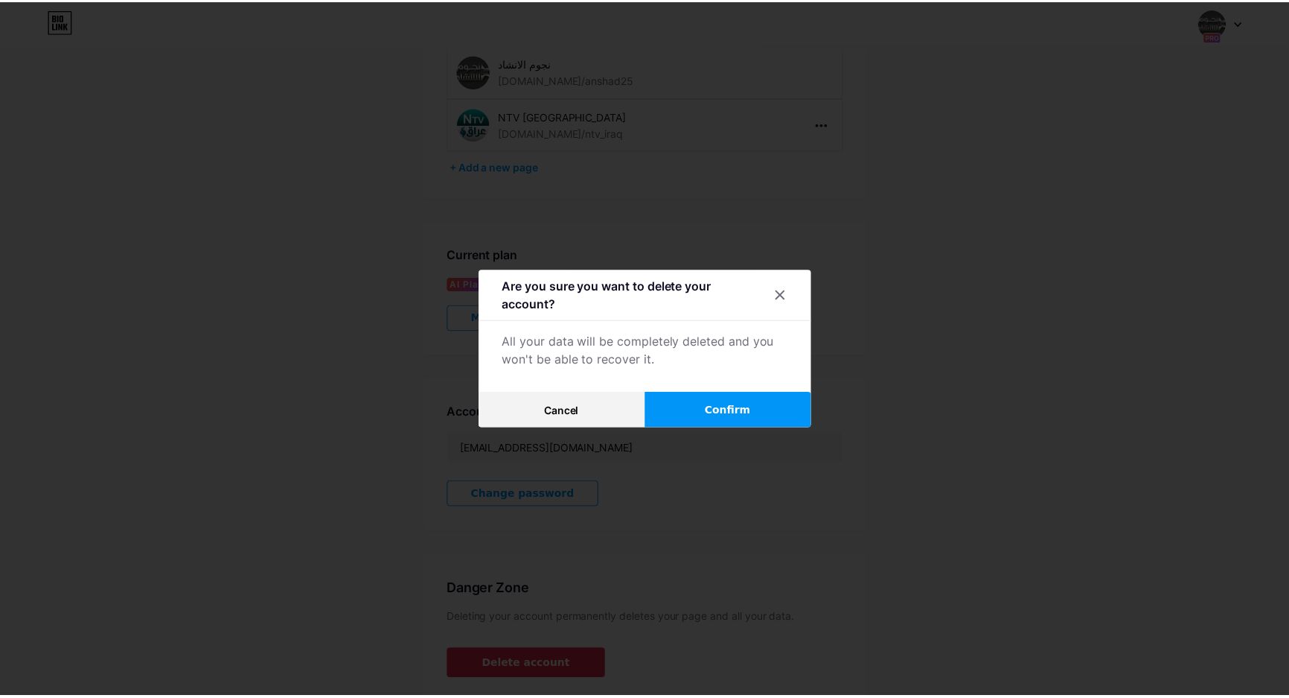
scroll to position [119, 0]
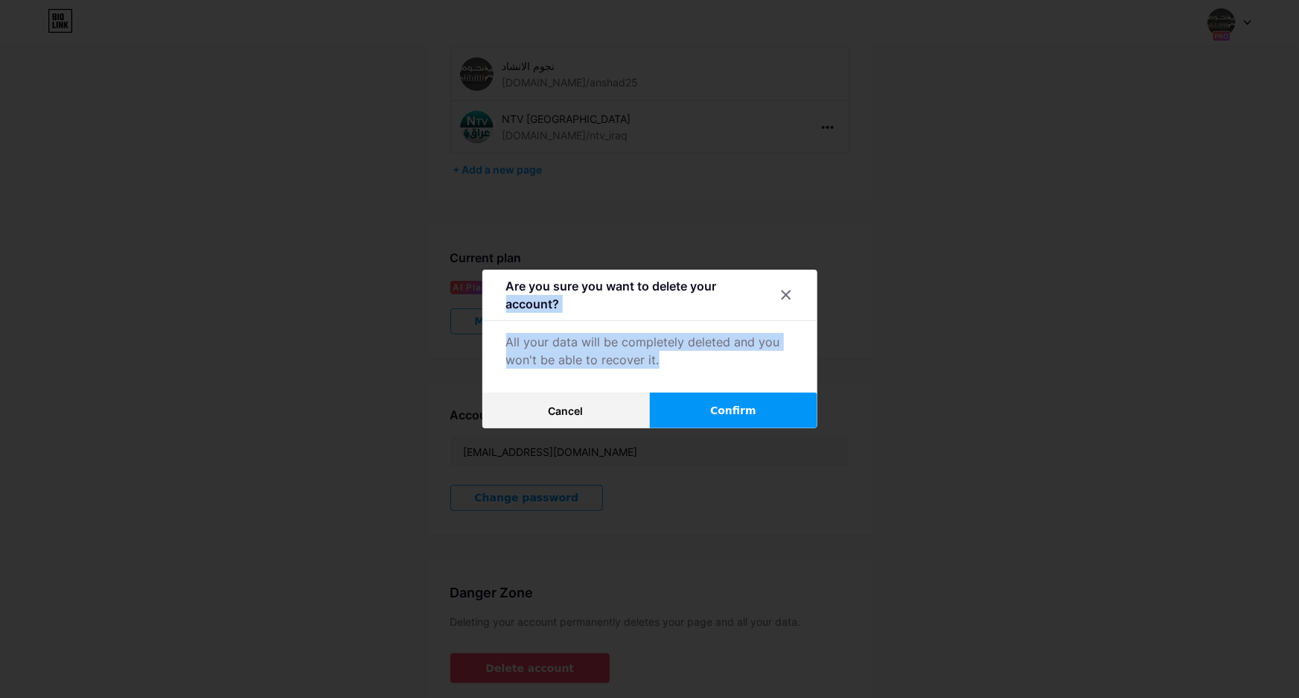
drag, startPoint x: 665, startPoint y: 364, endPoint x: 495, endPoint y: 302, distance: 180.6
click at [495, 302] on div "Are you sure you want to delete your account? All your data will be completely …" at bounding box center [649, 348] width 335 height 159
click at [508, 344] on div "All your data will be completely deleted and you won't be able to recover it." at bounding box center [649, 351] width 287 height 36
click at [526, 354] on div "All your data will be completely deleted and you won't be able to recover it." at bounding box center [649, 351] width 287 height 36
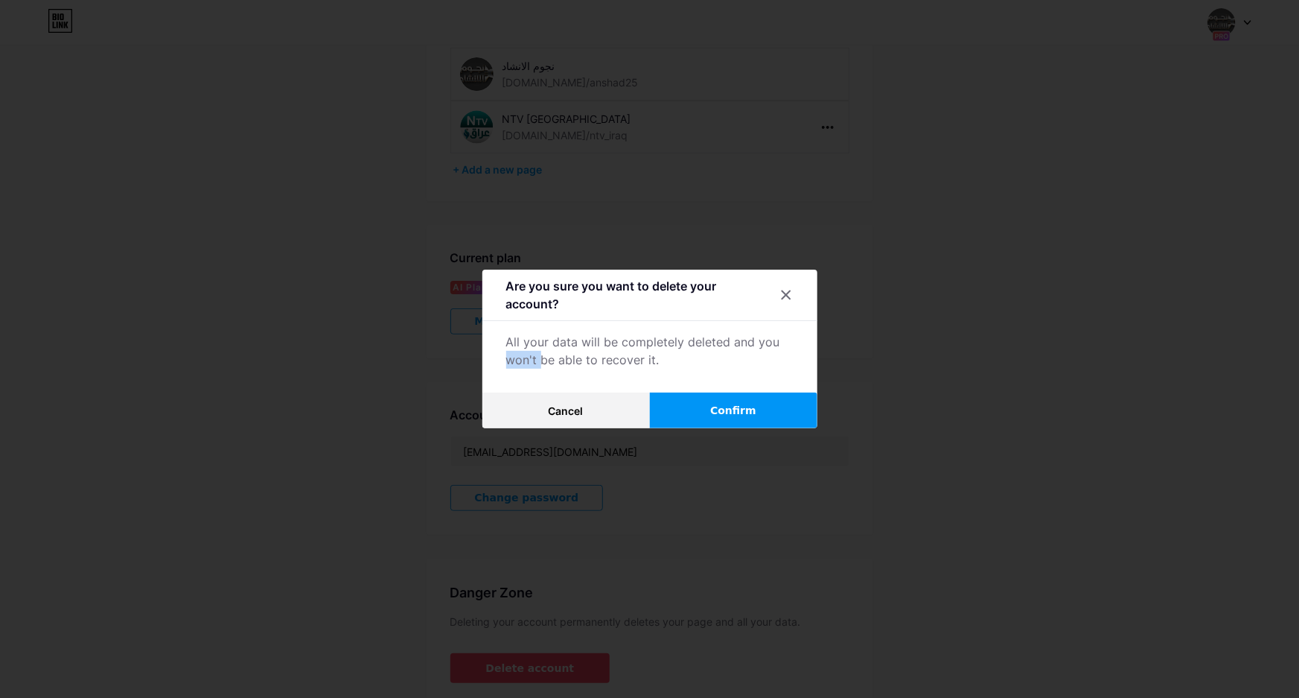
click at [526, 354] on div "All your data will be completely deleted and you won't be able to recover it." at bounding box center [649, 351] width 287 height 36
click at [761, 410] on button "Confirm" at bounding box center [733, 410] width 167 height 36
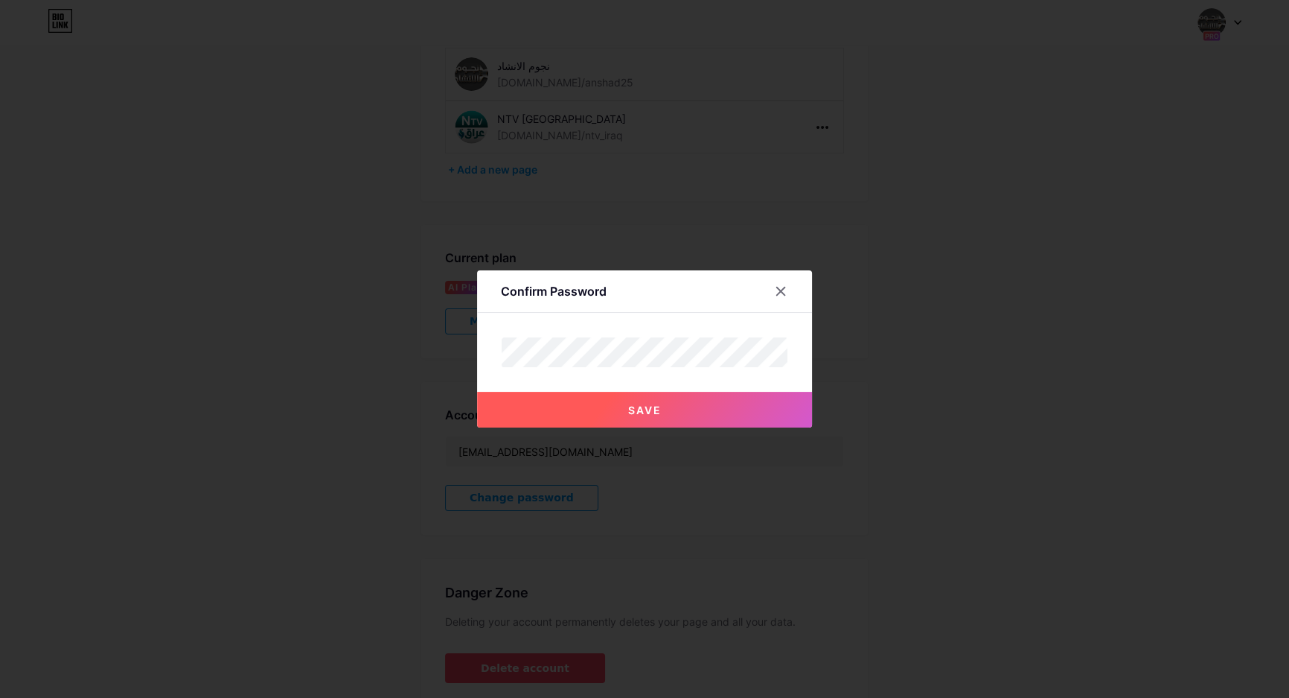
click at [761, 410] on button "Save" at bounding box center [644, 410] width 335 height 36
click at [794, 291] on div at bounding box center [781, 291] width 27 height 27
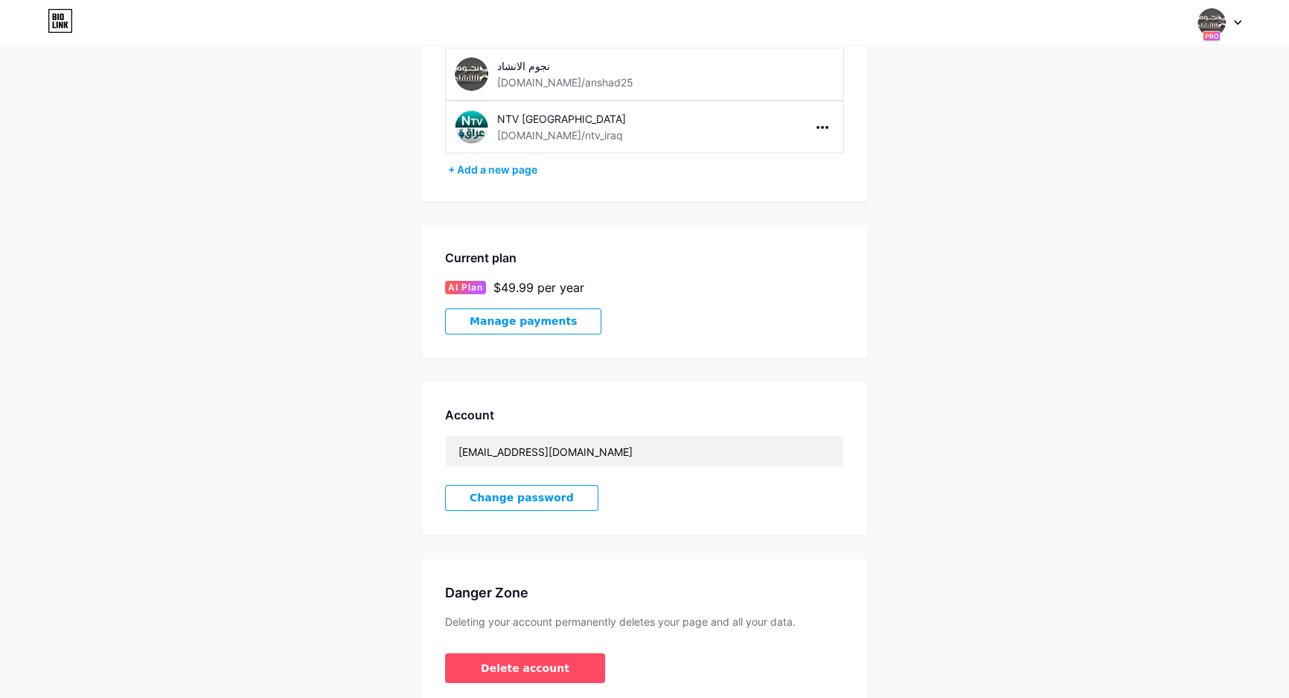
click at [1231, 26] on div at bounding box center [1220, 22] width 43 height 27
click at [1165, 134] on div "NTV [GEOGRAPHIC_DATA]" at bounding box center [1157, 131] width 115 height 12
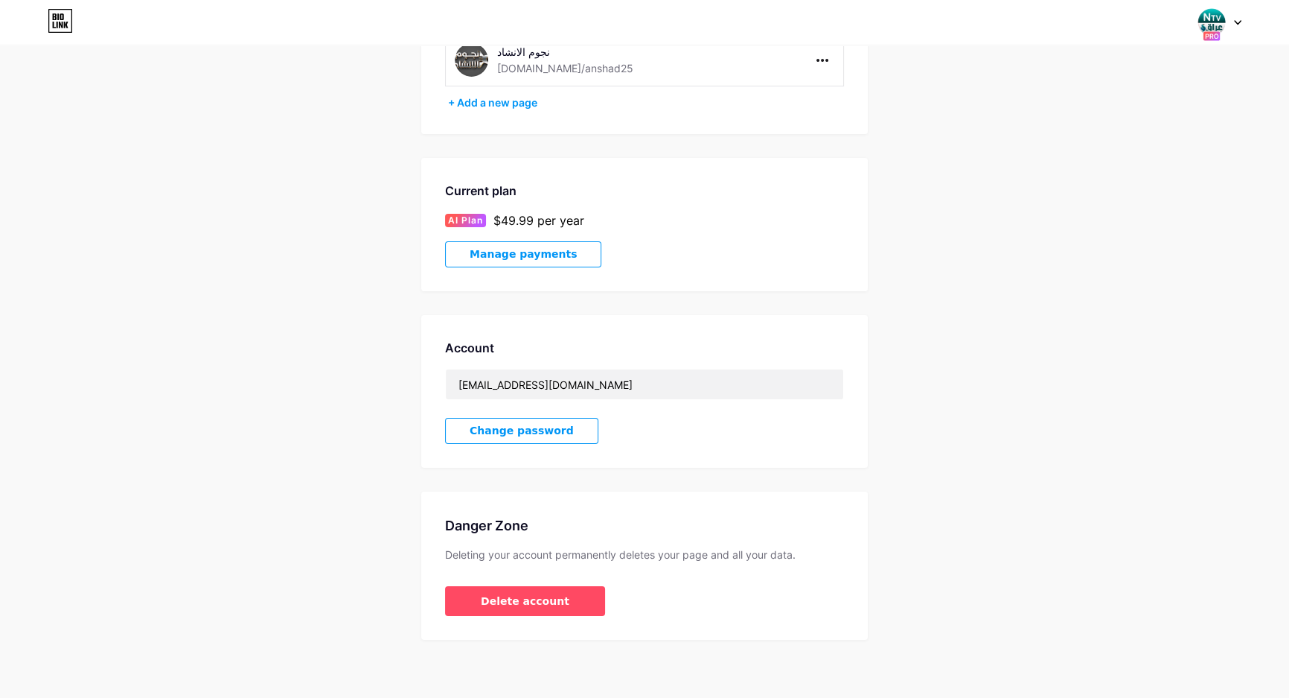
scroll to position [186, 0]
click at [555, 612] on button "Delete account" at bounding box center [525, 601] width 160 height 30
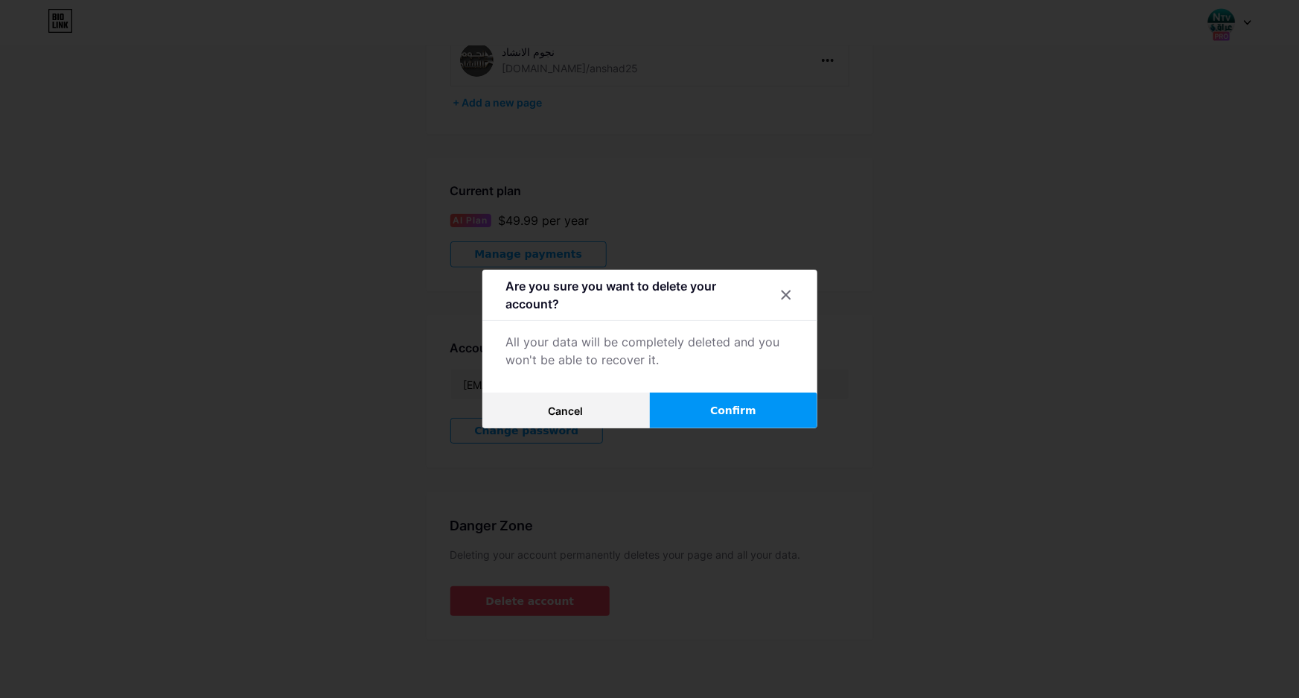
click at [772, 414] on button "Confirm" at bounding box center [733, 410] width 167 height 36
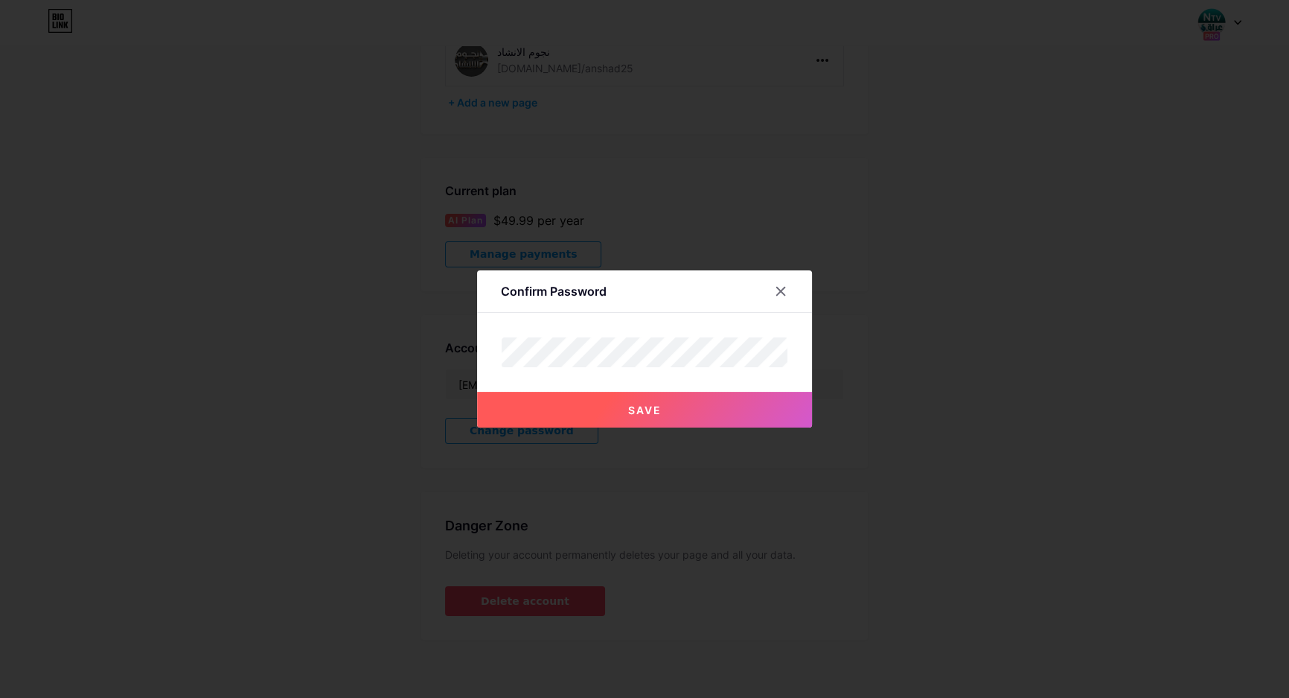
click at [701, 403] on button "Save" at bounding box center [644, 410] width 335 height 36
click at [782, 292] on icon at bounding box center [781, 291] width 12 height 12
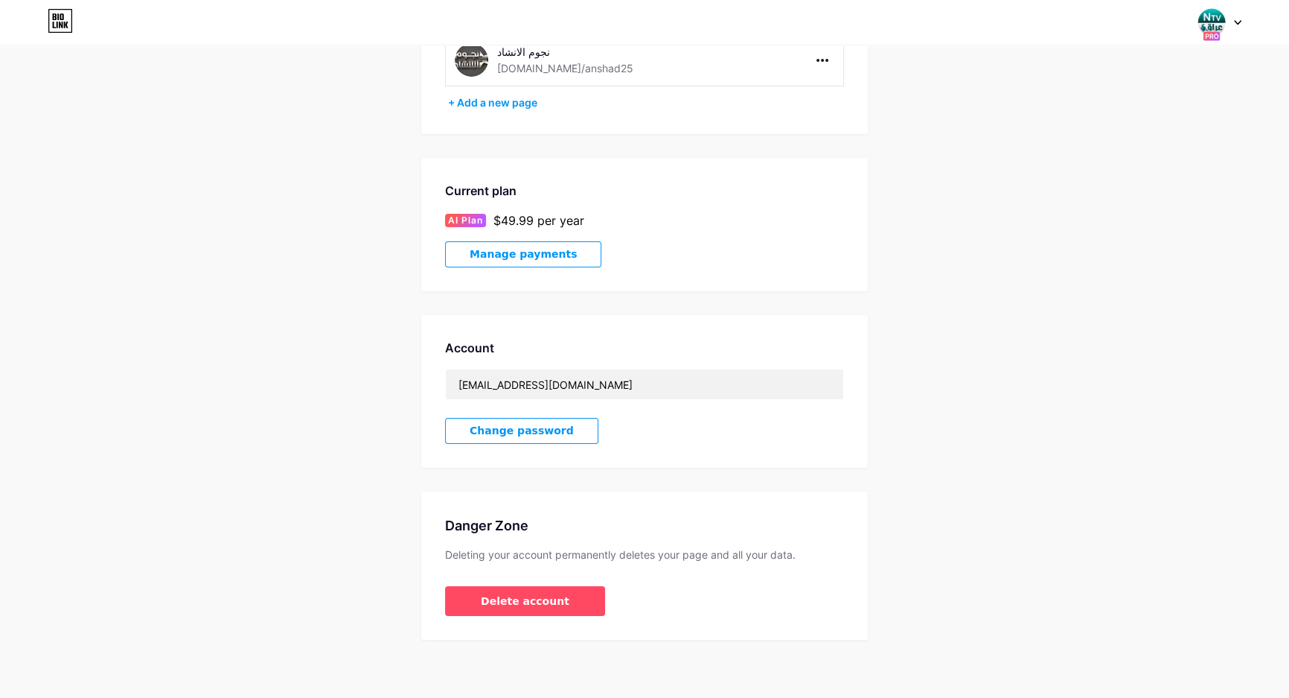
click at [999, 380] on div "Account Settings My pages NTV عراق [DOMAIN_NAME]/ntv_iraq نجوم الانشاد [DOMAIN_…" at bounding box center [644, 260] width 1289 height 757
click at [513, 252] on span "Manage payments" at bounding box center [523, 254] width 107 height 13
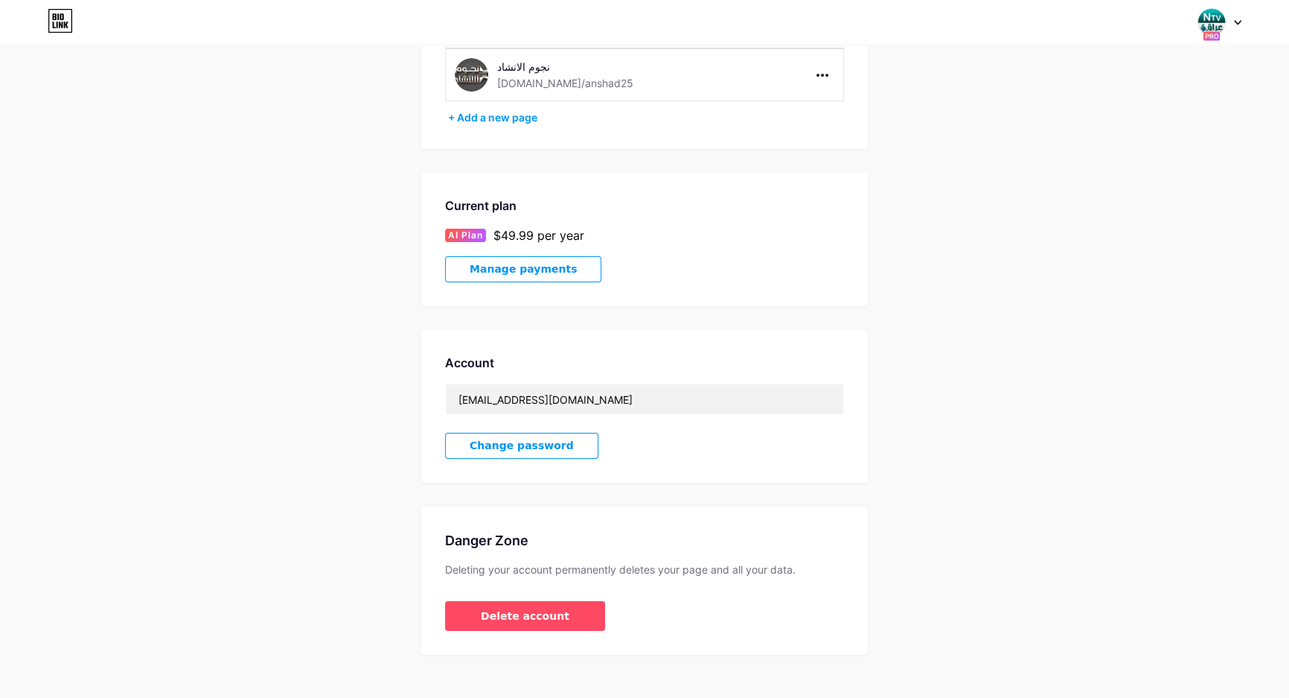
scroll to position [0, 0]
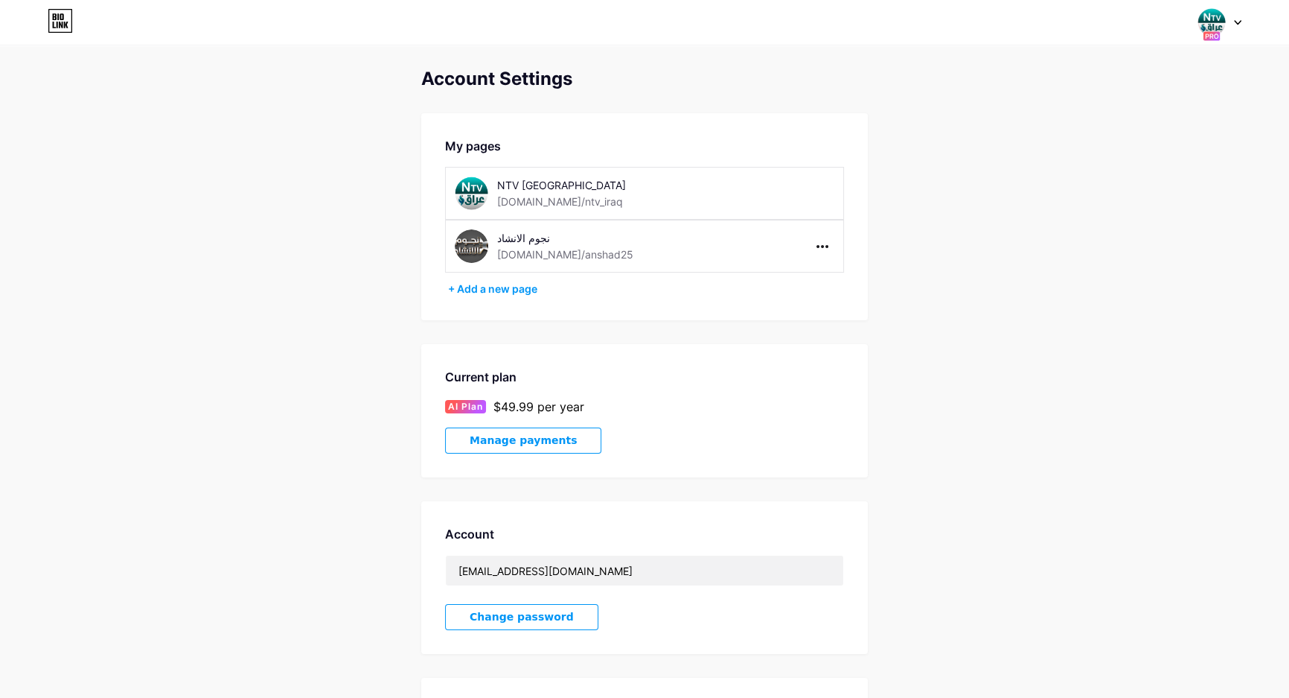
click at [1235, 22] on icon at bounding box center [1237, 22] width 7 height 5
click at [1141, 95] on div "NTV عراق [DOMAIN_NAME]/ntv_iraq" at bounding box center [1157, 96] width 115 height 27
click at [595, 253] on div "نجوم الانشاد [DOMAIN_NAME]/anshad25" at bounding box center [591, 245] width 189 height 33
click at [624, 182] on div "NTV عراق [DOMAIN_NAME]/ntv_iraq" at bounding box center [581, 192] width 253 height 33
click at [1234, 14] on div at bounding box center [1220, 22] width 43 height 27
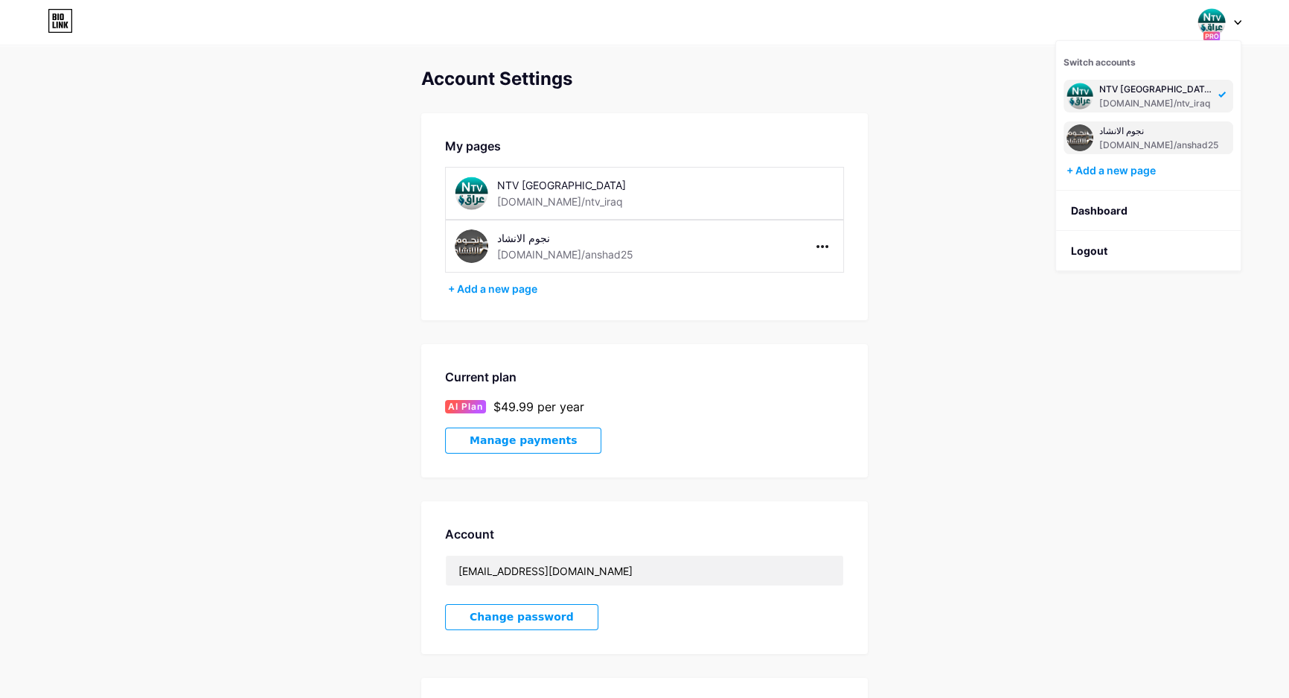
click at [1149, 130] on div "نجوم الانشاد" at bounding box center [1159, 131] width 119 height 12
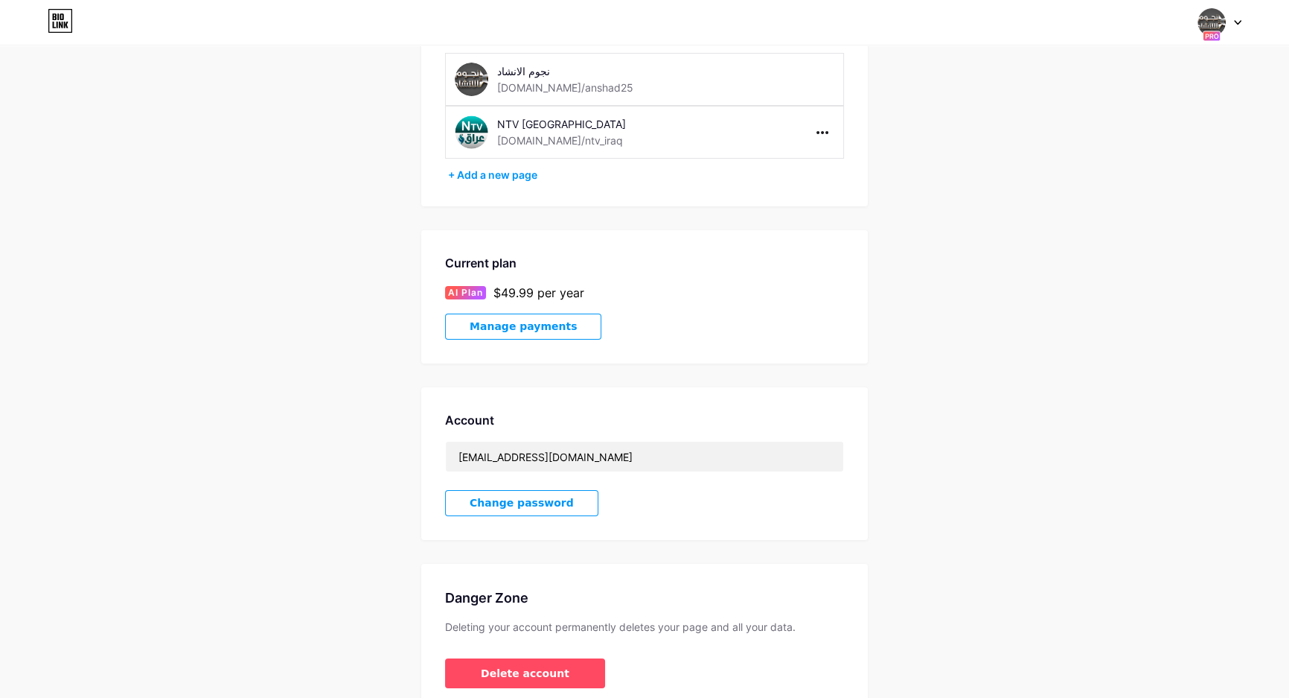
scroll to position [135, 0]
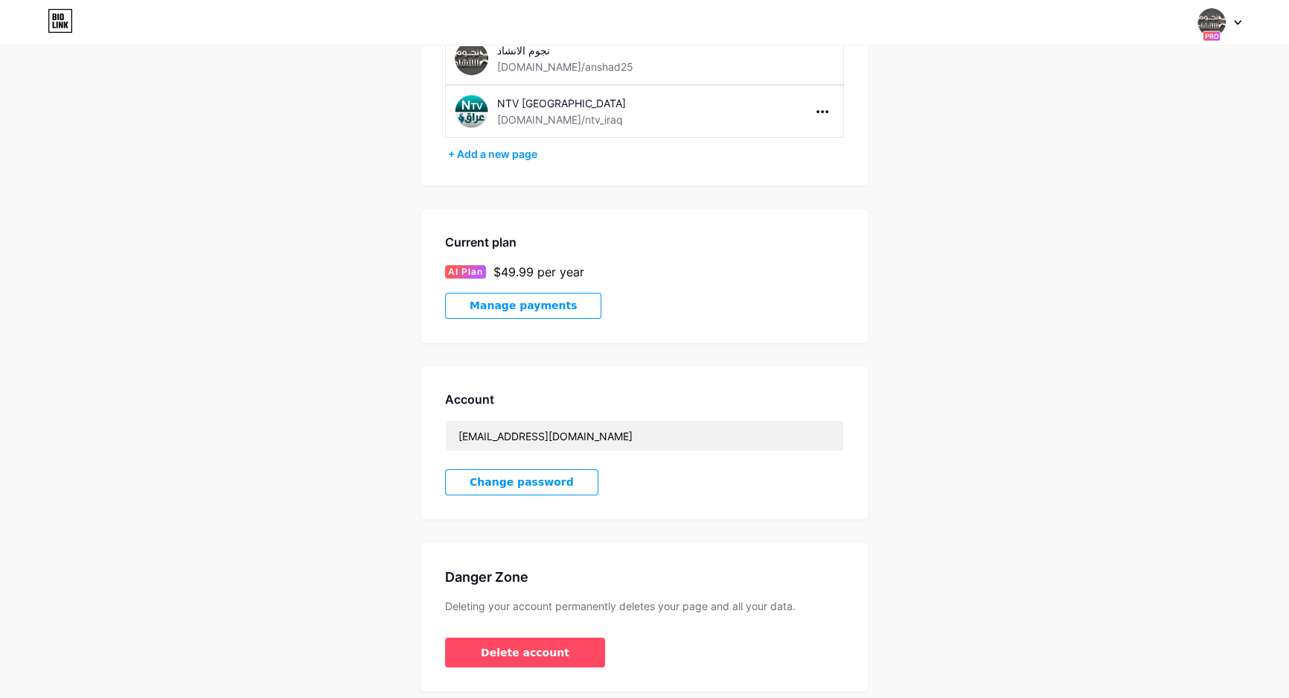
click at [504, 302] on span "Manage payments" at bounding box center [523, 305] width 107 height 13
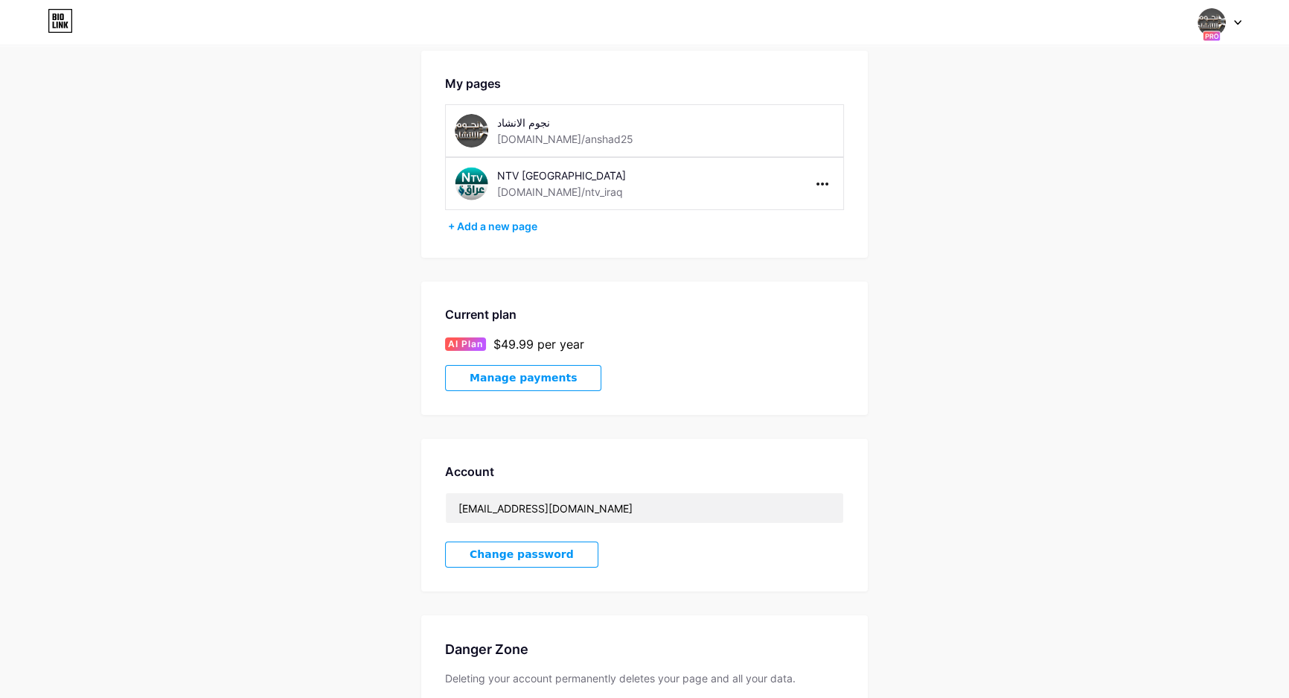
scroll to position [0, 0]
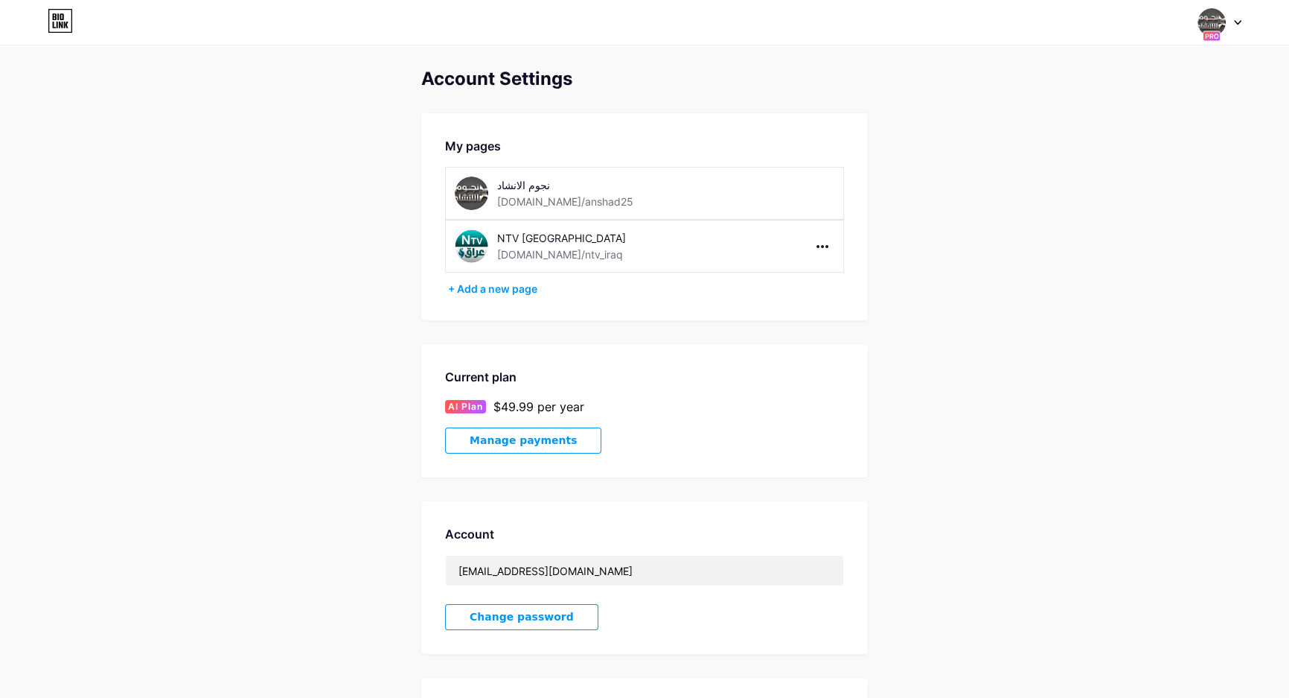
click at [1232, 27] on div at bounding box center [1220, 22] width 43 height 27
click at [1161, 141] on div "[DOMAIN_NAME]/ntv_iraq" at bounding box center [1157, 145] width 115 height 12
click at [523, 435] on span "Manage payments" at bounding box center [523, 440] width 107 height 13
